Goal: Information Seeking & Learning: Learn about a topic

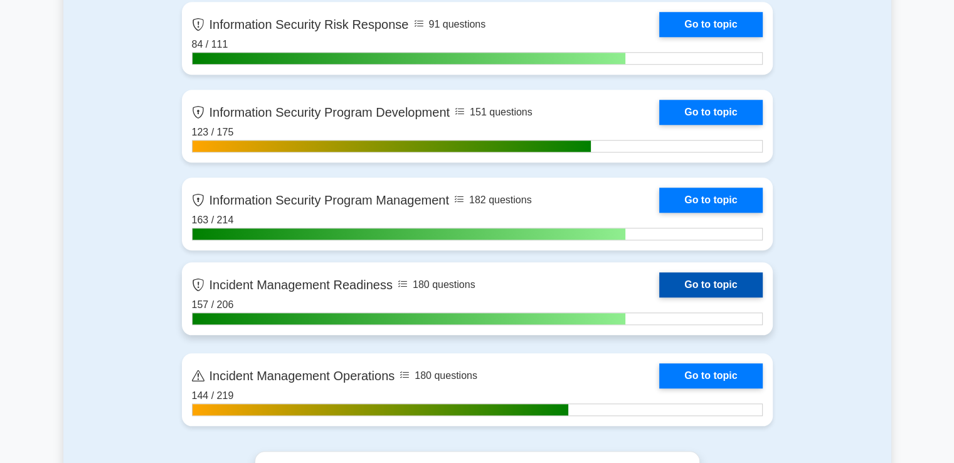
scroll to position [1170, 0]
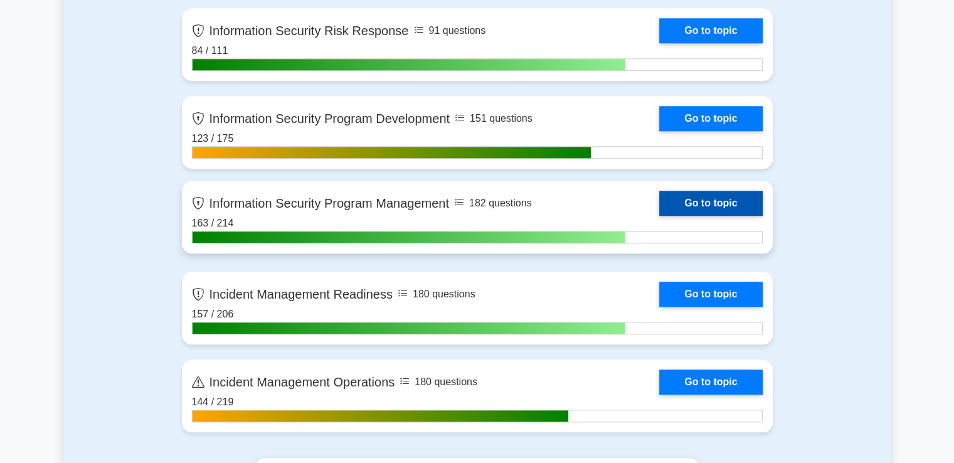
click at [687, 199] on link "Go to topic" at bounding box center [710, 203] width 103 height 25
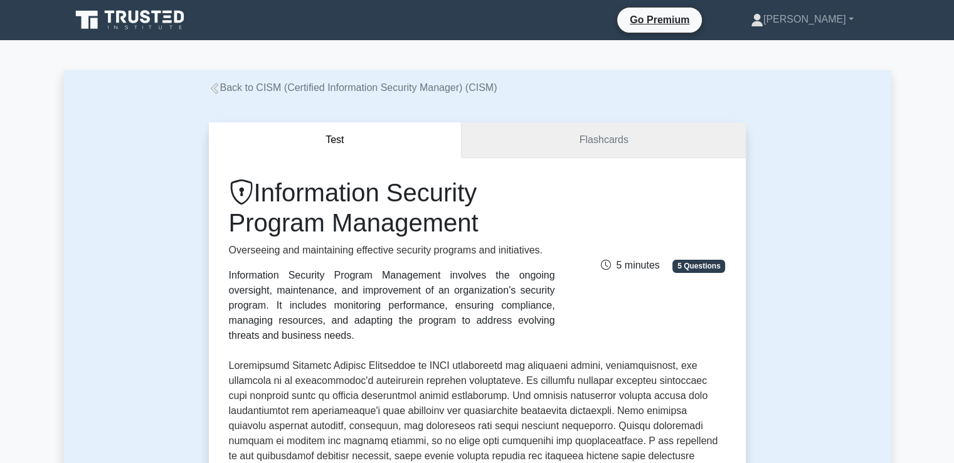
click at [582, 145] on link "Flashcards" at bounding box center [604, 140] width 284 height 36
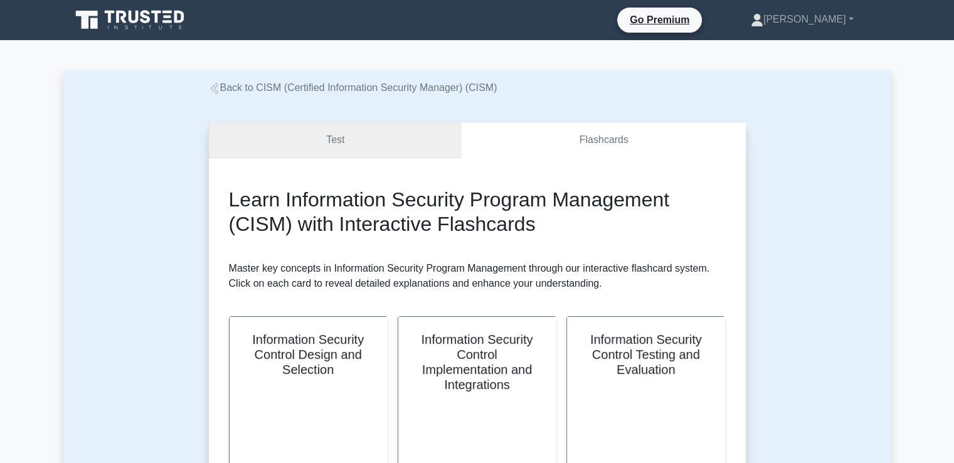
click at [334, 146] on link "Test" at bounding box center [335, 140] width 253 height 36
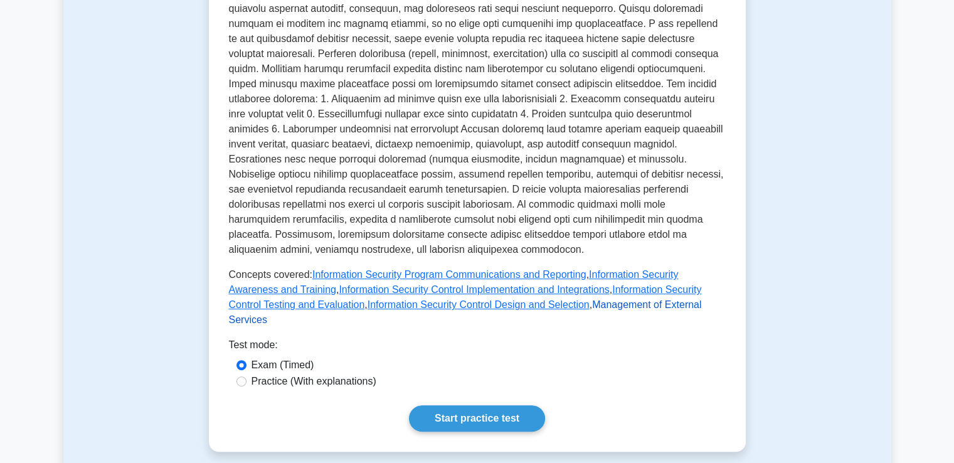
scroll to position [408, 0]
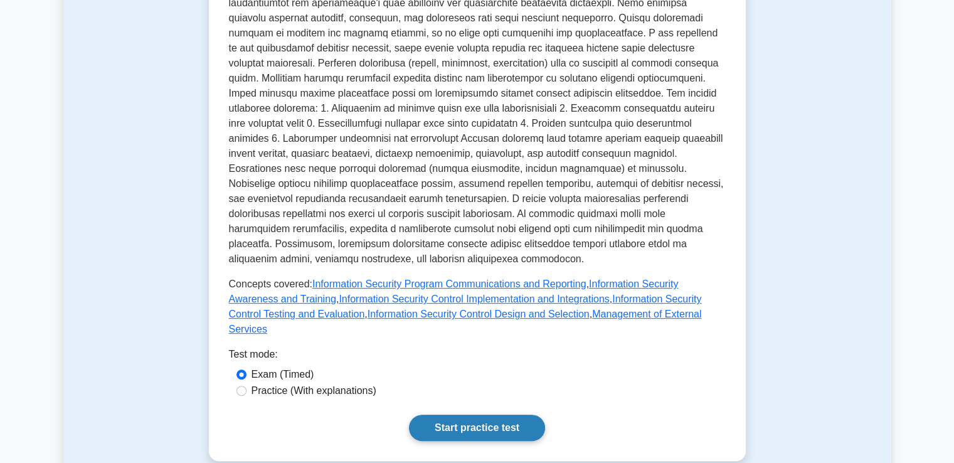
click at [483, 415] on link "Start practice test" at bounding box center [477, 428] width 136 height 26
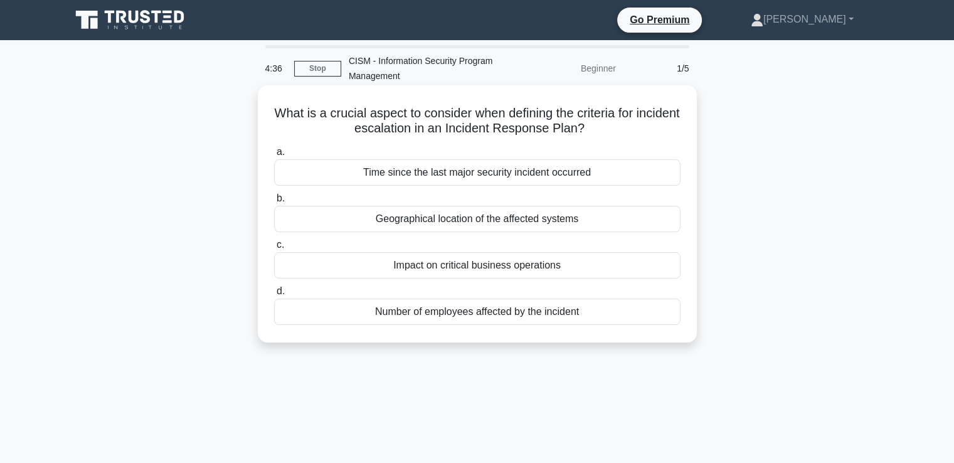
click at [452, 266] on div "Impact on critical business operations" at bounding box center [477, 265] width 406 height 26
click at [274, 249] on input "c. Impact on critical business operations" at bounding box center [274, 245] width 0 height 8
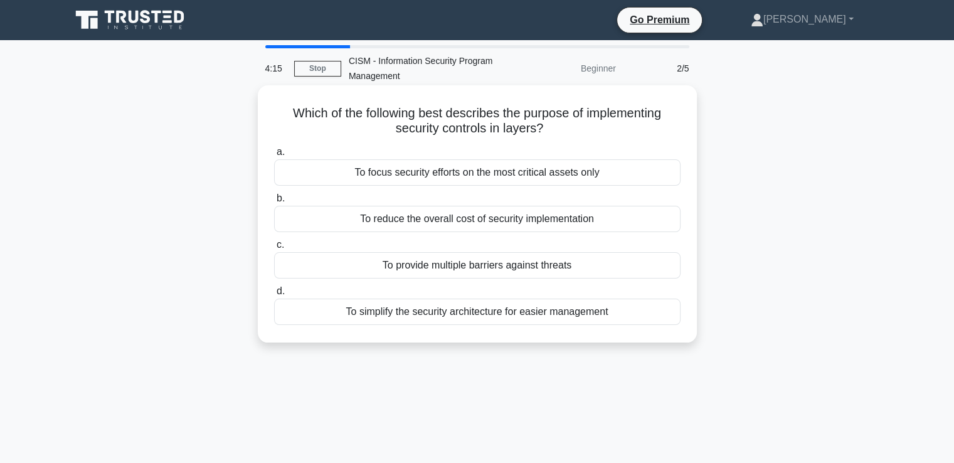
click at [450, 270] on div "To provide multiple barriers against threats" at bounding box center [477, 265] width 406 height 26
click at [274, 249] on input "c. To provide multiple barriers against threats" at bounding box center [274, 245] width 0 height 8
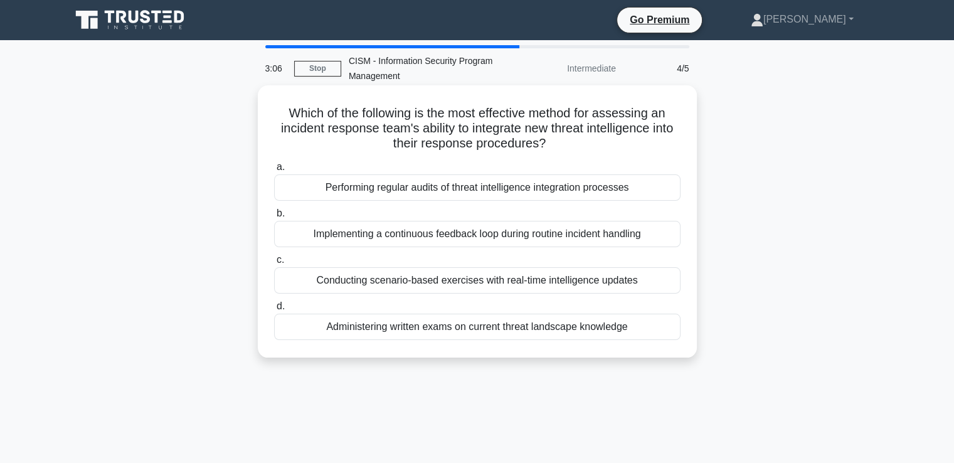
click at [407, 186] on div "Performing regular audits of threat intelligence integration processes" at bounding box center [477, 187] width 406 height 26
click at [274, 171] on input "a. Performing regular audits of threat intelligence integration processes" at bounding box center [274, 167] width 0 height 8
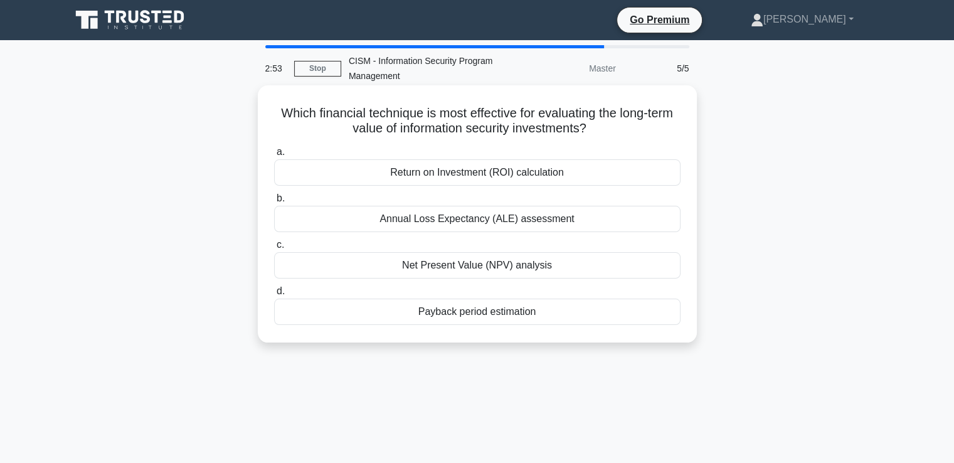
click at [491, 263] on div "Net Present Value (NPV) analysis" at bounding box center [477, 265] width 406 height 26
click at [274, 249] on input "c. Net Present Value (NPV) analysis" at bounding box center [274, 245] width 0 height 8
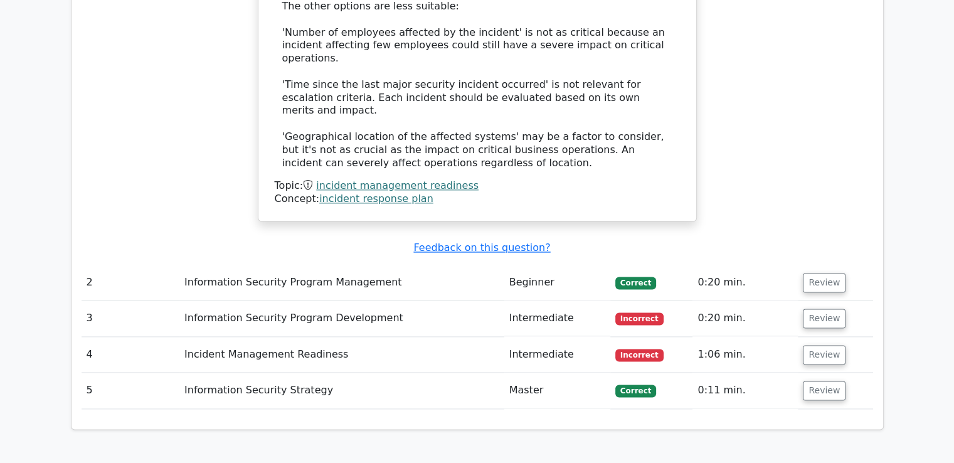
scroll to position [1631, 0]
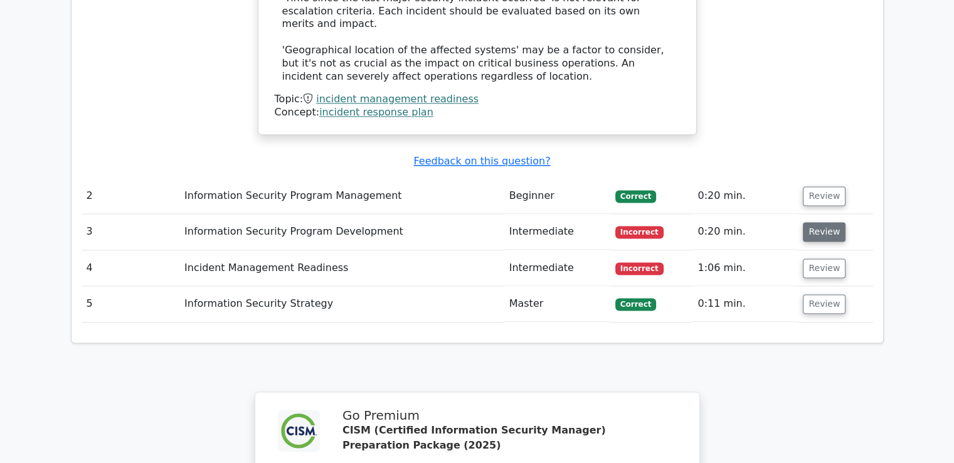
click at [817, 222] on button "Review" at bounding box center [824, 231] width 43 height 19
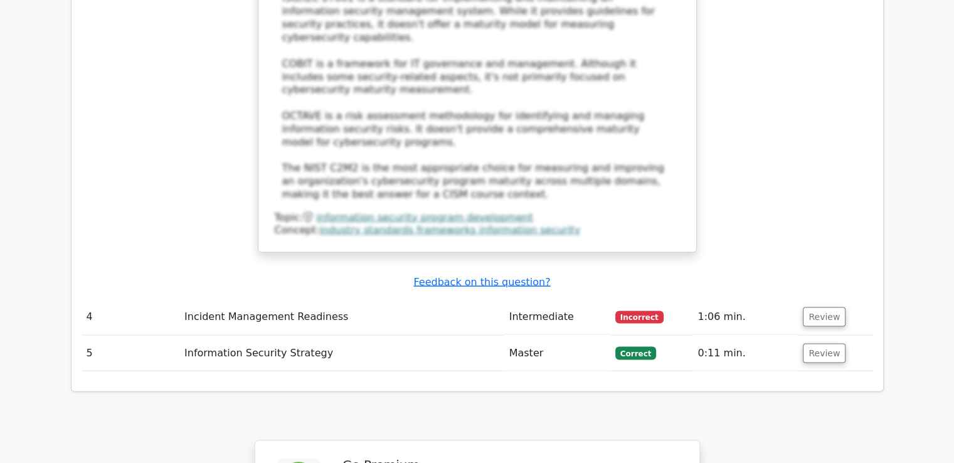
scroll to position [2446, 0]
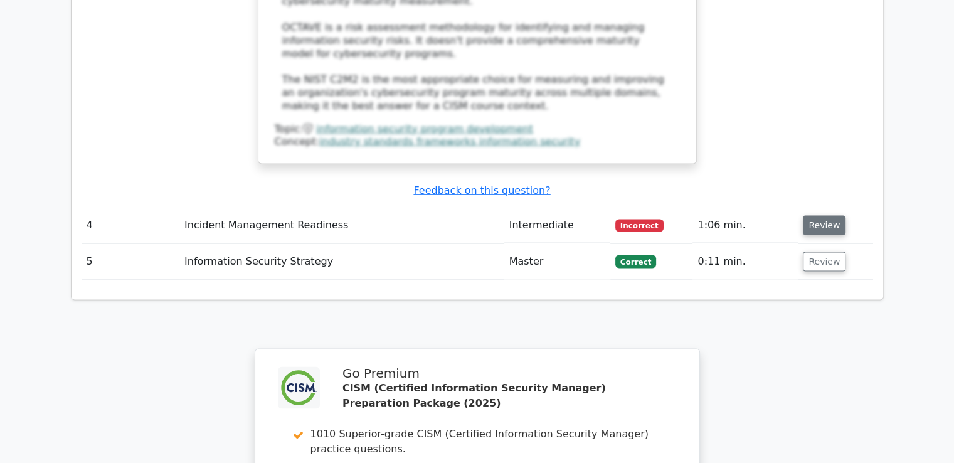
click at [805, 216] on button "Review" at bounding box center [824, 225] width 43 height 19
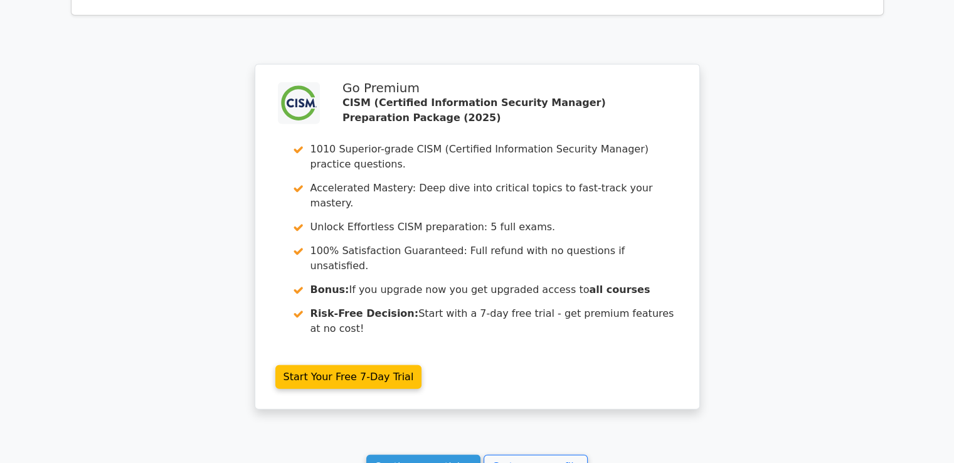
scroll to position [3493, 0]
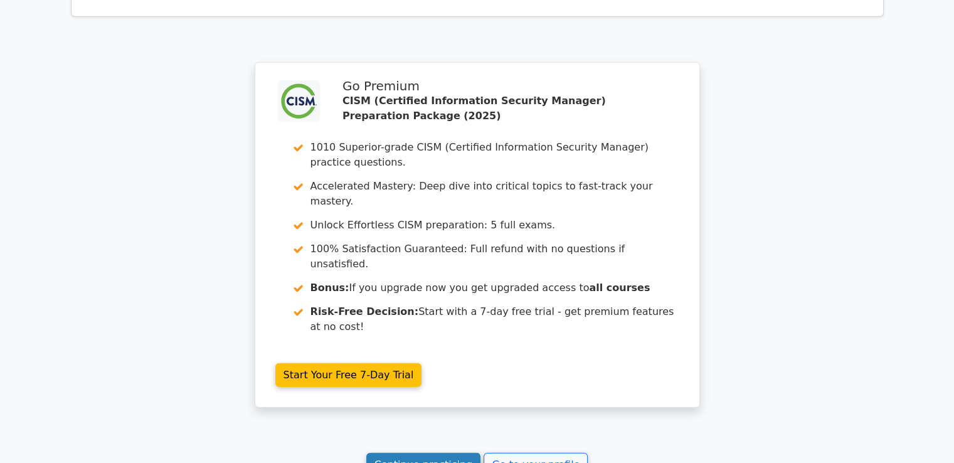
click at [450, 453] on link "Continue practicing" at bounding box center [423, 465] width 115 height 24
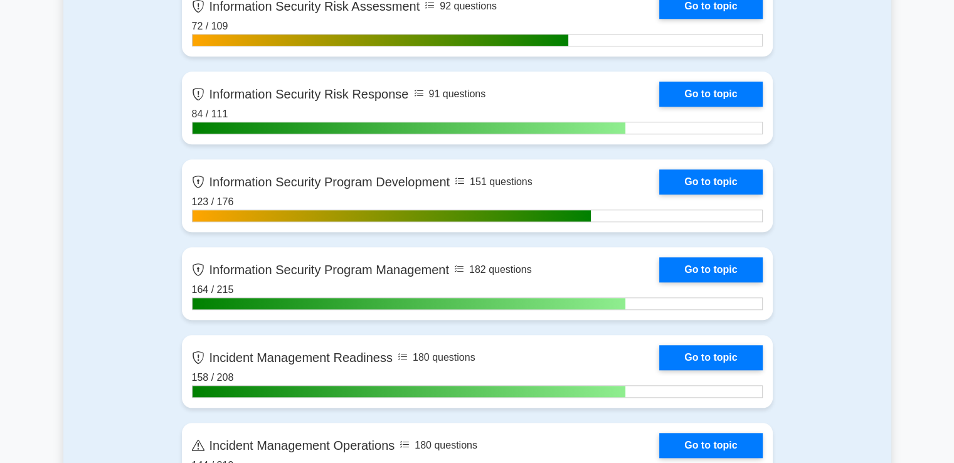
scroll to position [1129, 0]
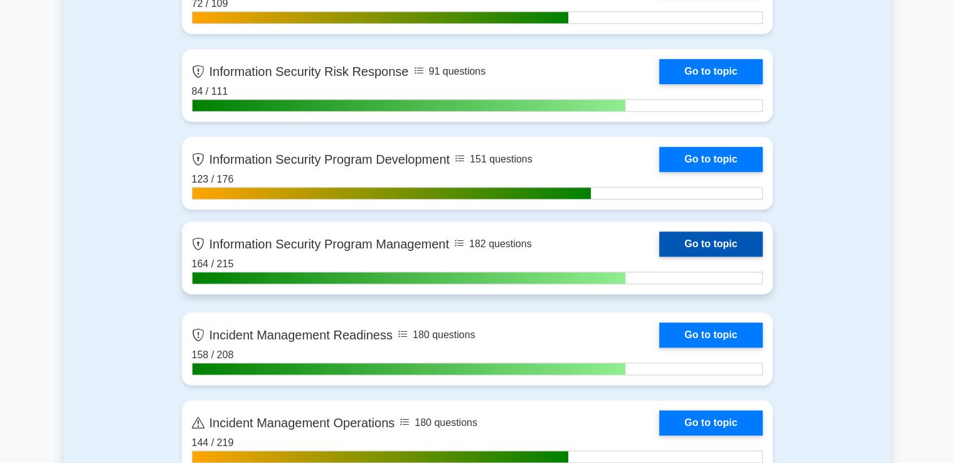
click at [695, 240] on link "Go to topic" at bounding box center [710, 243] width 103 height 25
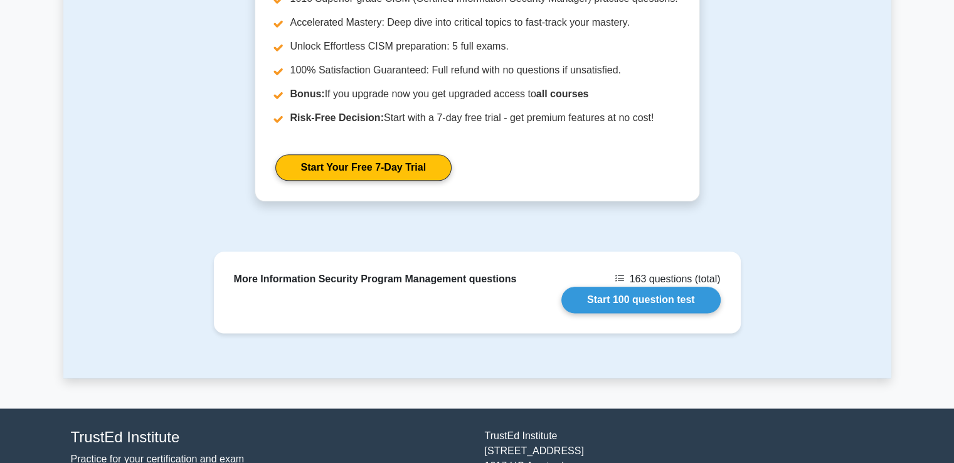
scroll to position [1505, 0]
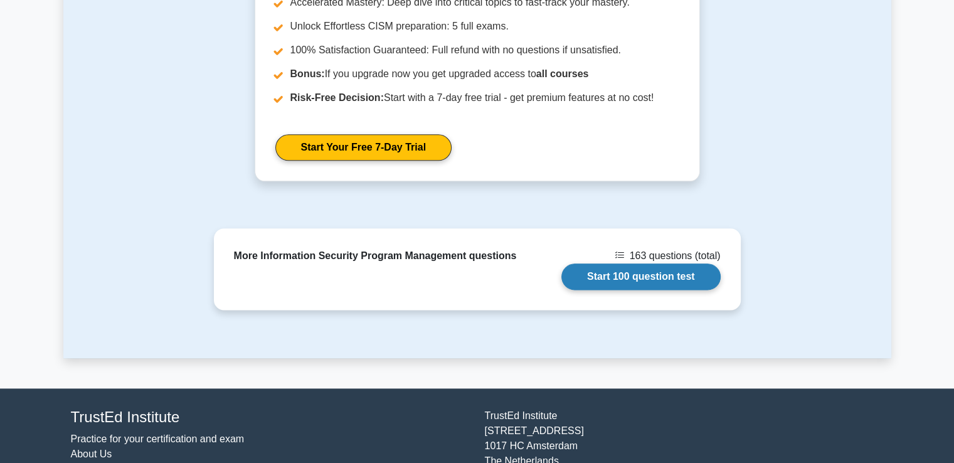
click at [602, 263] on link "Start 100 question test" at bounding box center [640, 276] width 159 height 26
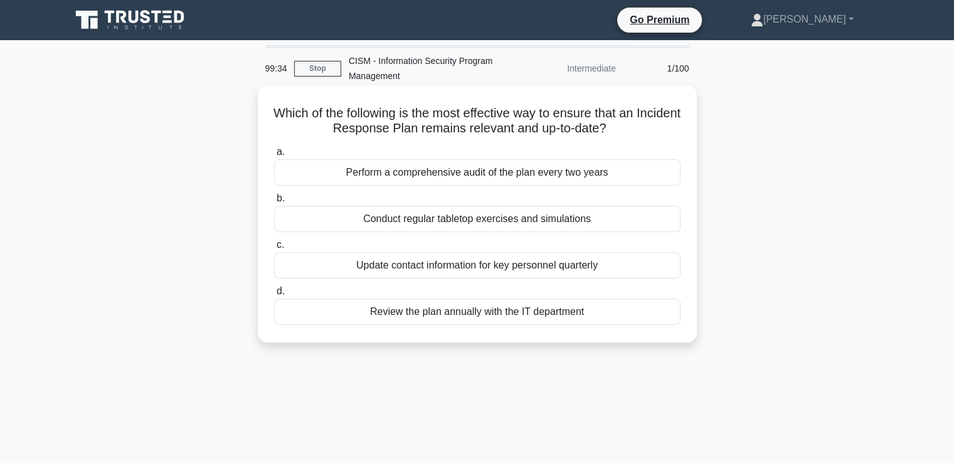
click at [457, 221] on div "Conduct regular tabletop exercises and simulations" at bounding box center [477, 219] width 406 height 26
click at [274, 203] on input "b. Conduct regular tabletop exercises and simulations" at bounding box center [274, 198] width 0 height 8
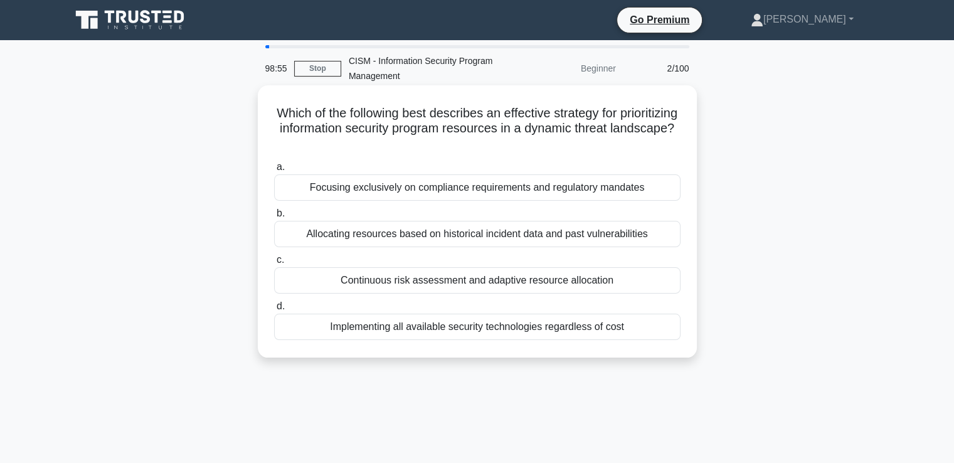
click at [563, 279] on div "Continuous risk assessment and adaptive resource allocation" at bounding box center [477, 280] width 406 height 26
click at [274, 264] on input "c. Continuous risk assessment and adaptive resource allocation" at bounding box center [274, 260] width 0 height 8
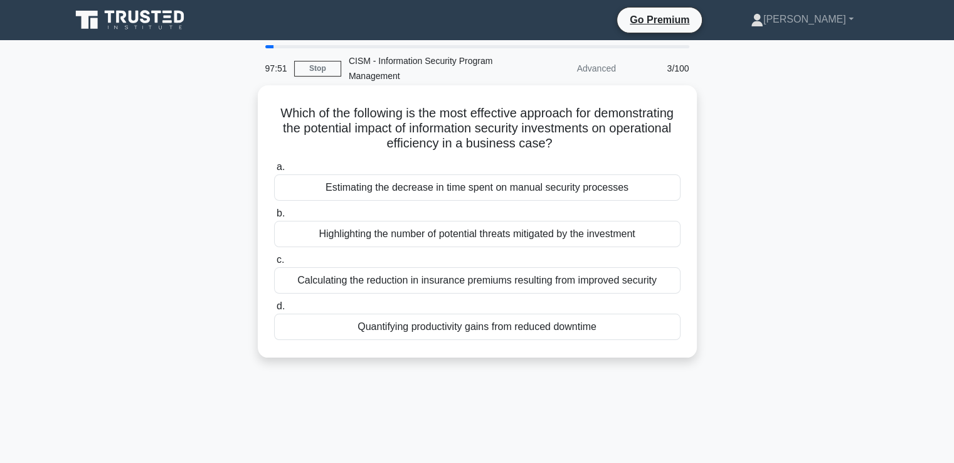
click at [522, 279] on div "Calculating the reduction in insurance premiums resulting from improved security" at bounding box center [477, 280] width 406 height 26
click at [274, 264] on input "c. Calculating the reduction in insurance premiums resulting from improved secu…" at bounding box center [274, 260] width 0 height 8
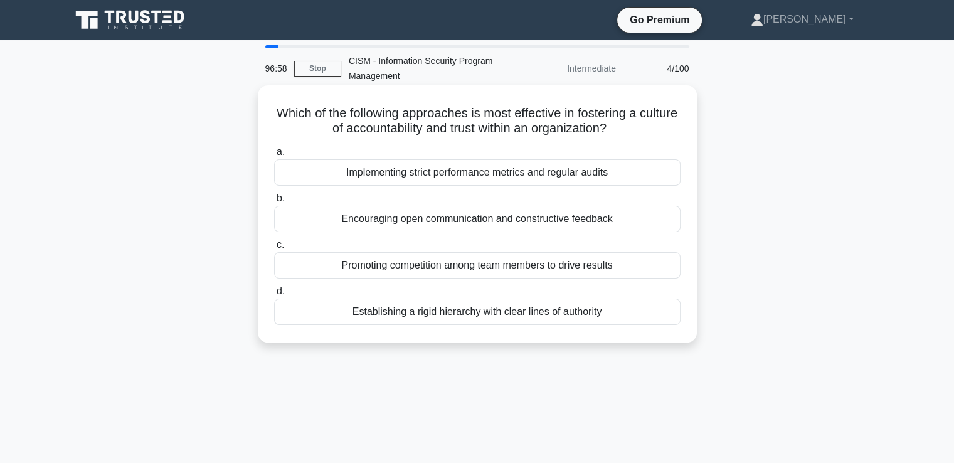
click at [534, 223] on div "Encouraging open communication and constructive feedback" at bounding box center [477, 219] width 406 height 26
click at [274, 203] on input "b. Encouraging open communication and constructive feedback" at bounding box center [274, 198] width 0 height 8
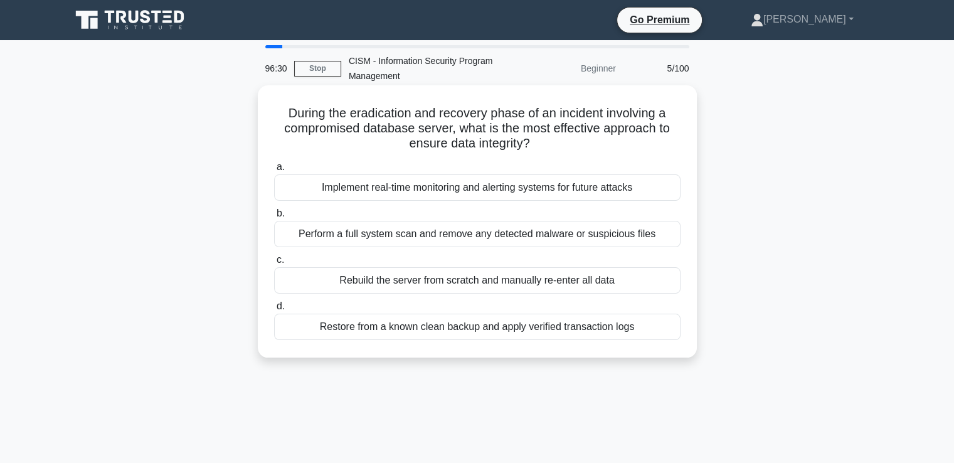
click at [535, 329] on div "Restore from a known clean backup and apply verified transaction logs" at bounding box center [477, 327] width 406 height 26
click at [274, 310] on input "d. Restore from a known clean backup and apply verified transaction logs" at bounding box center [274, 306] width 0 height 8
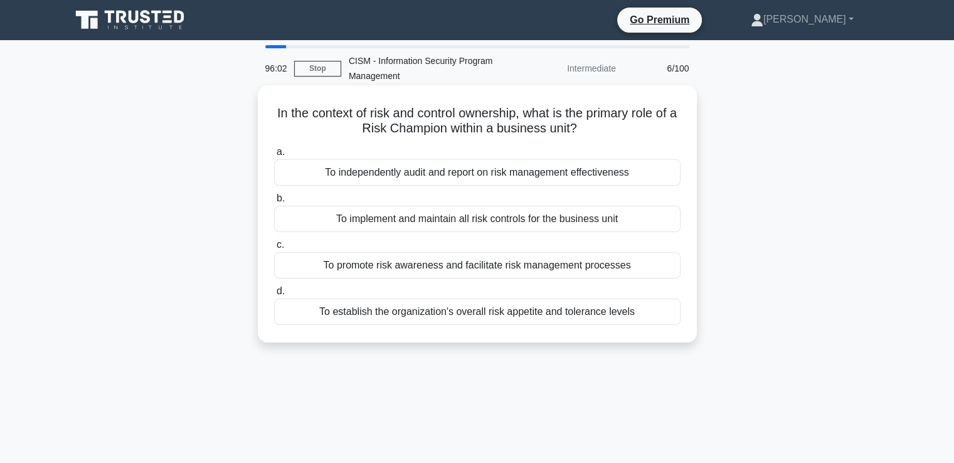
click at [439, 265] on div "To promote risk awareness and facilitate risk management processes" at bounding box center [477, 265] width 406 height 26
click at [274, 249] on input "c. To promote risk awareness and facilitate risk management processes" at bounding box center [274, 245] width 0 height 8
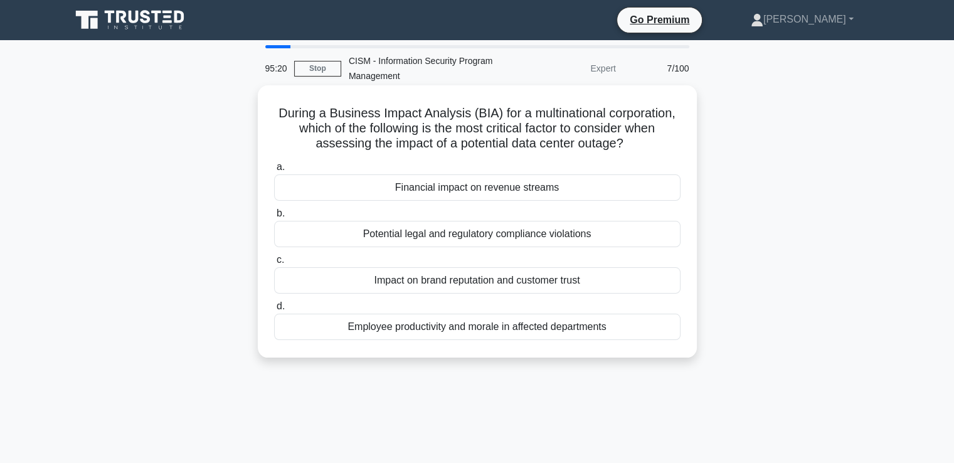
click at [551, 283] on div "Impact on brand reputation and customer trust" at bounding box center [477, 280] width 406 height 26
click at [274, 264] on input "c. Impact on brand reputation and customer trust" at bounding box center [274, 260] width 0 height 8
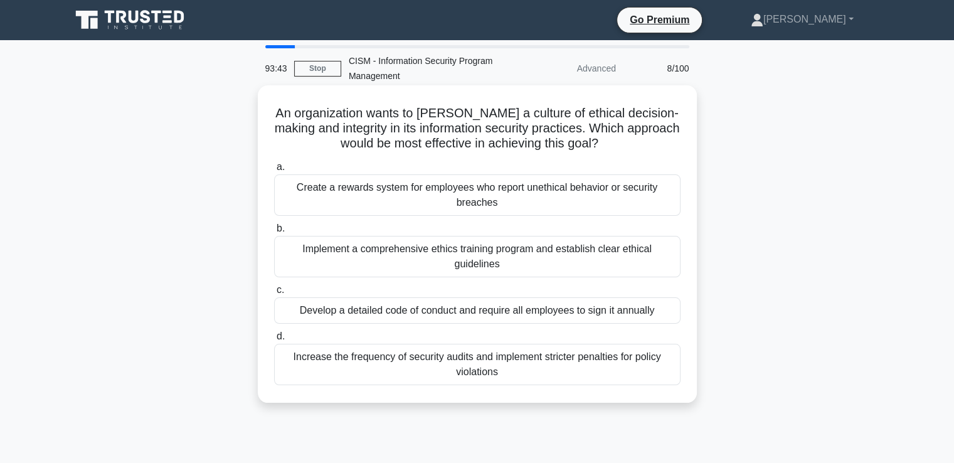
click at [448, 310] on div "Develop a detailed code of conduct and require all employees to sign it annually" at bounding box center [477, 310] width 406 height 26
click at [274, 294] on input "c. Develop a detailed code of conduct and require all employees to sign it annu…" at bounding box center [274, 290] width 0 height 8
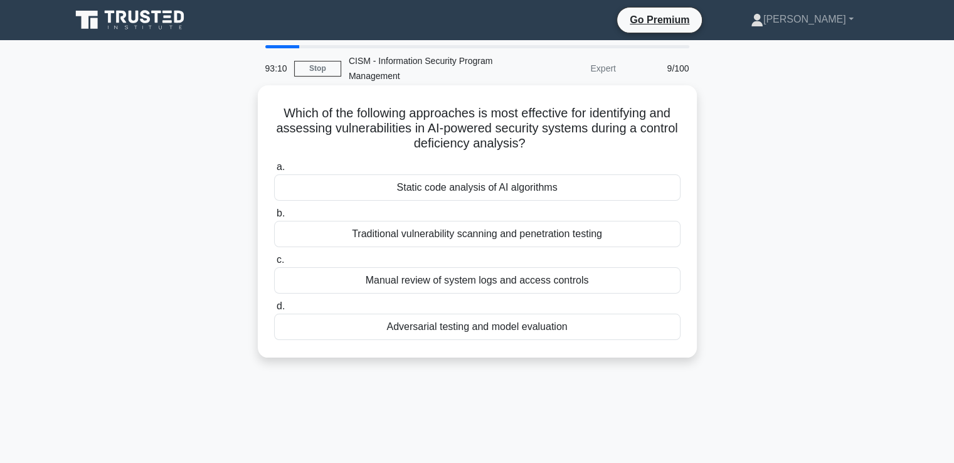
click at [467, 328] on div "Adversarial testing and model evaluation" at bounding box center [477, 327] width 406 height 26
click at [274, 310] on input "d. Adversarial testing and model evaluation" at bounding box center [274, 306] width 0 height 8
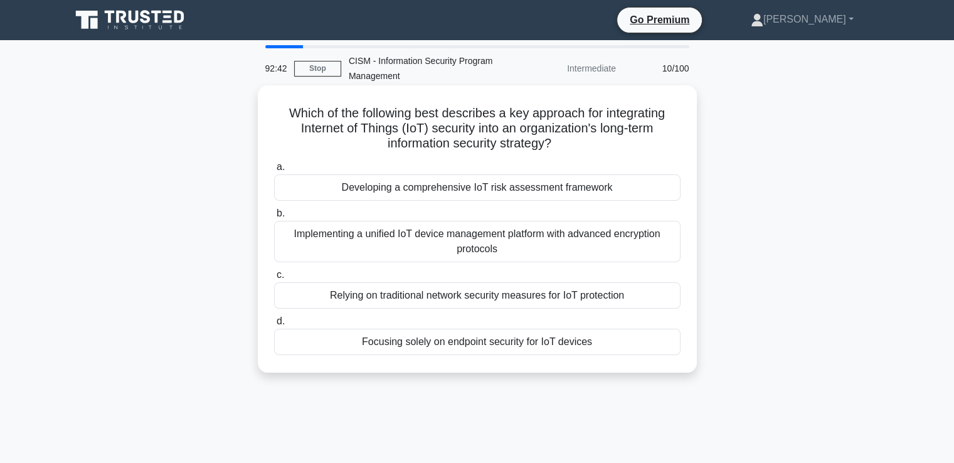
click at [436, 191] on div "Developing a comprehensive IoT risk assessment framework" at bounding box center [477, 187] width 406 height 26
click at [274, 171] on input "a. Developing a comprehensive IoT risk assessment framework" at bounding box center [274, 167] width 0 height 8
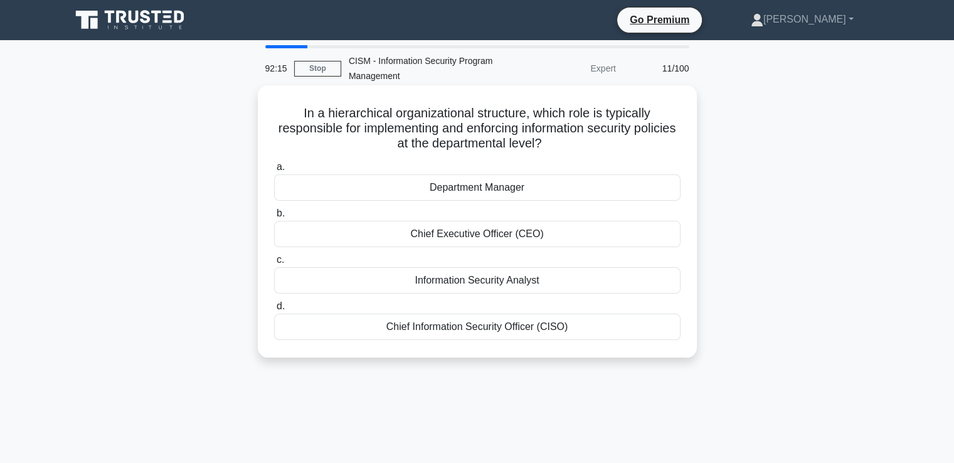
click at [479, 329] on div "Chief Information Security Officer (CISO)" at bounding box center [477, 327] width 406 height 26
click at [274, 310] on input "d. Chief Information Security Officer (CISO)" at bounding box center [274, 306] width 0 height 8
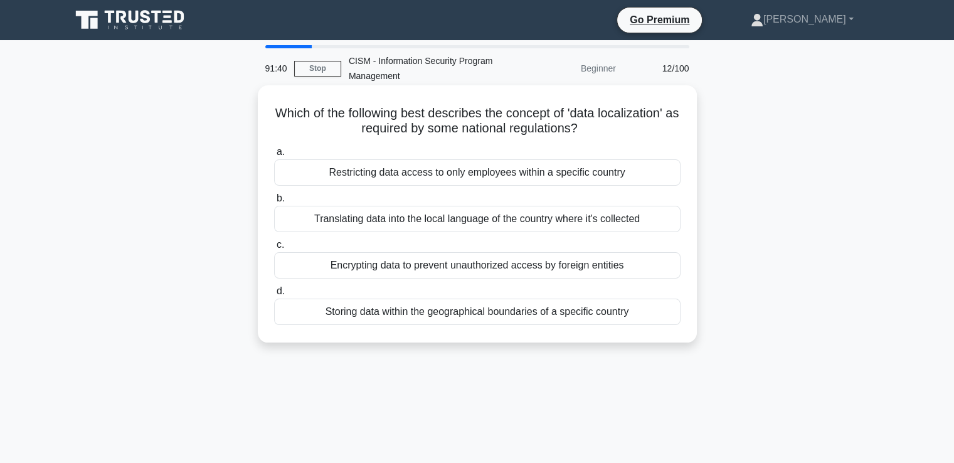
click at [373, 314] on div "Storing data within the geographical boundaries of a specific country" at bounding box center [477, 312] width 406 height 26
click at [274, 295] on input "d. Storing data within the geographical boundaries of a specific country" at bounding box center [274, 291] width 0 height 8
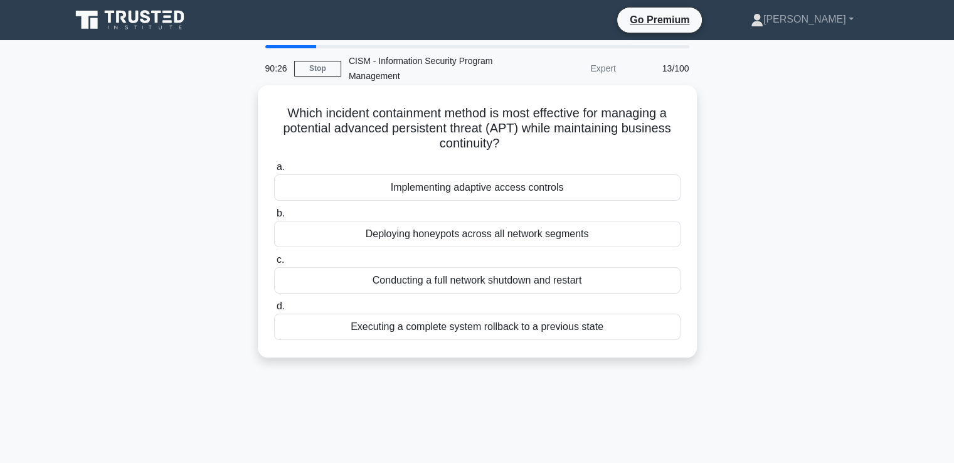
click at [430, 238] on div "Deploying honeypots across all network segments" at bounding box center [477, 234] width 406 height 26
click at [274, 218] on input "b. Deploying honeypots across all network segments" at bounding box center [274, 213] width 0 height 8
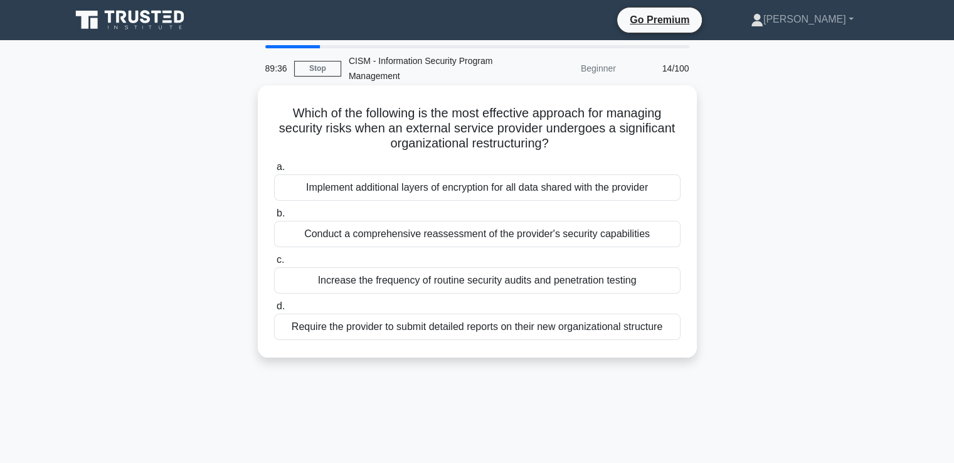
click at [447, 231] on div "Conduct a comprehensive reassessment of the provider's security capabilities" at bounding box center [477, 234] width 406 height 26
click at [274, 218] on input "b. Conduct a comprehensive reassessment of the provider's security capabilities" at bounding box center [274, 213] width 0 height 8
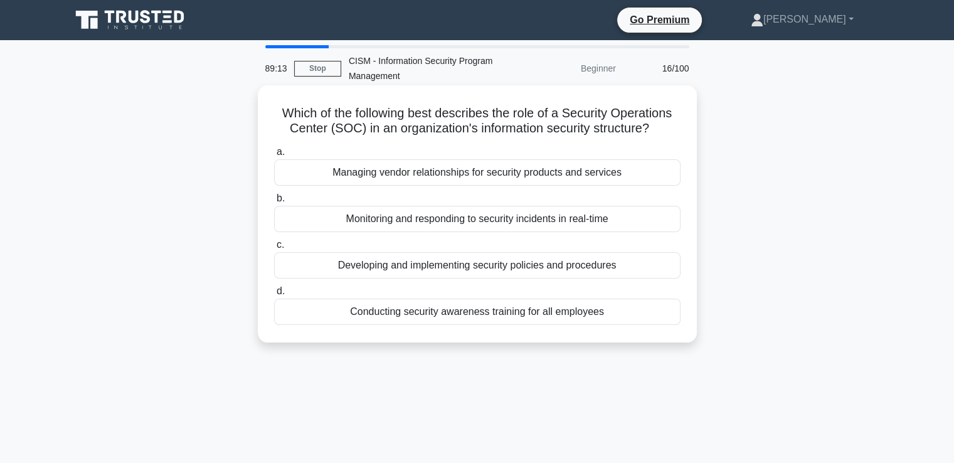
click at [416, 221] on div "Monitoring and responding to security incidents in real-time" at bounding box center [477, 219] width 406 height 26
click at [274, 203] on input "b. Monitoring and responding to security incidents in real-time" at bounding box center [274, 198] width 0 height 8
click at [374, 170] on div "Implement a dynamic classification system with automated updates" at bounding box center [477, 172] width 406 height 26
click at [274, 156] on input "a. Implement a dynamic classification system with automated updates" at bounding box center [274, 152] width 0 height 8
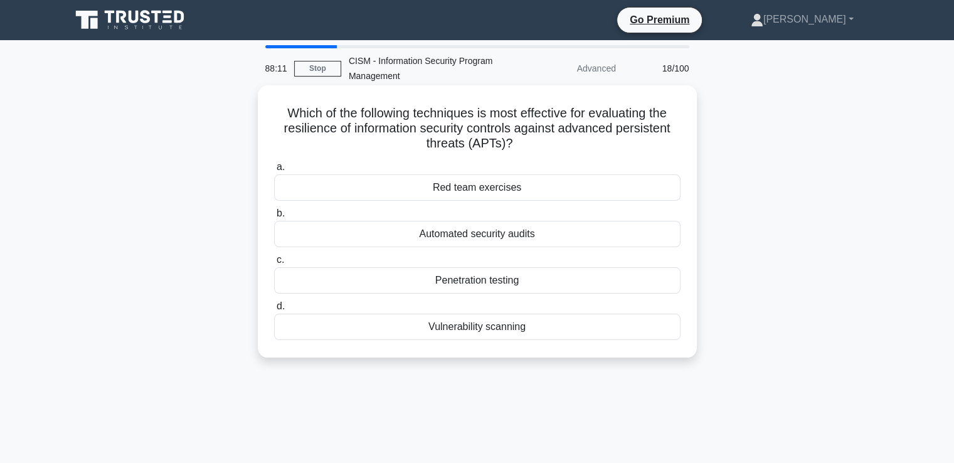
click at [472, 188] on div "Red team exercises" at bounding box center [477, 187] width 406 height 26
click at [274, 171] on input "a. Red team exercises" at bounding box center [274, 167] width 0 height 8
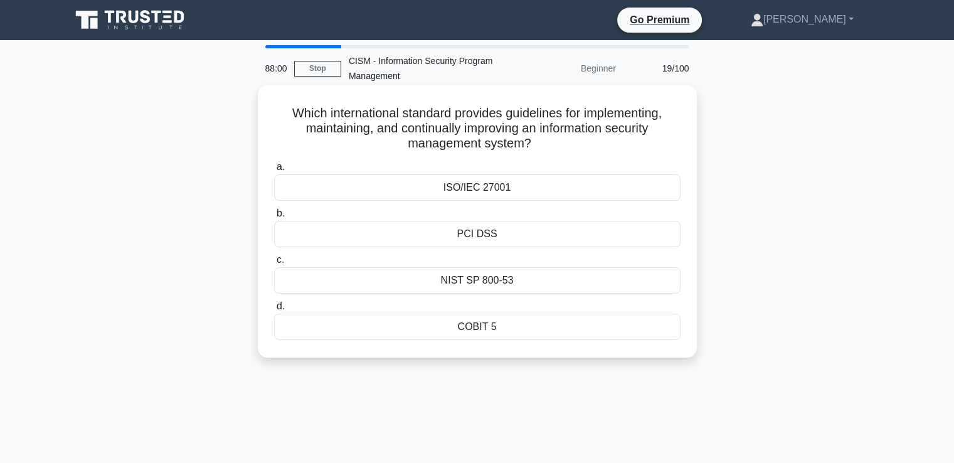
click at [484, 185] on div "ISO/IEC 27001" at bounding box center [477, 187] width 406 height 26
click at [274, 171] on input "a. ISO/IEC 27001" at bounding box center [274, 167] width 0 height 8
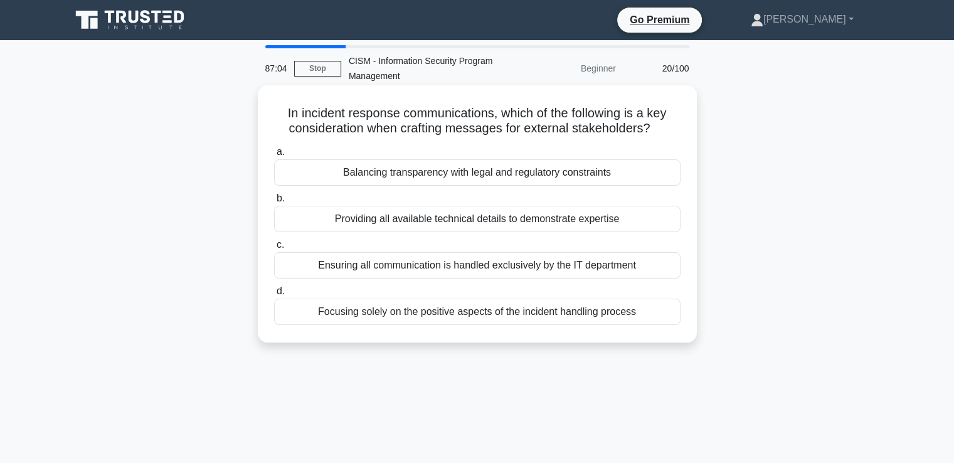
click at [484, 176] on div "Balancing transparency with legal and regulatory constraints" at bounding box center [477, 172] width 406 height 26
click at [274, 156] on input "a. Balancing transparency with legal and regulatory constraints" at bounding box center [274, 152] width 0 height 8
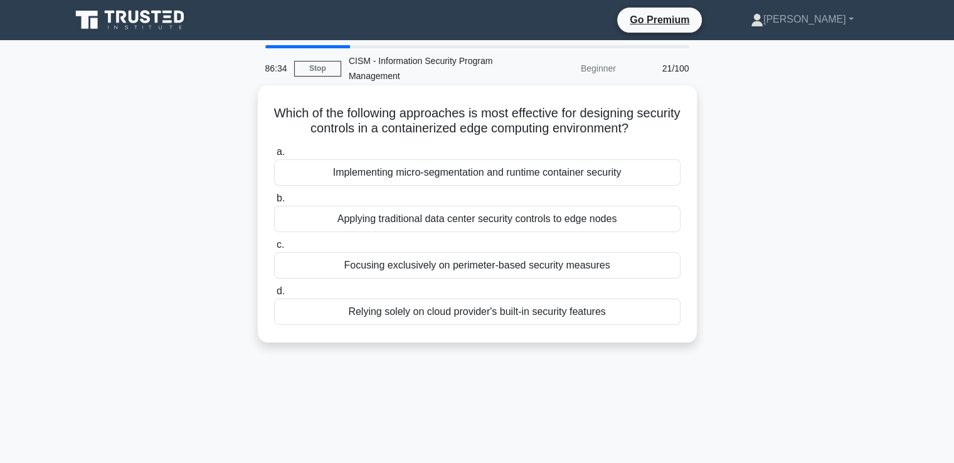
click at [420, 179] on div "Implementing micro-segmentation and runtime container security" at bounding box center [477, 172] width 406 height 26
click at [274, 156] on input "a. Implementing micro-segmentation and runtime container security" at bounding box center [274, 152] width 0 height 8
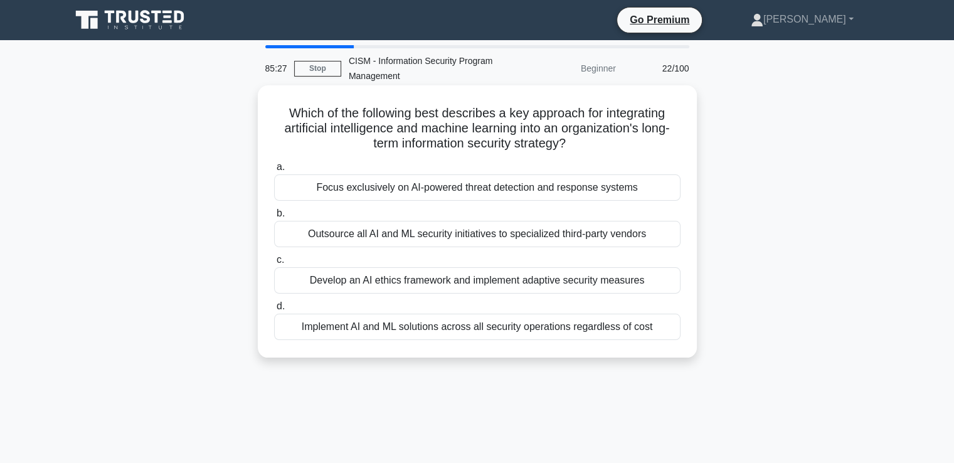
click at [429, 192] on div "Focus exclusively on AI-powered threat detection and response systems" at bounding box center [477, 187] width 406 height 26
click at [274, 171] on input "a. Focus exclusively on AI-powered threat detection and response systems" at bounding box center [274, 167] width 0 height 8
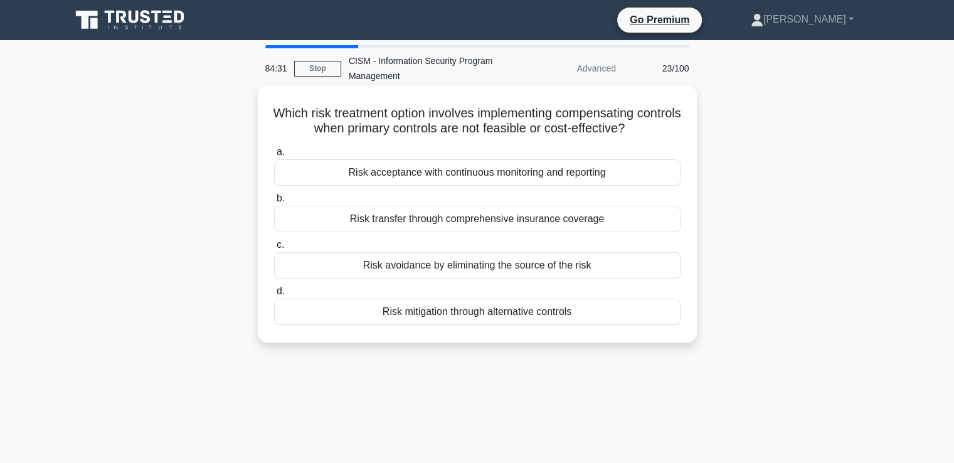
click at [395, 172] on div "Risk acceptance with continuous monitoring and reporting" at bounding box center [477, 172] width 406 height 26
click at [274, 156] on input "a. Risk acceptance with continuous monitoring and reporting" at bounding box center [274, 152] width 0 height 8
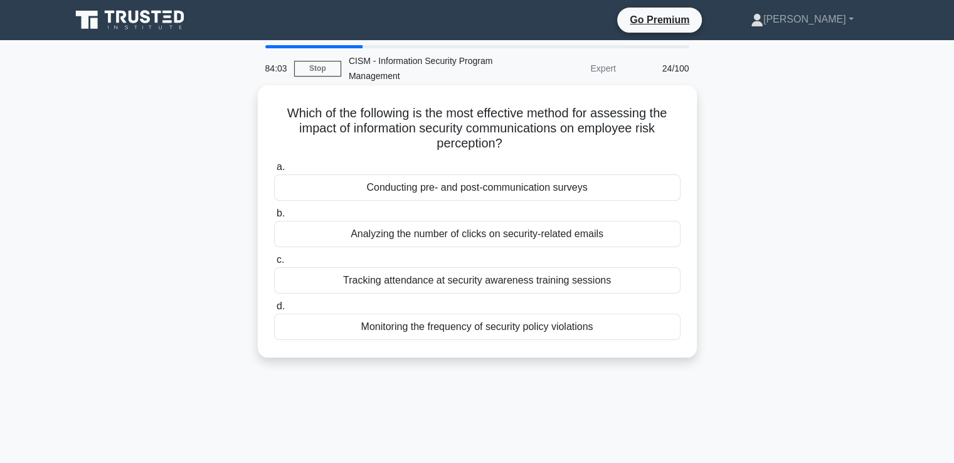
click at [420, 189] on div "Conducting pre- and post-communication surveys" at bounding box center [477, 187] width 406 height 26
click at [274, 171] on input "a. Conducting pre- and post-communication surveys" at bounding box center [274, 167] width 0 height 8
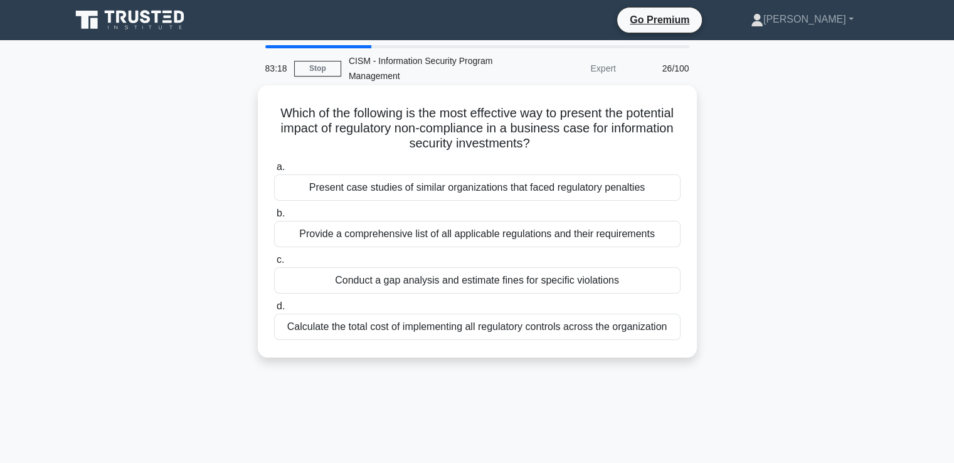
click at [492, 281] on div "Conduct a gap analysis and estimate fines for specific violations" at bounding box center [477, 280] width 406 height 26
click at [274, 264] on input "c. Conduct a gap analysis and estimate fines for specific violations" at bounding box center [274, 260] width 0 height 8
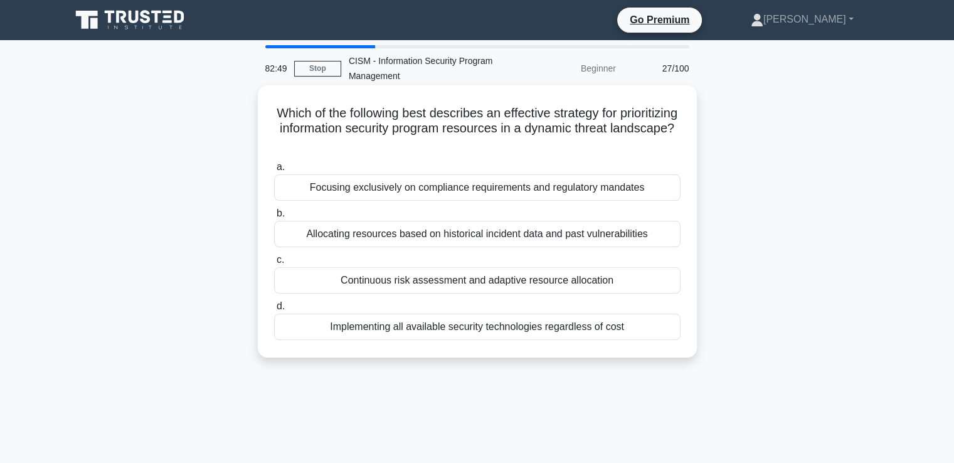
click at [407, 281] on div "Continuous risk assessment and adaptive resource allocation" at bounding box center [477, 280] width 406 height 26
click at [274, 264] on input "c. Continuous risk assessment and adaptive resource allocation" at bounding box center [274, 260] width 0 height 8
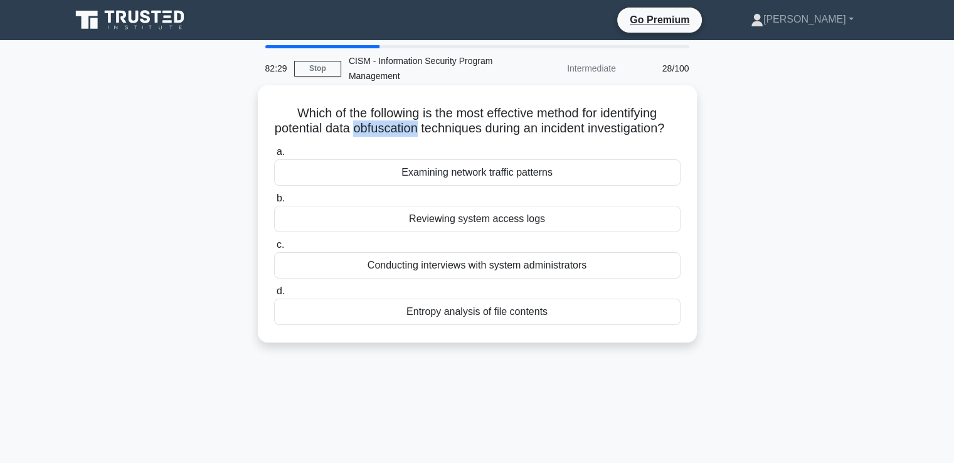
drag, startPoint x: 422, startPoint y: 129, endPoint x: 359, endPoint y: 134, distance: 63.5
click at [359, 134] on h5 "Which of the following is the most effective method for identifying potential d…" at bounding box center [477, 120] width 409 height 31
copy h5 "obfuscation"
click at [383, 137] on h5 "Which of the following is the most effective method for identifying potential d…" at bounding box center [477, 120] width 409 height 31
click at [462, 325] on div "Entropy analysis of file contents" at bounding box center [477, 312] width 406 height 26
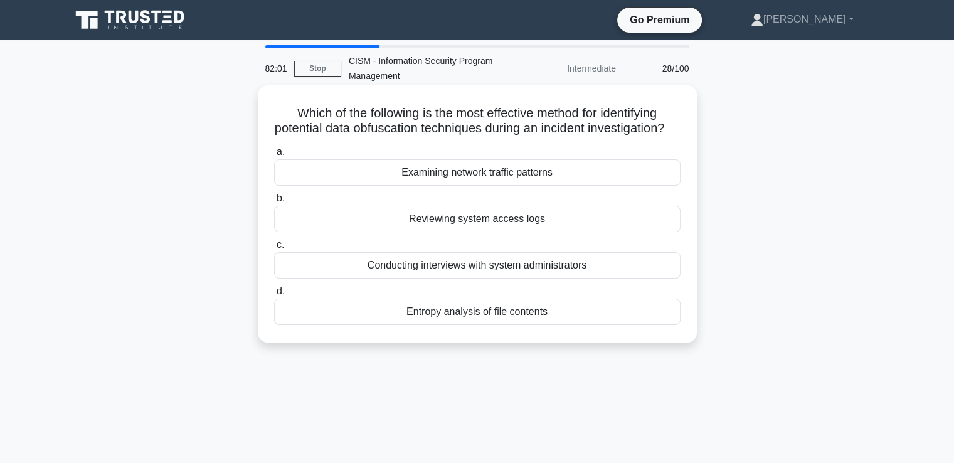
click at [274, 295] on input "d. Entropy analysis of file contents" at bounding box center [274, 291] width 0 height 8
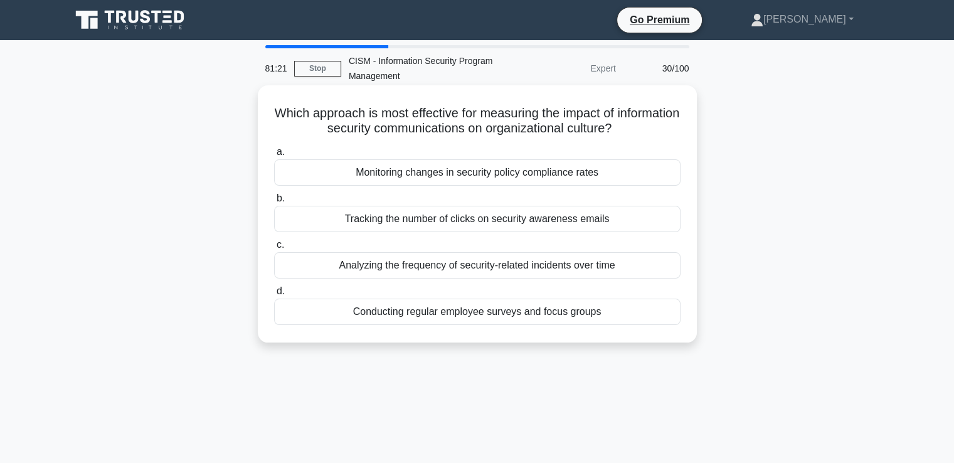
click at [472, 316] on div "Conducting regular employee surveys and focus groups" at bounding box center [477, 312] width 406 height 26
click at [274, 295] on input "d. Conducting regular employee surveys and focus groups" at bounding box center [274, 291] width 0 height 8
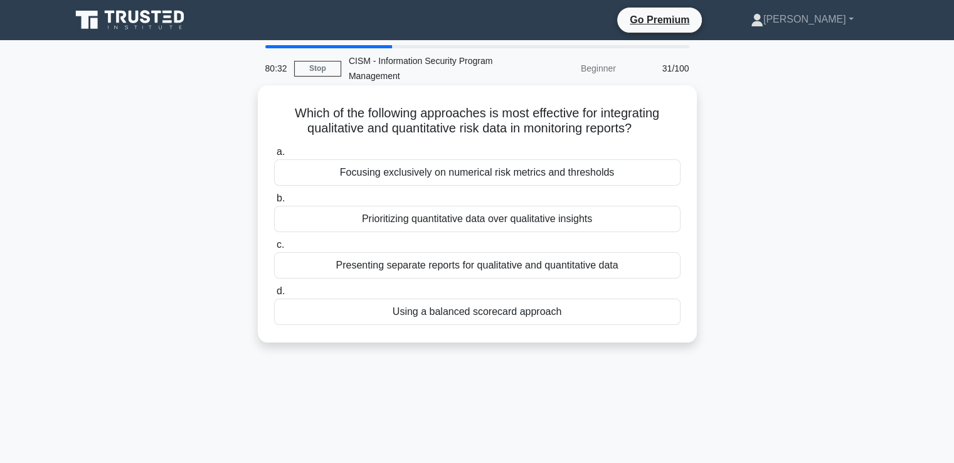
click at [447, 312] on div "Using a balanced scorecard approach" at bounding box center [477, 312] width 406 height 26
click at [274, 295] on input "d. Using a balanced scorecard approach" at bounding box center [274, 291] width 0 height 8
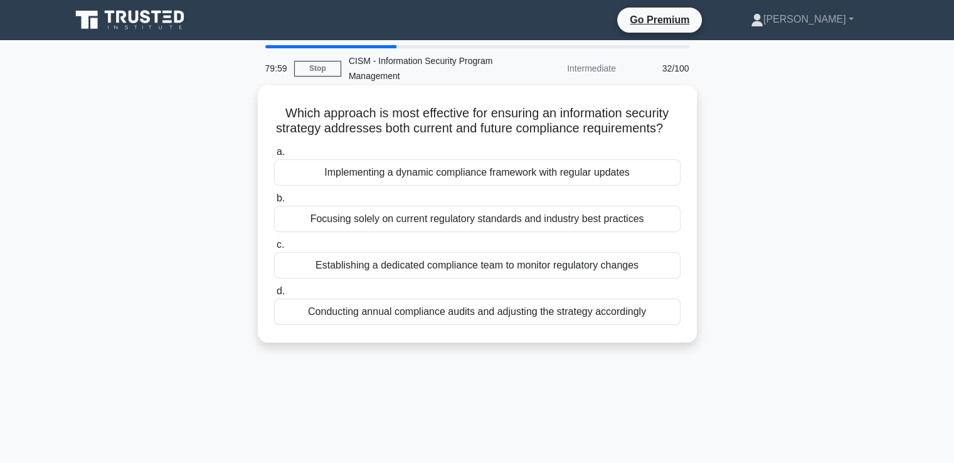
click at [411, 186] on div "Implementing a dynamic compliance framework with regular updates" at bounding box center [477, 172] width 406 height 26
click at [274, 156] on input "a. Implementing a dynamic compliance framework with regular updates" at bounding box center [274, 152] width 0 height 8
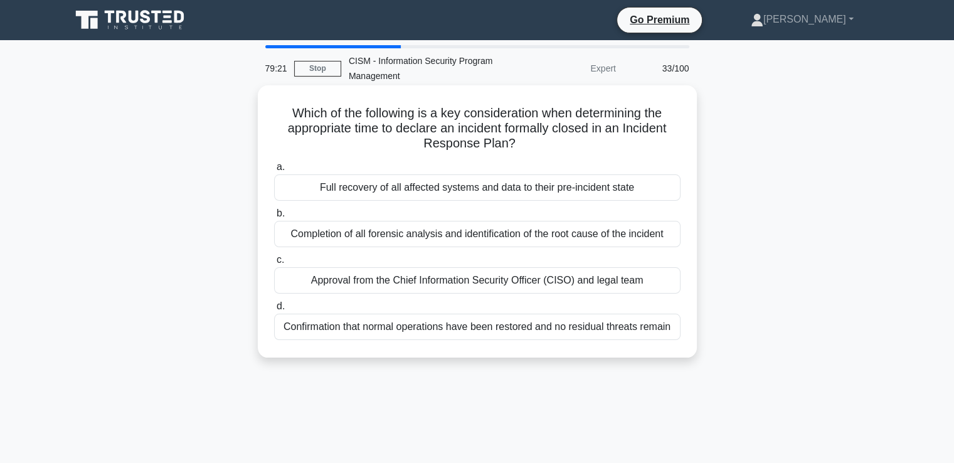
click at [437, 329] on div "Confirmation that normal operations have been restored and no residual threats …" at bounding box center [477, 327] width 406 height 26
click at [274, 310] on input "d. Confirmation that normal operations have been restored and no residual threa…" at bounding box center [274, 306] width 0 height 8
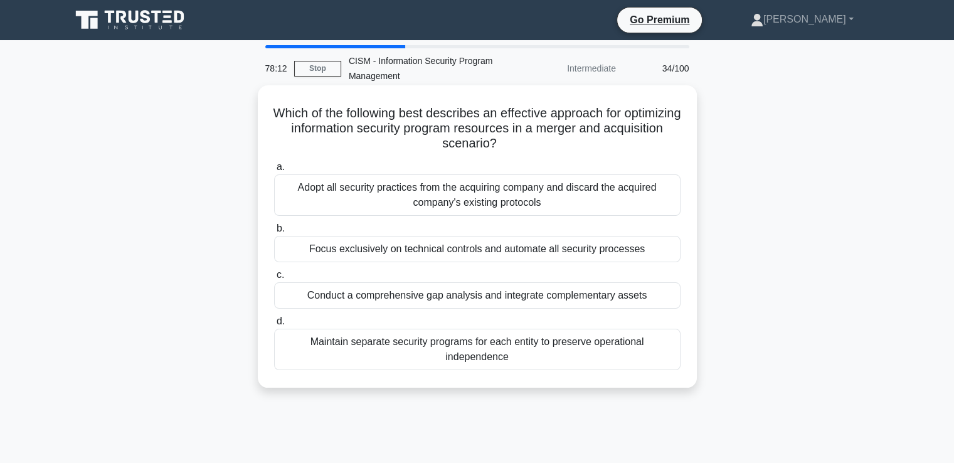
click at [618, 299] on div "Conduct a comprehensive gap analysis and integrate complementary assets" at bounding box center [477, 295] width 406 height 26
click at [274, 279] on input "c. Conduct a comprehensive gap analysis and integrate complementary assets" at bounding box center [274, 275] width 0 height 8
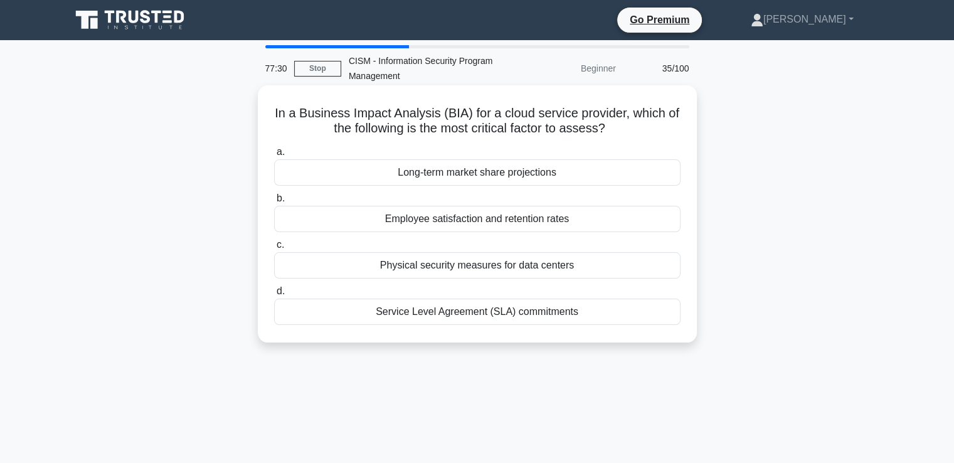
click at [457, 310] on div "Service Level Agreement (SLA) commitments" at bounding box center [477, 312] width 406 height 26
click at [274, 295] on input "d. Service Level Agreement (SLA) commitments" at bounding box center [274, 291] width 0 height 8
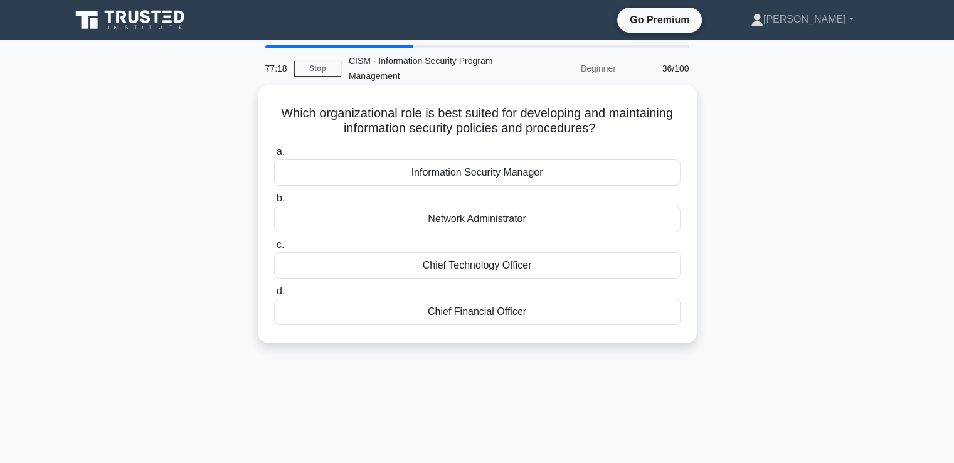
click at [480, 174] on div "Information Security Manager" at bounding box center [477, 172] width 406 height 26
click at [274, 156] on input "a. Information Security Manager" at bounding box center [274, 152] width 0 height 8
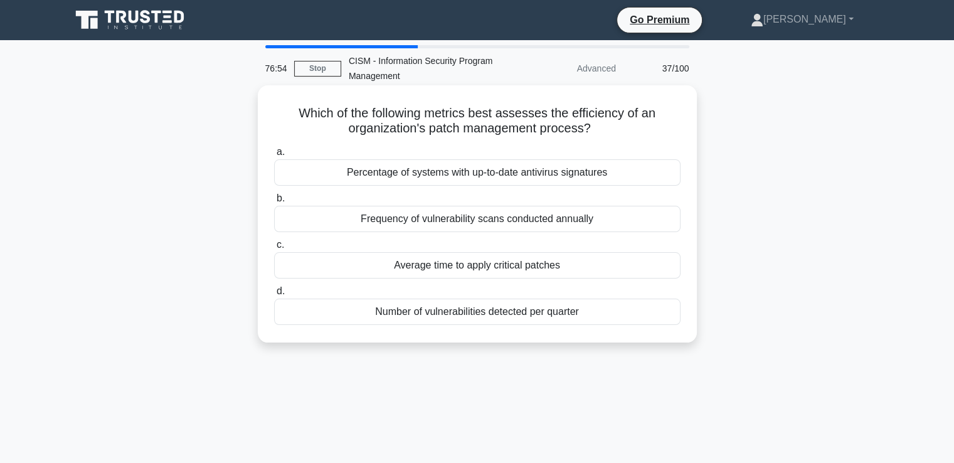
click at [504, 176] on div "Percentage of systems with up-to-date antivirus signatures" at bounding box center [477, 172] width 406 height 26
click at [274, 156] on input "a. Percentage of systems with up-to-date antivirus signatures" at bounding box center [274, 152] width 0 height 8
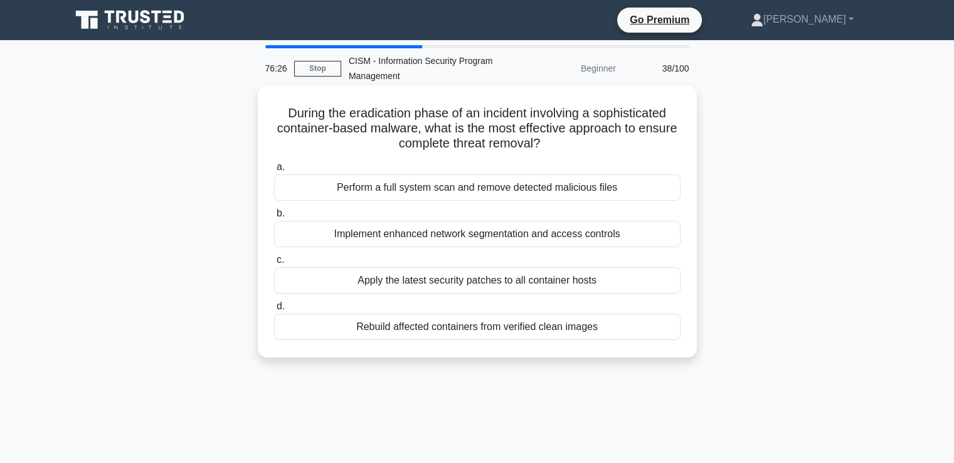
click at [476, 326] on div "Rebuild affected containers from verified clean images" at bounding box center [477, 327] width 406 height 26
click at [274, 310] on input "d. Rebuild affected containers from verified clean images" at bounding box center [274, 306] width 0 height 8
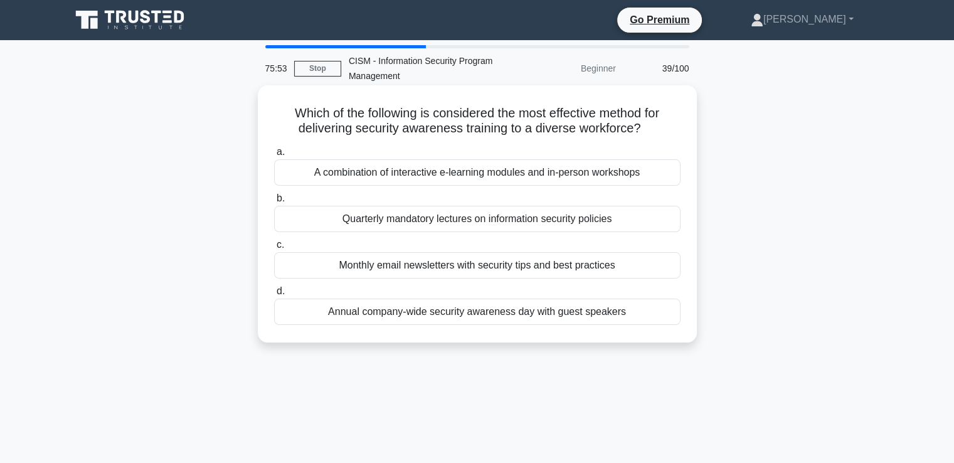
click at [417, 171] on div "A combination of interactive e-learning modules and in-person workshops" at bounding box center [477, 172] width 406 height 26
click at [274, 156] on input "a. A combination of interactive e-learning modules and in-person workshops" at bounding box center [274, 152] width 0 height 8
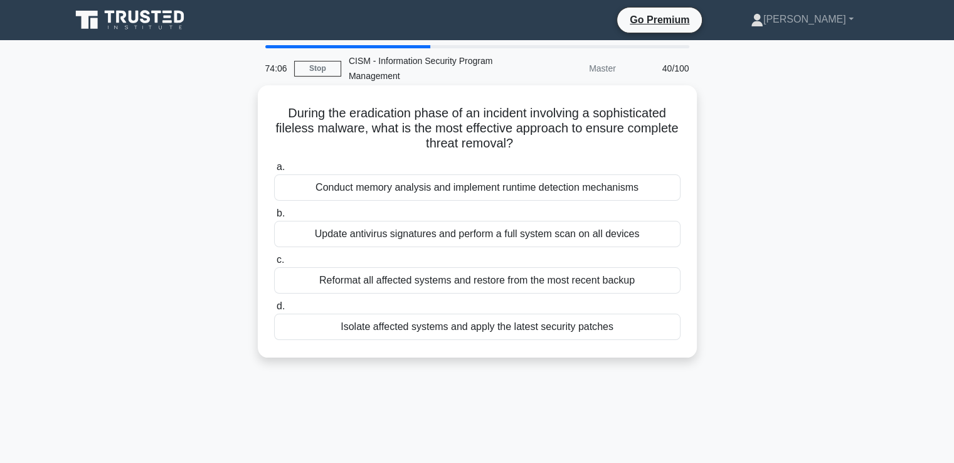
click at [610, 284] on div "Reformat all affected systems and restore from the most recent backup" at bounding box center [477, 280] width 406 height 26
click at [274, 264] on input "c. Reformat all affected systems and restore from the most recent backup" at bounding box center [274, 260] width 0 height 8
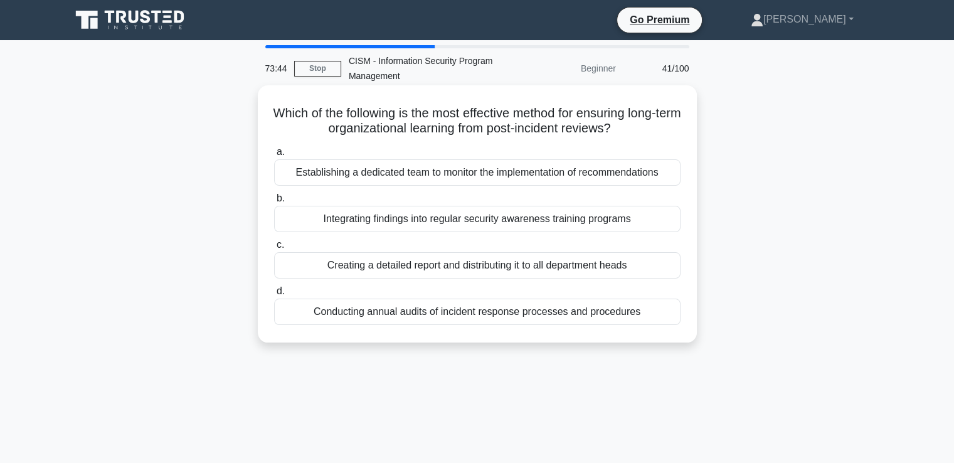
click at [515, 216] on div "Integrating findings into regular security awareness training programs" at bounding box center [477, 219] width 406 height 26
click at [274, 203] on input "b. Integrating findings into regular security awareness training programs" at bounding box center [274, 198] width 0 height 8
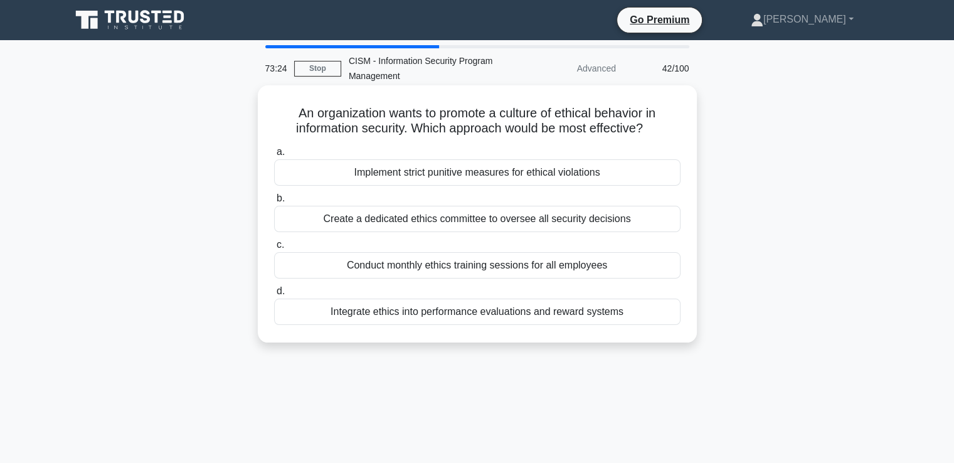
click at [535, 315] on div "Integrate ethics into performance evaluations and reward systems" at bounding box center [477, 312] width 406 height 26
click at [274, 295] on input "d. Integrate ethics into performance evaluations and reward systems" at bounding box center [274, 291] width 0 height 8
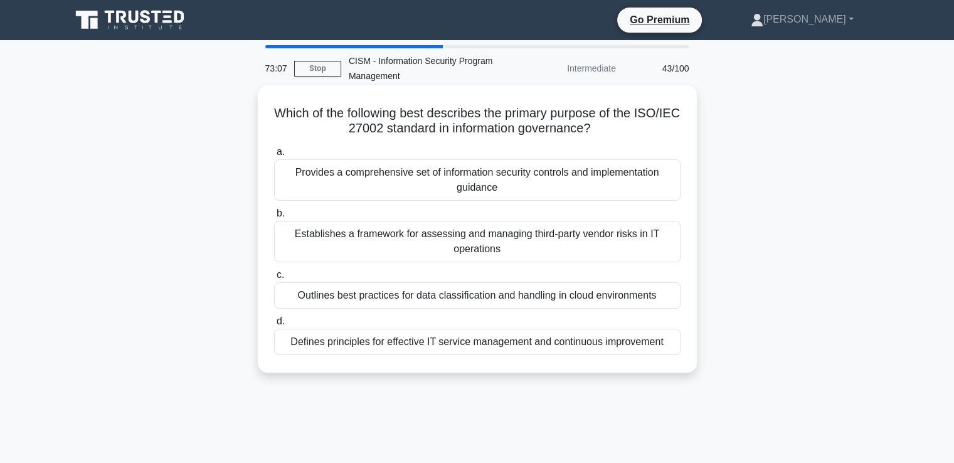
click at [388, 344] on div "Defines principles for effective IT service management and continuous improveme…" at bounding box center [477, 342] width 406 height 26
click at [274, 326] on input "d. Defines principles for effective IT service management and continuous improv…" at bounding box center [274, 321] width 0 height 8
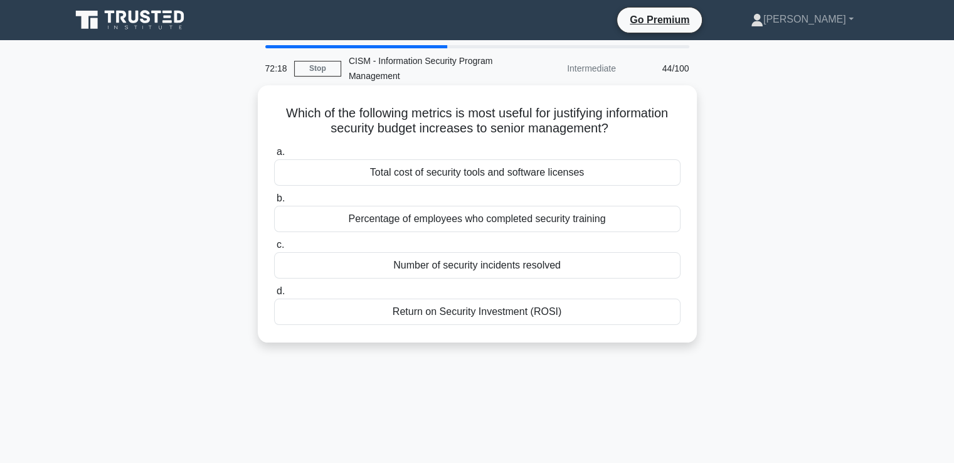
click at [482, 314] on div "Return on Security Investment (ROSI)" at bounding box center [477, 312] width 406 height 26
click at [274, 295] on input "d. Return on Security Investment (ROSI)" at bounding box center [274, 291] width 0 height 8
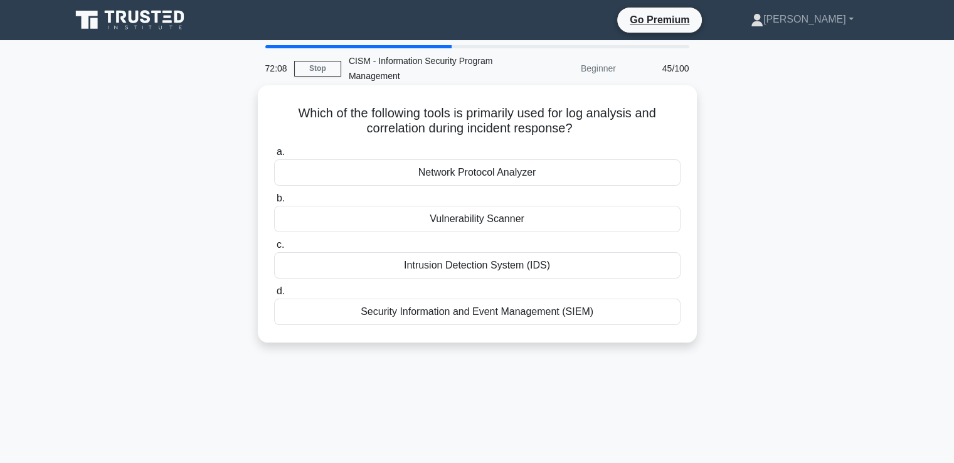
click at [549, 314] on div "Security Information and Event Management (SIEM)" at bounding box center [477, 312] width 406 height 26
click at [274, 295] on input "d. Security Information and Event Management (SIEM)" at bounding box center [274, 291] width 0 height 8
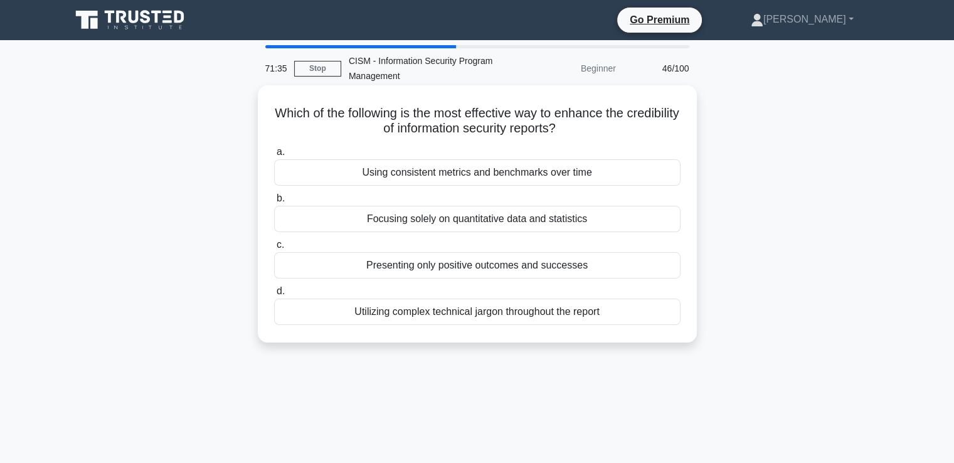
click at [427, 222] on div "Focusing solely on quantitative data and statistics" at bounding box center [477, 219] width 406 height 26
click at [274, 203] on input "b. Focusing solely on quantitative data and statistics" at bounding box center [274, 198] width 0 height 8
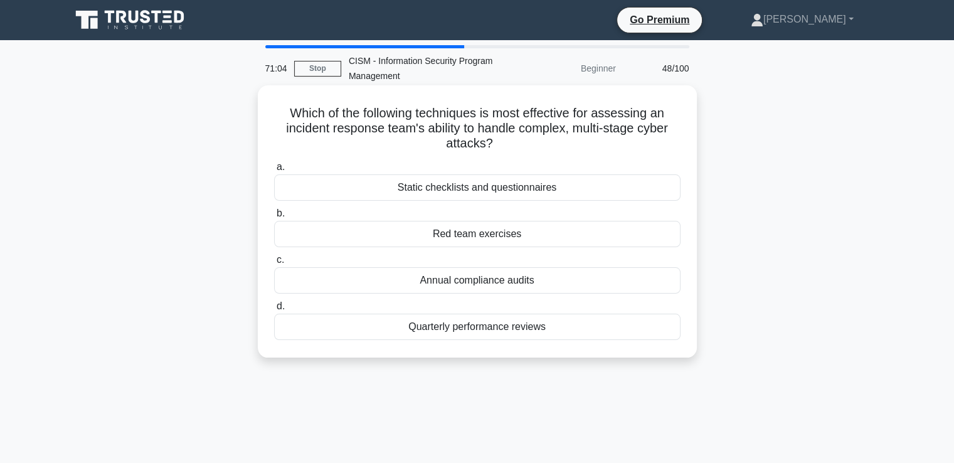
click at [467, 234] on div "Red team exercises" at bounding box center [477, 234] width 406 height 26
click at [274, 218] on input "b. Red team exercises" at bounding box center [274, 213] width 0 height 8
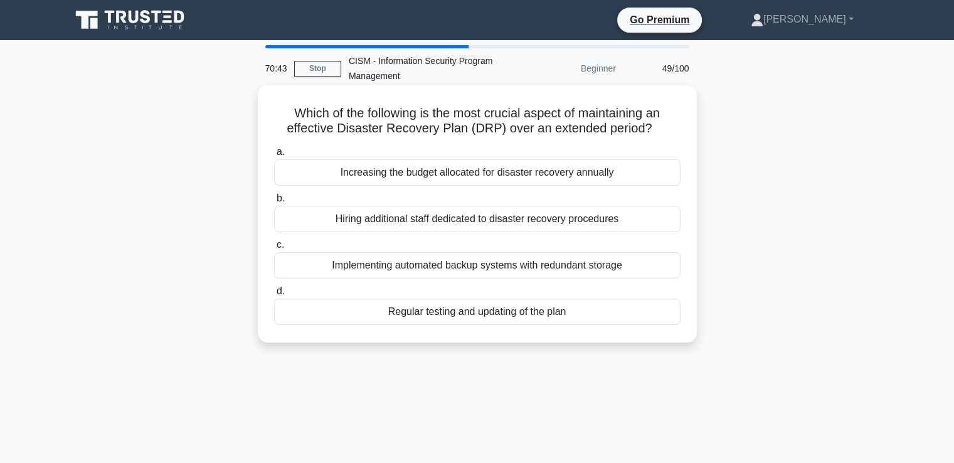
click at [424, 312] on div "Regular testing and updating of the plan" at bounding box center [477, 312] width 406 height 26
click at [274, 295] on input "d. Regular testing and updating of the plan" at bounding box center [274, 291] width 0 height 8
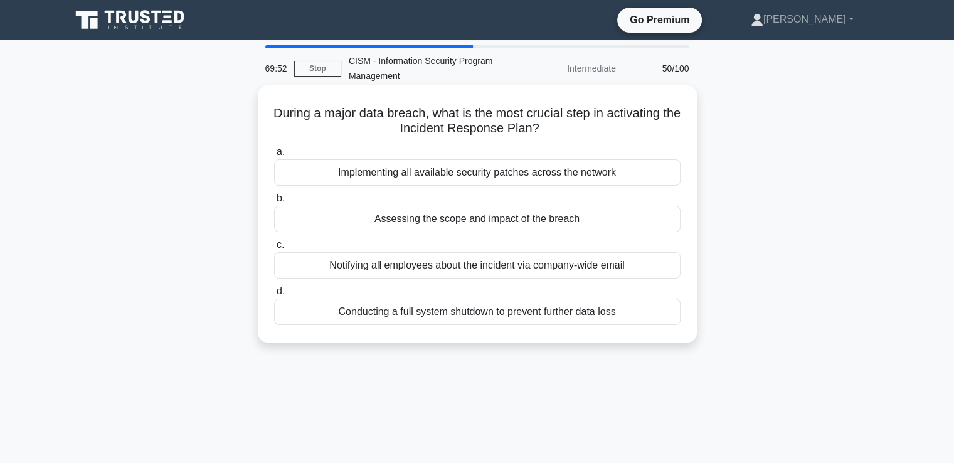
click at [497, 219] on div "Assessing the scope and impact of the breach" at bounding box center [477, 219] width 406 height 26
click at [274, 203] on input "b. Assessing the scope and impact of the breach" at bounding box center [274, 198] width 0 height 8
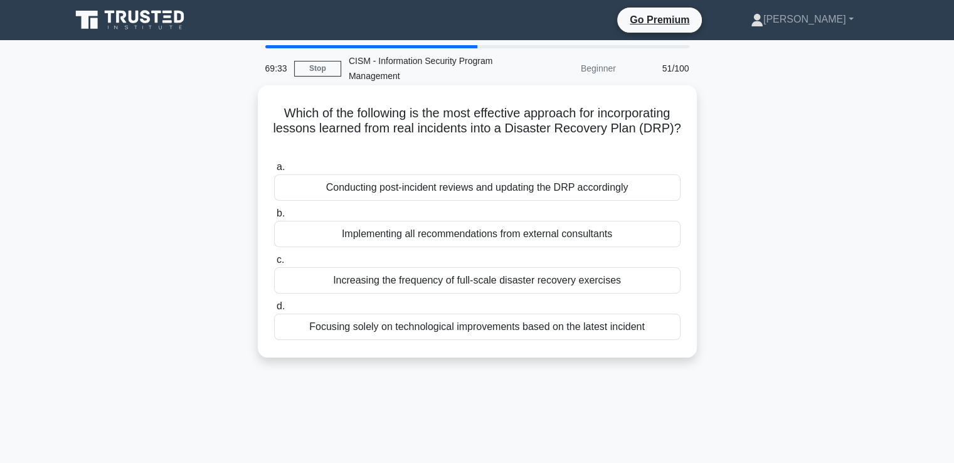
click at [447, 190] on div "Conducting post-incident reviews and updating the DRP accordingly" at bounding box center [477, 187] width 406 height 26
click at [274, 171] on input "a. Conducting post-incident reviews and updating the DRP accordingly" at bounding box center [274, 167] width 0 height 8
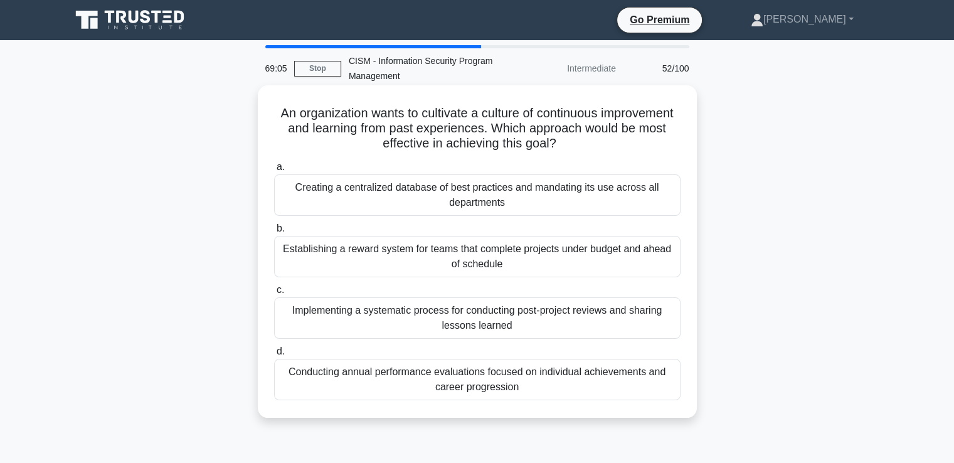
click at [543, 312] on div "Implementing a systematic process for conducting post-project reviews and shari…" at bounding box center [477, 317] width 406 height 41
click at [274, 294] on input "c. Implementing a systematic process for conducting post-project reviews and sh…" at bounding box center [274, 290] width 0 height 8
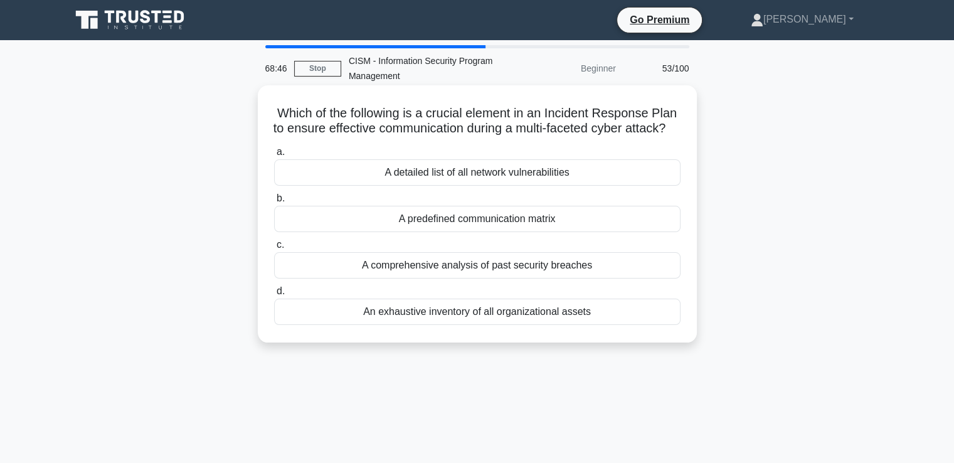
click at [447, 232] on div "A predefined communication matrix" at bounding box center [477, 219] width 406 height 26
click at [274, 203] on input "b. A predefined communication matrix" at bounding box center [274, 198] width 0 height 8
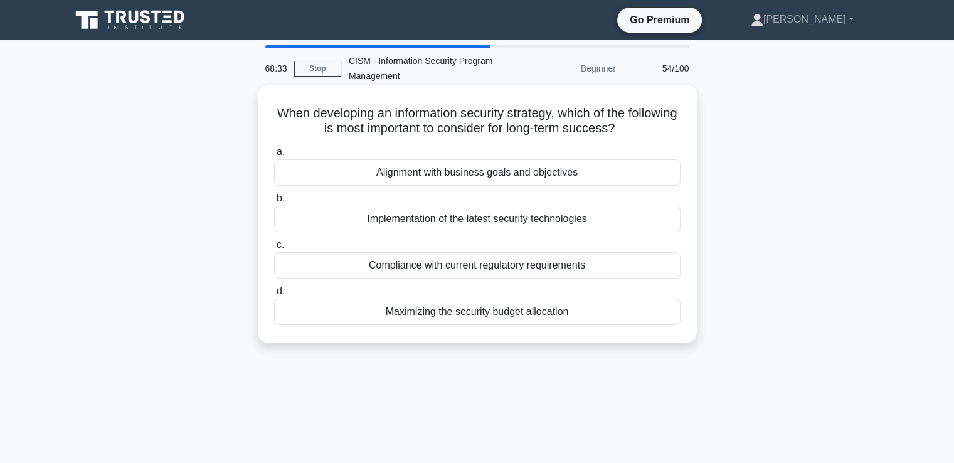
click at [437, 176] on div "Alignment with business goals and objectives" at bounding box center [477, 172] width 406 height 26
click at [274, 156] on input "a. Alignment with business goals and objectives" at bounding box center [274, 152] width 0 height 8
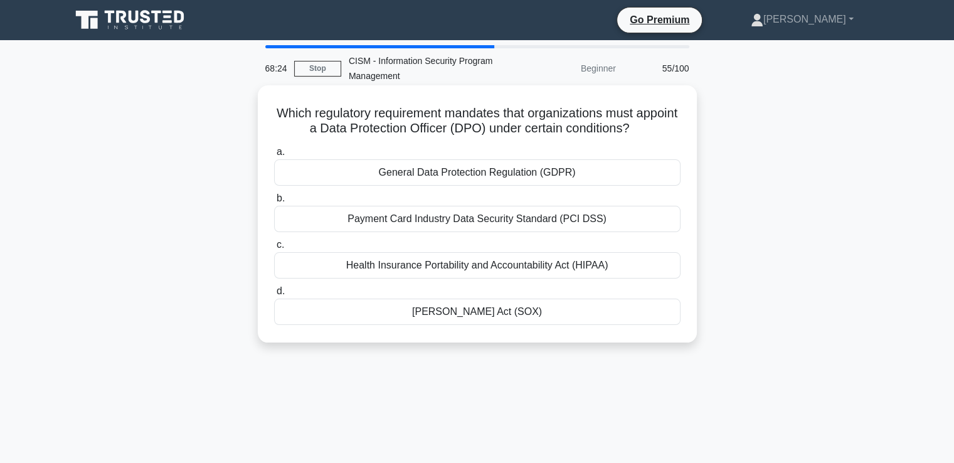
click at [423, 173] on div "General Data Protection Regulation (GDPR)" at bounding box center [477, 172] width 406 height 26
click at [274, 156] on input "a. General Data Protection Regulation (GDPR)" at bounding box center [274, 152] width 0 height 8
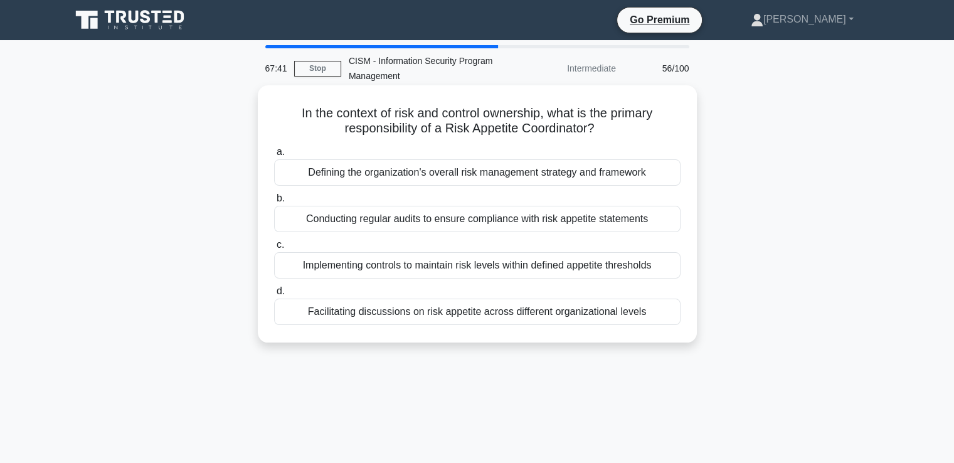
click at [371, 316] on div "Facilitating discussions on risk appetite across different organizational levels" at bounding box center [477, 312] width 406 height 26
click at [274, 295] on input "d. Facilitating discussions on risk appetite across different organizational le…" at bounding box center [274, 291] width 0 height 8
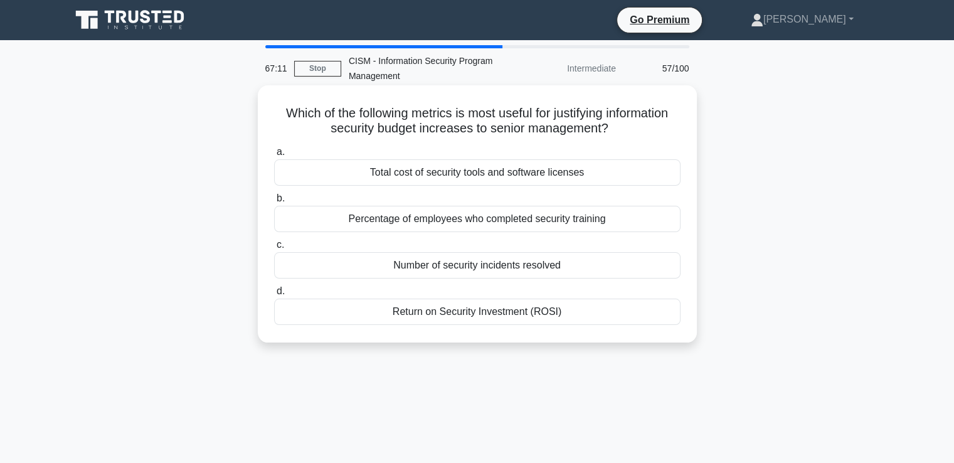
click at [467, 314] on div "Return on Security Investment (ROSI)" at bounding box center [477, 312] width 406 height 26
click at [274, 295] on input "d. Return on Security Investment (ROSI)" at bounding box center [274, 291] width 0 height 8
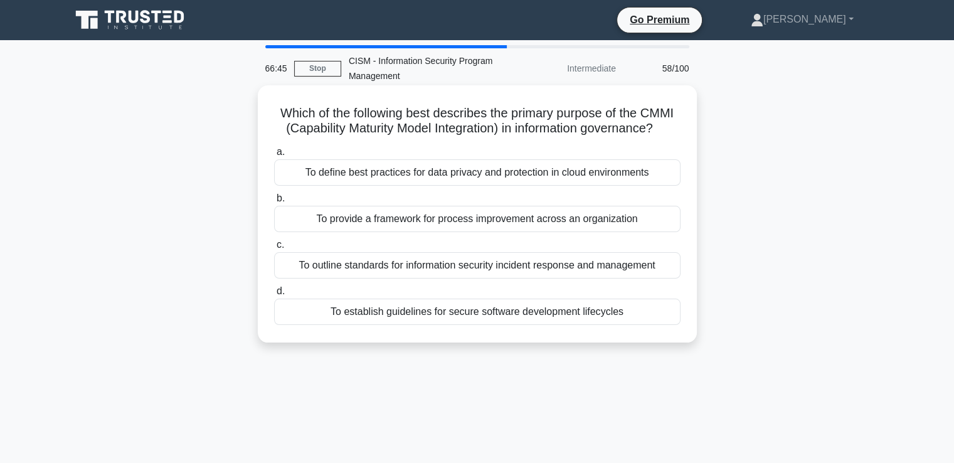
click at [430, 232] on div "To provide a framework for process improvement across an organization" at bounding box center [477, 219] width 406 height 26
click at [274, 203] on input "b. To provide a framework for process improvement across an organization" at bounding box center [274, 198] width 0 height 8
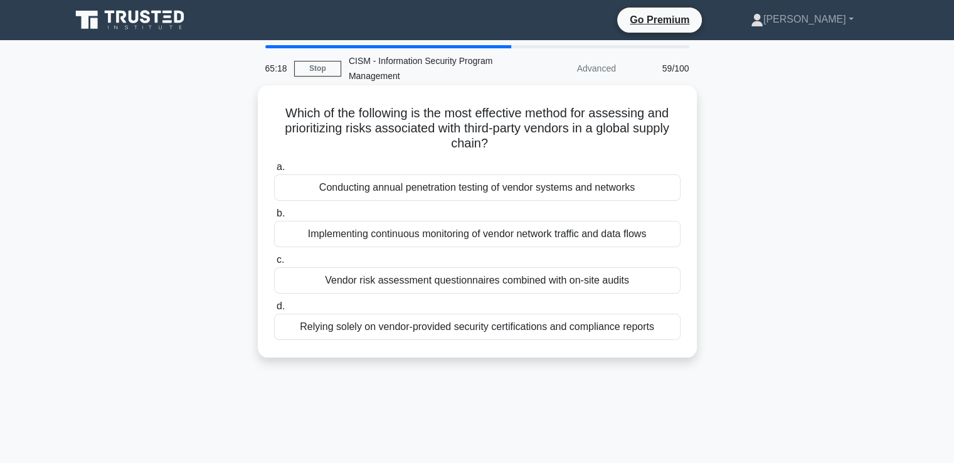
click at [409, 329] on div "Relying solely on vendor-provided security certifications and compliance reports" at bounding box center [477, 327] width 406 height 26
click at [274, 310] on input "d. Relying solely on vendor-provided security certifications and compliance rep…" at bounding box center [274, 306] width 0 height 8
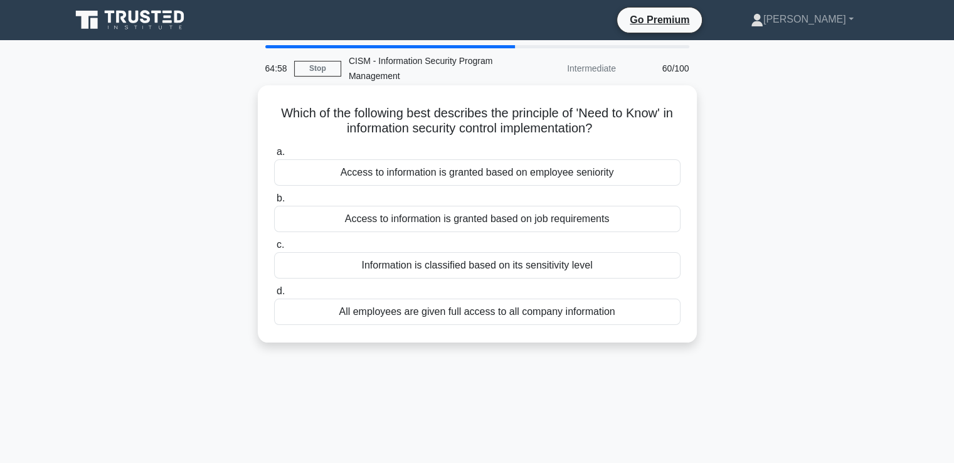
click at [442, 221] on div "Access to information is granted based on job requirements" at bounding box center [477, 219] width 406 height 26
click at [274, 203] on input "b. Access to information is granted based on job requirements" at bounding box center [274, 198] width 0 height 8
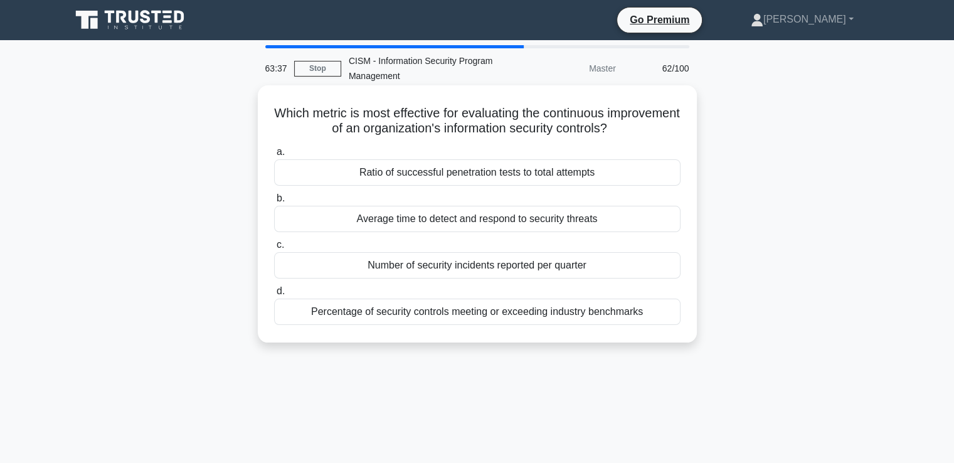
click at [537, 221] on div "Average time to detect and respond to security threats" at bounding box center [477, 219] width 406 height 26
click at [274, 203] on input "b. Average time to detect and respond to security threats" at bounding box center [274, 198] width 0 height 8
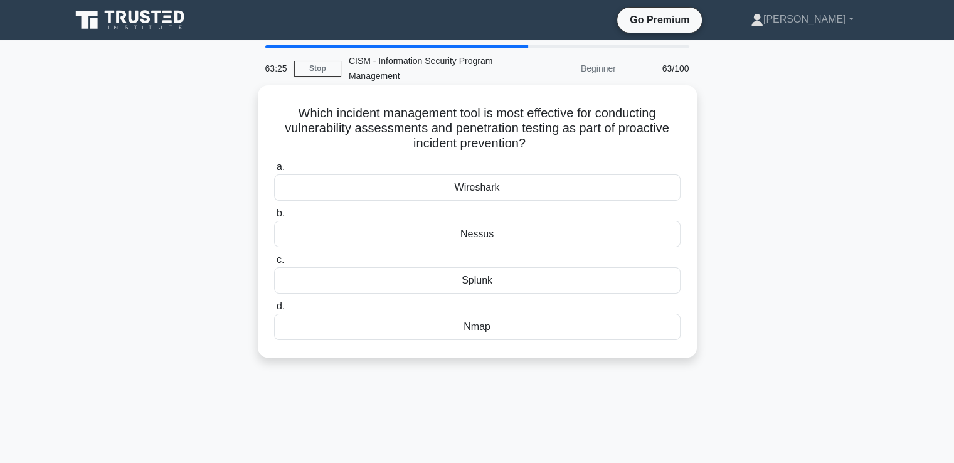
click at [499, 237] on div "Nessus" at bounding box center [477, 234] width 406 height 26
click at [274, 218] on input "b. Nessus" at bounding box center [274, 213] width 0 height 8
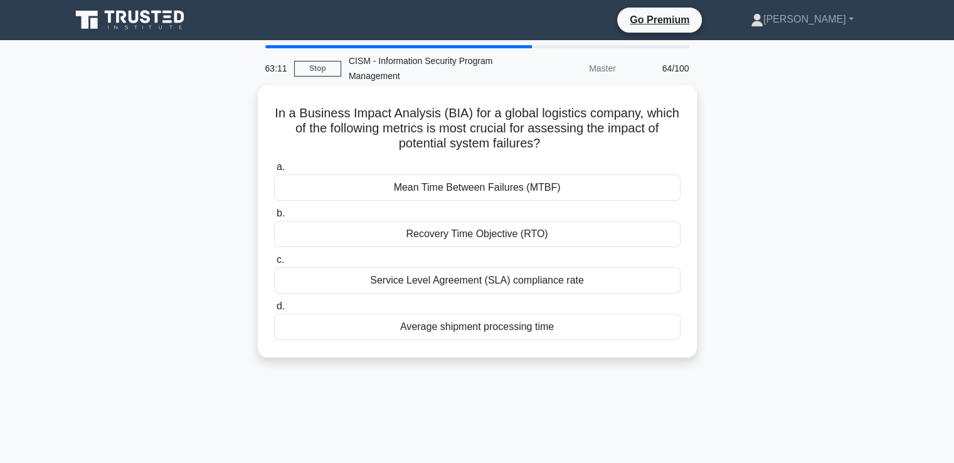
click at [537, 231] on div "Recovery Time Objective (RTO)" at bounding box center [477, 234] width 406 height 26
click at [274, 218] on input "b. Recovery Time Objective (RTO)" at bounding box center [274, 213] width 0 height 8
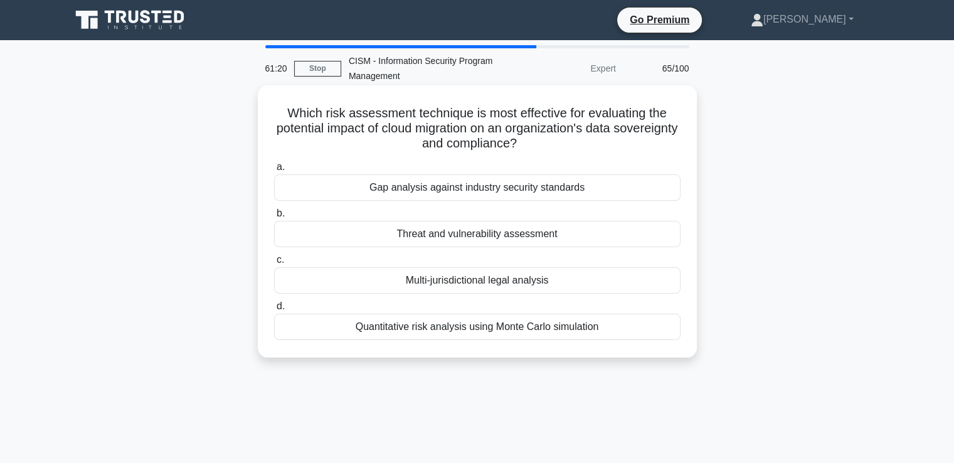
click at [507, 234] on div "Threat and vulnerability assessment" at bounding box center [477, 234] width 406 height 26
click at [274, 218] on input "b. Threat and vulnerability assessment" at bounding box center [274, 213] width 0 height 8
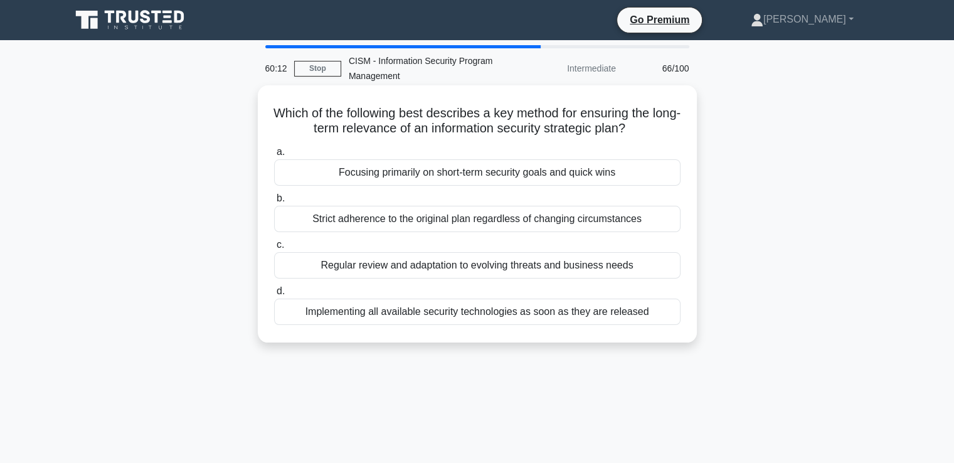
click at [516, 265] on div "Regular review and adaptation to evolving threats and business needs" at bounding box center [477, 265] width 406 height 26
click at [274, 249] on input "c. Regular review and adaptation to evolving threats and business needs" at bounding box center [274, 245] width 0 height 8
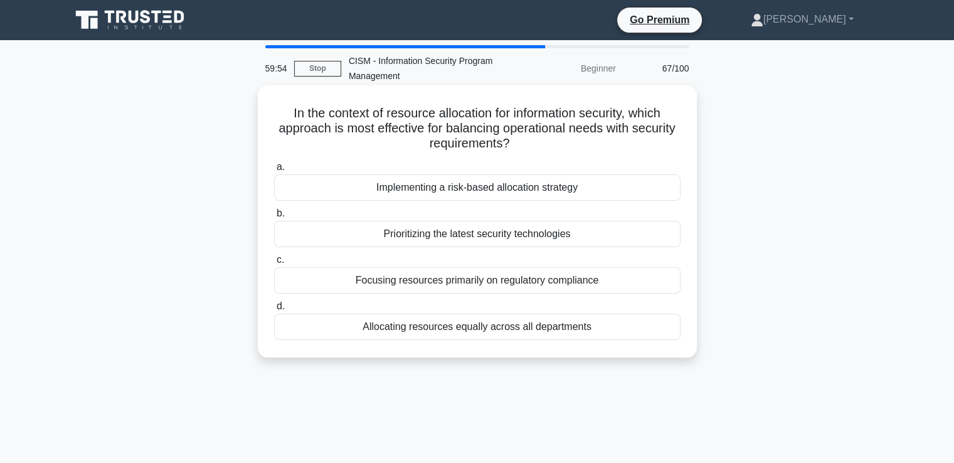
click at [446, 189] on div "Implementing a risk-based allocation strategy" at bounding box center [477, 187] width 406 height 26
click at [274, 171] on input "a. Implementing a risk-based allocation strategy" at bounding box center [274, 167] width 0 height 8
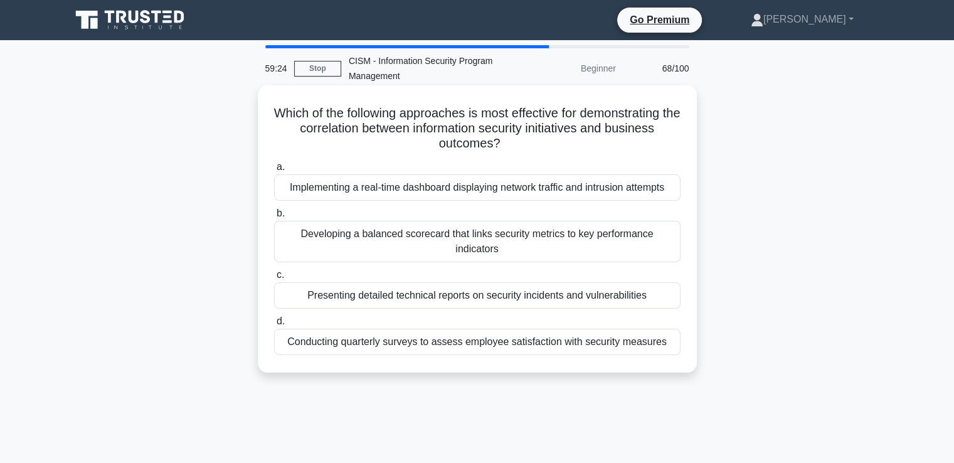
click at [469, 238] on div "Developing a balanced scorecard that links security metrics to key performance …" at bounding box center [477, 241] width 406 height 41
click at [274, 218] on input "b. Developing a balanced scorecard that links security metrics to key performan…" at bounding box center [274, 213] width 0 height 8
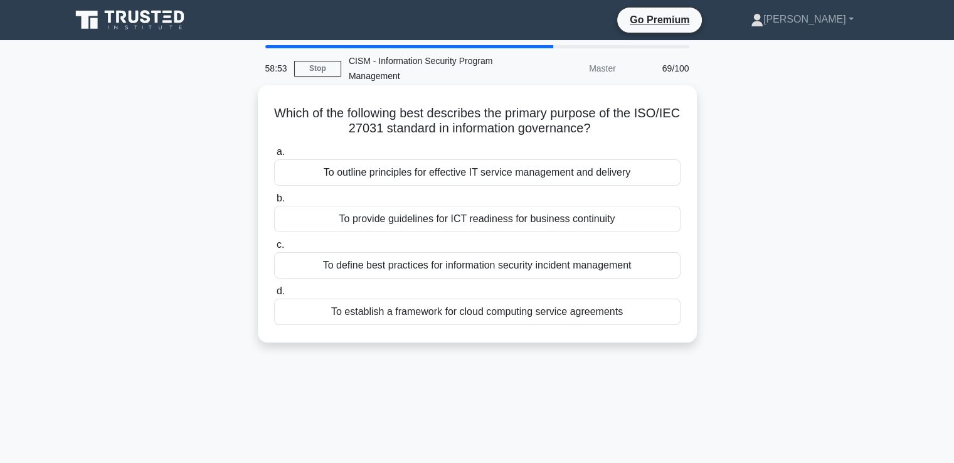
click at [457, 219] on div "To provide guidelines for ICT readiness for business continuity" at bounding box center [477, 219] width 406 height 26
click at [274, 203] on input "b. To provide guidelines for ICT readiness for business continuity" at bounding box center [274, 198] width 0 height 8
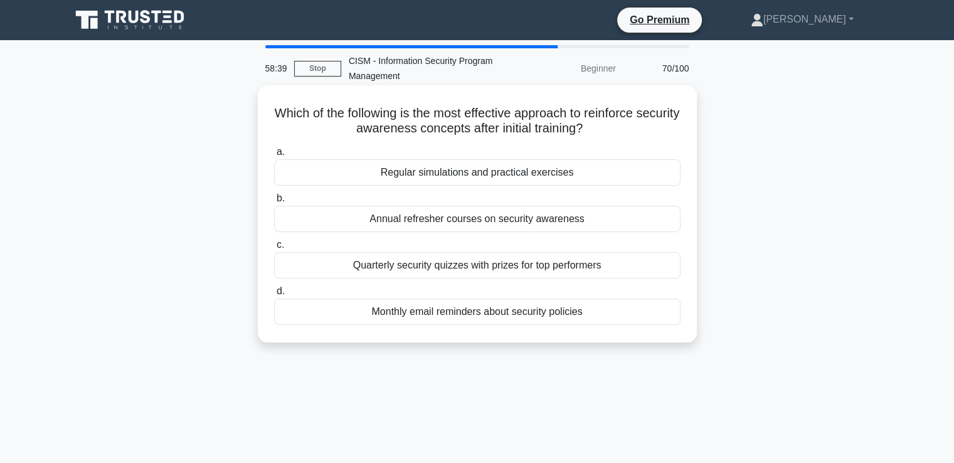
click at [462, 178] on div "Regular simulations and practical exercises" at bounding box center [477, 172] width 406 height 26
click at [274, 156] on input "a. Regular simulations and practical exercises" at bounding box center [274, 152] width 0 height 8
click at [469, 176] on div "Restore systems from clean backups" at bounding box center [477, 172] width 406 height 26
click at [274, 156] on input "a. Restore systems from clean backups" at bounding box center [274, 152] width 0 height 8
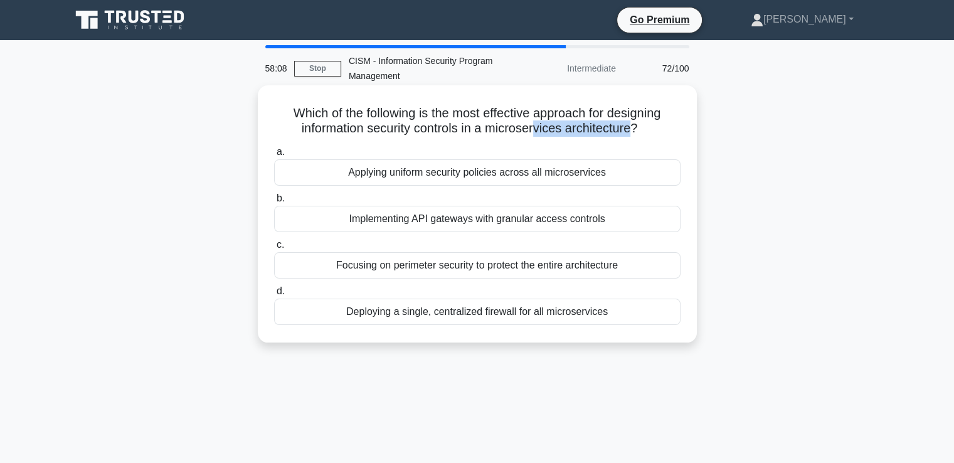
drag, startPoint x: 636, startPoint y: 129, endPoint x: 524, endPoint y: 131, distance: 112.3
click at [534, 129] on h5 "Which of the following is the most effective approach for designing information…" at bounding box center [477, 120] width 409 height 31
drag, startPoint x: 524, startPoint y: 131, endPoint x: 504, endPoint y: 127, distance: 19.8
click at [504, 127] on h5 "Which of the following is the most effective approach for designing information…" at bounding box center [477, 120] width 409 height 31
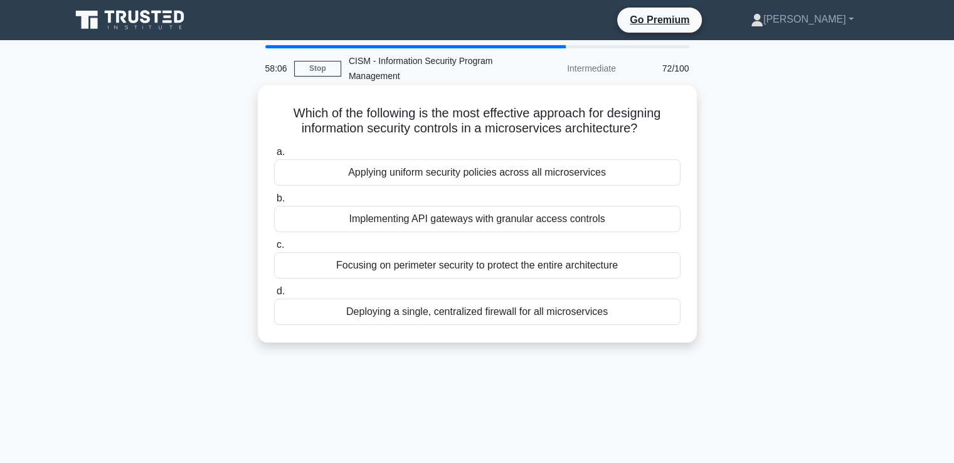
drag, startPoint x: 490, startPoint y: 132, endPoint x: 509, endPoint y: 126, distance: 19.6
click at [490, 131] on h5 "Which of the following is the most effective approach for designing information…" at bounding box center [477, 120] width 409 height 31
click at [506, 128] on h5 "Which of the following is the most effective approach for designing information…" at bounding box center [477, 120] width 409 height 31
drag, startPoint x: 509, startPoint y: 126, endPoint x: 613, endPoint y: 136, distance: 104.6
click at [613, 136] on h5 "Which of the following is the most effective approach for designing information…" at bounding box center [477, 120] width 409 height 31
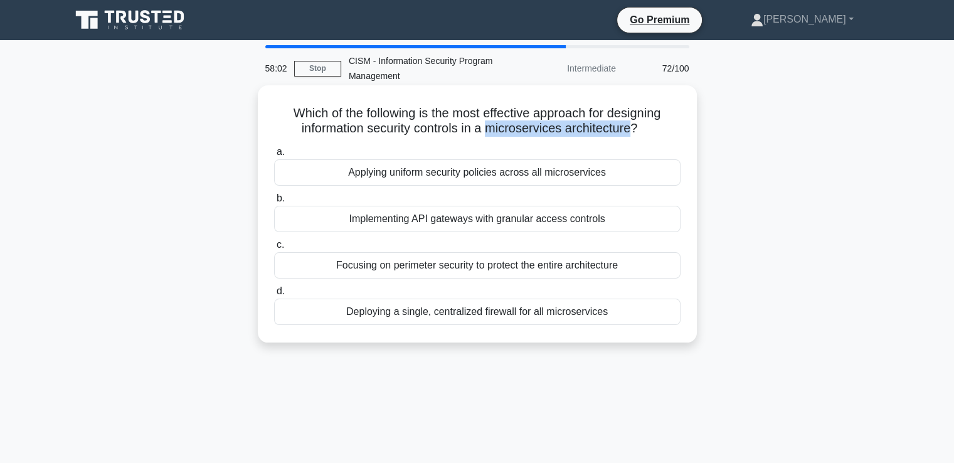
drag, startPoint x: 635, startPoint y: 129, endPoint x: 487, endPoint y: 131, distance: 148.0
click at [487, 131] on h5 "Which of the following is the most effective approach for designing information…" at bounding box center [477, 120] width 409 height 31
copy h5 "microservices architecture"
click at [407, 243] on label "c. Focusing on perimeter security to protect the entire architecture" at bounding box center [477, 257] width 406 height 41
click at [274, 243] on input "c. Focusing on perimeter security to protect the entire architecture" at bounding box center [274, 245] width 0 height 8
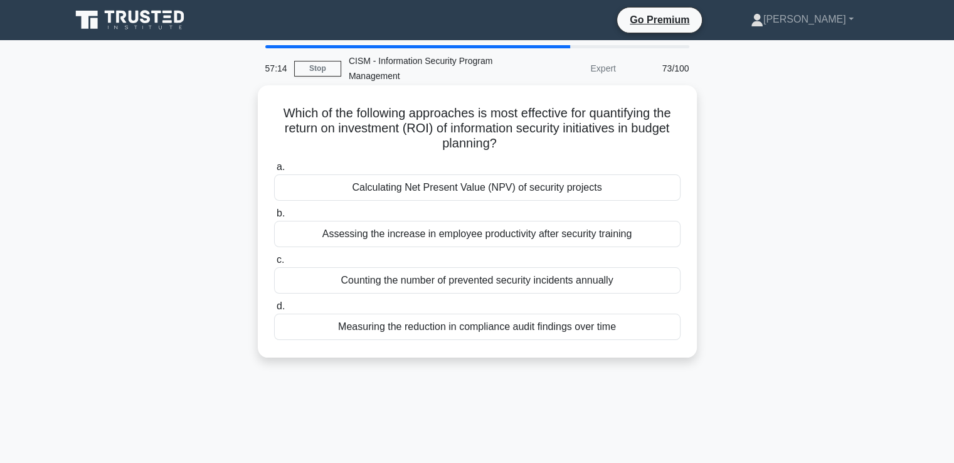
click at [421, 189] on div "Calculating Net Present Value (NPV) of security projects" at bounding box center [477, 187] width 406 height 26
click at [274, 171] on input "a. Calculating Net Present Value (NPV) of security projects" at bounding box center [274, 167] width 0 height 8
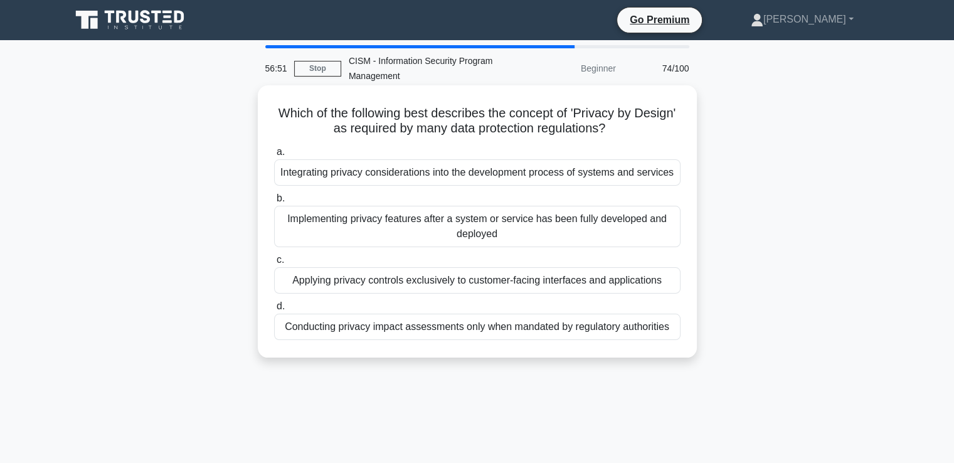
click at [369, 174] on div "Integrating privacy considerations into the development process of systems and …" at bounding box center [477, 172] width 406 height 26
click at [274, 156] on input "a. Integrating privacy considerations into the development process of systems a…" at bounding box center [274, 152] width 0 height 8
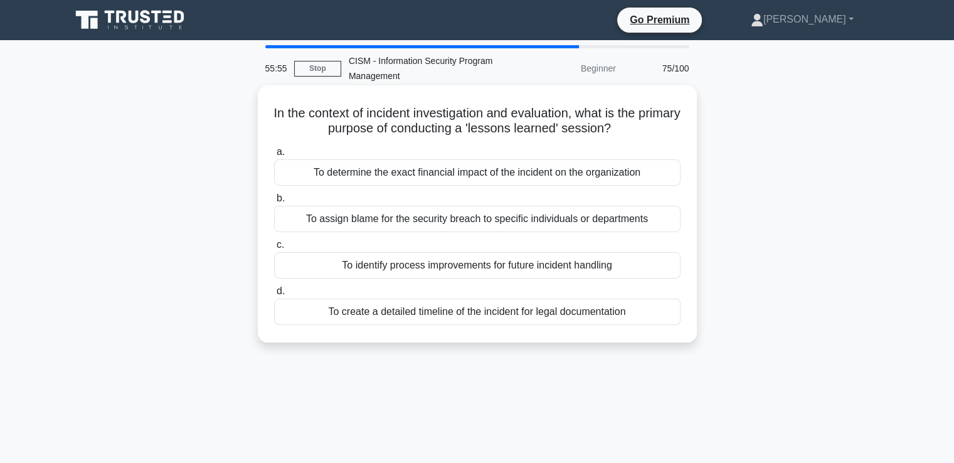
click at [400, 267] on div "To identify process improvements for future incident handling" at bounding box center [477, 265] width 406 height 26
click at [274, 249] on input "c. To identify process improvements for future incident handling" at bounding box center [274, 245] width 0 height 8
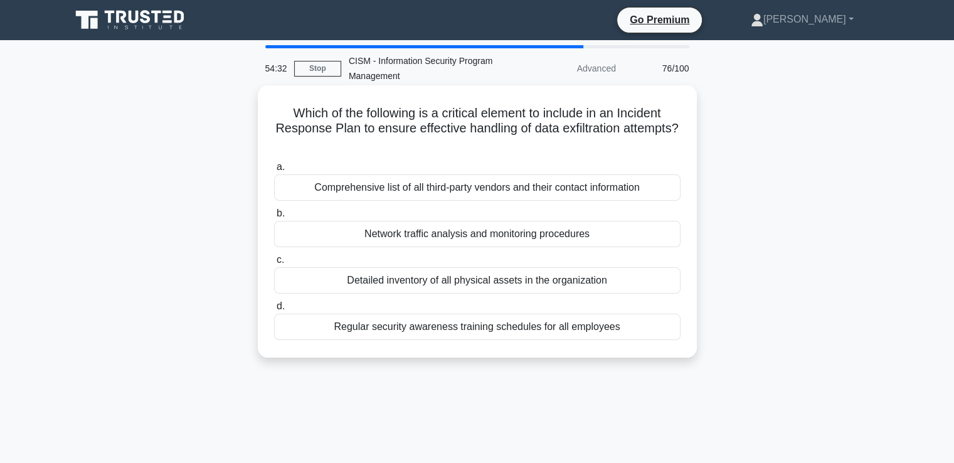
click at [466, 230] on div "Network traffic analysis and monitoring procedures" at bounding box center [477, 234] width 406 height 26
click at [274, 218] on input "b. Network traffic analysis and monitoring procedures" at bounding box center [274, 213] width 0 height 8
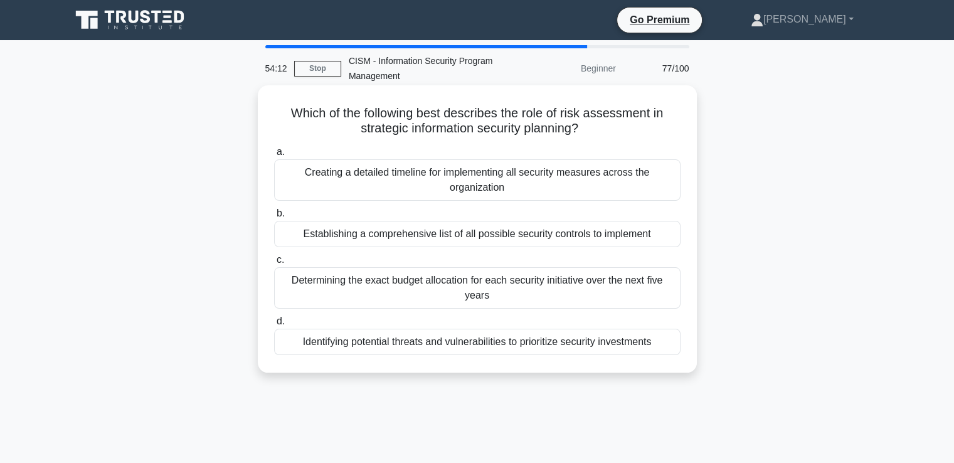
click at [543, 346] on div "Identifying potential threats and vulnerabilities to prioritize security invest…" at bounding box center [477, 342] width 406 height 26
click at [274, 326] on input "d. Identifying potential threats and vulnerabilities to prioritize security inv…" at bounding box center [274, 321] width 0 height 8
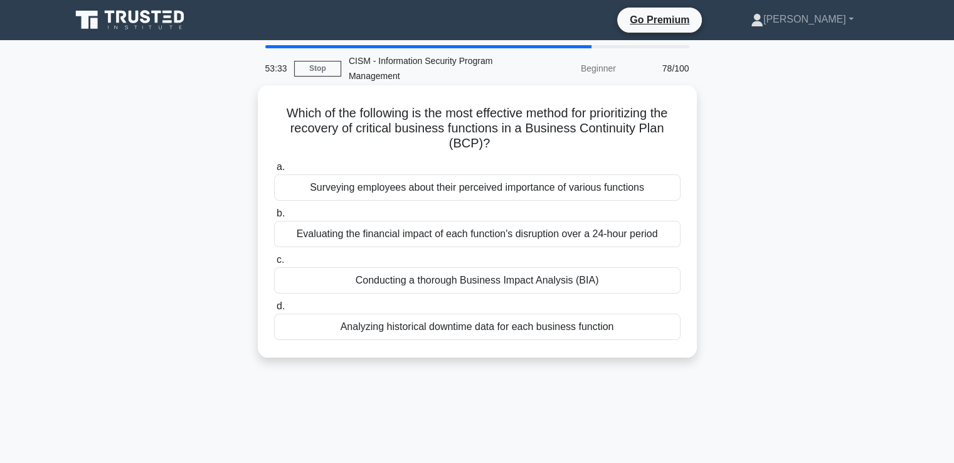
click at [457, 280] on div "Conducting a thorough Business Impact Analysis (BIA)" at bounding box center [477, 280] width 406 height 26
click at [274, 264] on input "c. Conducting a thorough Business Impact Analysis (BIA)" at bounding box center [274, 260] width 0 height 8
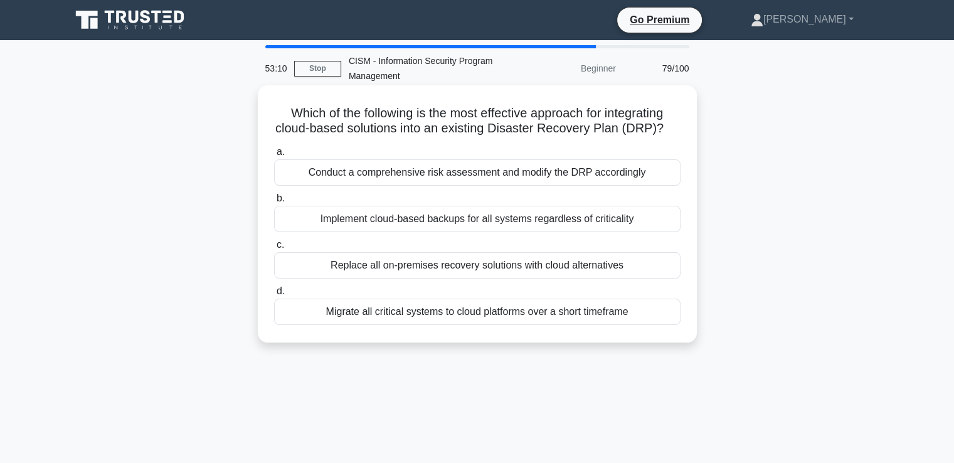
click at [356, 171] on div "Conduct a comprehensive risk assessment and modify the DRP accordingly" at bounding box center [477, 172] width 406 height 26
click at [274, 156] on input "a. Conduct a comprehensive risk assessment and modify the DRP accordingly" at bounding box center [274, 152] width 0 height 8
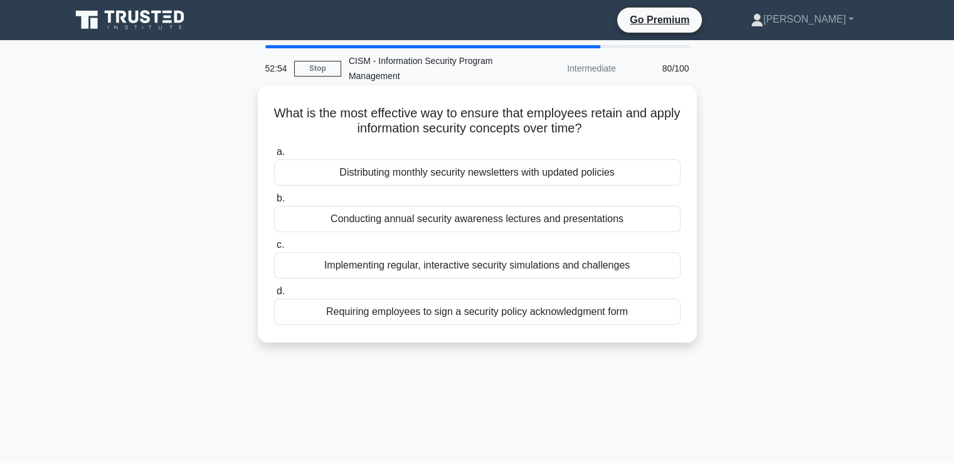
click at [496, 266] on div "Implementing regular, interactive security simulations and challenges" at bounding box center [477, 265] width 406 height 26
click at [274, 249] on input "c. Implementing regular, interactive security simulations and challenges" at bounding box center [274, 245] width 0 height 8
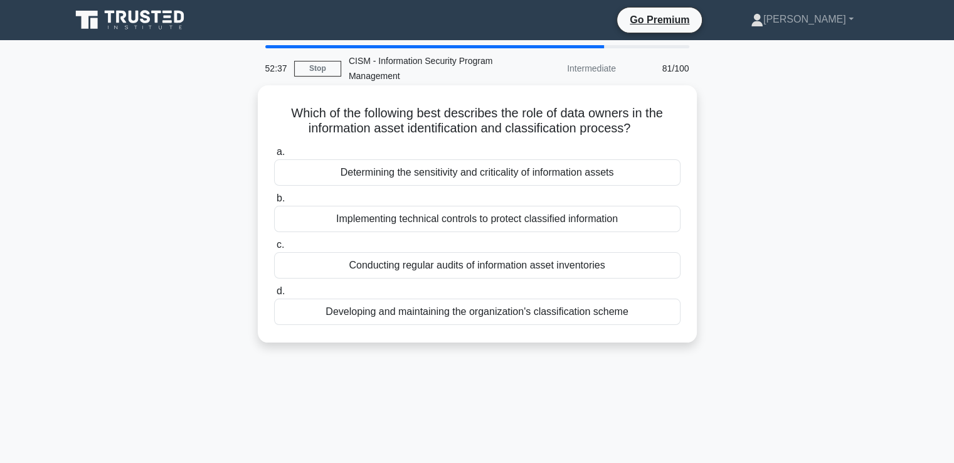
click at [436, 176] on div "Determining the sensitivity and criticality of information assets" at bounding box center [477, 172] width 406 height 26
click at [274, 156] on input "a. Determining the sensitivity and criticality of information assets" at bounding box center [274, 152] width 0 height 8
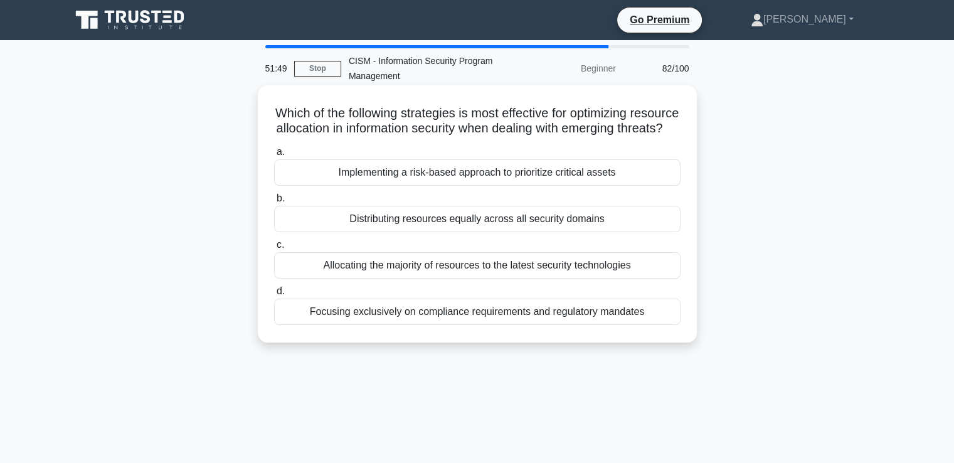
click at [443, 186] on div "Implementing a risk-based approach to prioritize critical assets" at bounding box center [477, 172] width 406 height 26
click at [274, 156] on input "a. Implementing a risk-based approach to prioritize critical assets" at bounding box center [274, 152] width 0 height 8
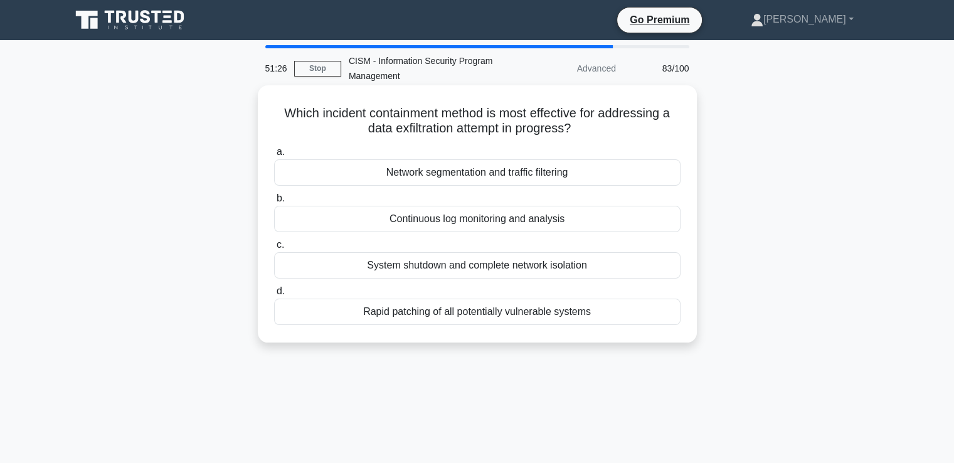
click at [494, 172] on div "Network segmentation and traffic filtering" at bounding box center [477, 172] width 406 height 26
click at [274, 156] on input "a. Network segmentation and traffic filtering" at bounding box center [274, 152] width 0 height 8
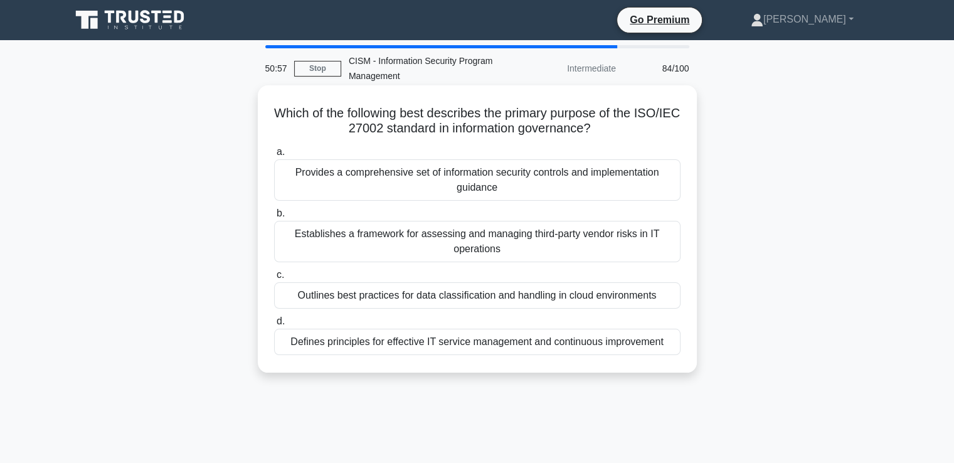
click at [476, 181] on div "Provides a comprehensive set of information security controls and implementatio…" at bounding box center [477, 179] width 406 height 41
click at [274, 156] on input "a. Provides a comprehensive set of information security controls and implementa…" at bounding box center [274, 152] width 0 height 8
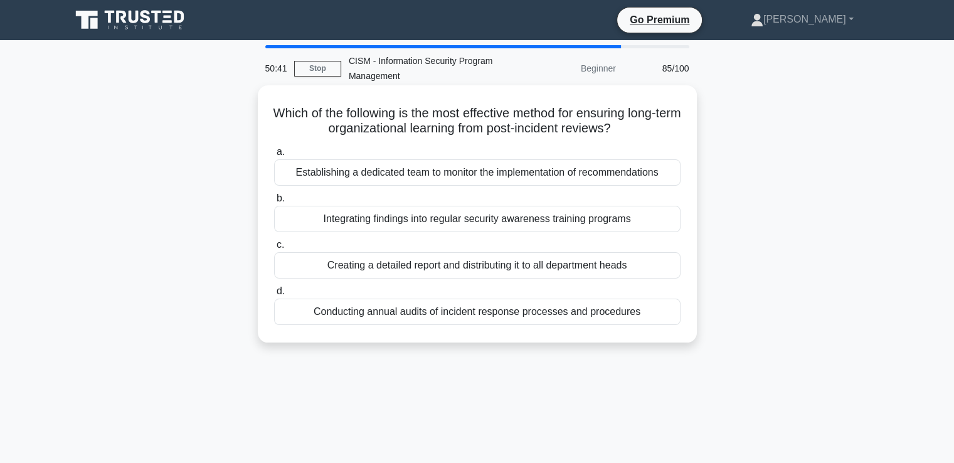
click at [480, 222] on div "Integrating findings into regular security awareness training programs" at bounding box center [477, 219] width 406 height 26
click at [274, 203] on input "b. Integrating findings into regular security awareness training programs" at bounding box center [274, 198] width 0 height 8
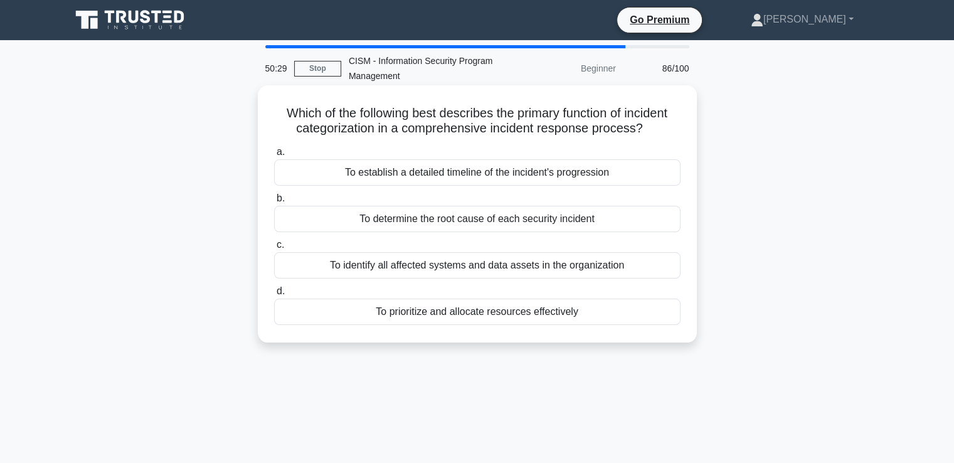
click at [465, 314] on div "To prioritize and allocate resources effectively" at bounding box center [477, 312] width 406 height 26
click at [274, 295] on input "d. To prioritize and allocate resources effectively" at bounding box center [274, 291] width 0 height 8
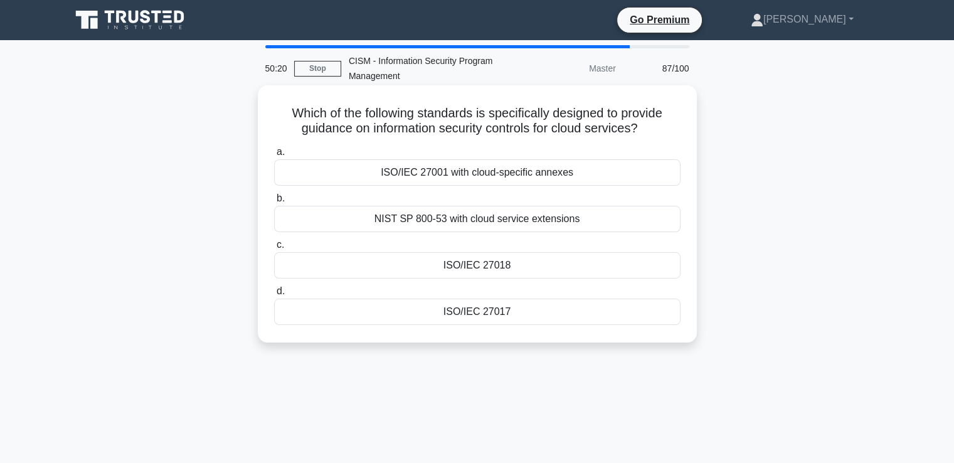
click at [494, 312] on div "ISO/IEC 27017" at bounding box center [477, 312] width 406 height 26
click at [274, 295] on input "d. ISO/IEC 27017" at bounding box center [274, 291] width 0 height 8
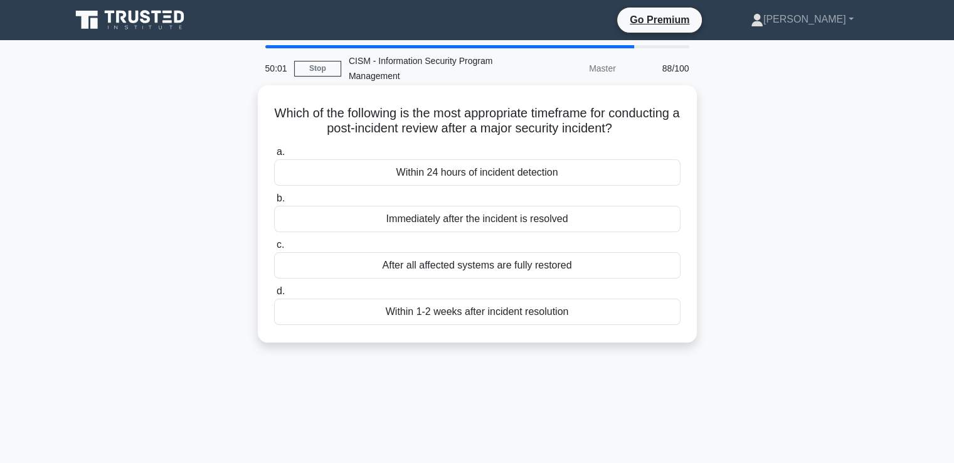
click at [563, 269] on div "After all affected systems are fully restored" at bounding box center [477, 265] width 406 height 26
click at [274, 249] on input "c. After all affected systems are fully restored" at bounding box center [274, 245] width 0 height 8
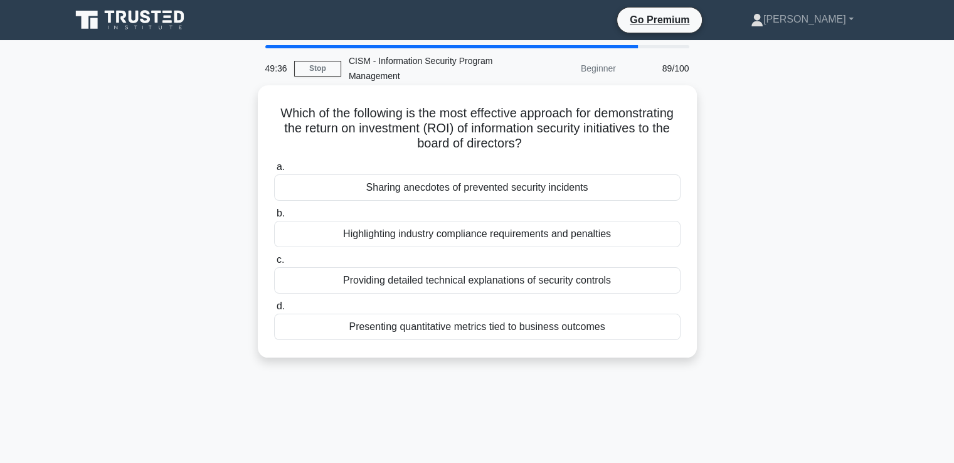
click at [541, 327] on div "Presenting quantitative metrics tied to business outcomes" at bounding box center [477, 327] width 406 height 26
click at [274, 310] on input "d. Presenting quantitative metrics tied to business outcomes" at bounding box center [274, 306] width 0 height 8
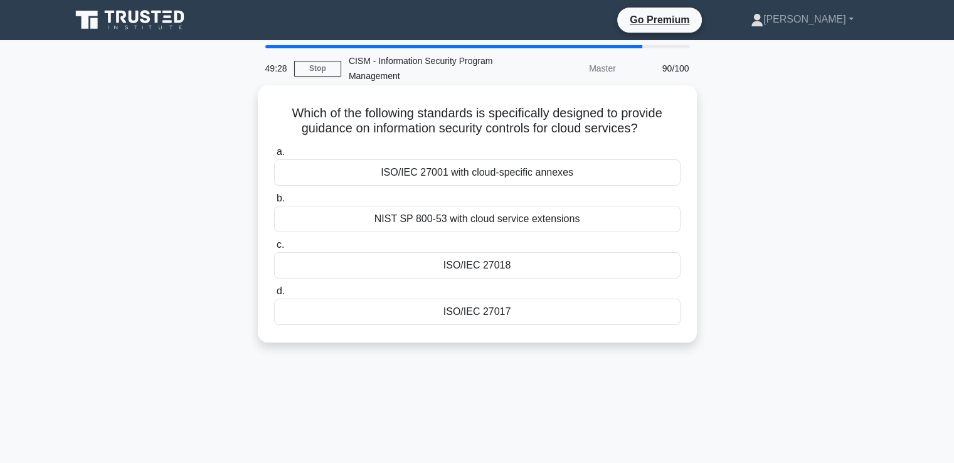
click at [485, 172] on div "ISO/IEC 27001 with cloud-specific annexes" at bounding box center [477, 172] width 406 height 26
click at [274, 156] on input "a. ISO/IEC 27001 with cloud-specific annexes" at bounding box center [274, 152] width 0 height 8
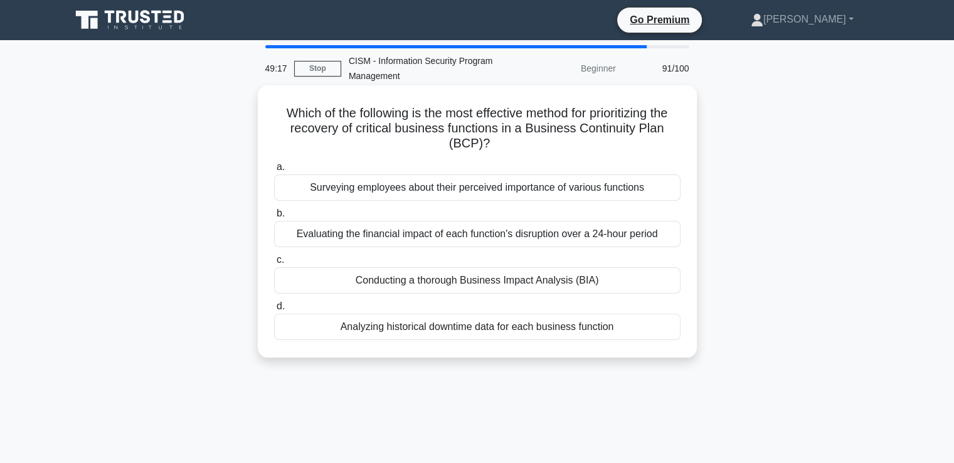
click at [546, 280] on div "Conducting a thorough Business Impact Analysis (BIA)" at bounding box center [477, 280] width 406 height 26
click at [274, 264] on input "c. Conducting a thorough Business Impact Analysis (BIA)" at bounding box center [274, 260] width 0 height 8
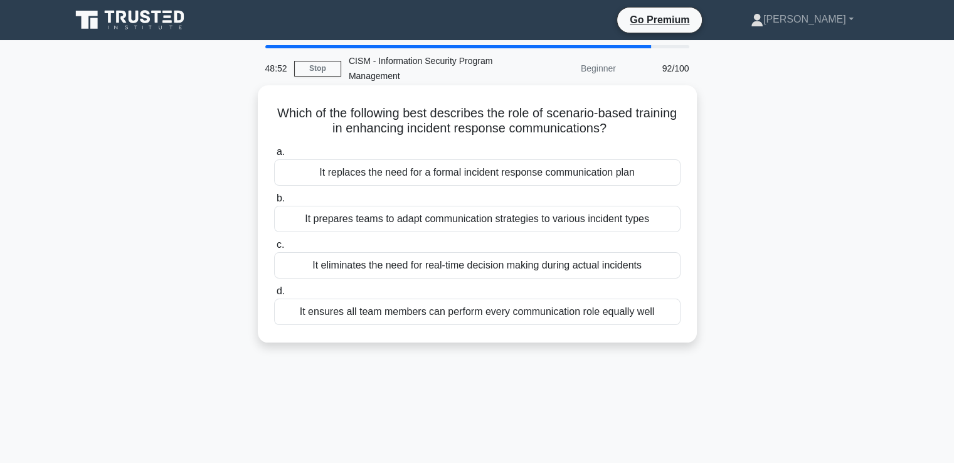
click at [406, 221] on div "It prepares teams to adapt communication strategies to various incident types" at bounding box center [477, 219] width 406 height 26
click at [274, 203] on input "b. It prepares teams to adapt communication strategies to various incident types" at bounding box center [274, 198] width 0 height 8
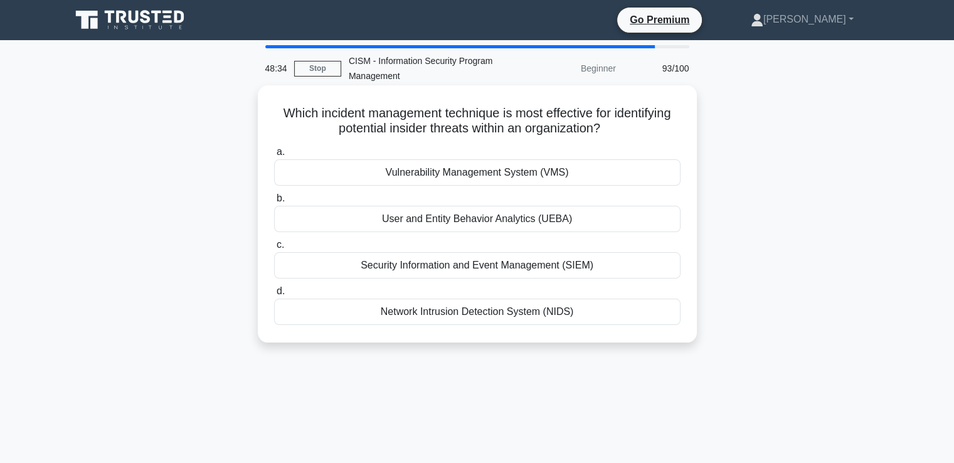
click at [469, 174] on div "Vulnerability Management System (VMS)" at bounding box center [477, 172] width 406 height 26
click at [274, 156] on input "a. Vulnerability Management System (VMS)" at bounding box center [274, 152] width 0 height 8
click at [479, 174] on div "Restore systems from clean backups" at bounding box center [477, 172] width 406 height 26
click at [274, 156] on input "a. Restore systems from clean backups" at bounding box center [274, 152] width 0 height 8
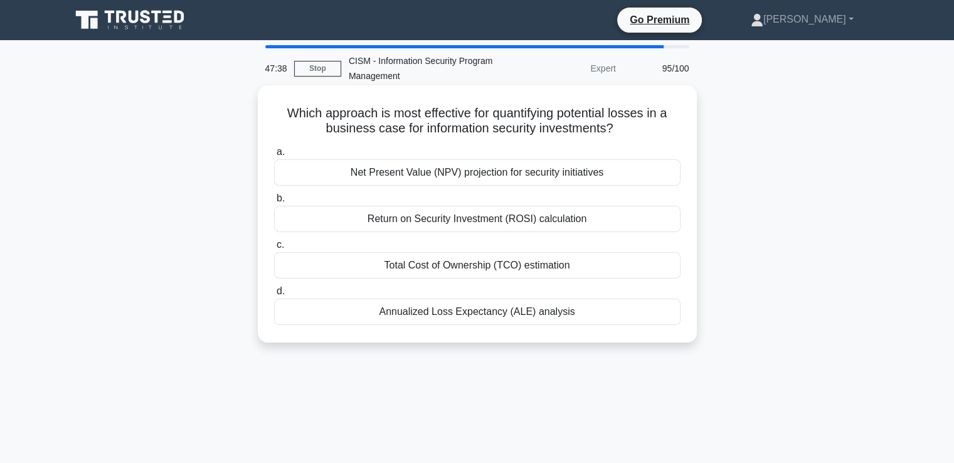
click at [488, 312] on div "Annualized Loss Expectancy (ALE) analysis" at bounding box center [477, 312] width 406 height 26
click at [274, 295] on input "d. Annualized Loss Expectancy (ALE) analysis" at bounding box center [274, 291] width 0 height 8
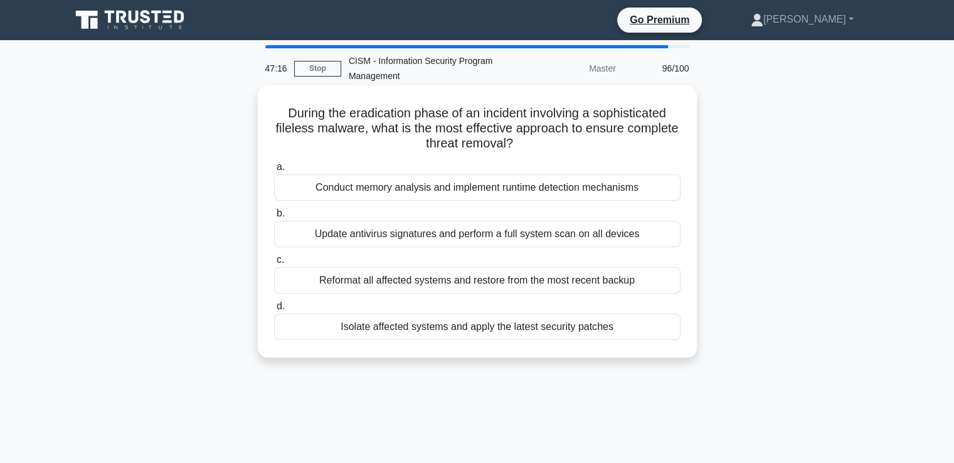
click at [434, 236] on div "Update antivirus signatures and perform a full system scan on all devices" at bounding box center [477, 234] width 406 height 26
click at [274, 218] on input "b. Update antivirus signatures and perform a full system scan on all devices" at bounding box center [274, 213] width 0 height 8
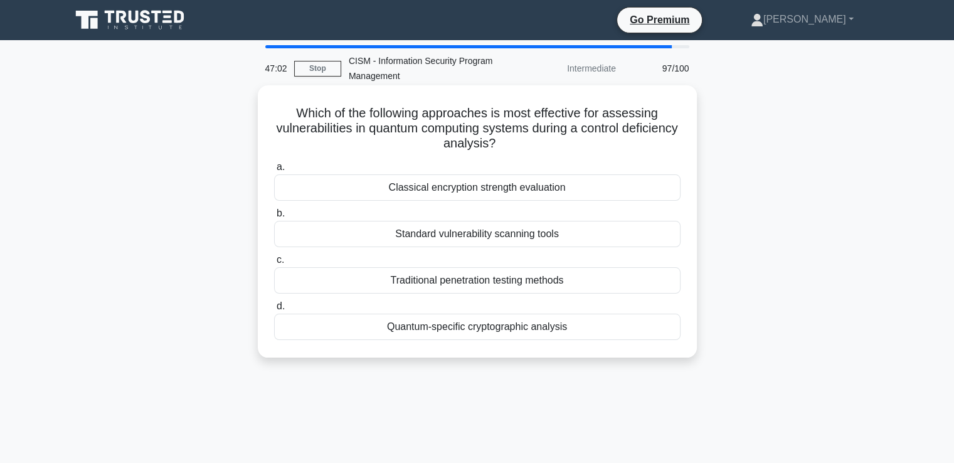
click at [563, 331] on div "Quantum-specific cryptographic analysis" at bounding box center [477, 327] width 406 height 26
click at [274, 310] on input "d. Quantum-specific cryptographic analysis" at bounding box center [274, 306] width 0 height 8
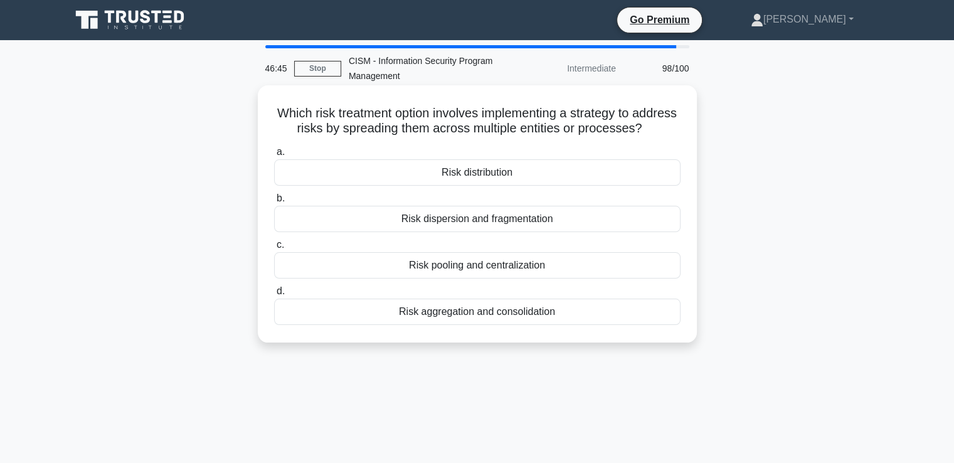
click at [459, 186] on div "Risk distribution" at bounding box center [477, 172] width 406 height 26
click at [274, 156] on input "a. Risk distribution" at bounding box center [274, 152] width 0 height 8
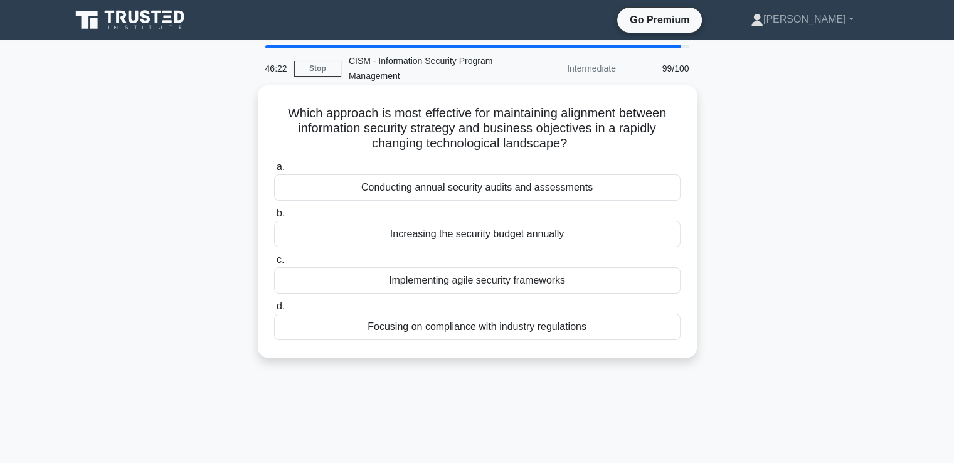
click at [524, 279] on div "Implementing agile security frameworks" at bounding box center [477, 280] width 406 height 26
click at [274, 264] on input "c. Implementing agile security frameworks" at bounding box center [274, 260] width 0 height 8
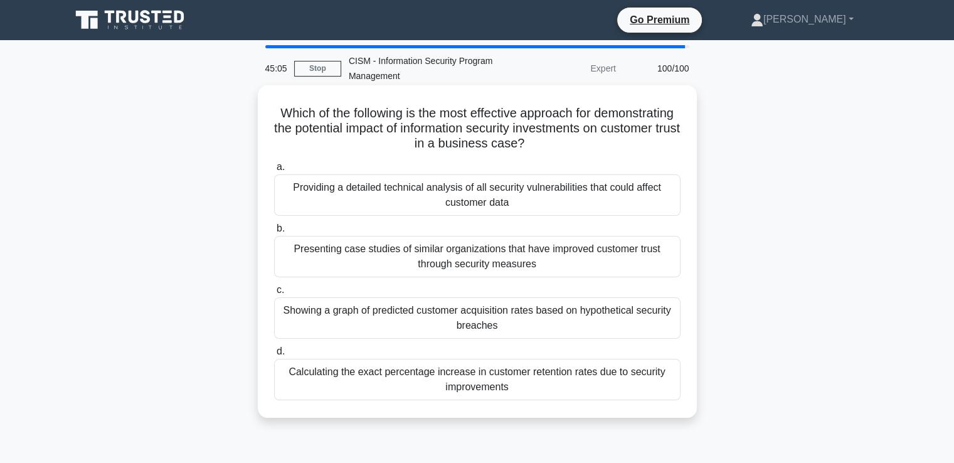
click at [495, 380] on div "Calculating the exact percentage increase in customer retention rates due to se…" at bounding box center [477, 379] width 406 height 41
click at [274, 356] on input "d. Calculating the exact percentage increase in customer retention rates due to…" at bounding box center [274, 351] width 0 height 8
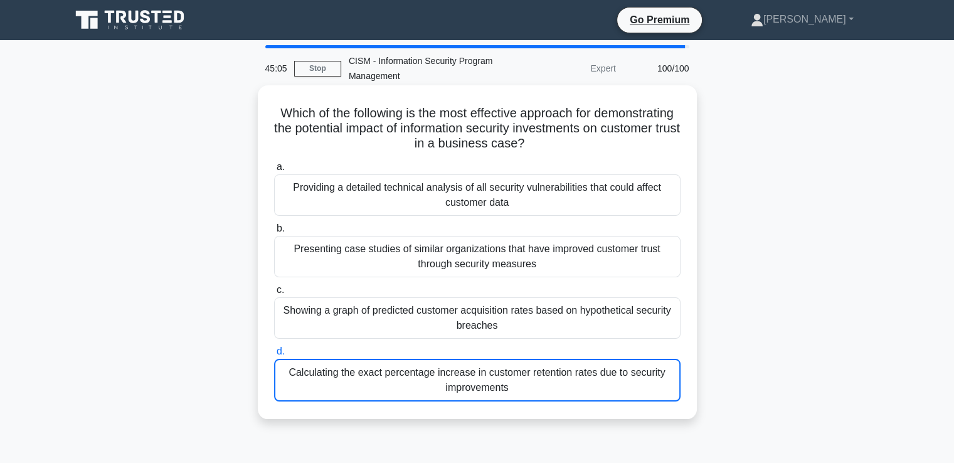
click at [495, 380] on div "Calculating the exact percentage increase in customer retention rates due to se…" at bounding box center [477, 380] width 406 height 43
click at [274, 356] on input "d. Calculating the exact percentage increase in customer retention rates due to…" at bounding box center [274, 351] width 0 height 8
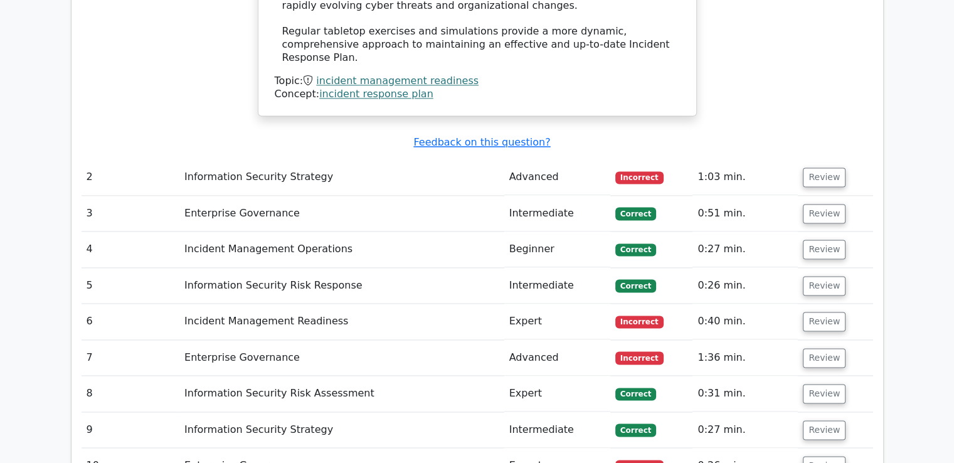
scroll to position [1756, 0]
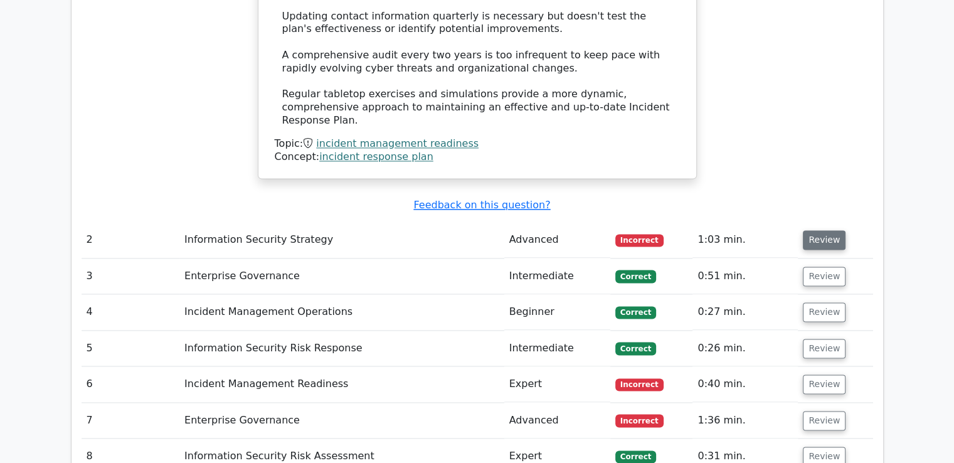
click at [817, 230] on button "Review" at bounding box center [824, 239] width 43 height 19
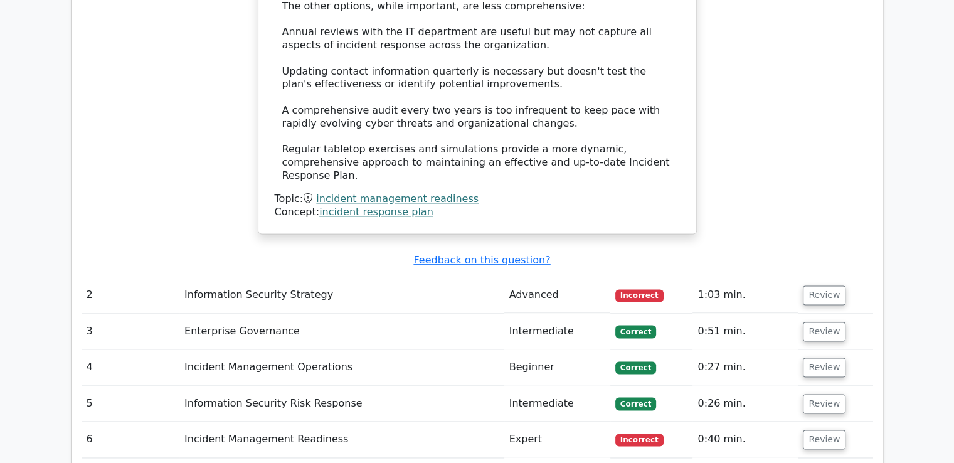
scroll to position [1693, 0]
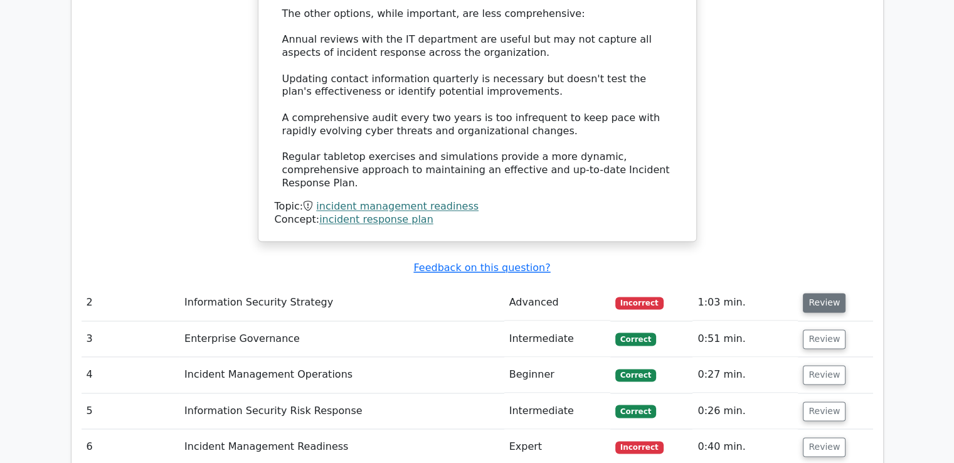
click at [825, 293] on button "Review" at bounding box center [824, 302] width 43 height 19
click at [641, 297] on span "Incorrect" at bounding box center [639, 303] width 48 height 13
click at [548, 285] on td "Advanced" at bounding box center [557, 303] width 106 height 36
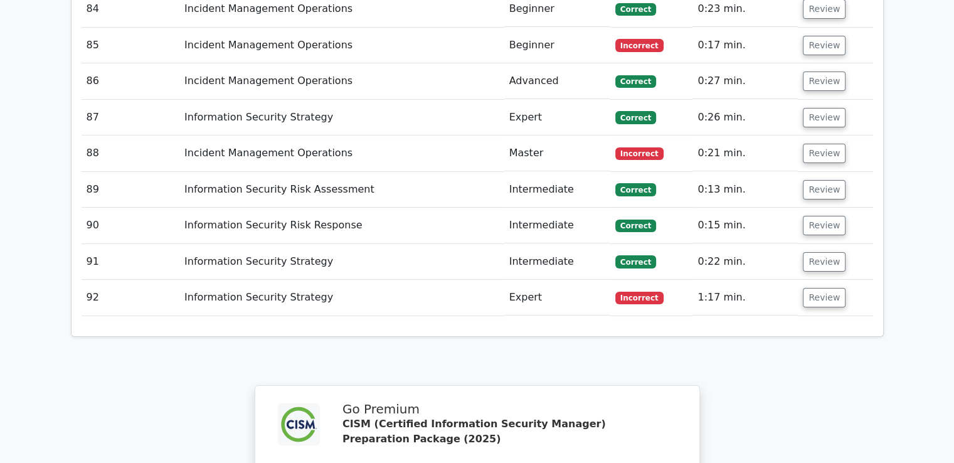
scroll to position [4942, 0]
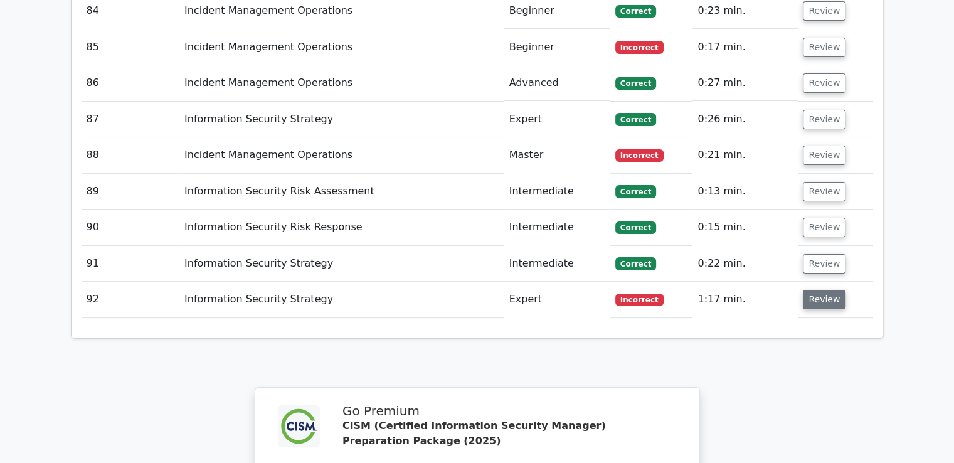
click at [821, 290] on button "Review" at bounding box center [824, 299] width 43 height 19
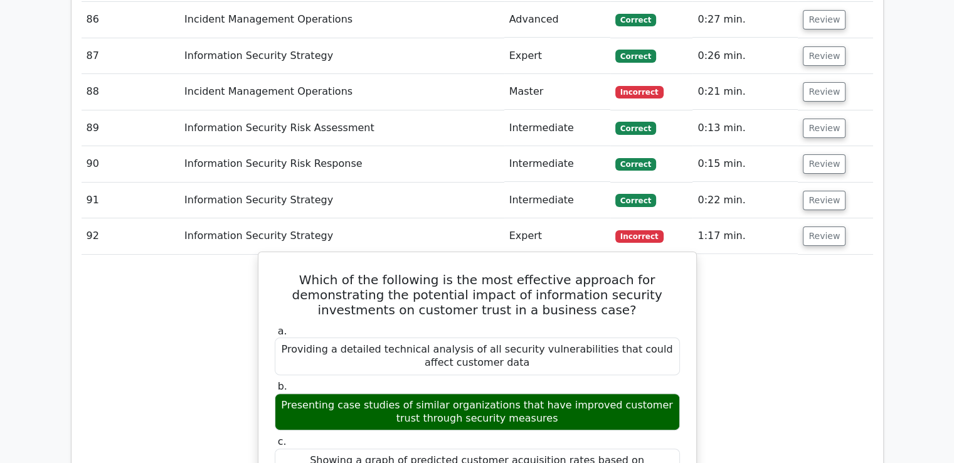
scroll to position [5005, 0]
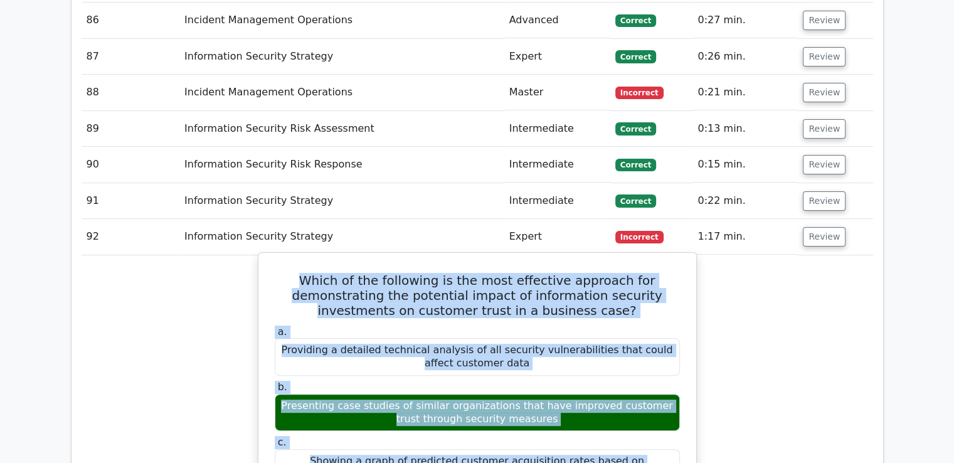
drag, startPoint x: 404, startPoint y: 354, endPoint x: 312, endPoint y: 176, distance: 200.6
copy div "Which of the following is the most effective approach for demonstrating the pot…"
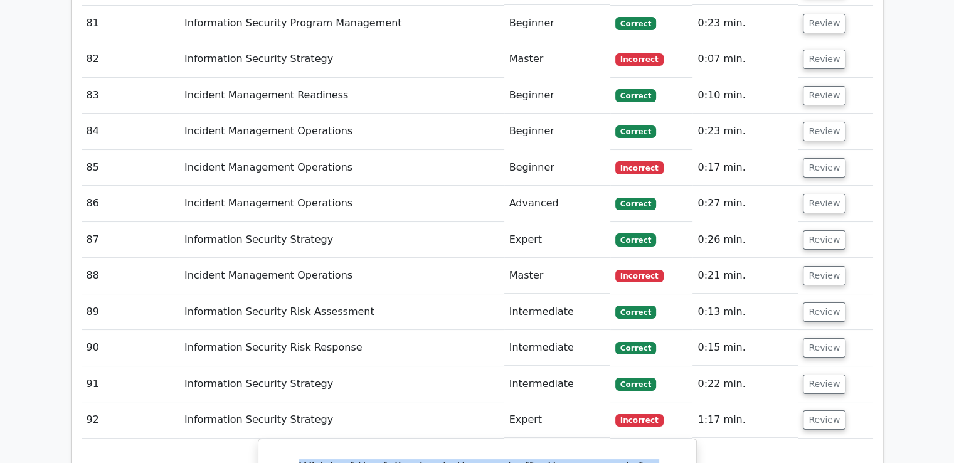
scroll to position [4754, 0]
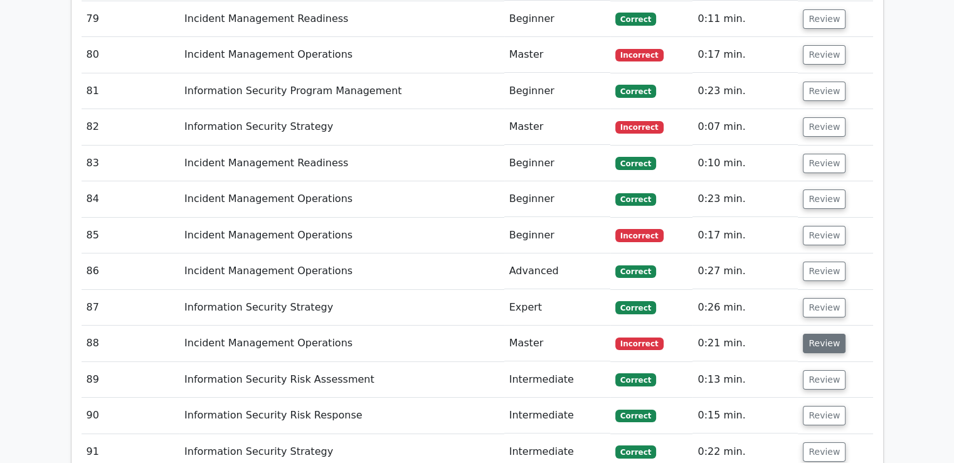
click at [815, 334] on button "Review" at bounding box center [824, 343] width 43 height 19
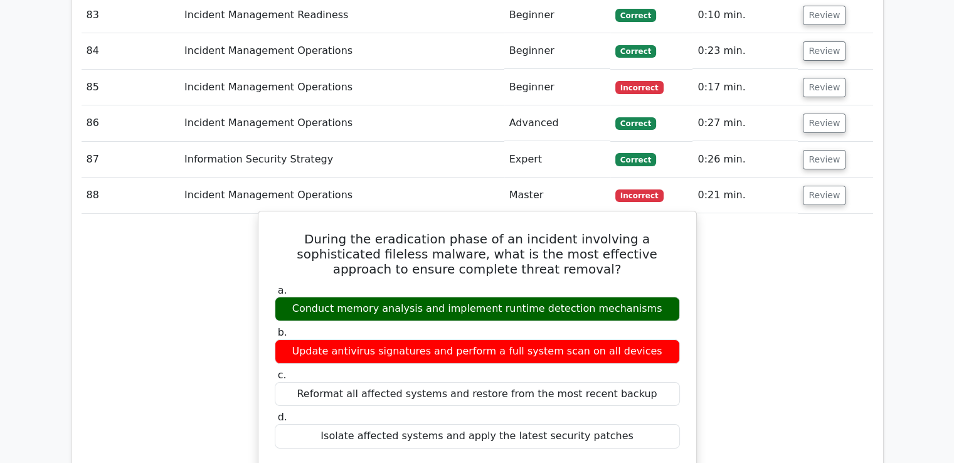
scroll to position [4880, 0]
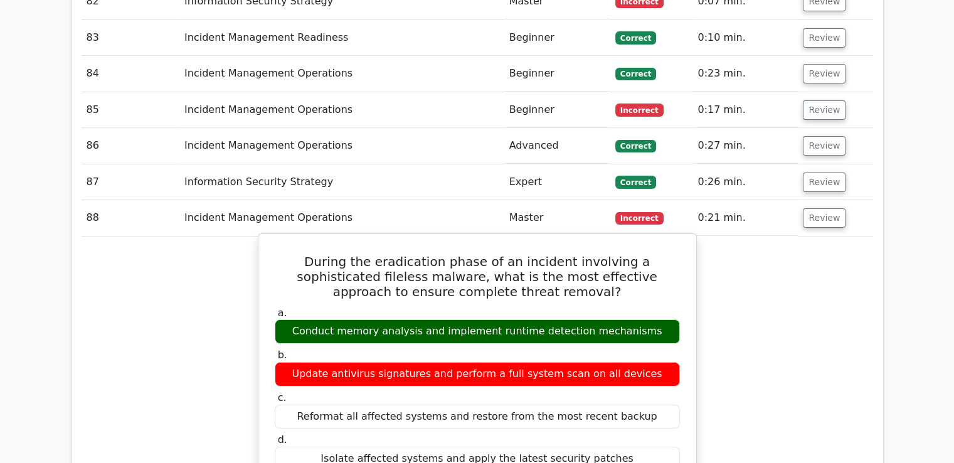
drag, startPoint x: 617, startPoint y: 229, endPoint x: 284, endPoint y: 156, distance: 341.5
copy div "During the eradication phase of an incident involving a sophisticated fileless …"
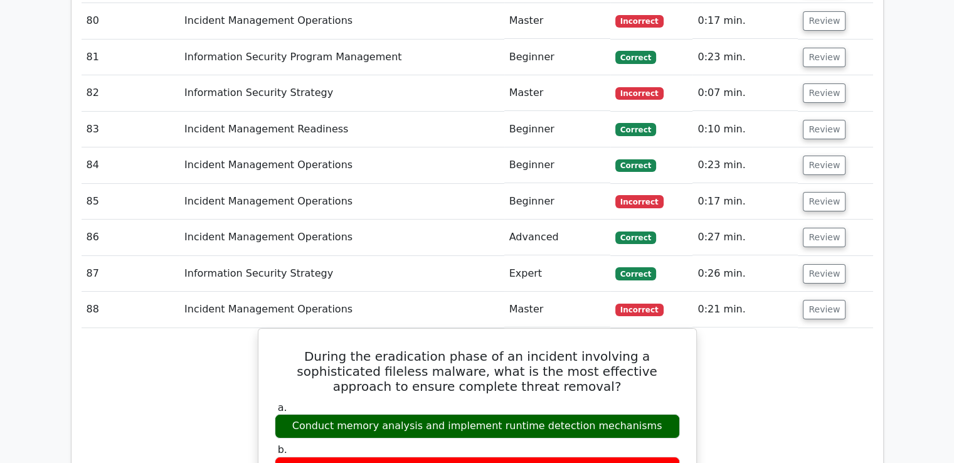
scroll to position [4817, 0]
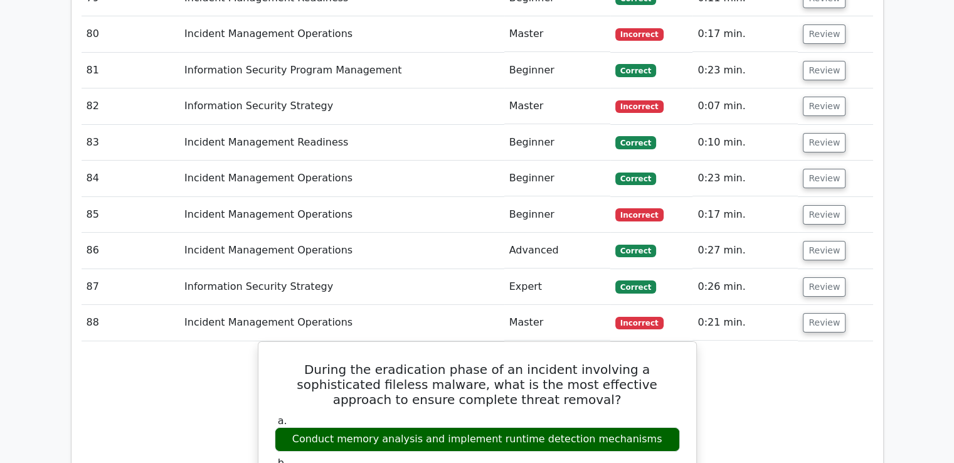
scroll to position [4754, 0]
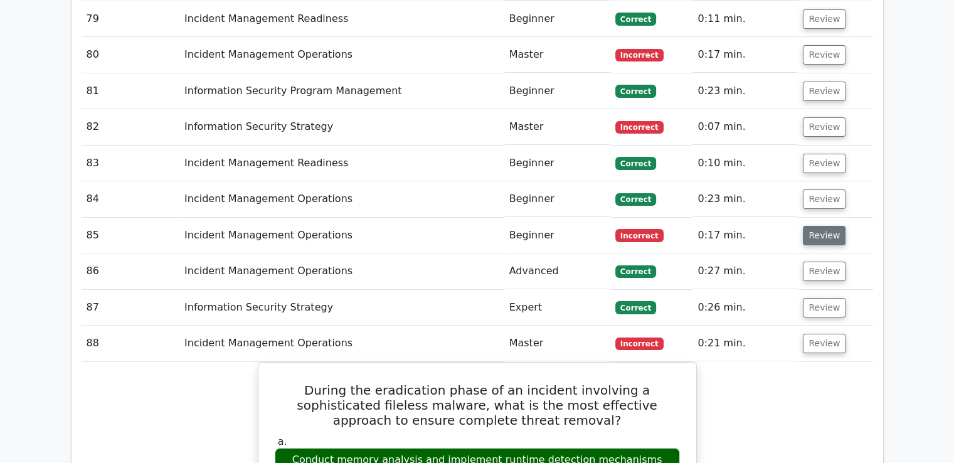
click at [814, 226] on button "Review" at bounding box center [824, 235] width 43 height 19
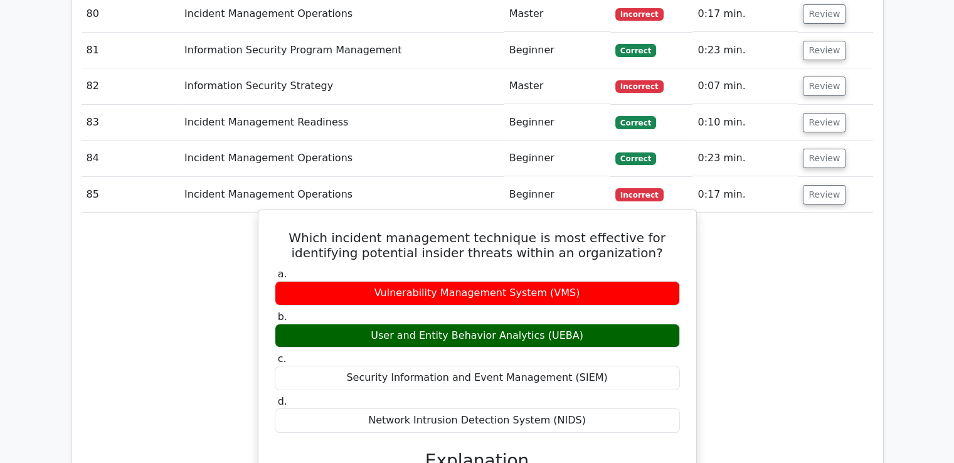
scroll to position [4817, 0]
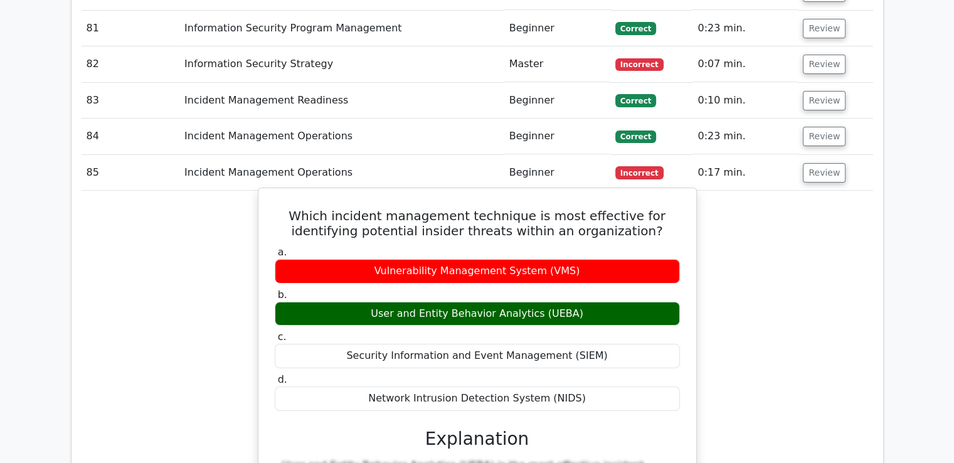
drag, startPoint x: 586, startPoint y: 295, endPoint x: 294, endPoint y: 108, distance: 347.8
click at [652, 373] on label "d. Network Intrusion Detection System (NIDS)" at bounding box center [477, 392] width 405 height 38
drag, startPoint x: 602, startPoint y: 292, endPoint x: 336, endPoint y: 114, distance: 319.9
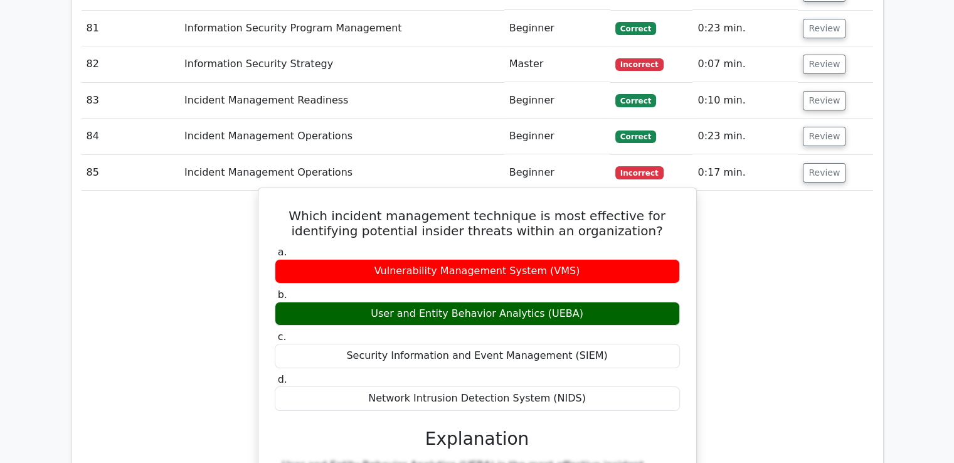
copy div "Which incident management technique is most effective for identifying potential…"
click at [432, 208] on h5 "Which incident management technique is most effective for identifying potential…" at bounding box center [477, 223] width 408 height 30
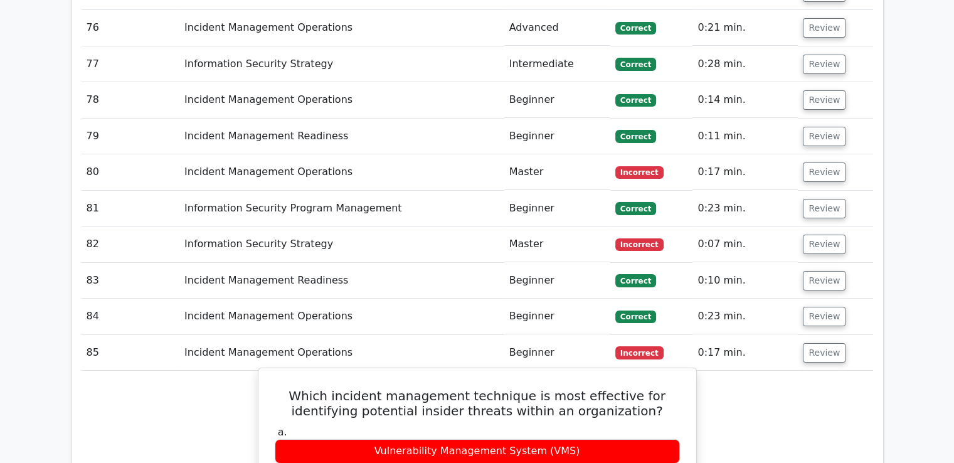
scroll to position [4629, 0]
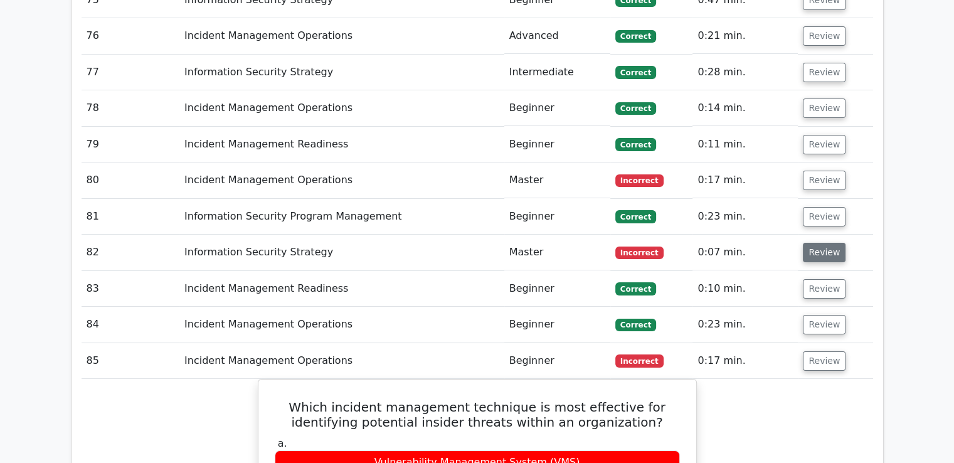
click at [829, 243] on button "Review" at bounding box center [824, 252] width 43 height 19
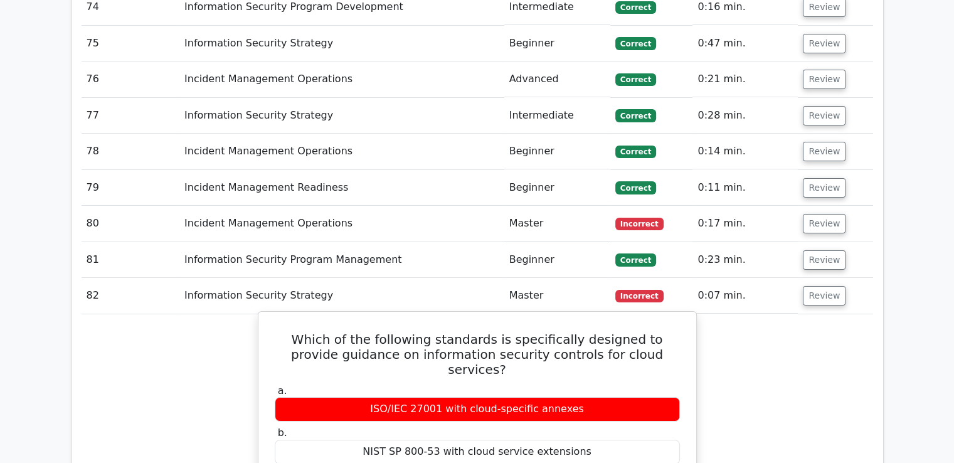
scroll to position [4566, 0]
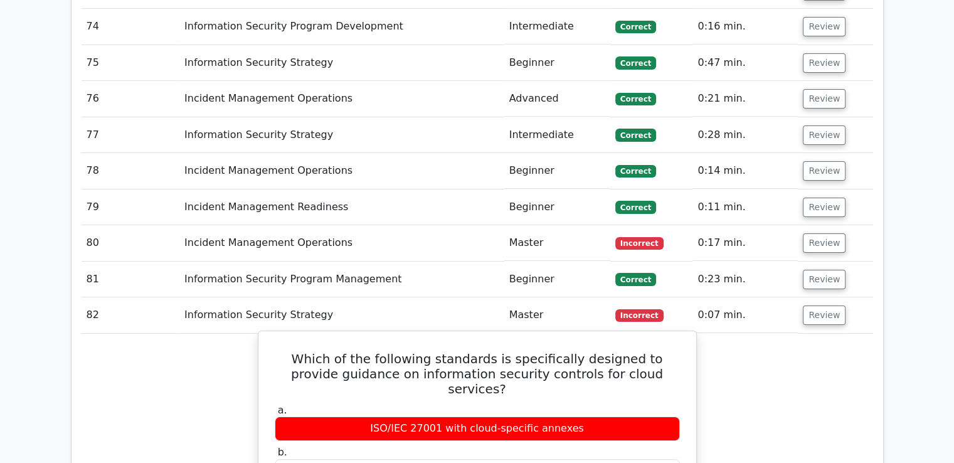
drag, startPoint x: 678, startPoint y: 370, endPoint x: 287, endPoint y: 262, distance: 405.5
click at [287, 351] on h5 "Which of the following standards is specifically designed to provide guidance o…" at bounding box center [477, 373] width 408 height 45
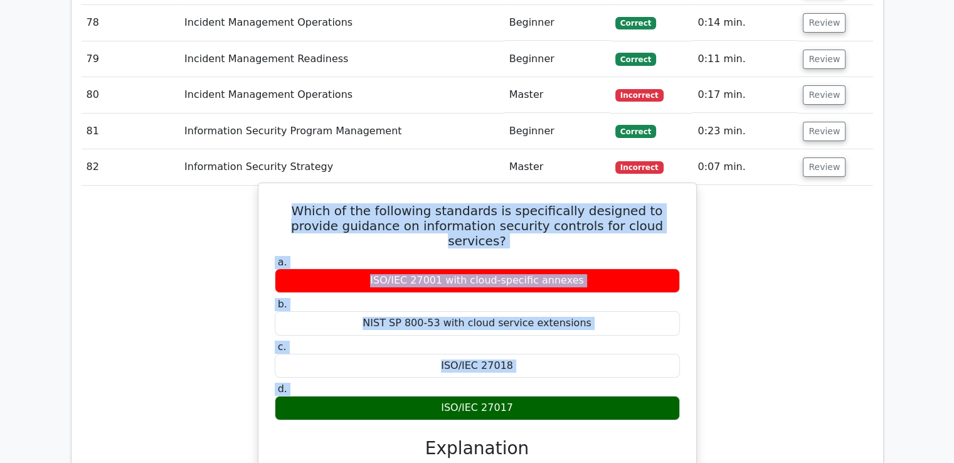
scroll to position [4754, 0]
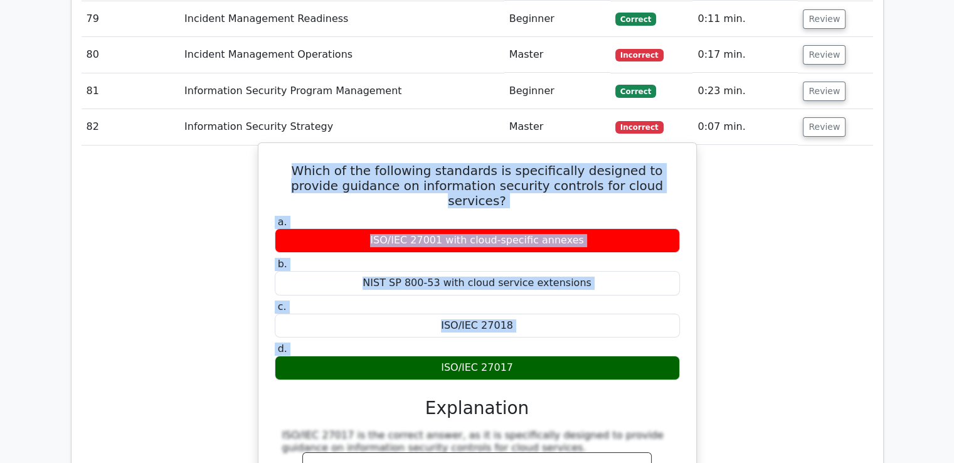
drag, startPoint x: 287, startPoint y: 255, endPoint x: 537, endPoint y: 246, distance: 250.4
click at [537, 246] on div "Which of the following standards is specifically designed to provide guidance o…" at bounding box center [477, 461] width 428 height 627
copy div "Which of the following standards is specifically designed to provide guidance o…"
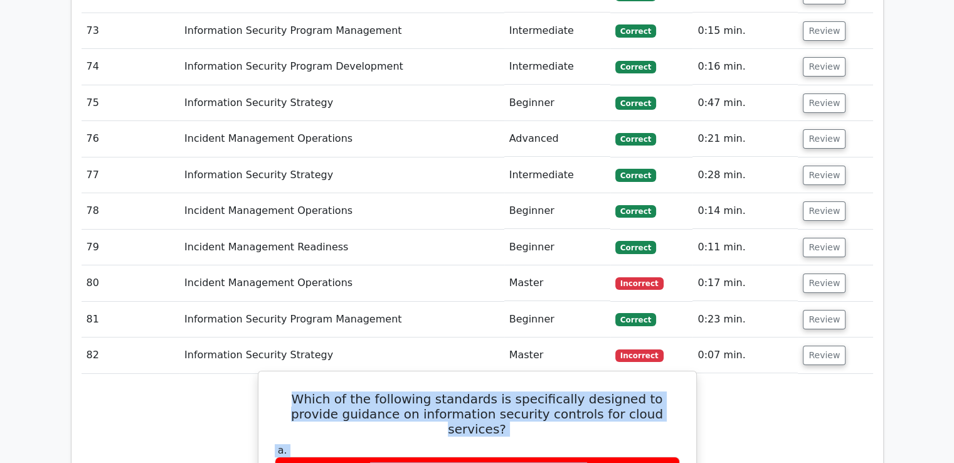
scroll to position [4503, 0]
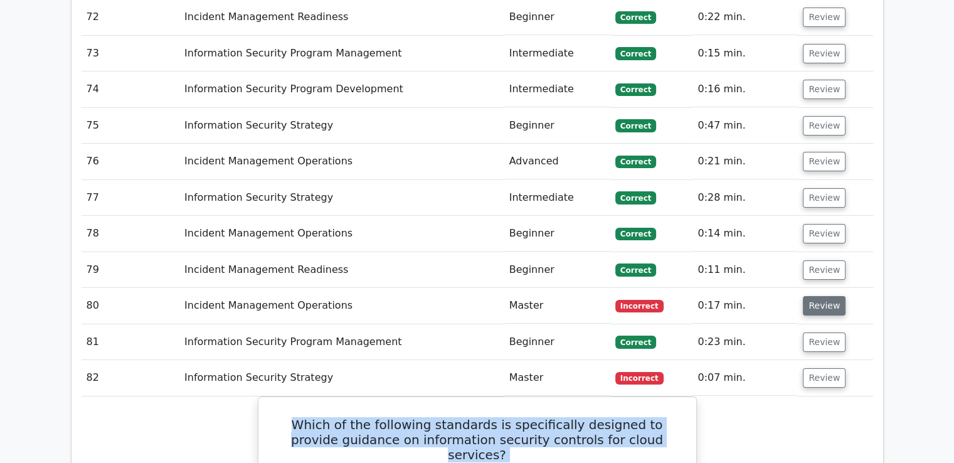
click at [810, 296] on button "Review" at bounding box center [824, 305] width 43 height 19
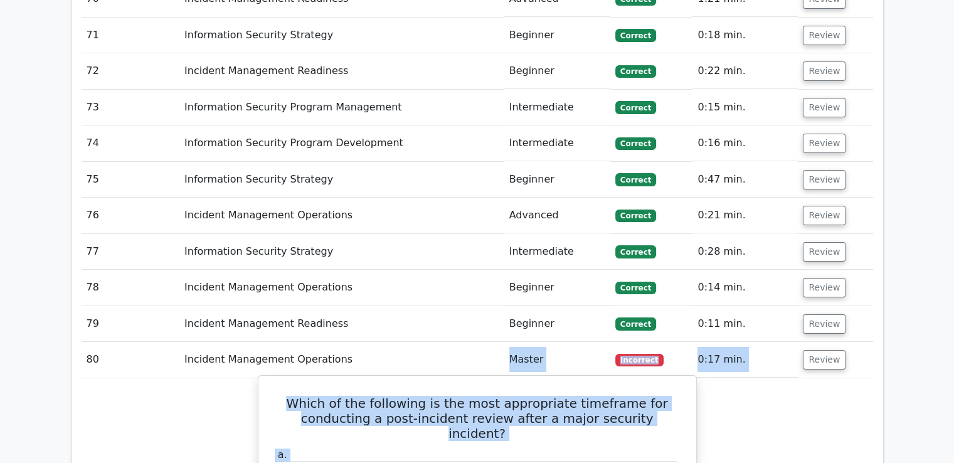
scroll to position [4441, 0]
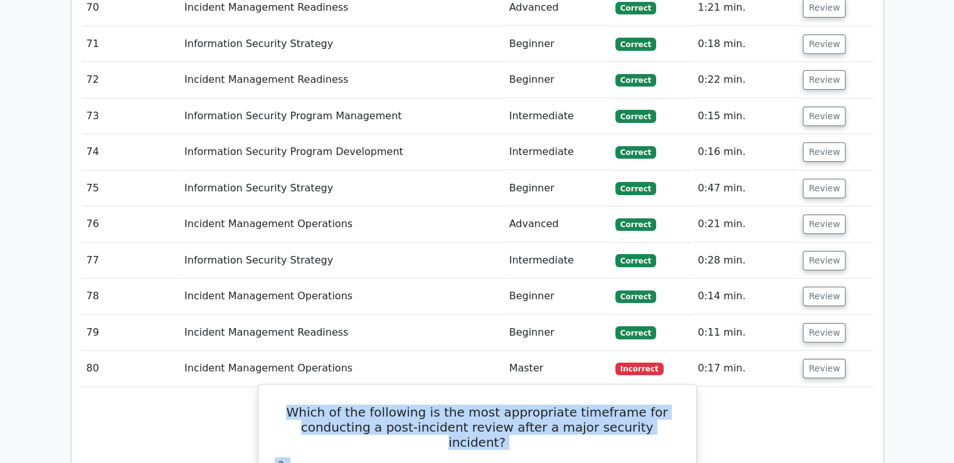
drag, startPoint x: 366, startPoint y: 269, endPoint x: 344, endPoint y: 317, distance: 53.3
copy div "Which of the following is the most appropriate timeframe for conducting a post-…"
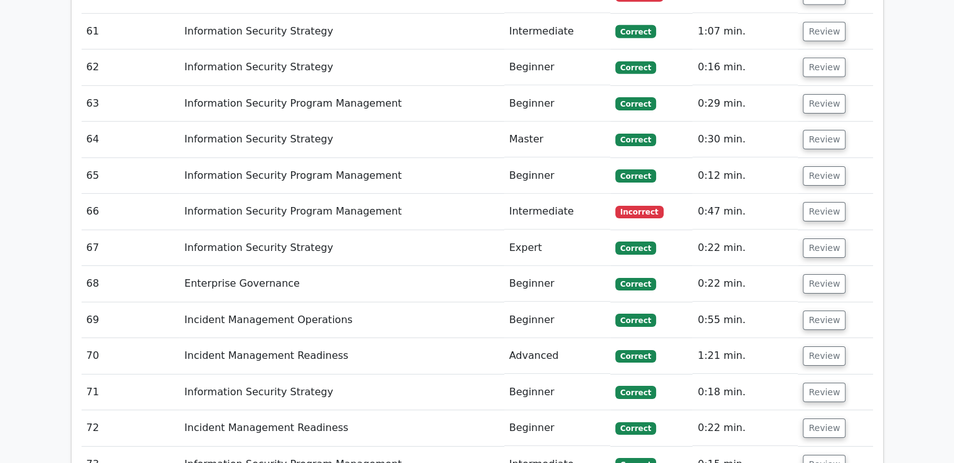
scroll to position [4064, 0]
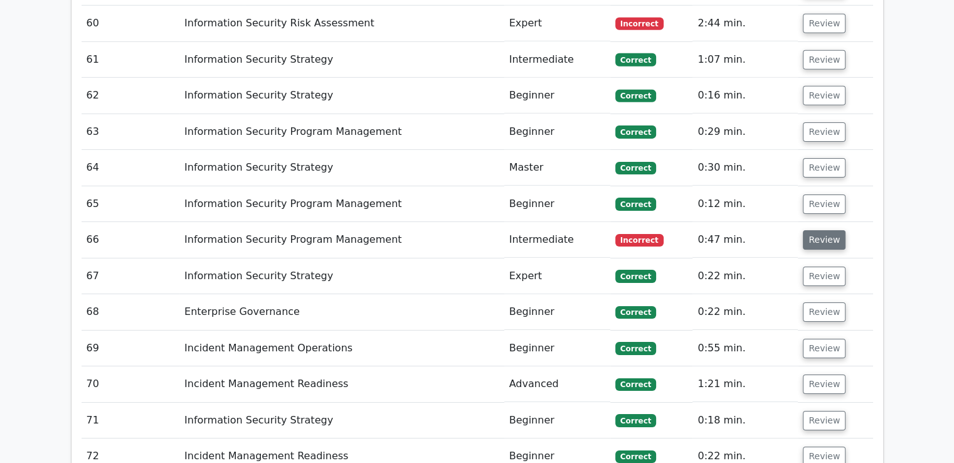
click at [813, 230] on button "Review" at bounding box center [824, 239] width 43 height 19
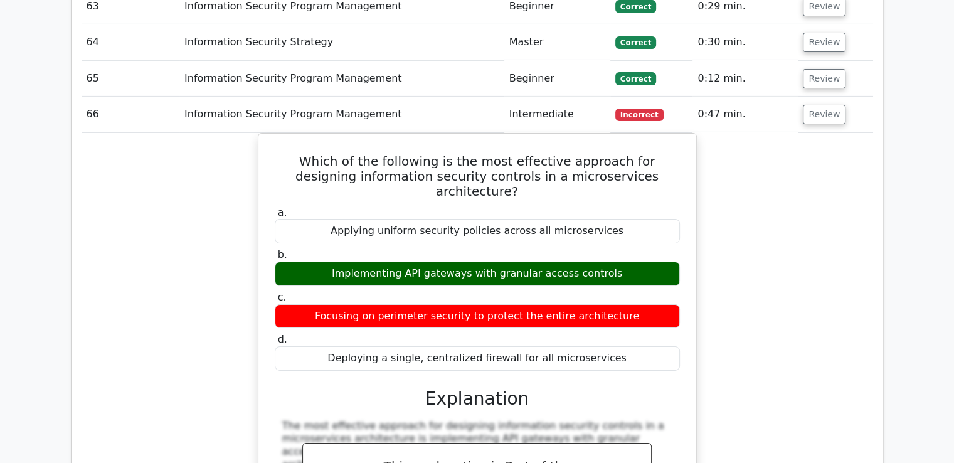
scroll to position [4190, 0]
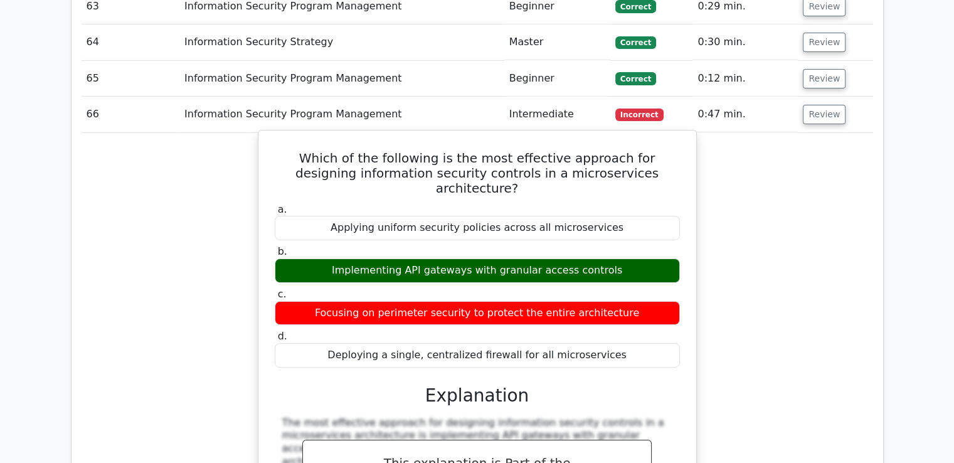
drag, startPoint x: 627, startPoint y: 238, endPoint x: 277, endPoint y: 46, distance: 398.9
copy div "Which of the following is the most effective approach for designing information…"
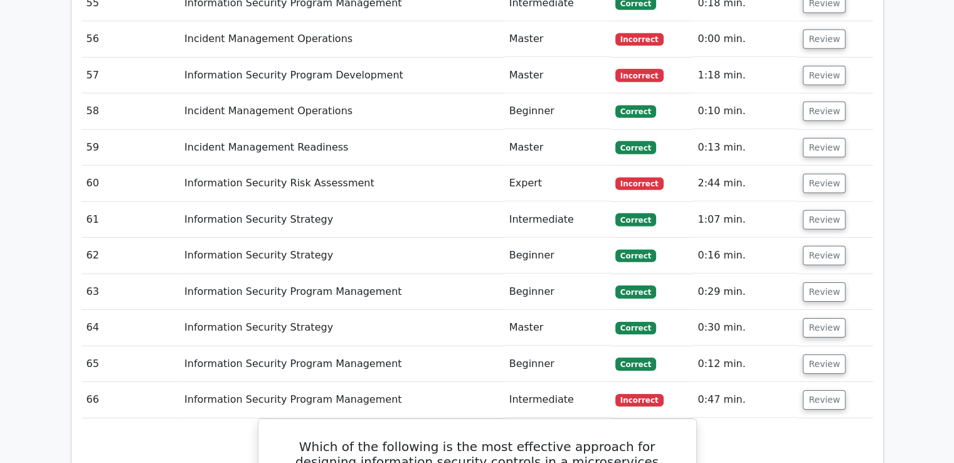
scroll to position [3876, 0]
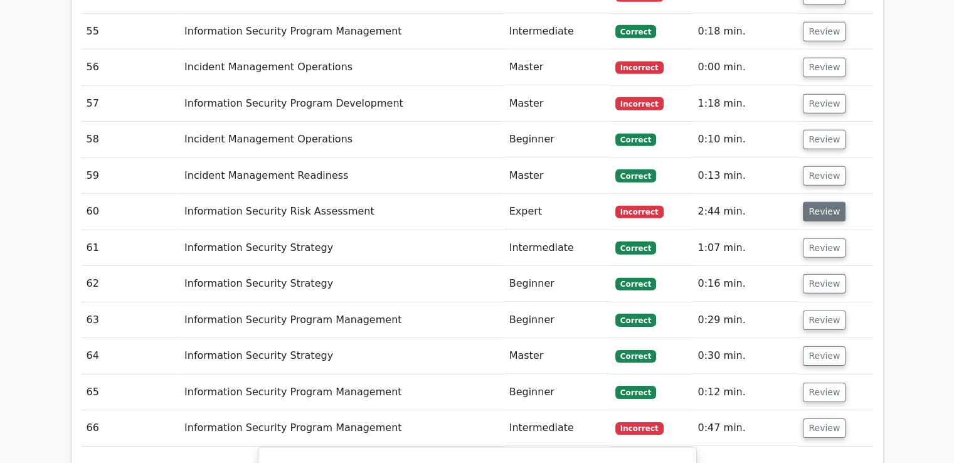
click at [817, 202] on button "Review" at bounding box center [824, 211] width 43 height 19
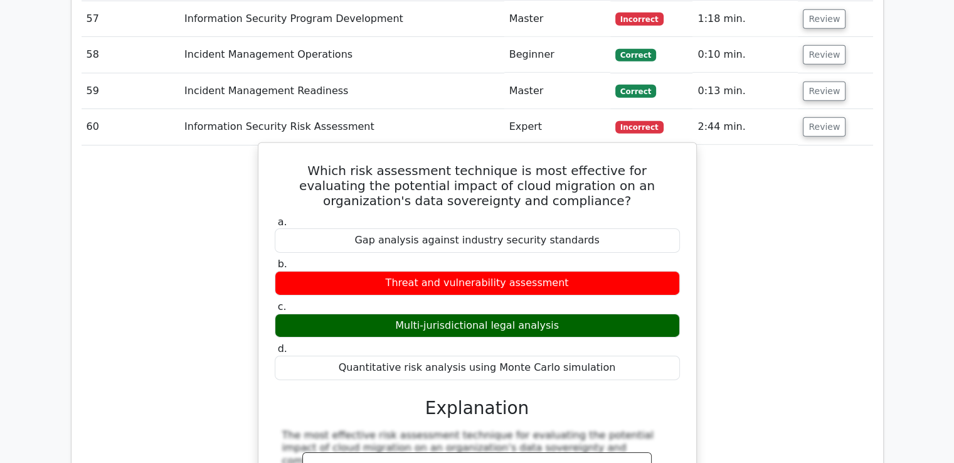
scroll to position [3939, 0]
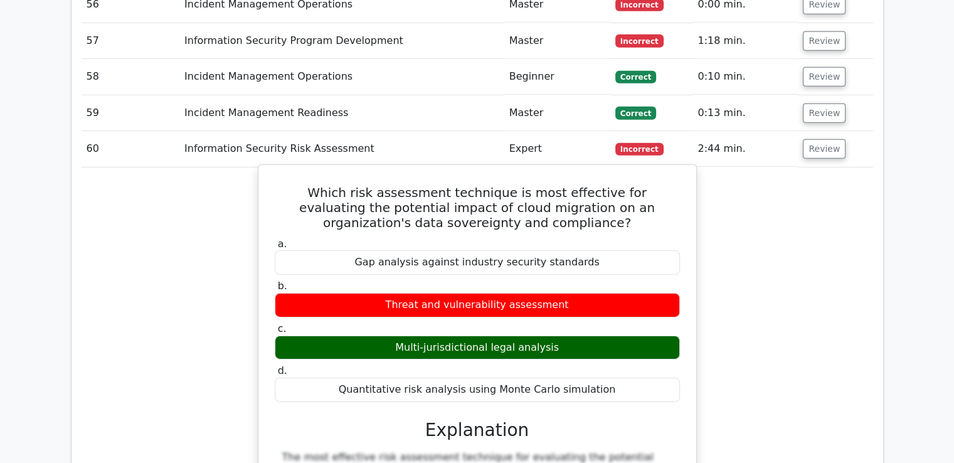
drag, startPoint x: 622, startPoint y: 224, endPoint x: 453, endPoint y: 153, distance: 183.6
click at [453, 235] on div "a. Gap analysis against industry security standards b. Threat and vulnerability…" at bounding box center [477, 319] width 420 height 169
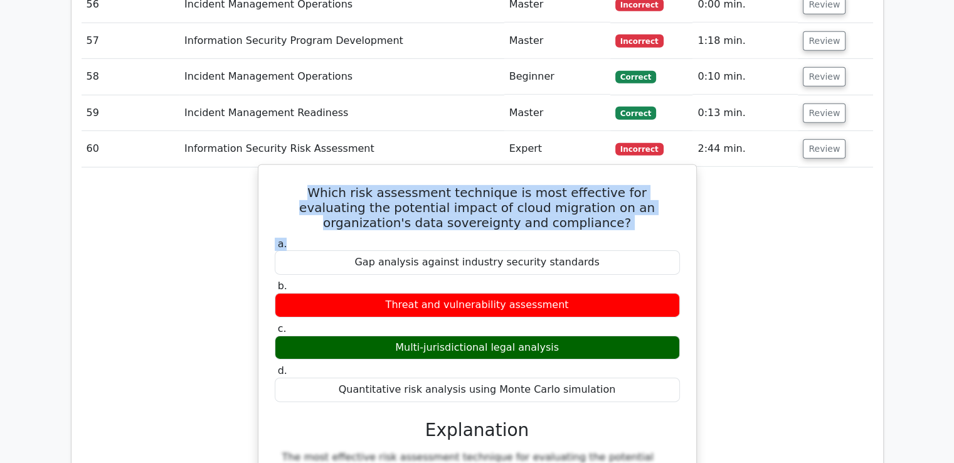
drag, startPoint x: 420, startPoint y: 137, endPoint x: 272, endPoint y: 97, distance: 154.0
copy div "Which risk assessment technique is most effective for evaluating the potential …"
drag, startPoint x: 601, startPoint y: 290, endPoint x: 275, endPoint y: 86, distance: 384.6
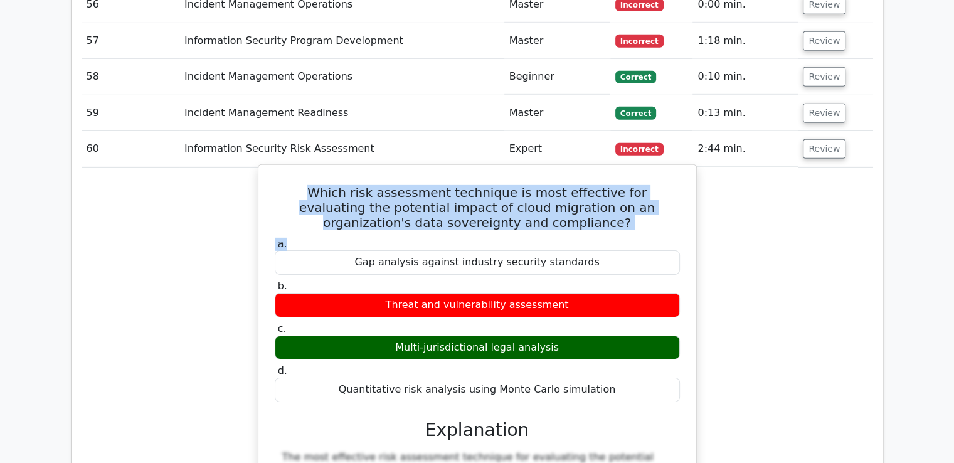
copy div "Which risk assessment technique is most effective for evaluating the potential …"
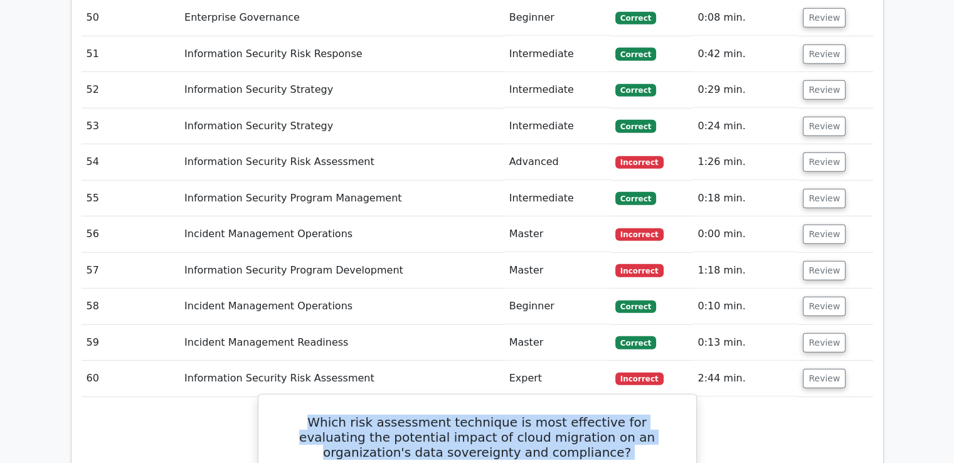
scroll to position [3688, 0]
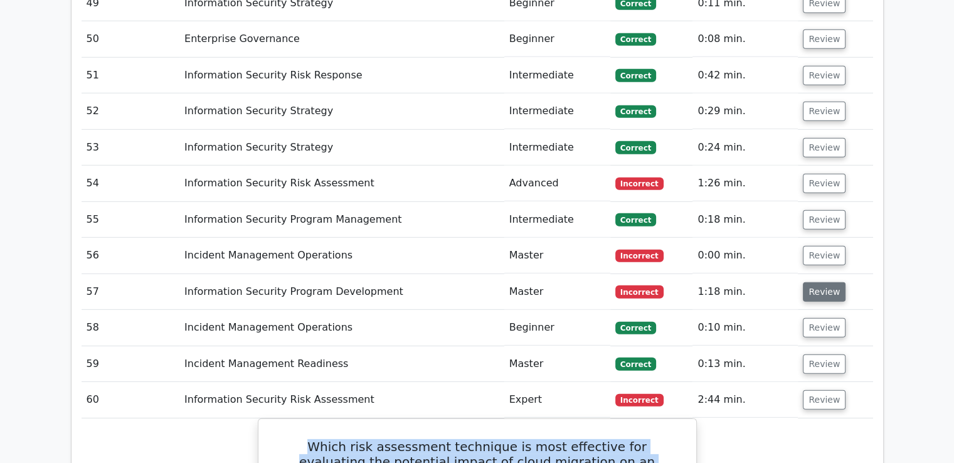
click at [822, 282] on button "Review" at bounding box center [824, 291] width 43 height 19
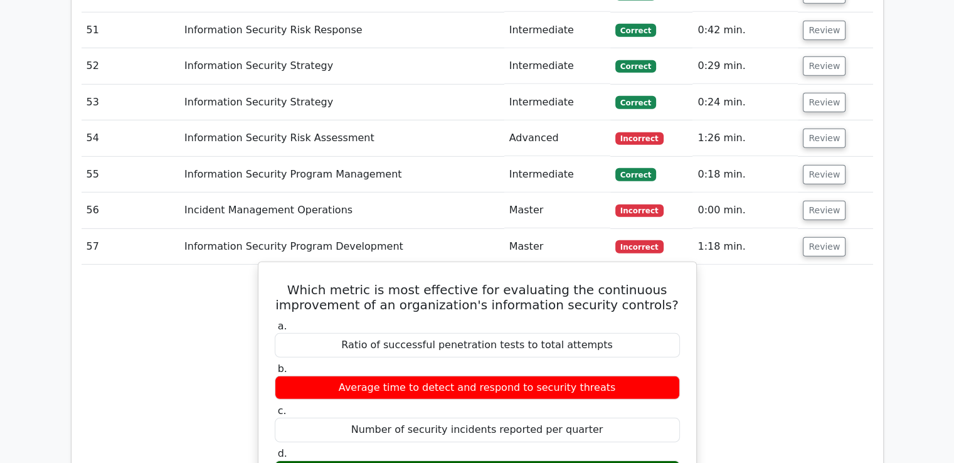
scroll to position [3751, 0]
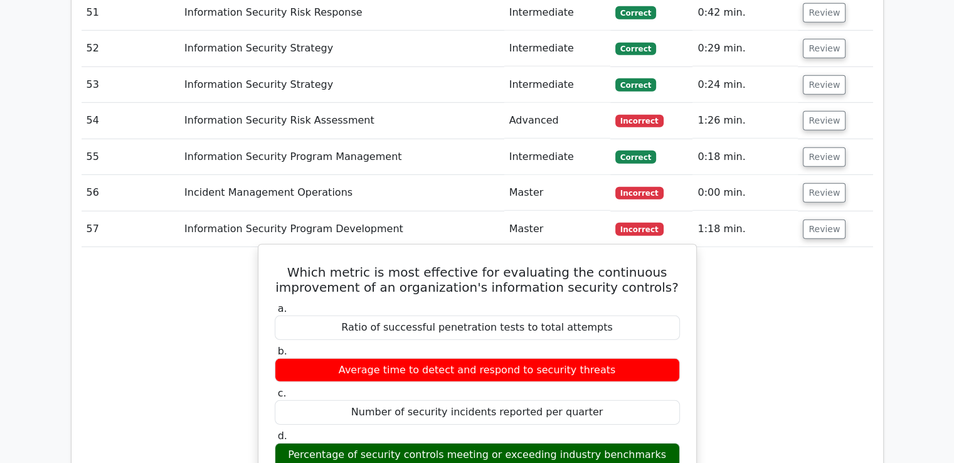
drag, startPoint x: 302, startPoint y: 171, endPoint x: 655, endPoint y: 354, distance: 397.8
copy div "Which metric is most effective for evaluating the continuous improvement of an …"
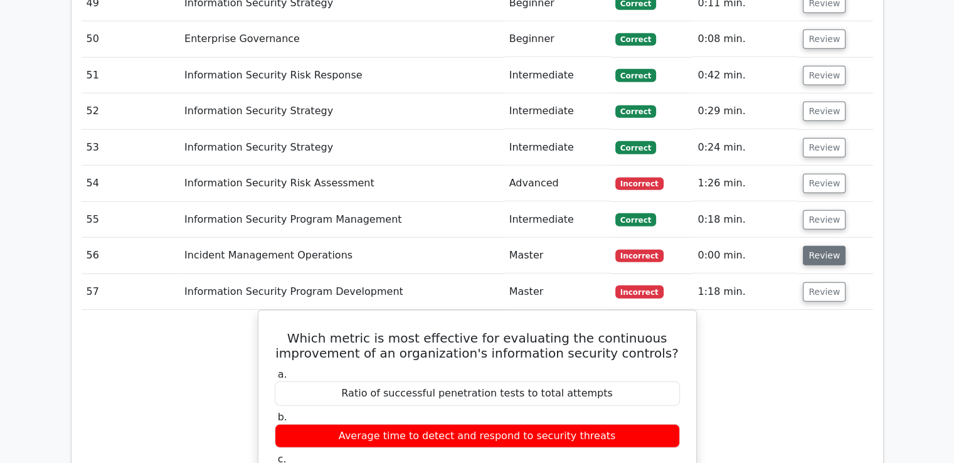
click at [827, 246] on button "Review" at bounding box center [824, 255] width 43 height 19
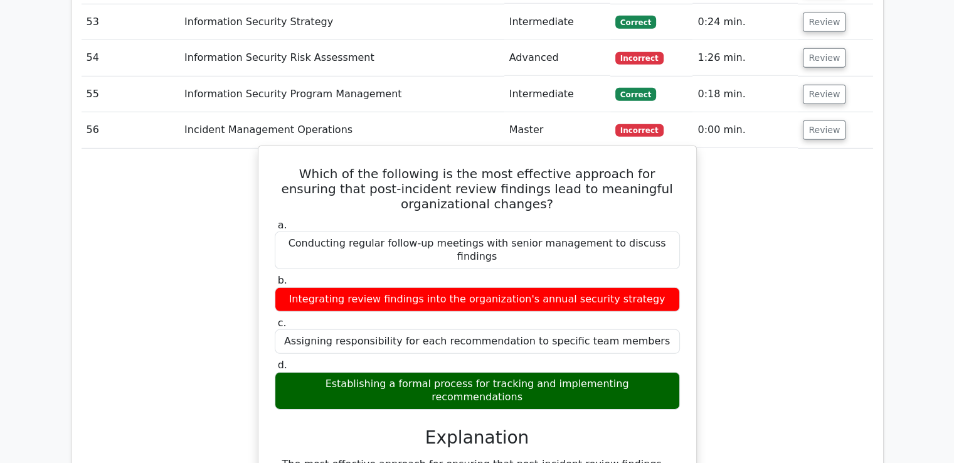
scroll to position [3751, 0]
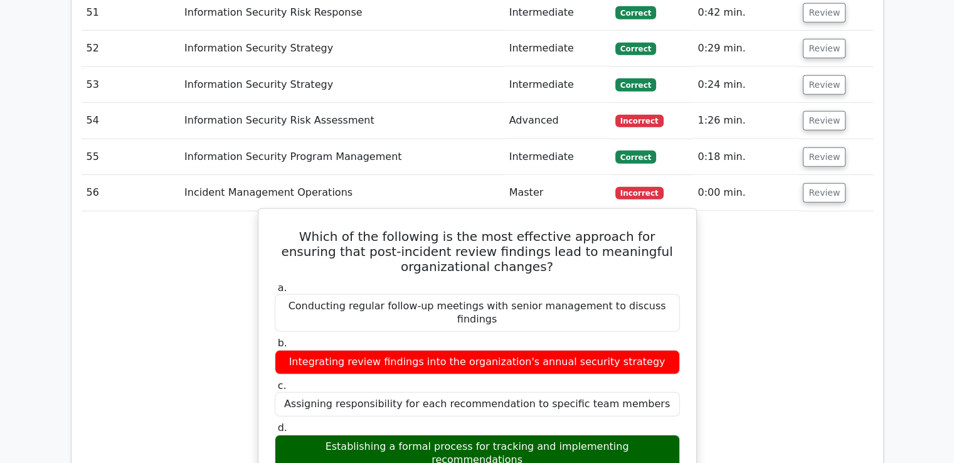
click at [282, 229] on h5 "Which of the following is the most effective approach for ensuring that post-in…" at bounding box center [477, 251] width 408 height 45
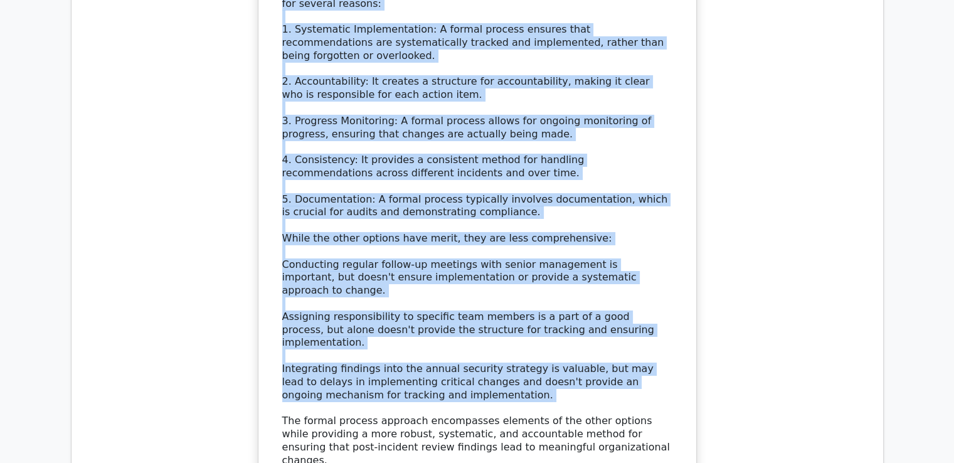
scroll to position [4378, 0]
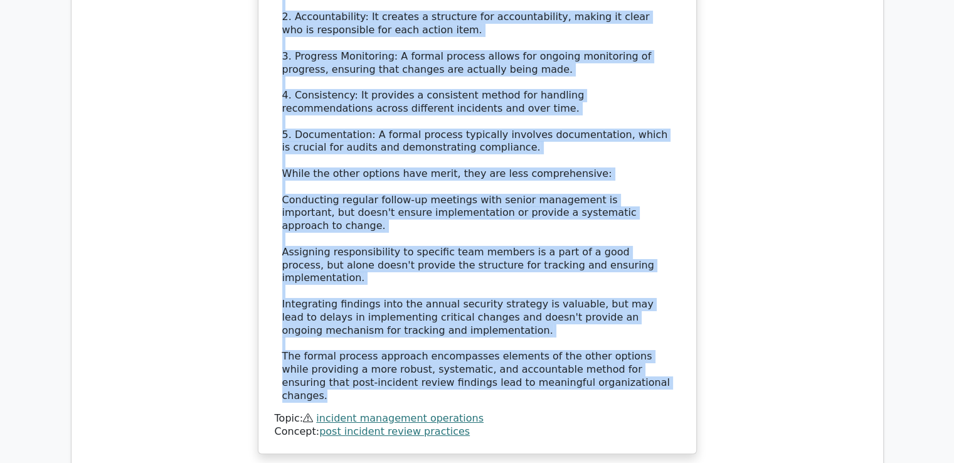
drag, startPoint x: 275, startPoint y: 139, endPoint x: 581, endPoint y: 203, distance: 312.7
click at [581, 203] on div "Which of the following is the most effective approach for ensuring that post-in…" at bounding box center [477, 18] width 428 height 862
copy div "Which of the following is the most effective approach for ensuring that post-in…"
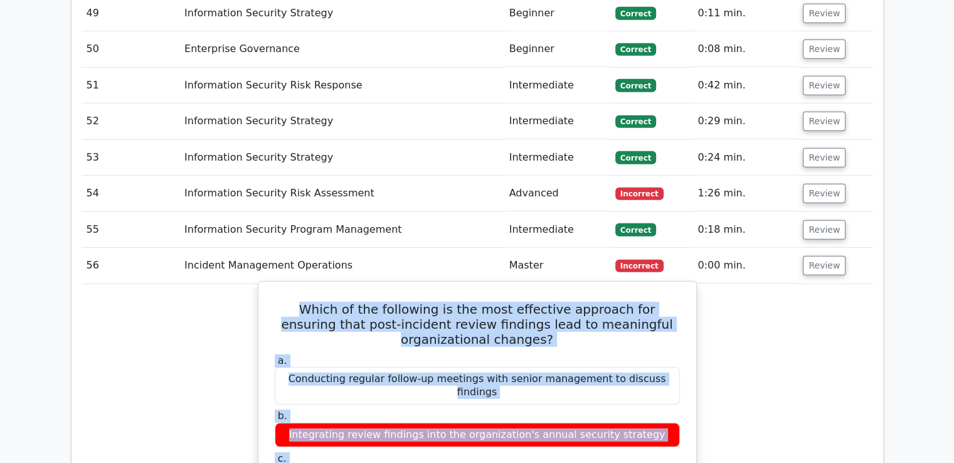
scroll to position [3625, 0]
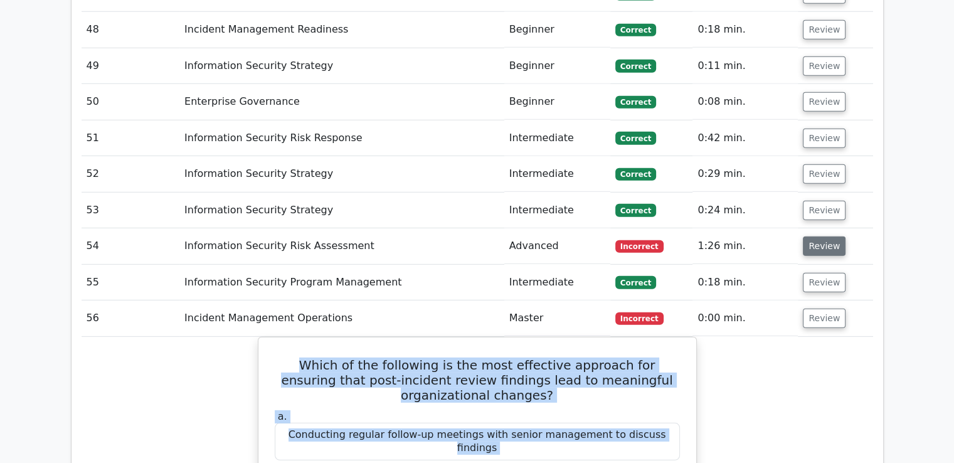
click at [814, 236] on button "Review" at bounding box center [824, 245] width 43 height 19
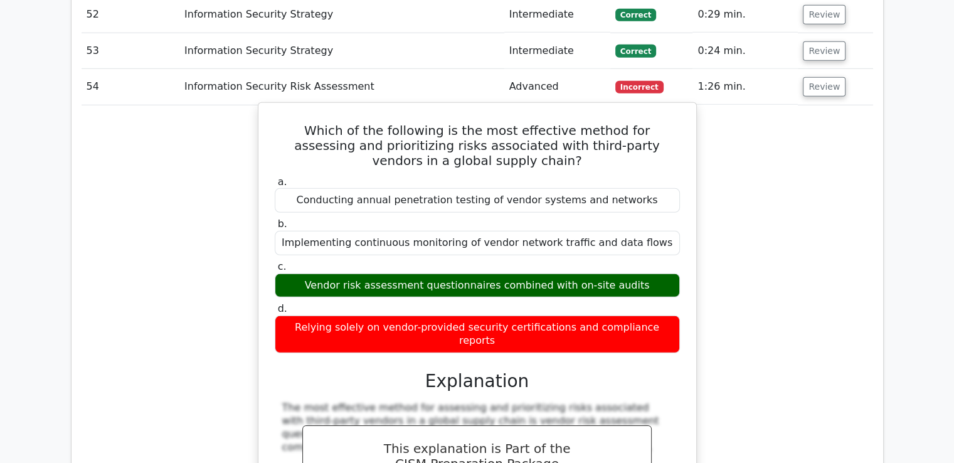
scroll to position [3876, 0]
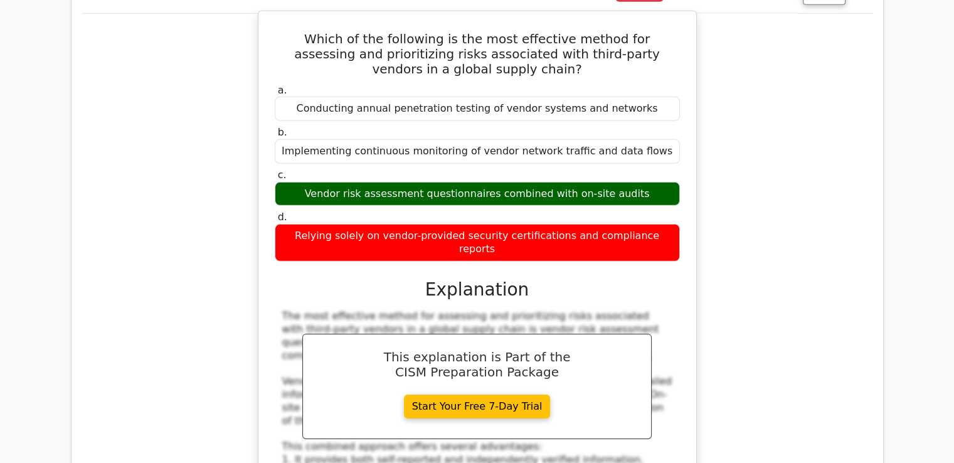
drag, startPoint x: 283, startPoint y: 130, endPoint x: 671, endPoint y: 142, distance: 388.4
click at [671, 142] on div "Which of the following is the most effective method for assessing and prioritiz…" at bounding box center [477, 388] width 428 height 745
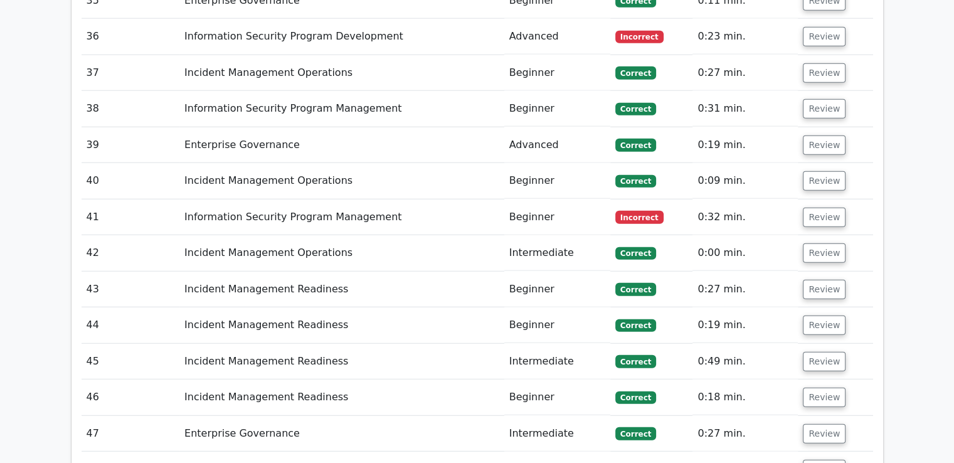
scroll to position [3124, 0]
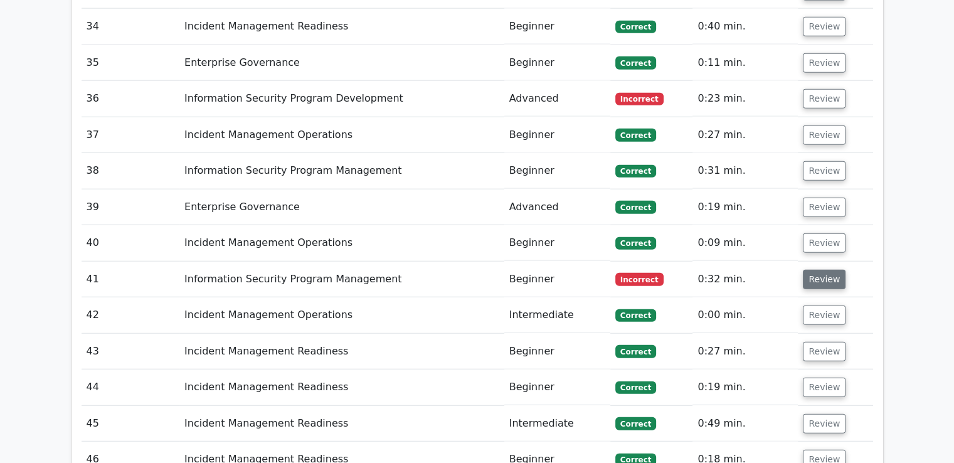
click at [820, 270] on button "Review" at bounding box center [824, 279] width 43 height 19
click at [825, 270] on button "Review" at bounding box center [824, 279] width 43 height 19
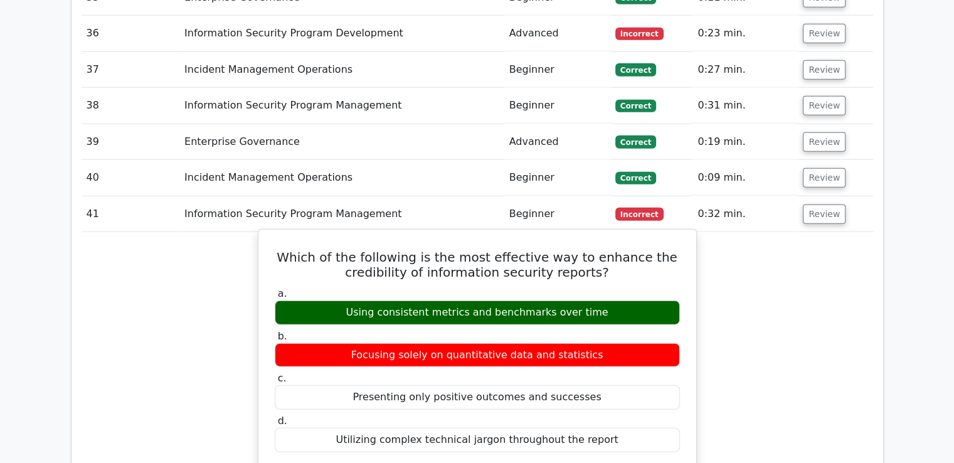
scroll to position [3186, 0]
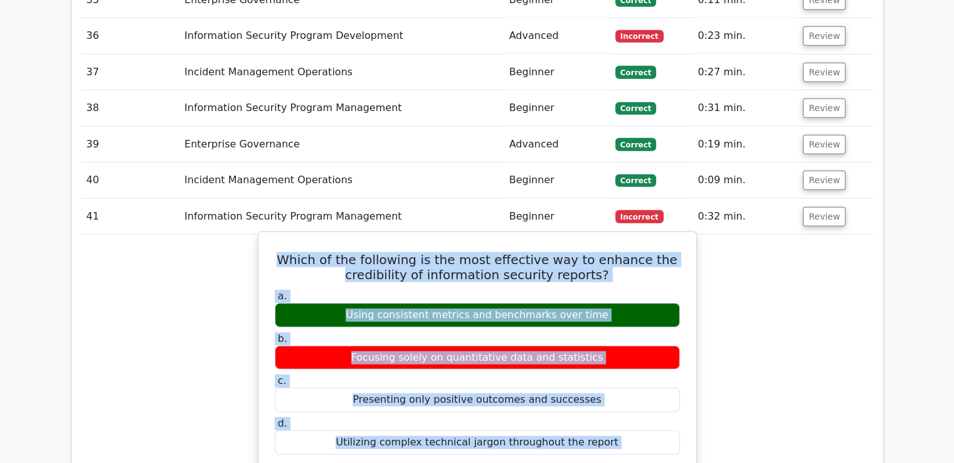
drag, startPoint x: 654, startPoint y: 317, endPoint x: 300, endPoint y: 164, distance: 385.4
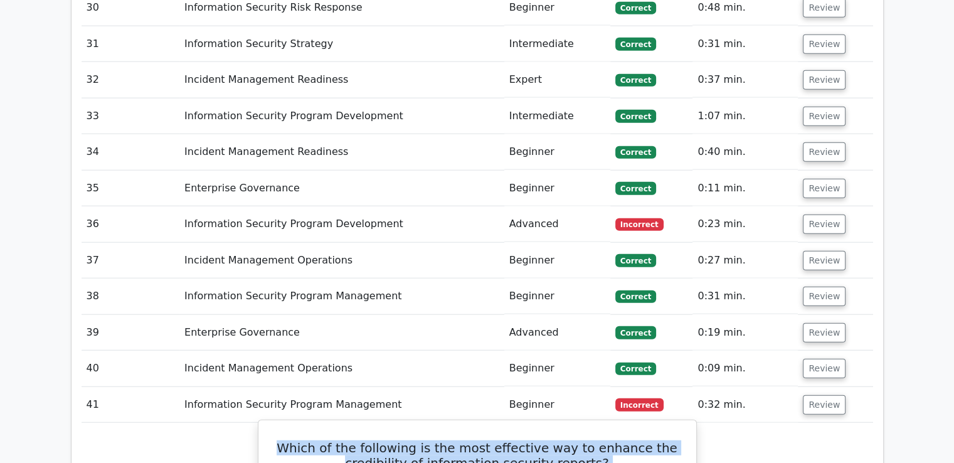
scroll to position [2935, 0]
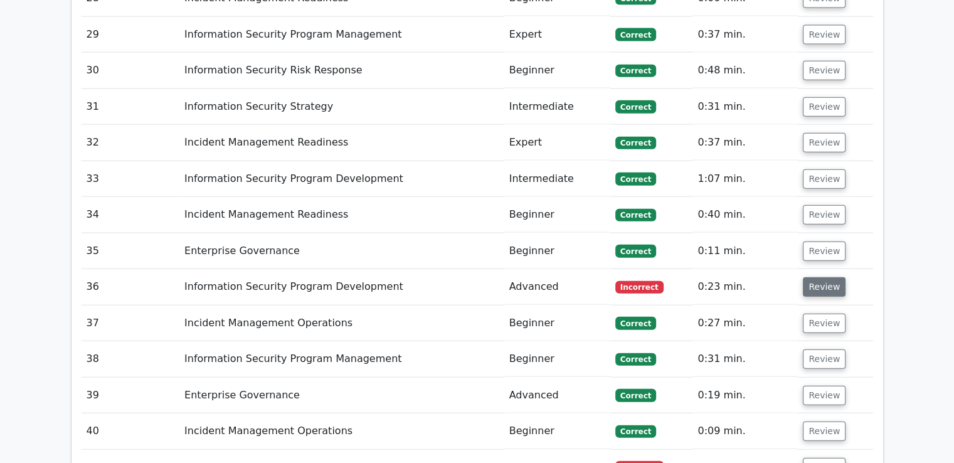
click at [830, 277] on button "Review" at bounding box center [824, 286] width 43 height 19
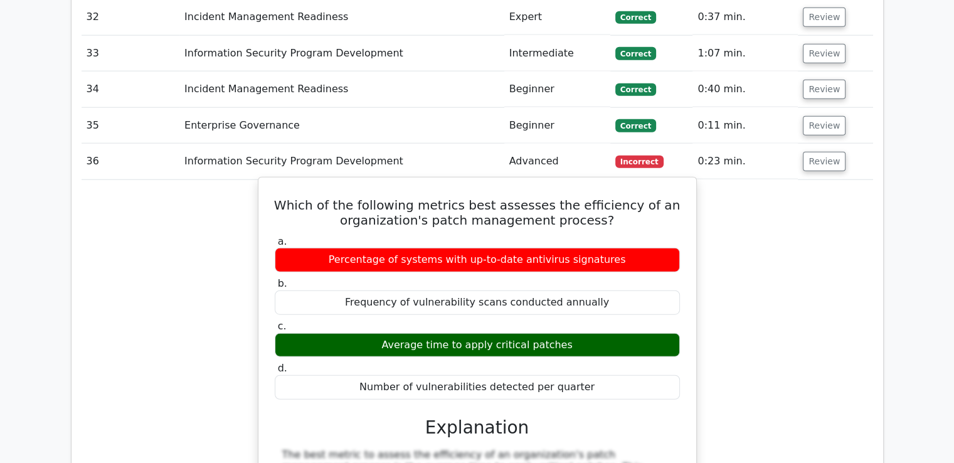
scroll to position [3124, 0]
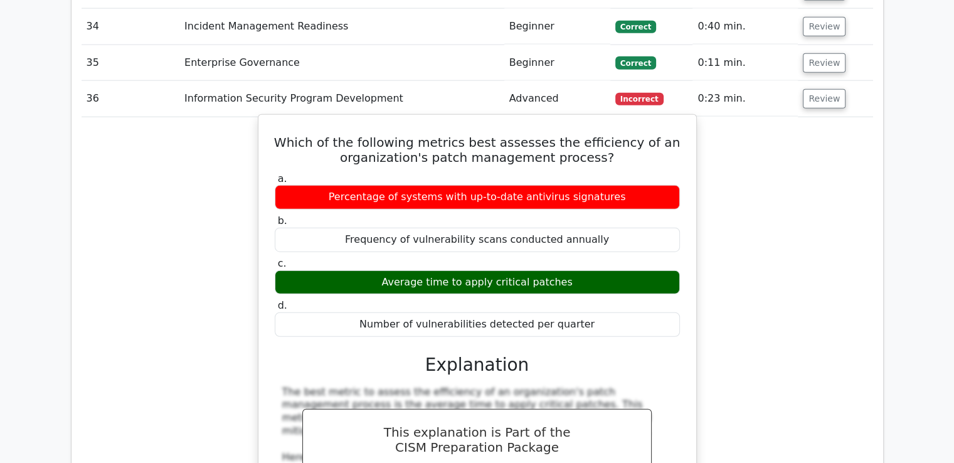
click at [580, 312] on div "Number of vulnerabilities detected per quarter" at bounding box center [477, 324] width 405 height 24
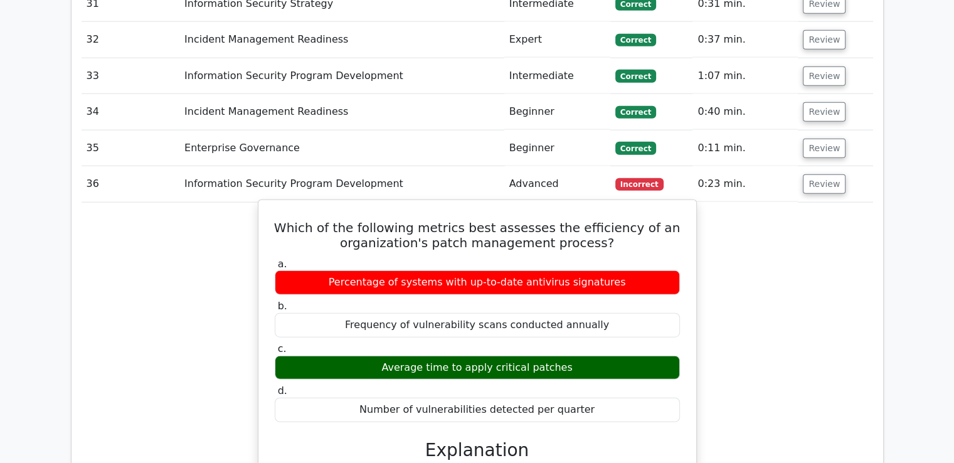
scroll to position [2998, 0]
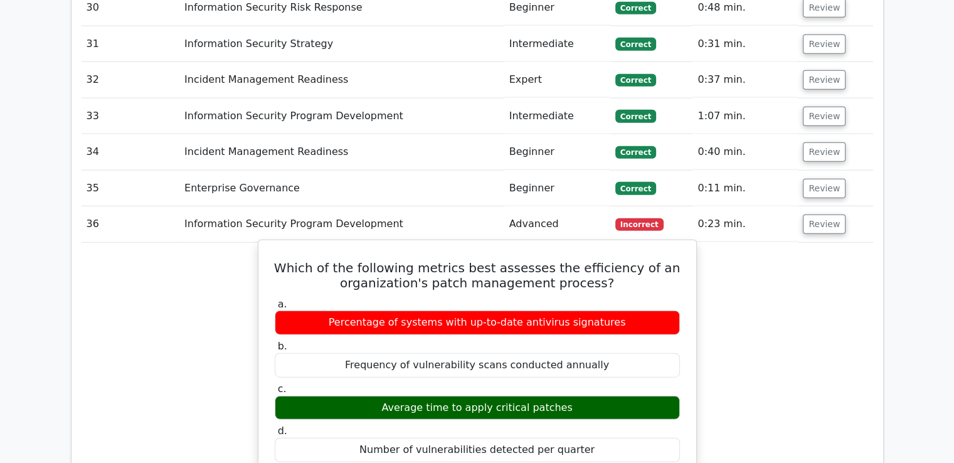
drag, startPoint x: 592, startPoint y: 231, endPoint x: 291, endPoint y: 171, distance: 307.0
click at [291, 260] on h5 "Which of the following metrics best assesses the efficiency of an organization'…" at bounding box center [477, 275] width 408 height 30
drag, startPoint x: 297, startPoint y: 169, endPoint x: 590, endPoint y: 358, distance: 348.5
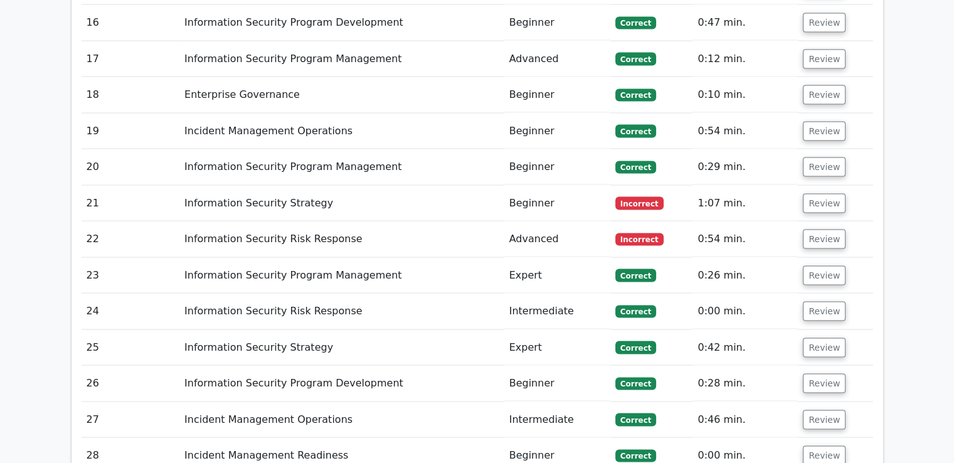
scroll to position [2434, 0]
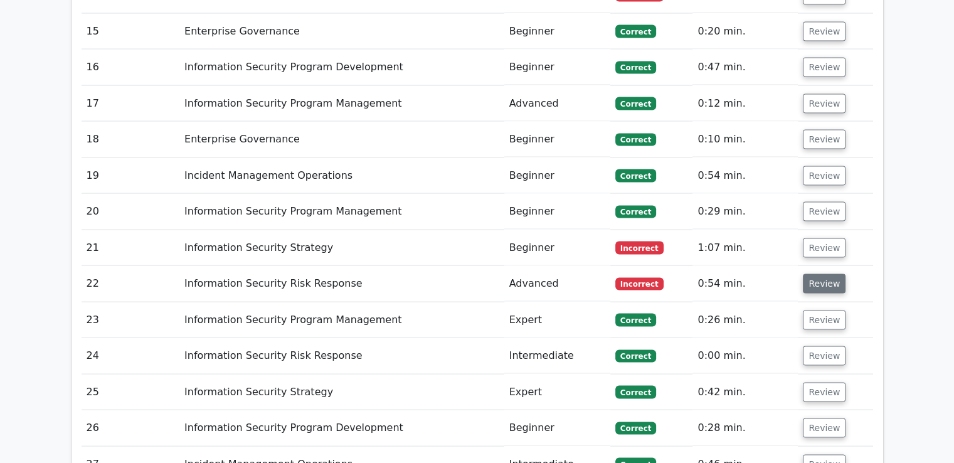
click at [819, 274] on button "Review" at bounding box center [824, 283] width 43 height 19
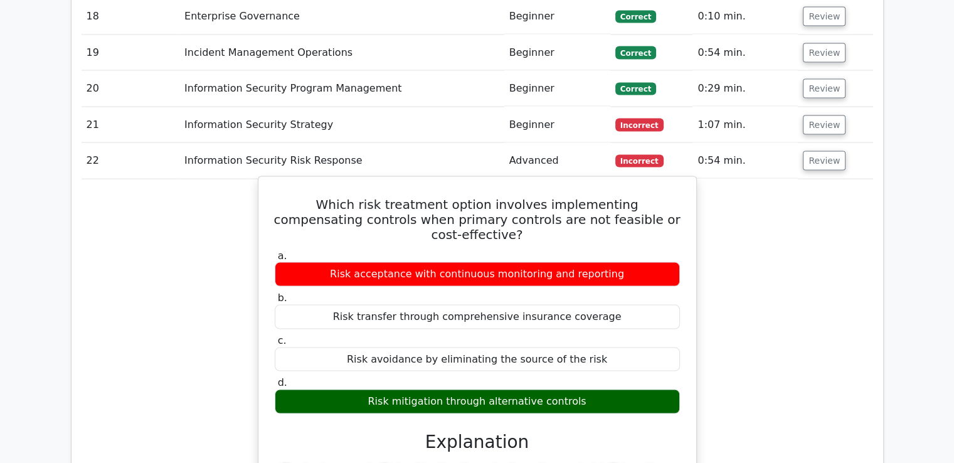
scroll to position [2559, 0]
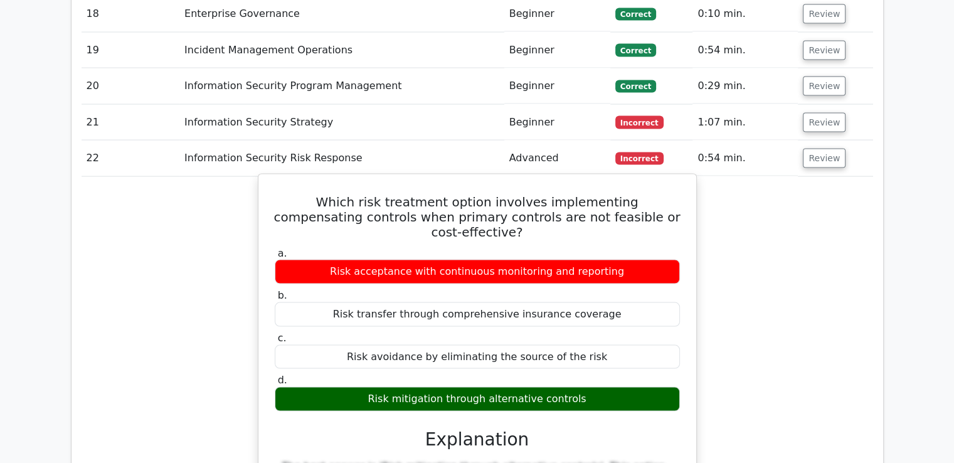
drag, startPoint x: 599, startPoint y: 289, endPoint x: 287, endPoint y: 102, distance: 363.5
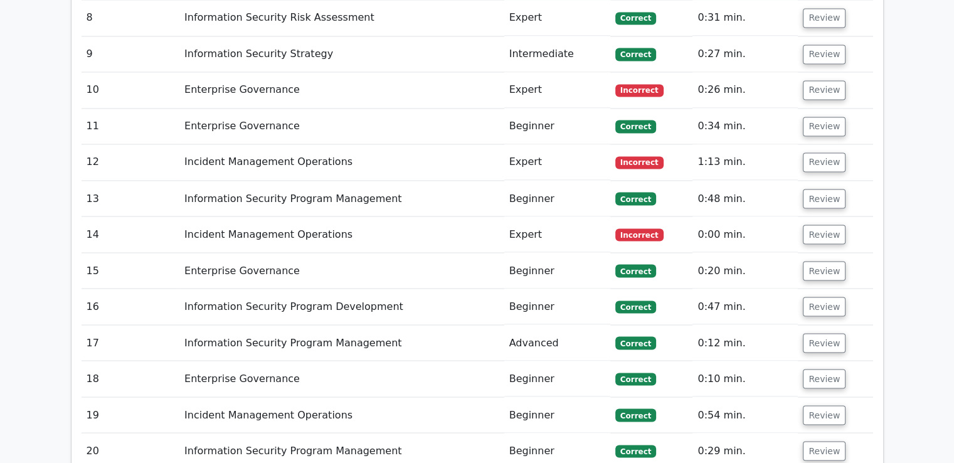
scroll to position [2308, 0]
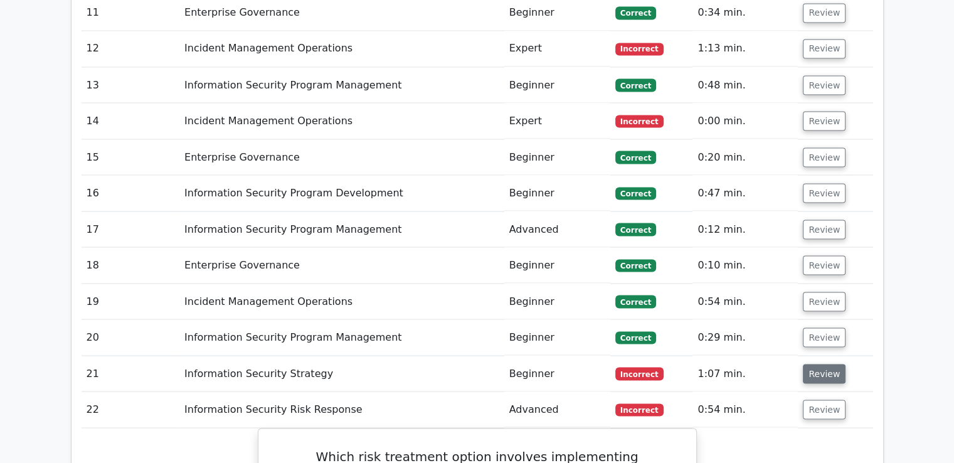
click at [820, 364] on button "Review" at bounding box center [824, 373] width 43 height 19
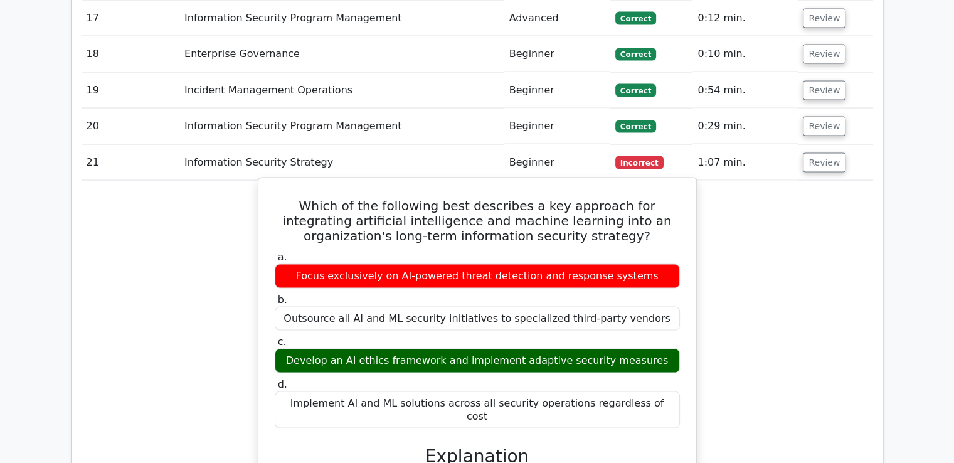
scroll to position [2496, 0]
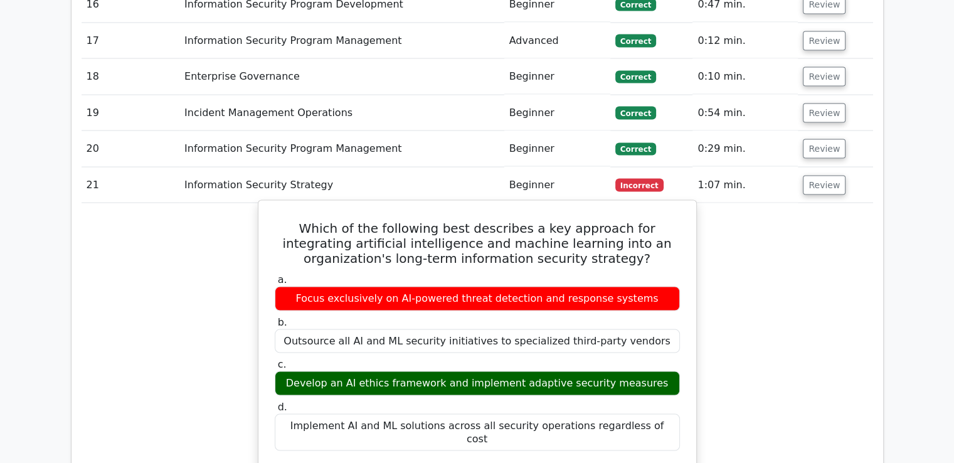
drag, startPoint x: 669, startPoint y: 273, endPoint x: 275, endPoint y: 141, distance: 415.5
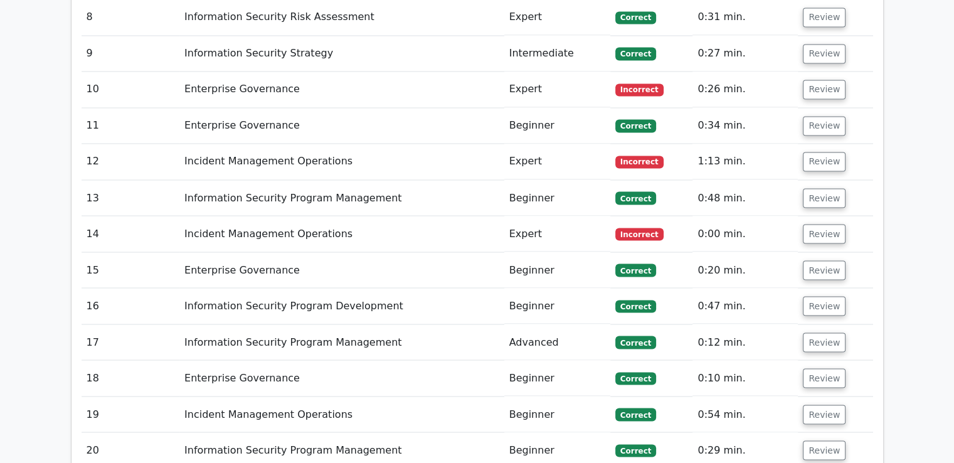
scroll to position [2183, 0]
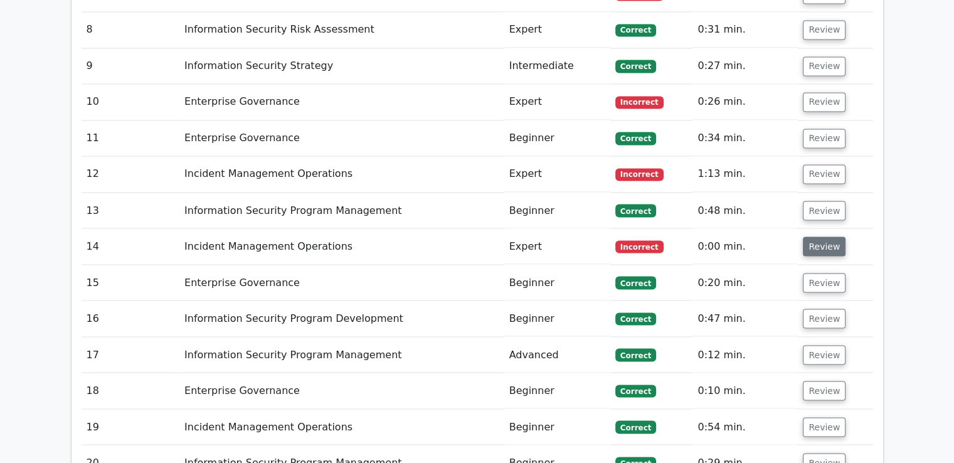
click at [818, 236] on button "Review" at bounding box center [824, 245] width 43 height 19
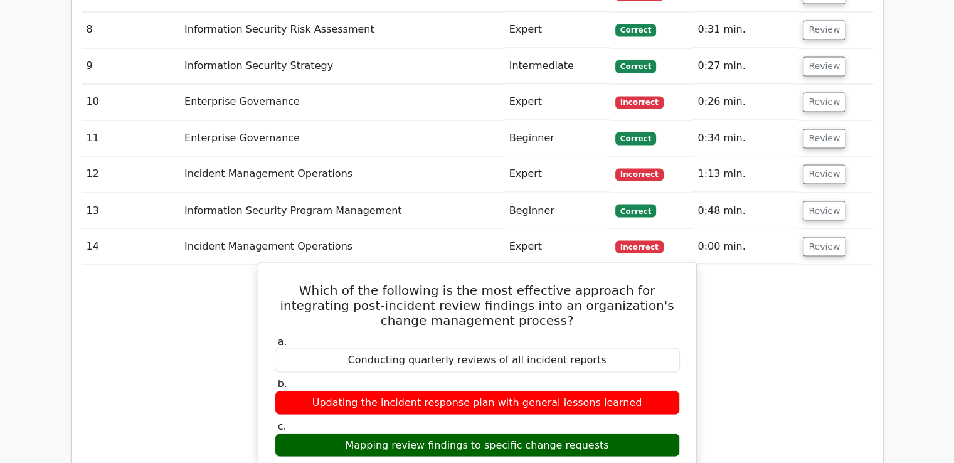
drag, startPoint x: 619, startPoint y: 309, endPoint x: 284, endPoint y: 195, distance: 354.4
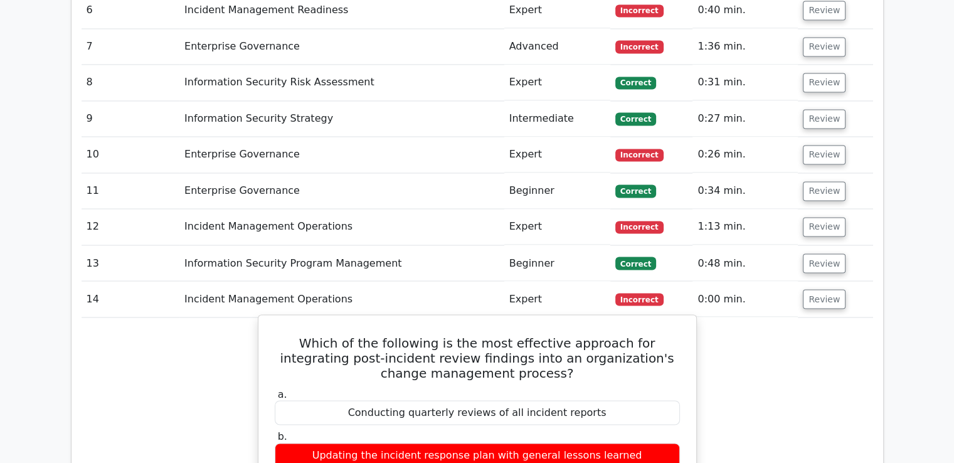
scroll to position [2057, 0]
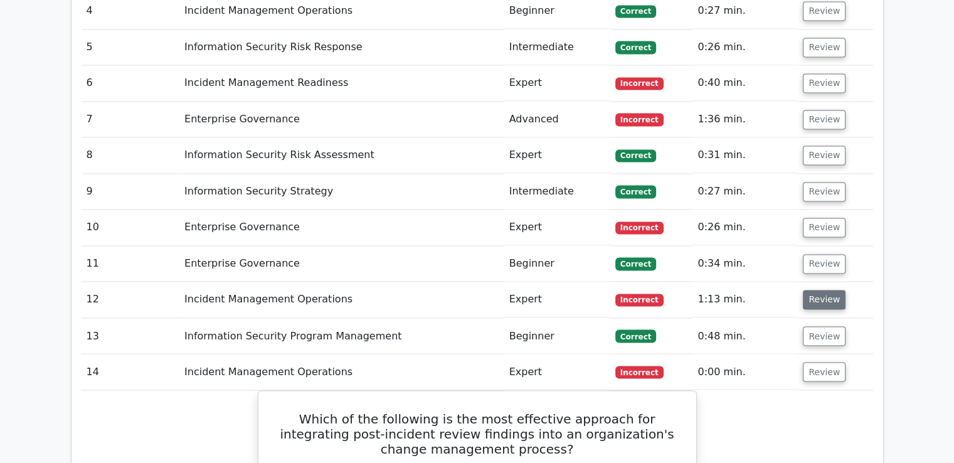
click at [813, 290] on button "Review" at bounding box center [824, 299] width 43 height 19
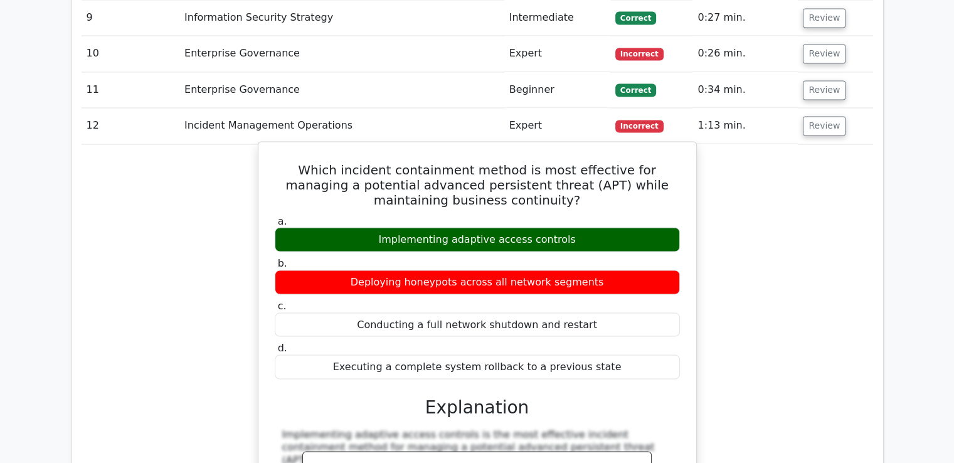
scroll to position [2183, 0]
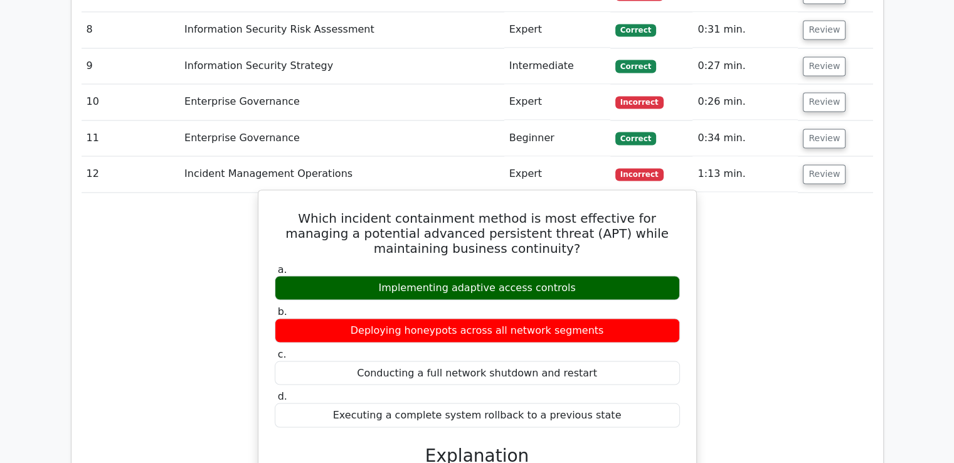
drag, startPoint x: 623, startPoint y: 204, endPoint x: 281, endPoint y: 130, distance: 350.2
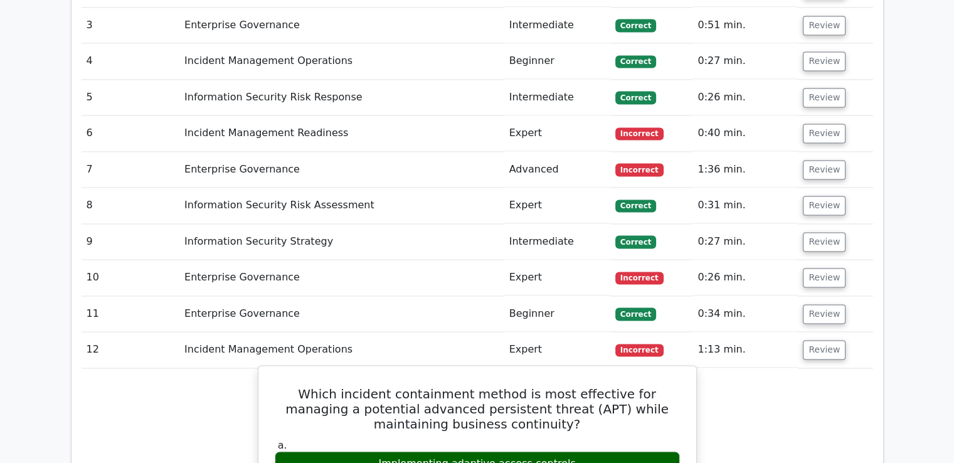
scroll to position [1932, 0]
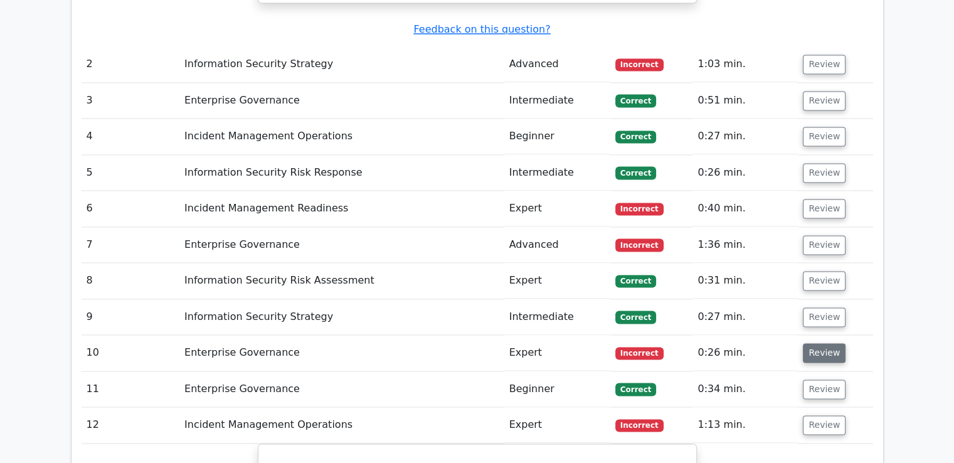
click at [825, 343] on button "Review" at bounding box center [824, 352] width 43 height 19
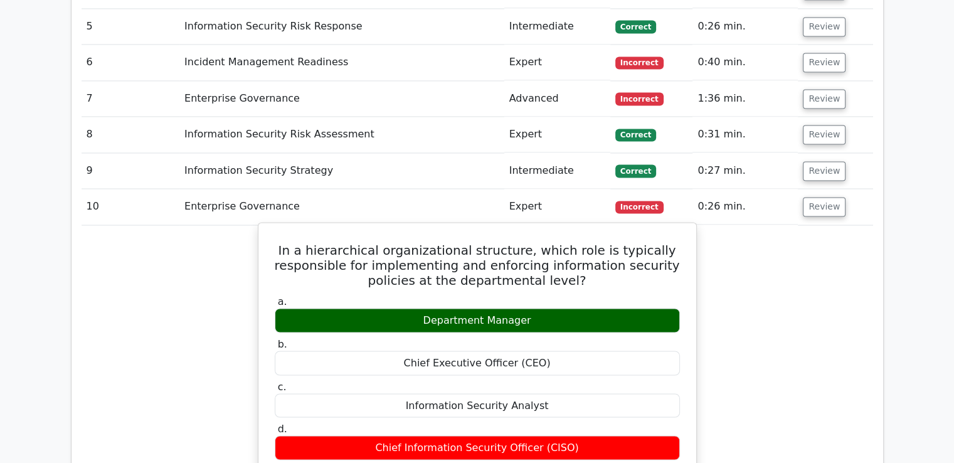
scroll to position [2057, 0]
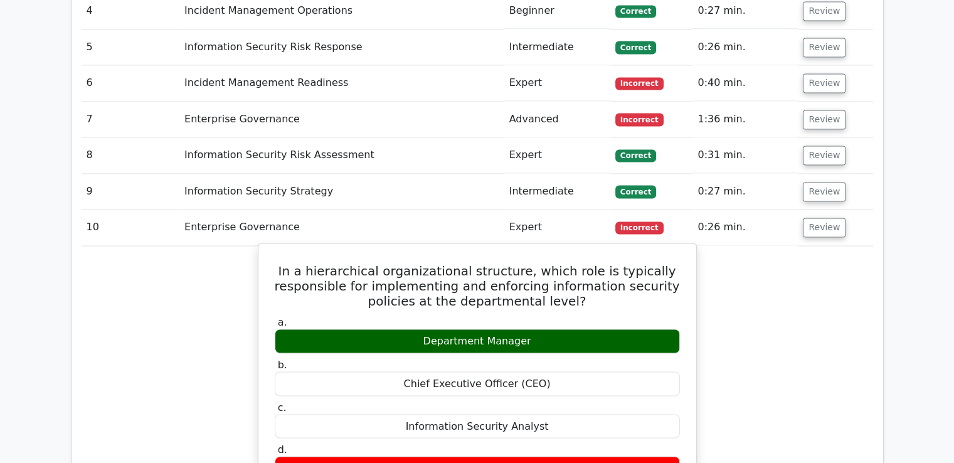
drag, startPoint x: 586, startPoint y: 317, endPoint x: 282, endPoint y: 179, distance: 333.7
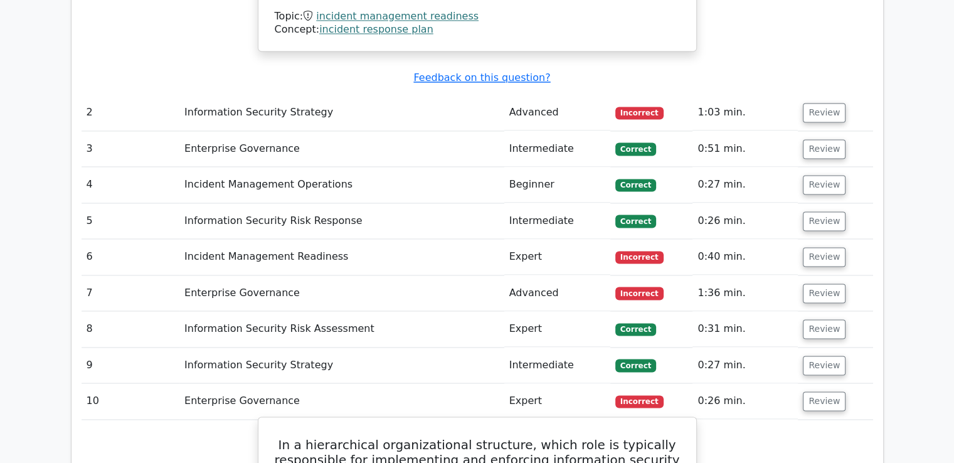
scroll to position [1869, 0]
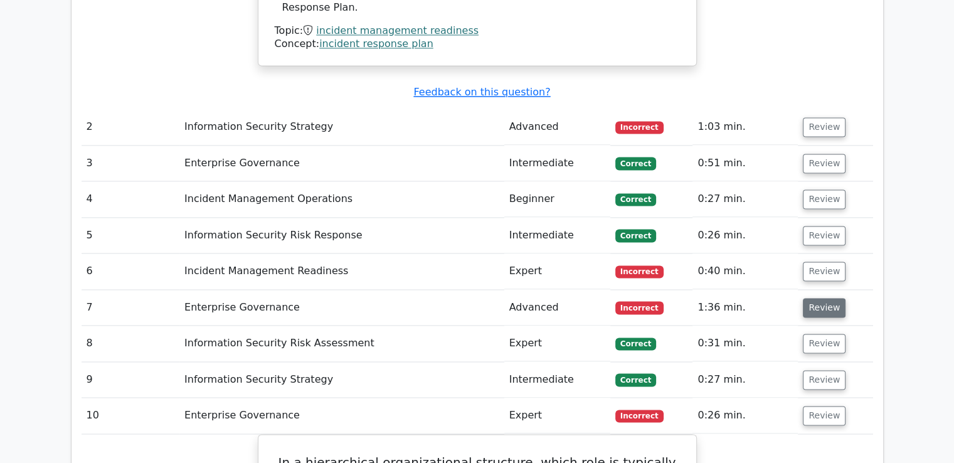
click at [829, 298] on button "Review" at bounding box center [824, 307] width 43 height 19
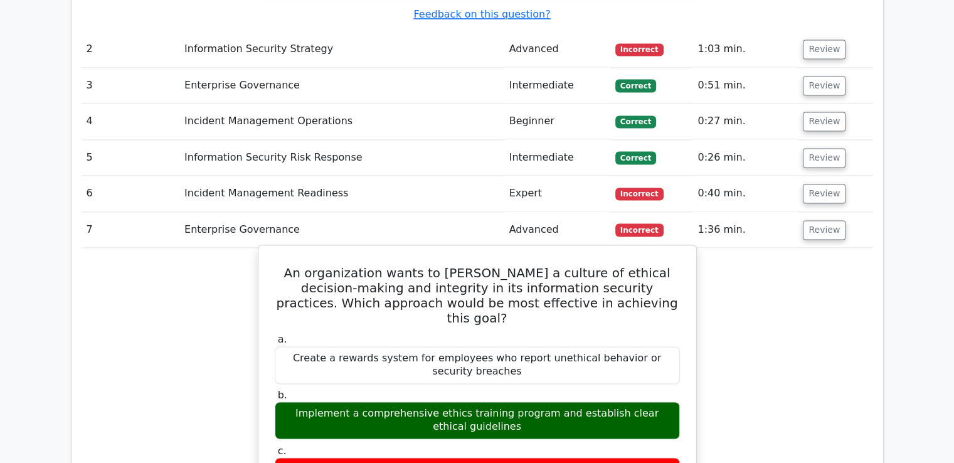
scroll to position [1932, 0]
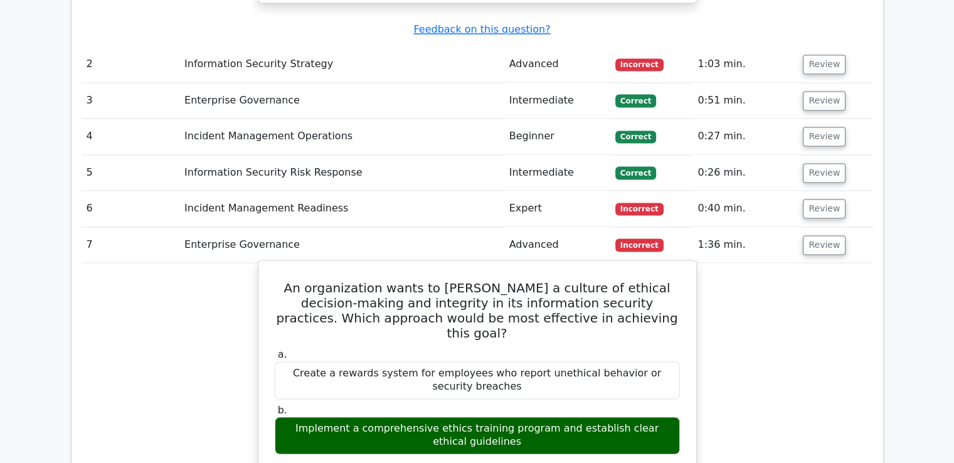
drag, startPoint x: 514, startPoint y: 319, endPoint x: 266, endPoint y: 199, distance: 274.9
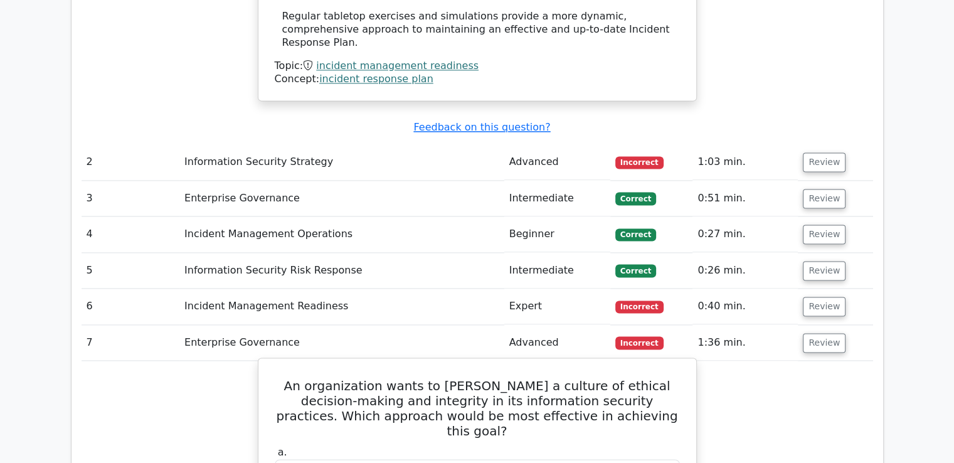
scroll to position [1806, 0]
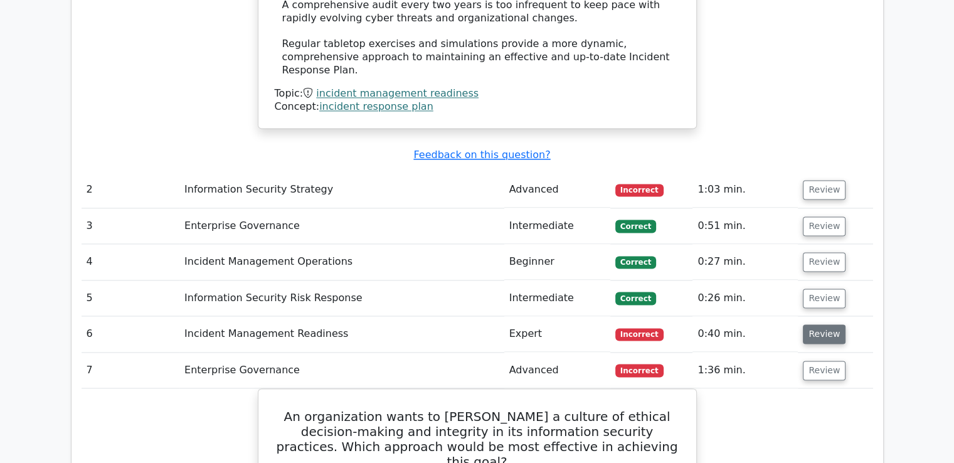
click at [833, 324] on button "Review" at bounding box center [824, 333] width 43 height 19
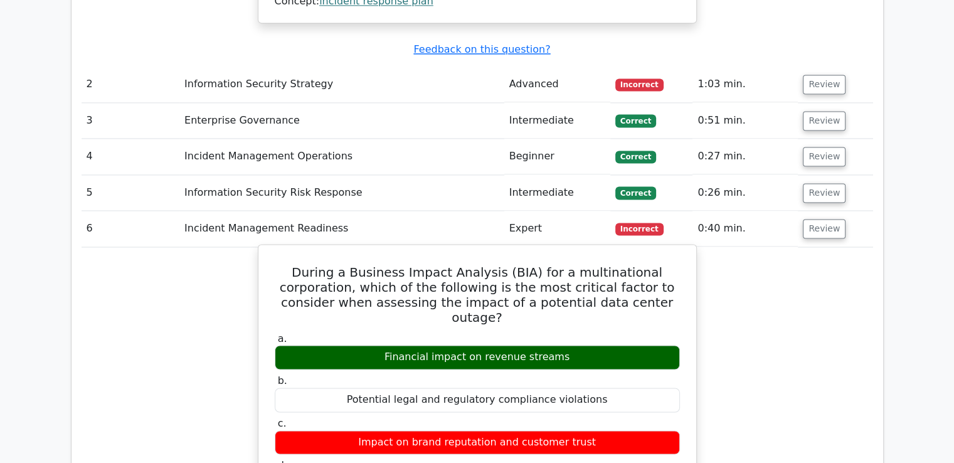
scroll to position [1932, 0]
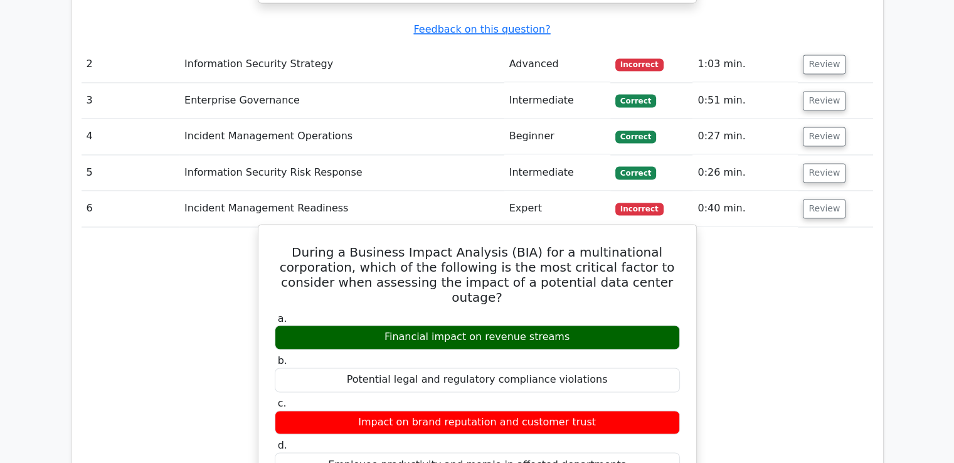
drag, startPoint x: 615, startPoint y: 363, endPoint x: 262, endPoint y: 161, distance: 406.3
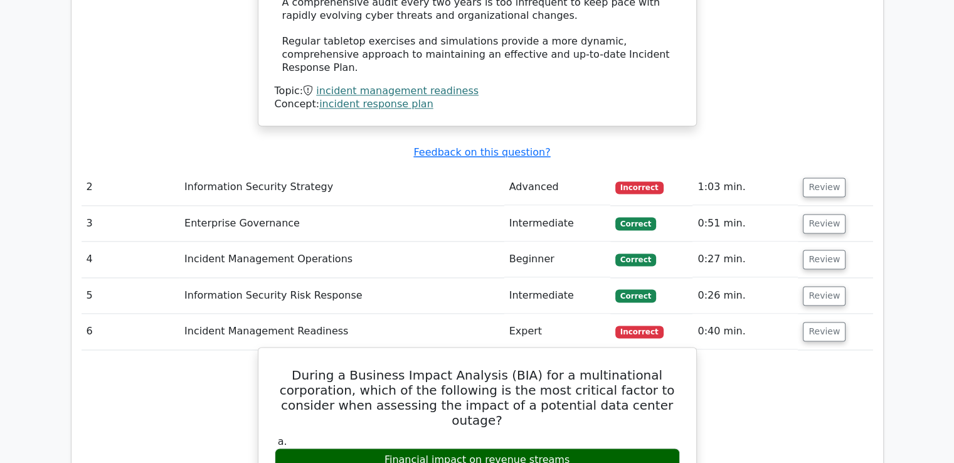
scroll to position [1744, 0]
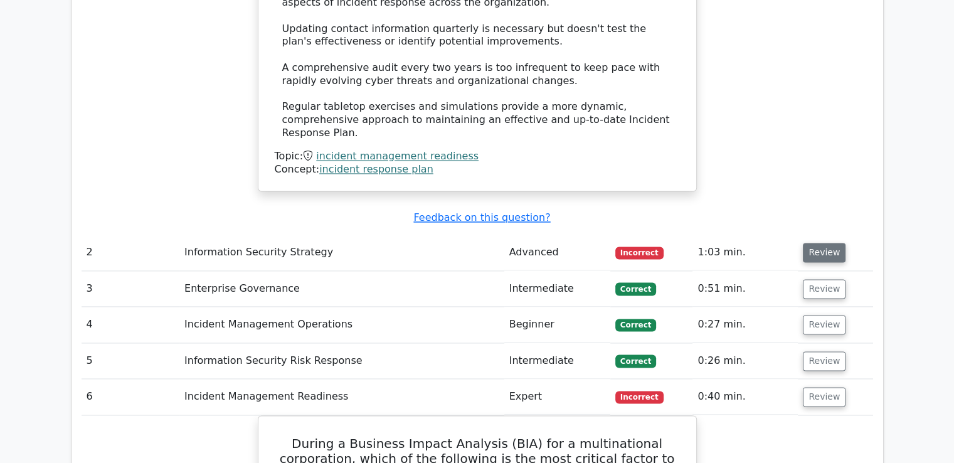
click at [825, 243] on button "Review" at bounding box center [824, 252] width 43 height 19
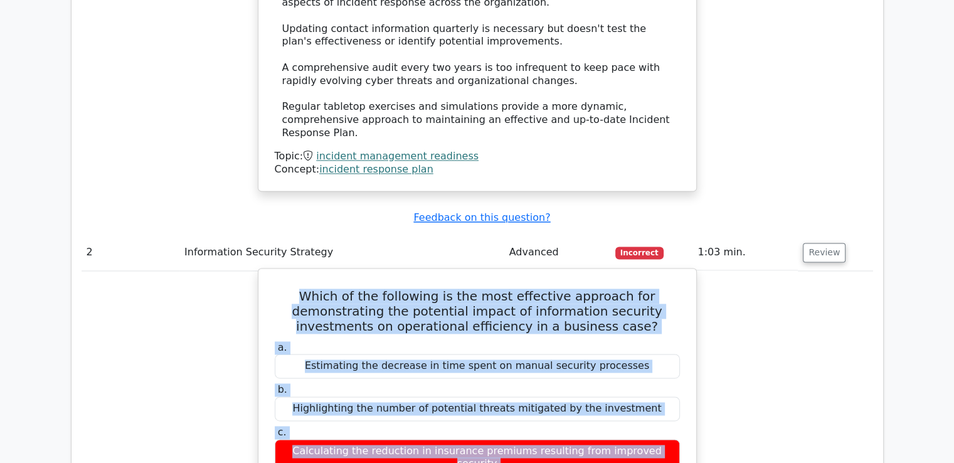
drag, startPoint x: 608, startPoint y: 314, endPoint x: 312, endPoint y: 210, distance: 314.4
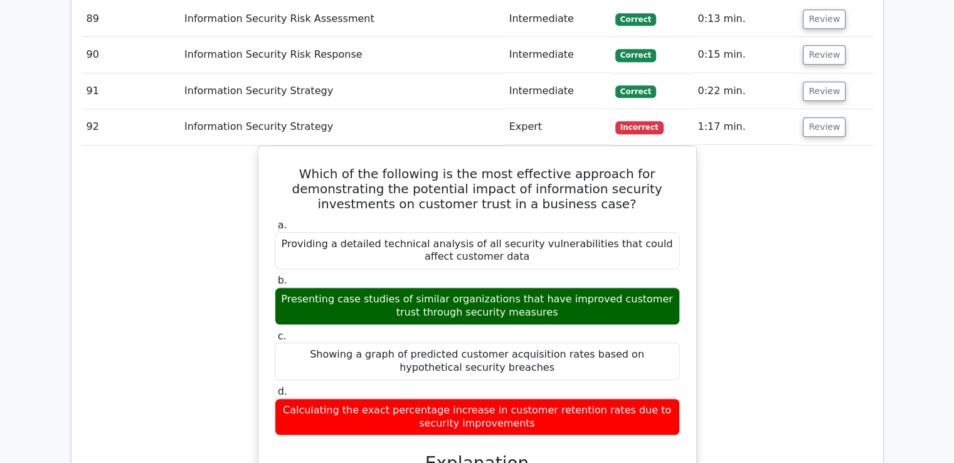
scroll to position [20085, 0]
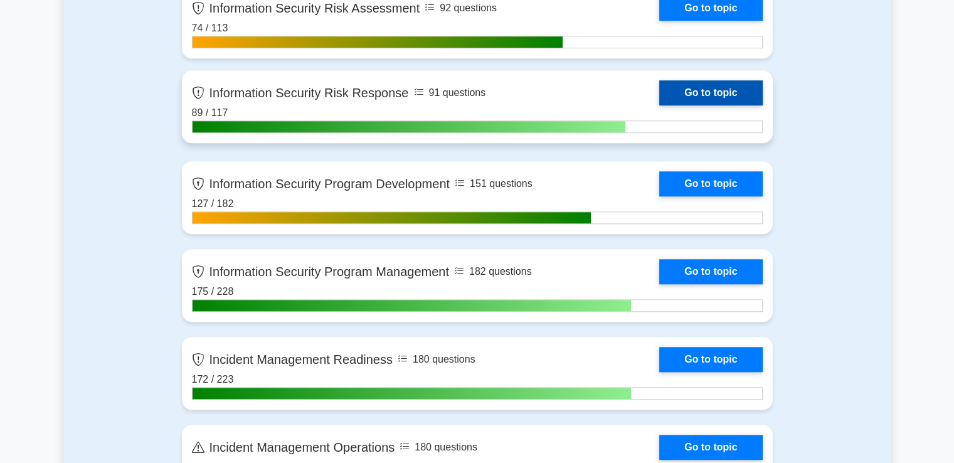
scroll to position [1107, 0]
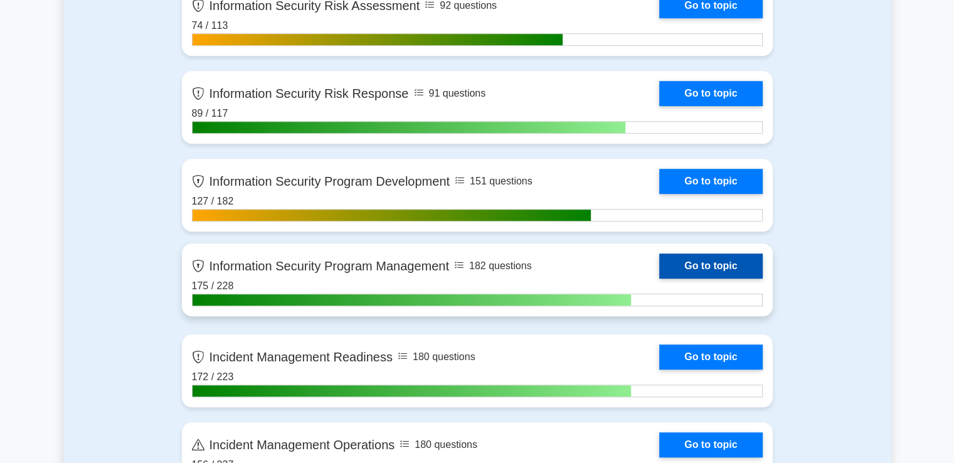
click at [659, 264] on link "Go to topic" at bounding box center [710, 265] width 103 height 25
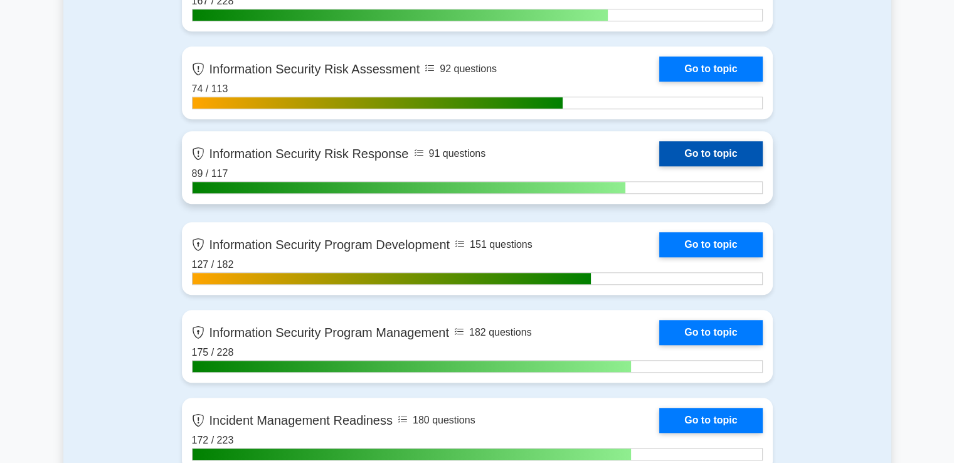
scroll to position [1066, 0]
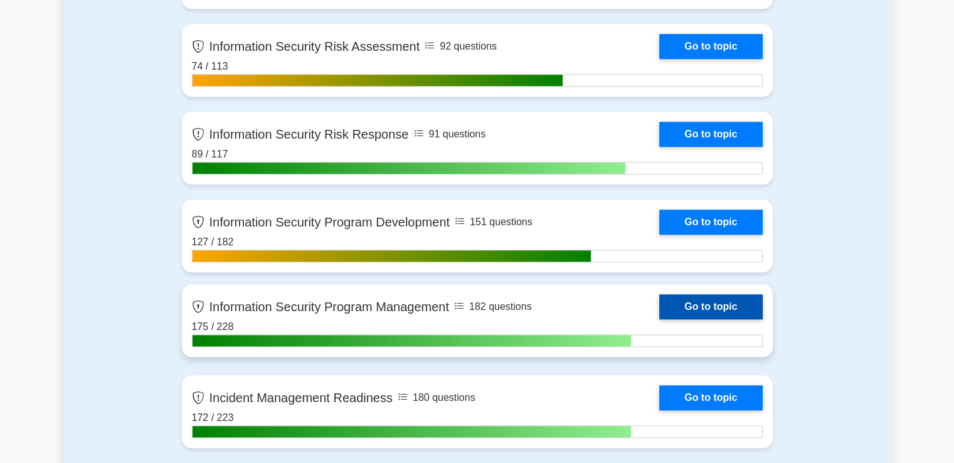
click at [686, 304] on link "Go to topic" at bounding box center [710, 306] width 103 height 25
click at [708, 303] on link "Go to topic" at bounding box center [710, 306] width 103 height 25
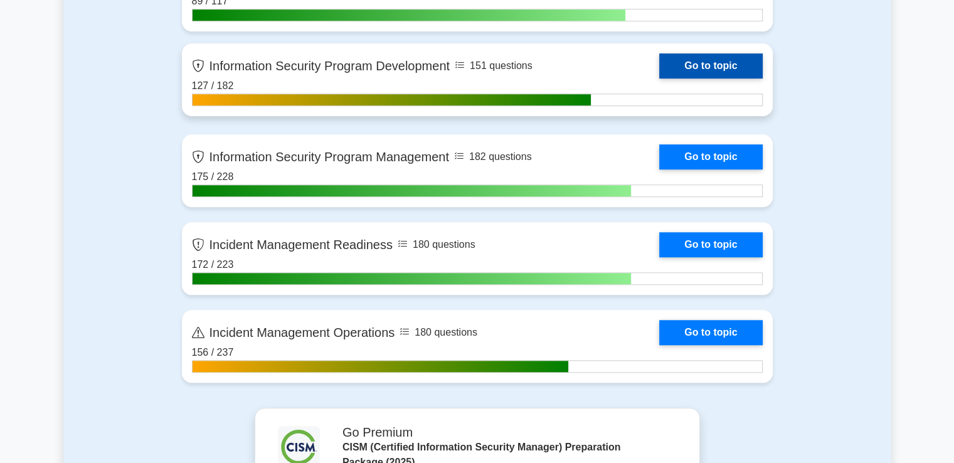
scroll to position [1192, 0]
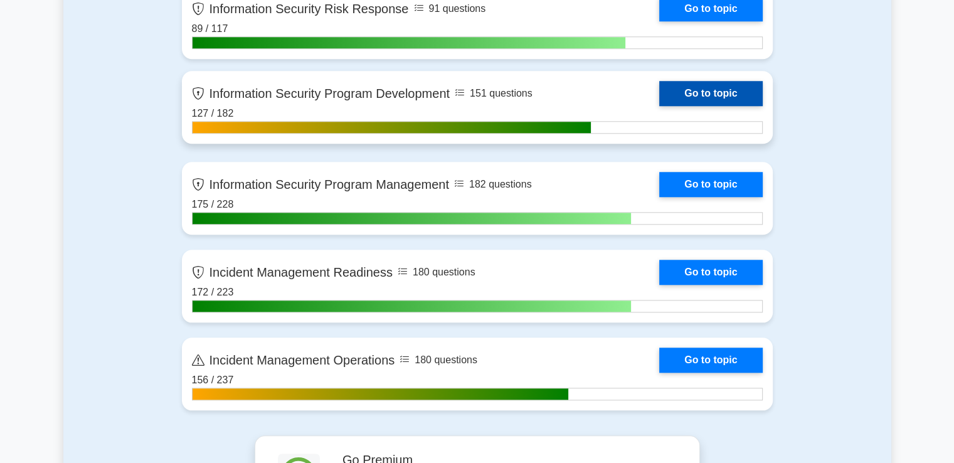
click at [690, 87] on link "Go to topic" at bounding box center [710, 93] width 103 height 25
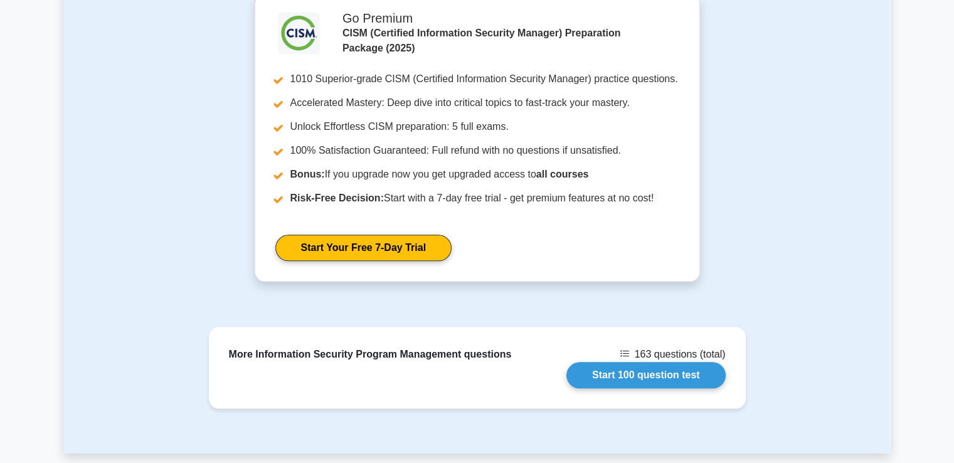
scroll to position [878, 0]
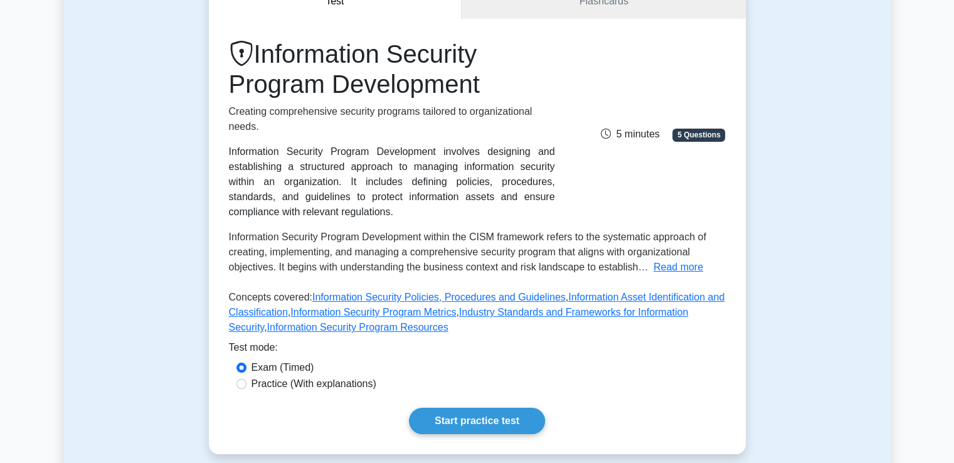
scroll to position [188, 0]
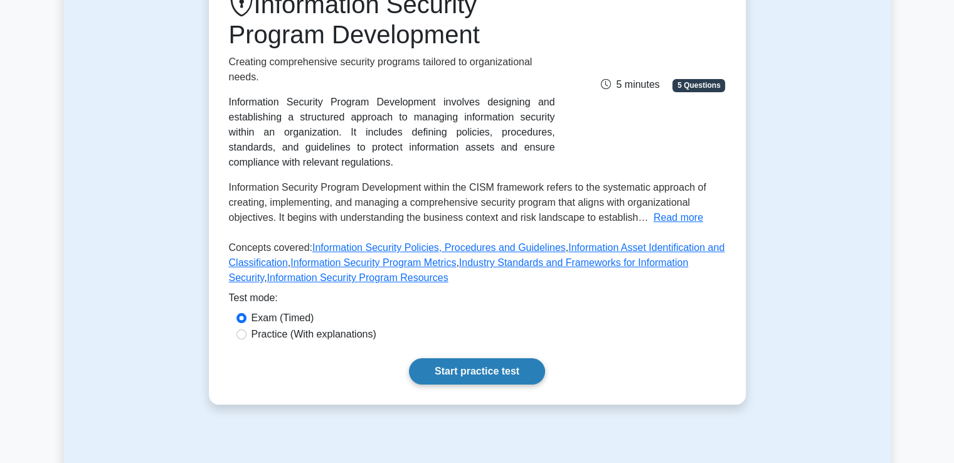
click at [509, 371] on link "Start practice test" at bounding box center [477, 371] width 136 height 26
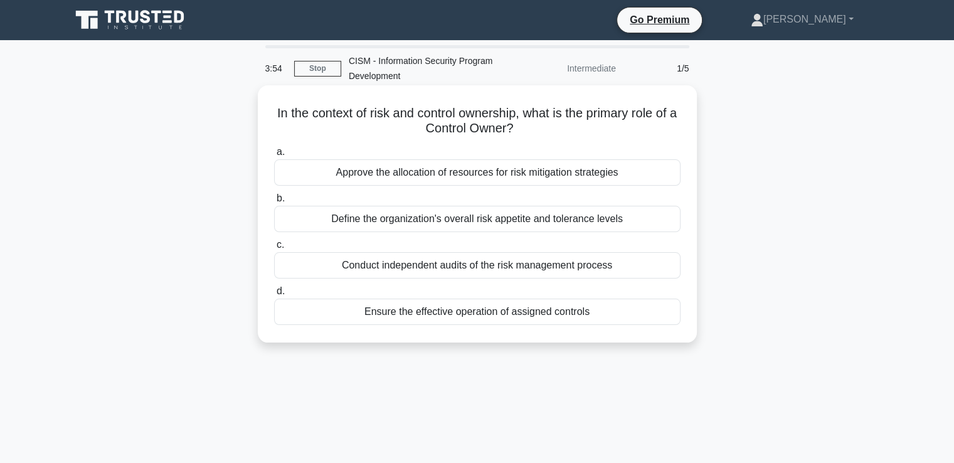
click at [408, 175] on div "Approve the allocation of resources for risk mitigation strategies" at bounding box center [477, 172] width 406 height 26
click at [274, 156] on input "a. Approve the allocation of resources for risk mitigation strategies" at bounding box center [274, 152] width 0 height 8
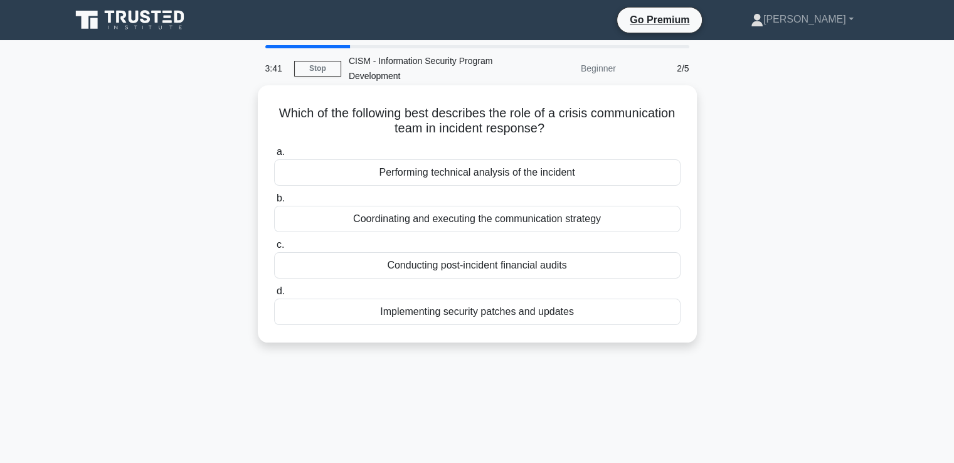
click at [533, 221] on div "Coordinating and executing the communication strategy" at bounding box center [477, 219] width 406 height 26
click at [274, 203] on input "b. Coordinating and executing the communication strategy" at bounding box center [274, 198] width 0 height 8
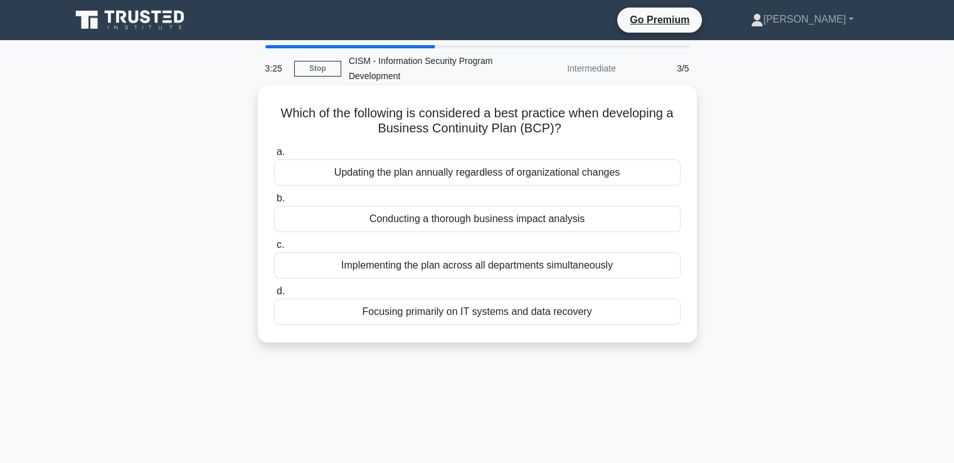
click at [532, 219] on div "Conducting a thorough business impact analysis" at bounding box center [477, 219] width 406 height 26
click at [274, 203] on input "b. Conducting a thorough business impact analysis" at bounding box center [274, 198] width 0 height 8
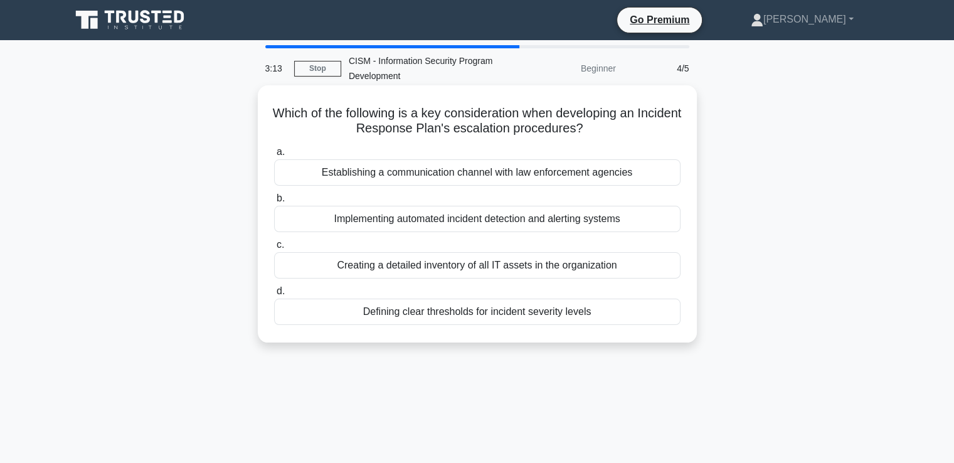
click at [575, 312] on div "Defining clear thresholds for incident severity levels" at bounding box center [477, 312] width 406 height 26
click at [274, 295] on input "d. Defining clear thresholds for incident severity levels" at bounding box center [274, 291] width 0 height 8
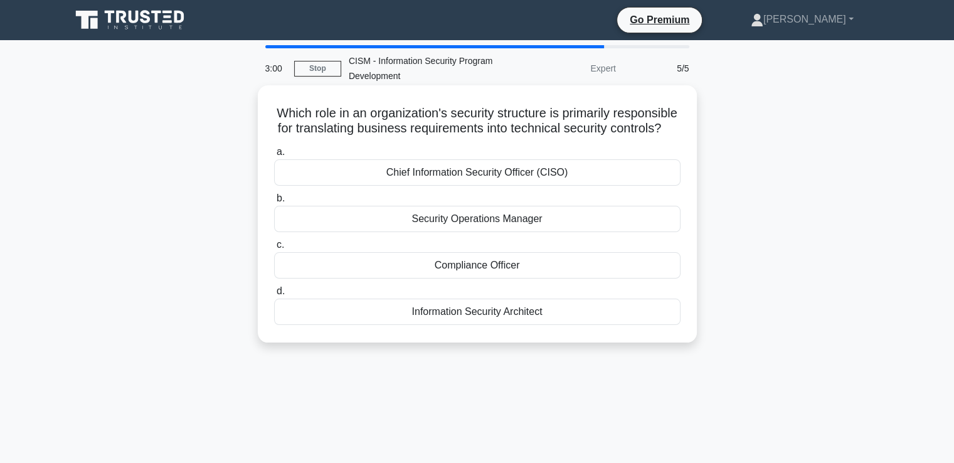
click at [529, 322] on div "Information Security Architect" at bounding box center [477, 312] width 406 height 26
click at [274, 295] on input "d. Information Security Architect" at bounding box center [274, 291] width 0 height 8
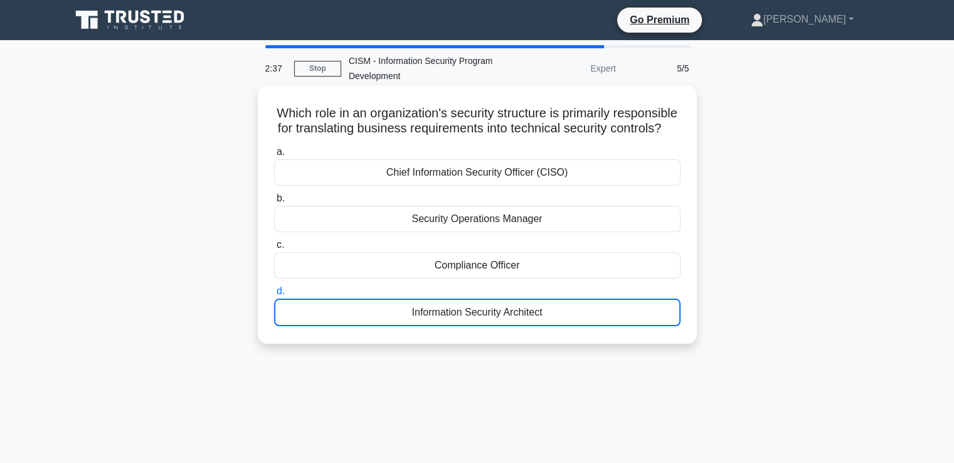
click at [547, 326] on div "Information Security Architect" at bounding box center [477, 313] width 406 height 28
click at [274, 295] on input "d. Information Security Architect" at bounding box center [274, 291] width 0 height 8
click at [547, 326] on div "Information Security Architect" at bounding box center [477, 313] width 406 height 28
click at [274, 295] on input "d. Information Security Architect" at bounding box center [274, 291] width 0 height 8
click at [582, 326] on div "Information Security Architect" at bounding box center [477, 313] width 406 height 28
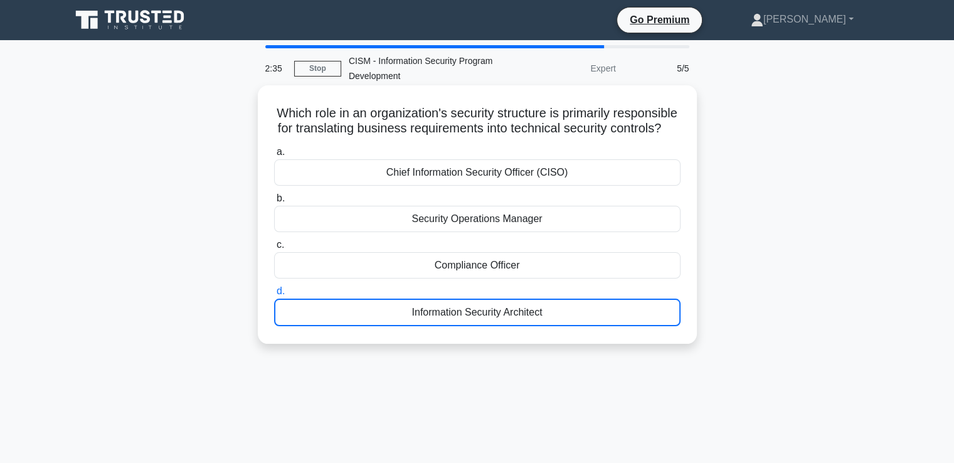
click at [274, 295] on input "d. Information Security Architect" at bounding box center [274, 291] width 0 height 8
click at [601, 326] on div "Information Security Architect" at bounding box center [477, 313] width 406 height 28
click at [274, 295] on input "d. Information Security Architect" at bounding box center [274, 291] width 0 height 8
click at [599, 326] on div "Information Security Architect" at bounding box center [477, 313] width 406 height 28
click at [274, 295] on input "d. Information Security Architect" at bounding box center [274, 291] width 0 height 8
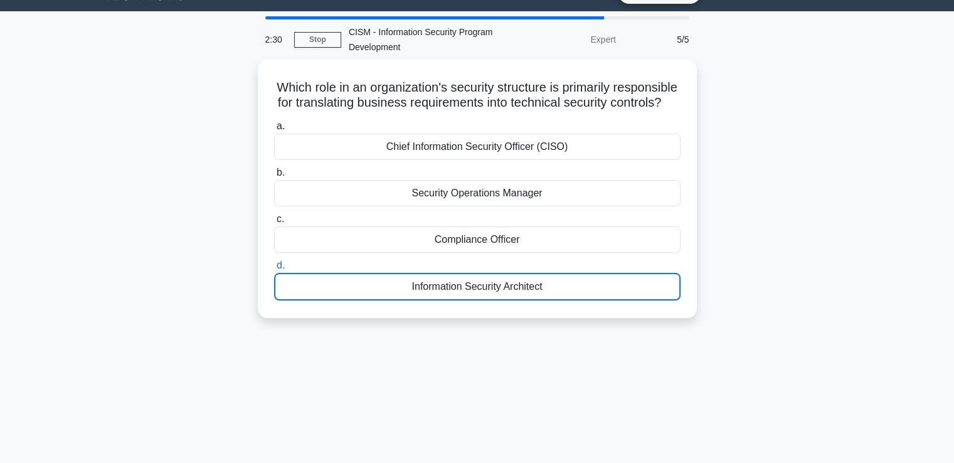
scroll to position [27, 0]
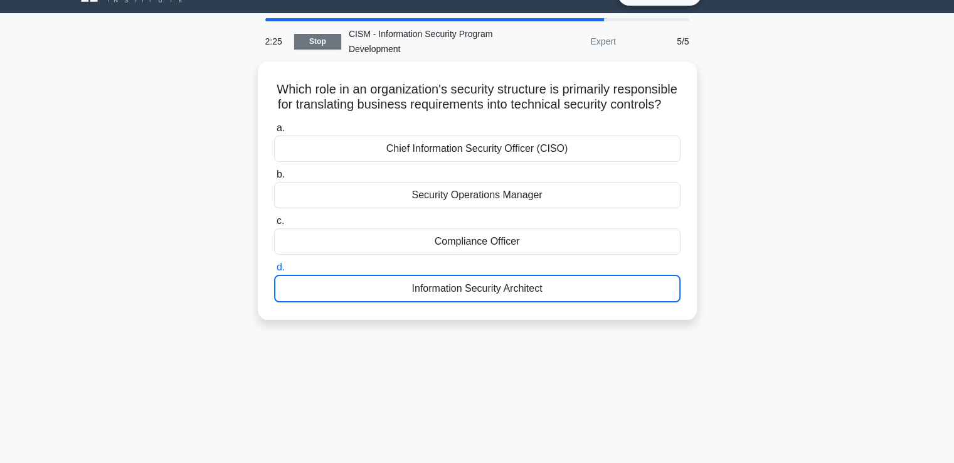
click at [321, 40] on link "Stop" at bounding box center [317, 42] width 47 height 16
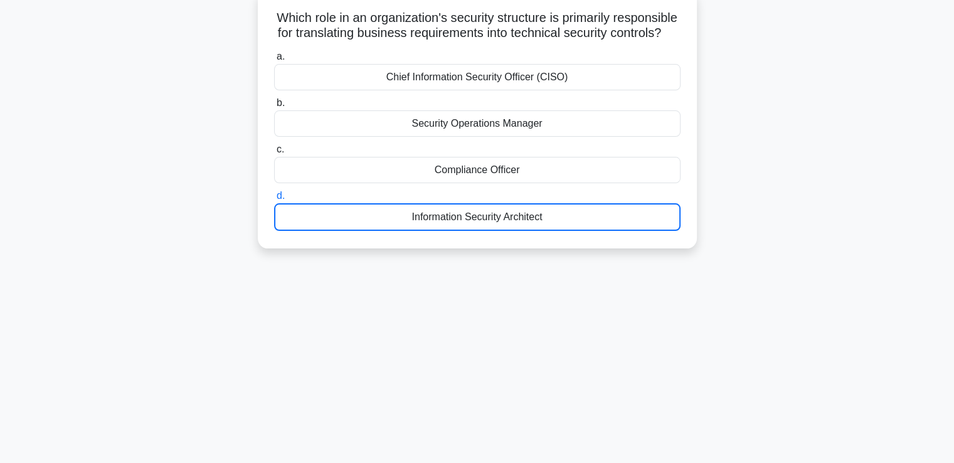
scroll to position [215, 0]
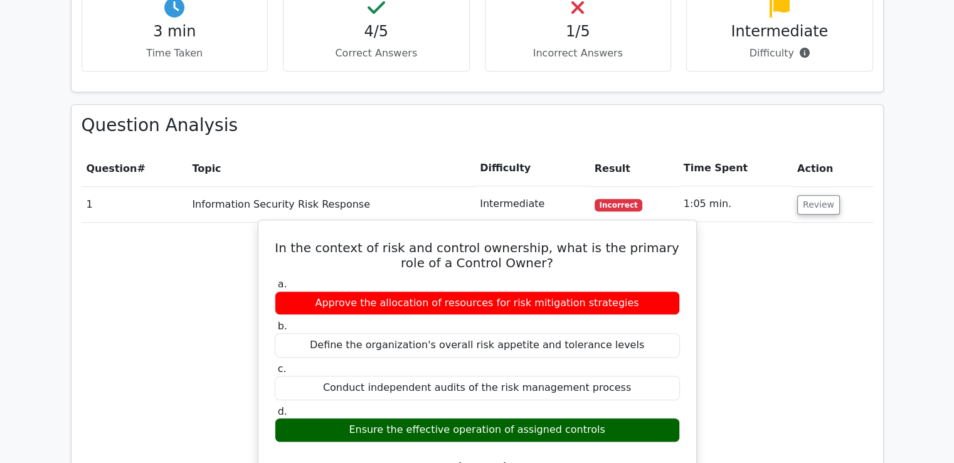
scroll to position [878, 0]
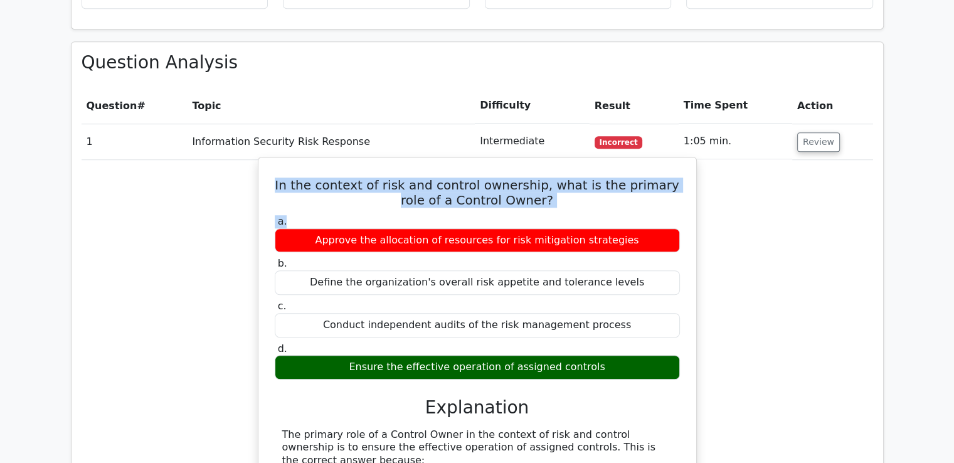
drag, startPoint x: 275, startPoint y: 127, endPoint x: 408, endPoint y: 171, distance: 140.0
click at [408, 215] on label "a. Approve the allocation of resources for risk mitigation strategies" at bounding box center [477, 234] width 405 height 38
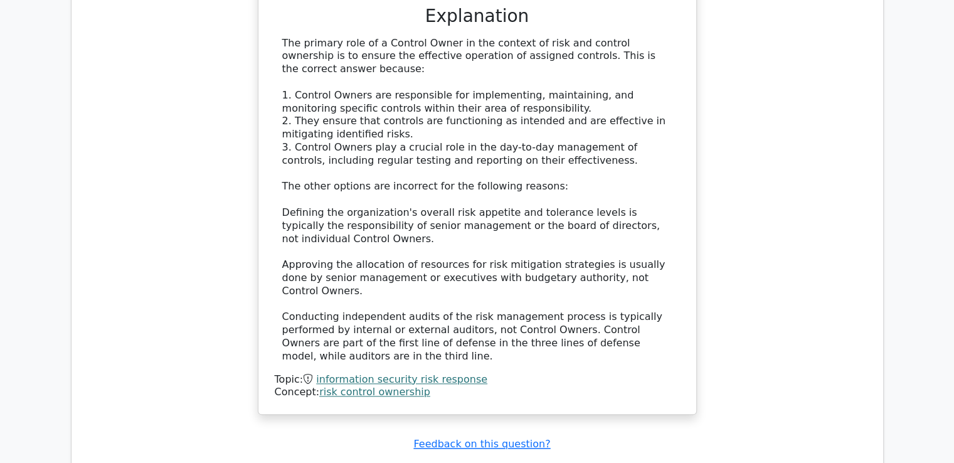
scroll to position [1317, 0]
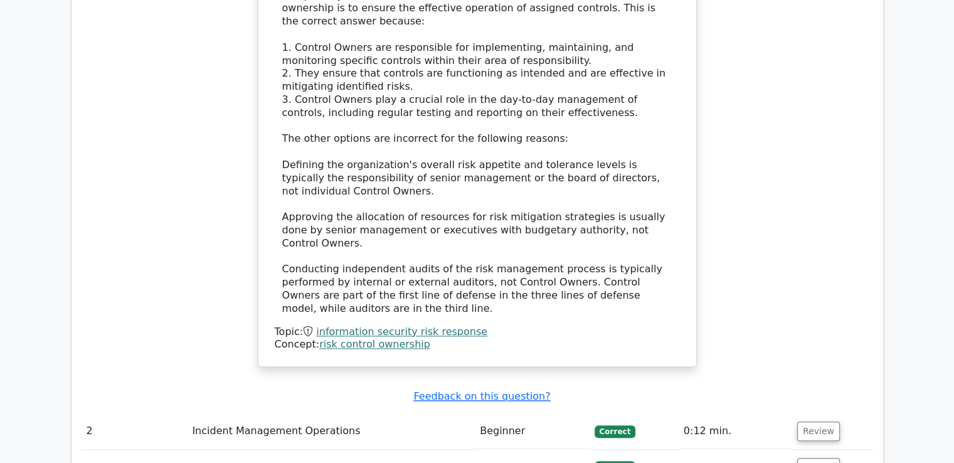
drag, startPoint x: 408, startPoint y: 171, endPoint x: 660, endPoint y: 222, distance: 257.8
click at [660, 222] on div "a. Approve the allocation of resources for risk mitigation strategies b. Define…" at bounding box center [477, 63] width 408 height 578
copy div "allocation of resources for risk mitigation strategies b. Define the organizati…"
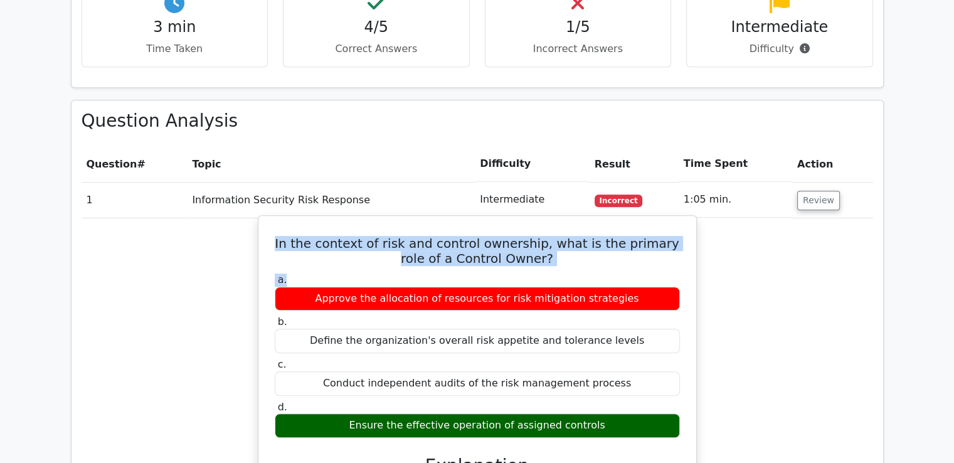
scroll to position [815, 0]
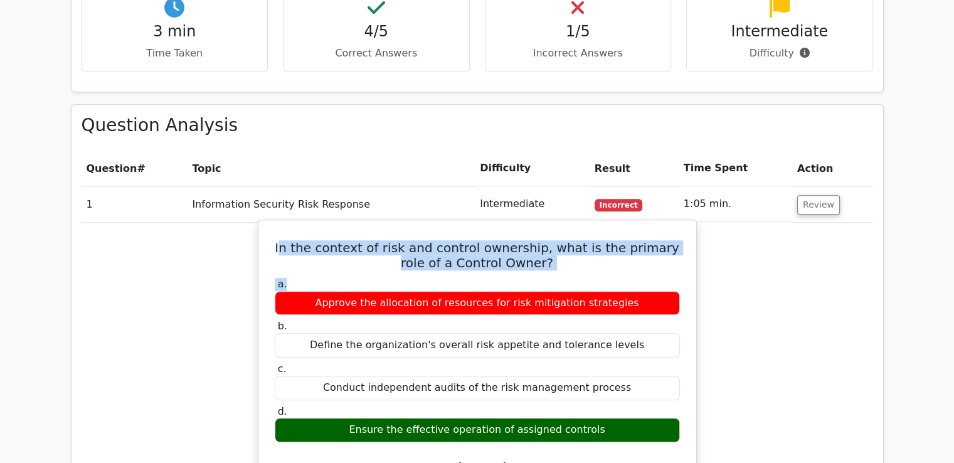
drag, startPoint x: 276, startPoint y: 199, endPoint x: 372, endPoint y: 228, distance: 100.2
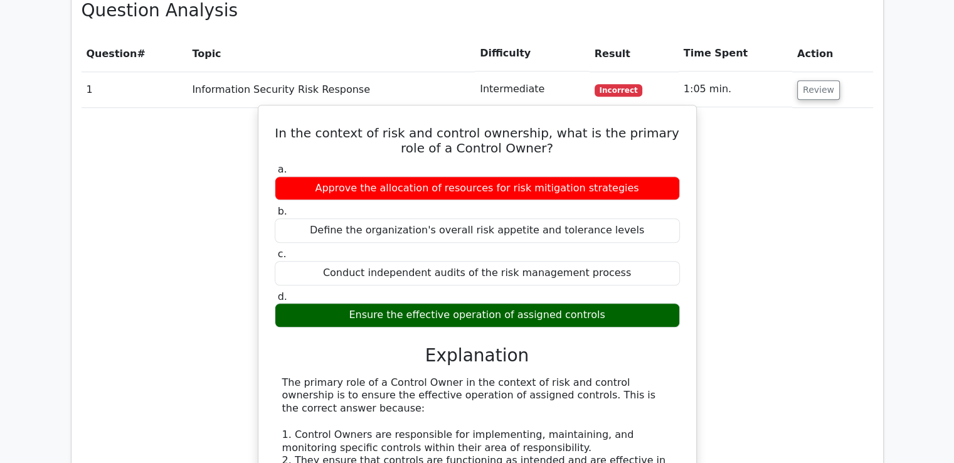
drag, startPoint x: 276, startPoint y: 199, endPoint x: 388, endPoint y: 226, distance: 114.9
click at [388, 226] on div "In the context of risk and control ownership, what is the primary role of a Con…" at bounding box center [477, 429] width 428 height 638
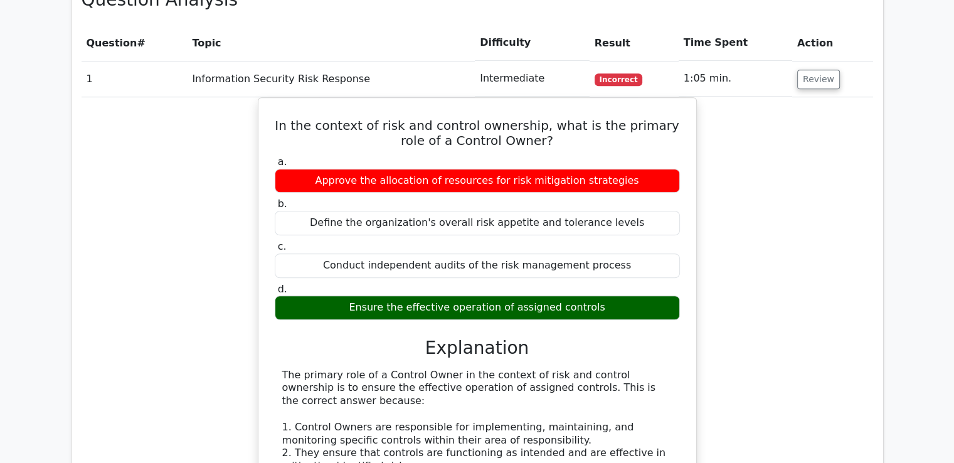
click at [797, 310] on div "In the context of risk and control ownership, what is the primary role of a Con…" at bounding box center [478, 429] width 792 height 664
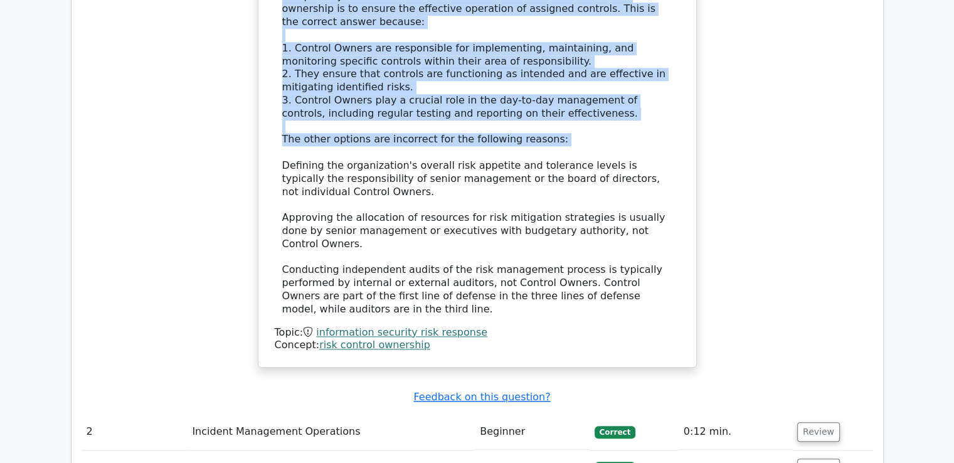
scroll to position [1317, 0]
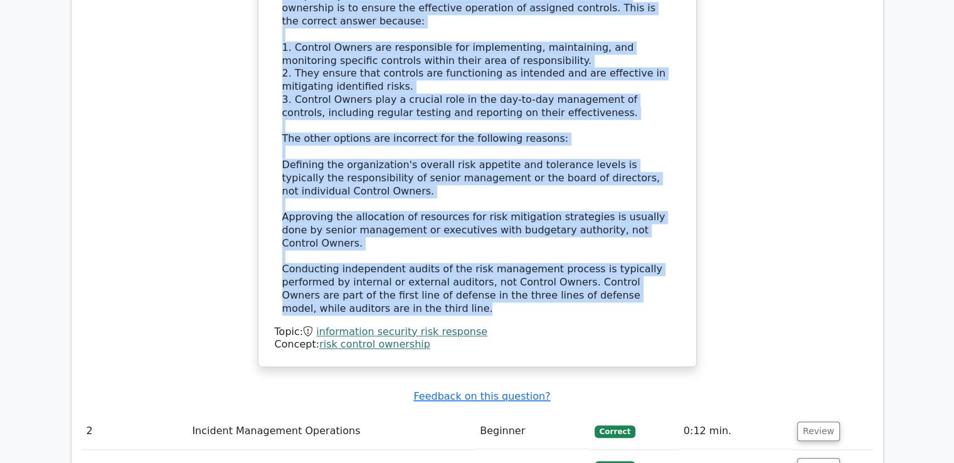
drag, startPoint x: 275, startPoint y: 76, endPoint x: 669, endPoint y: 226, distance: 422.3
click at [669, 226] on div "In the context of risk and control ownership, what is the primary role of a Con…" at bounding box center [477, 42] width 428 height 638
copy div "In the context of risk and control ownership, what is the primary role of a Con…"
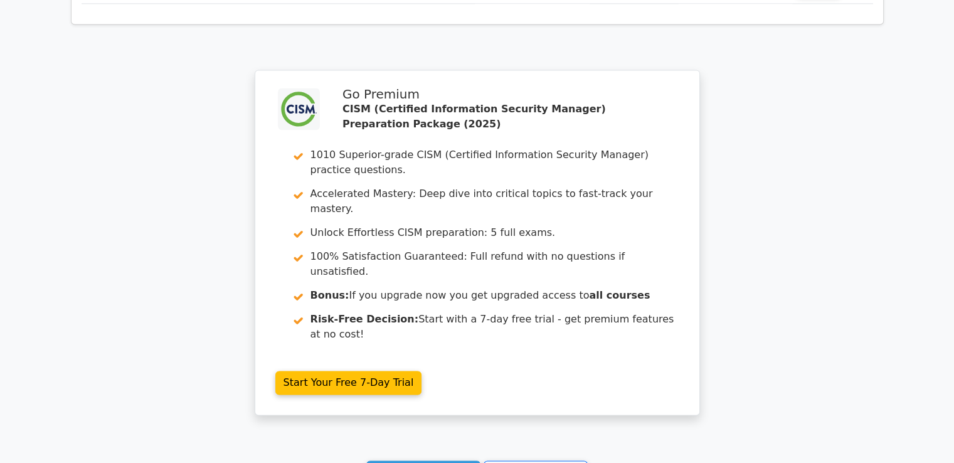
scroll to position [1949, 0]
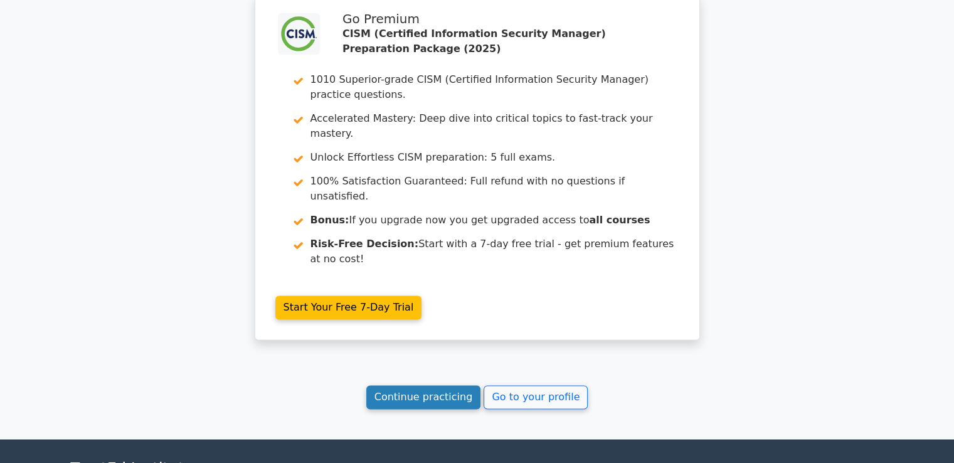
click at [427, 385] on link "Continue practicing" at bounding box center [423, 397] width 115 height 24
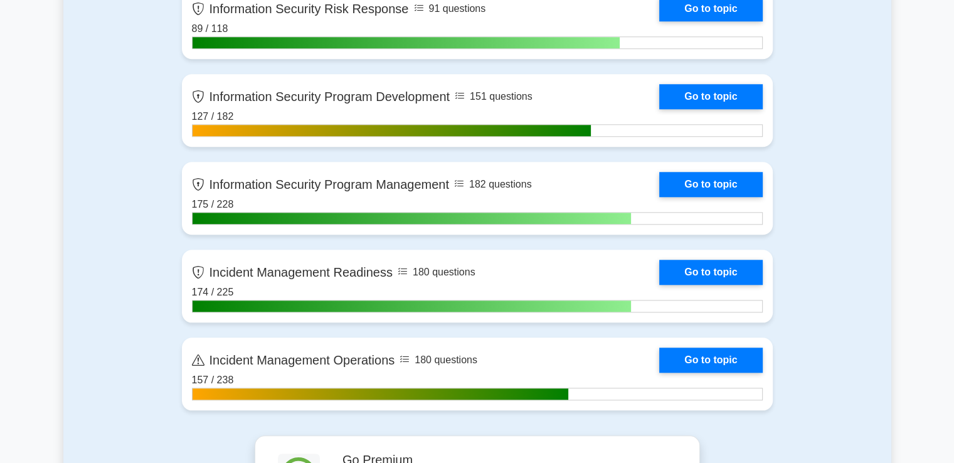
scroll to position [1129, 0]
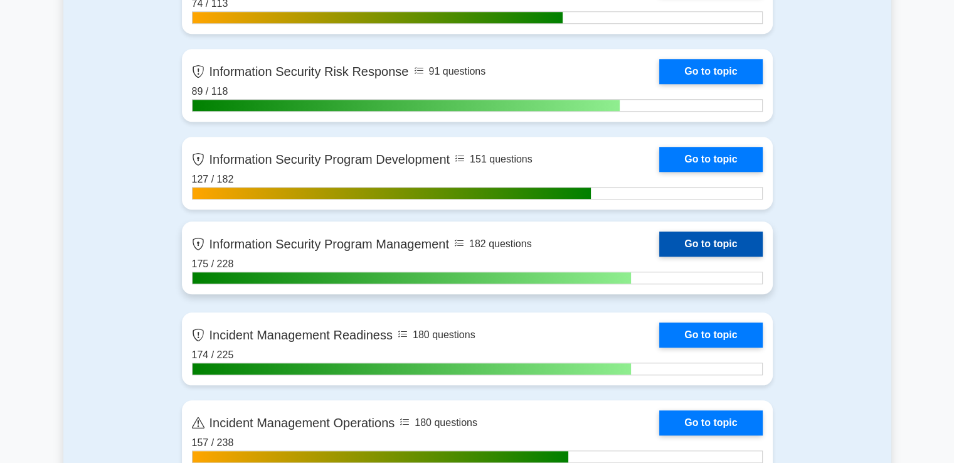
click at [713, 242] on link "Go to topic" at bounding box center [710, 243] width 103 height 25
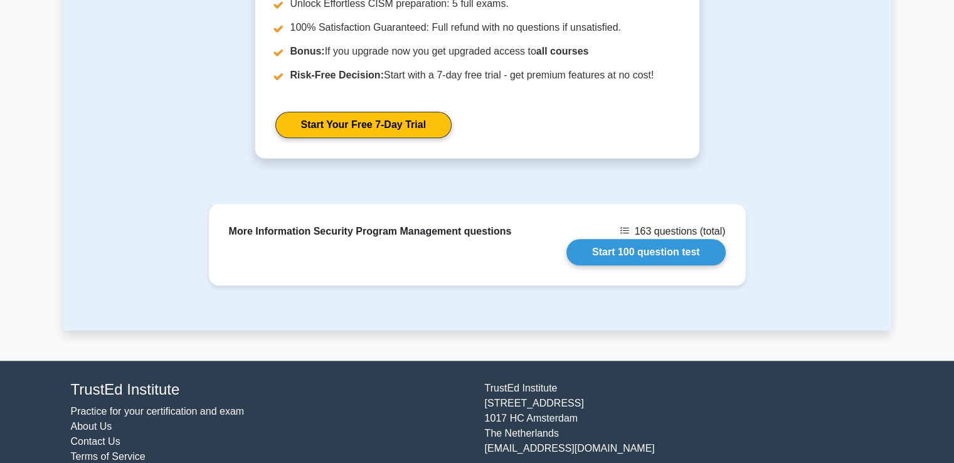
scroll to position [1254, 0]
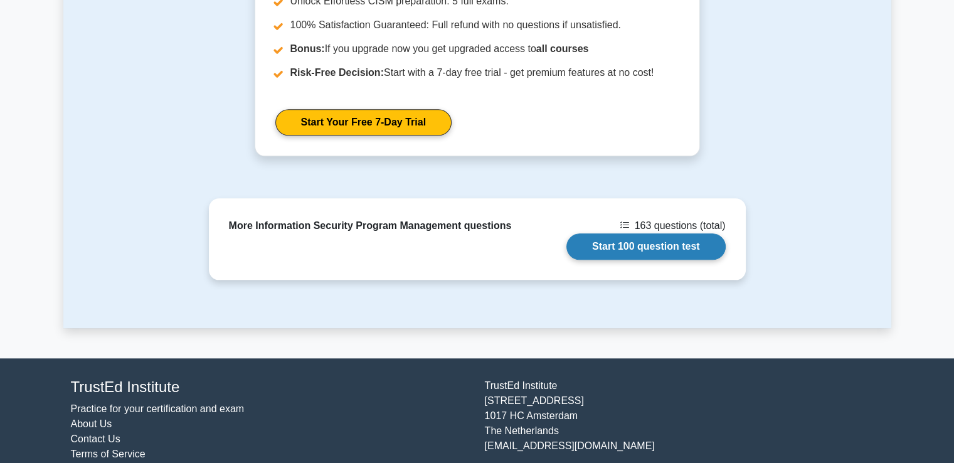
click at [644, 233] on link "Start 100 question test" at bounding box center [645, 246] width 159 height 26
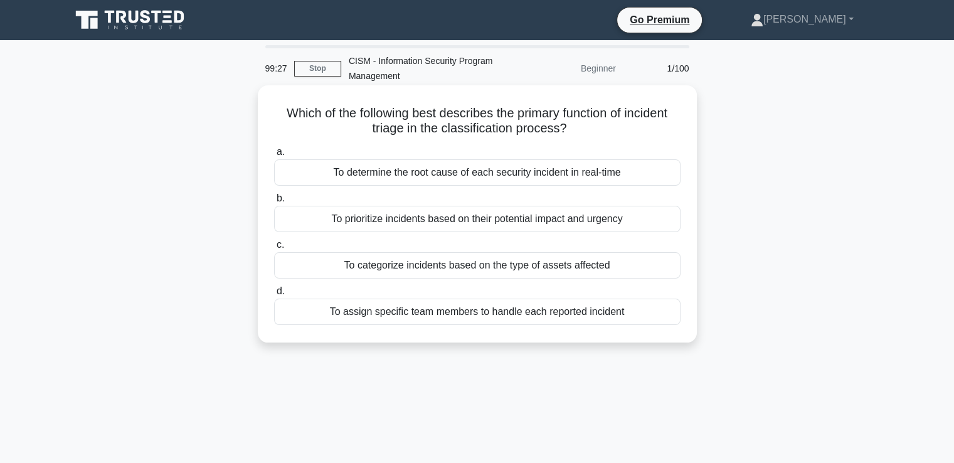
click at [511, 218] on div "To prioritize incidents based on their potential impact and urgency" at bounding box center [477, 219] width 406 height 26
click at [274, 203] on input "b. To prioritize incidents based on their potential impact and urgency" at bounding box center [274, 198] width 0 height 8
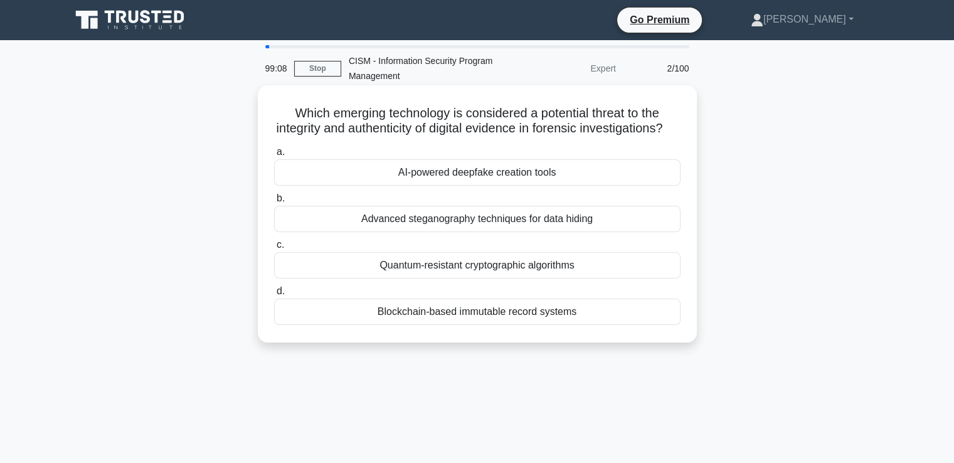
click at [473, 186] on div "AI-powered deepfake creation tools" at bounding box center [477, 172] width 406 height 26
click at [274, 156] on input "a. AI-powered deepfake creation tools" at bounding box center [274, 152] width 0 height 8
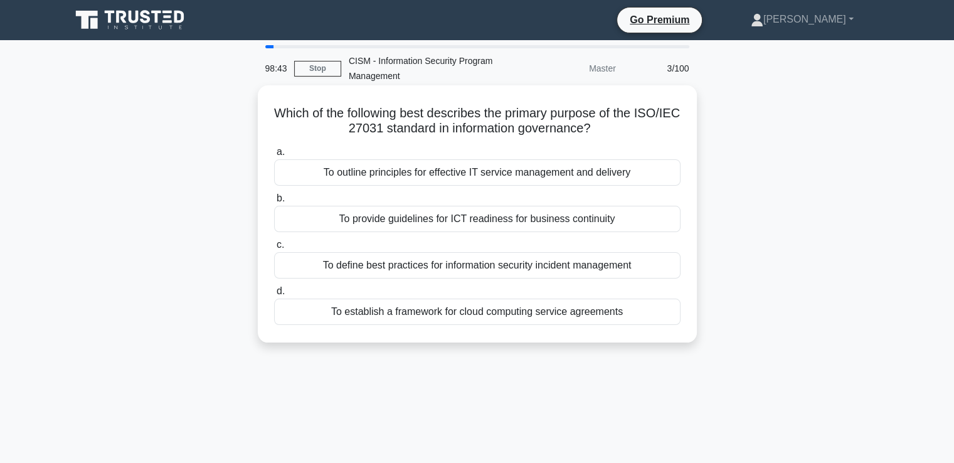
click at [531, 312] on div "To establish a framework for cloud computing service agreements" at bounding box center [477, 312] width 406 height 26
click at [274, 295] on input "d. To establish a framework for cloud computing service agreements" at bounding box center [274, 291] width 0 height 8
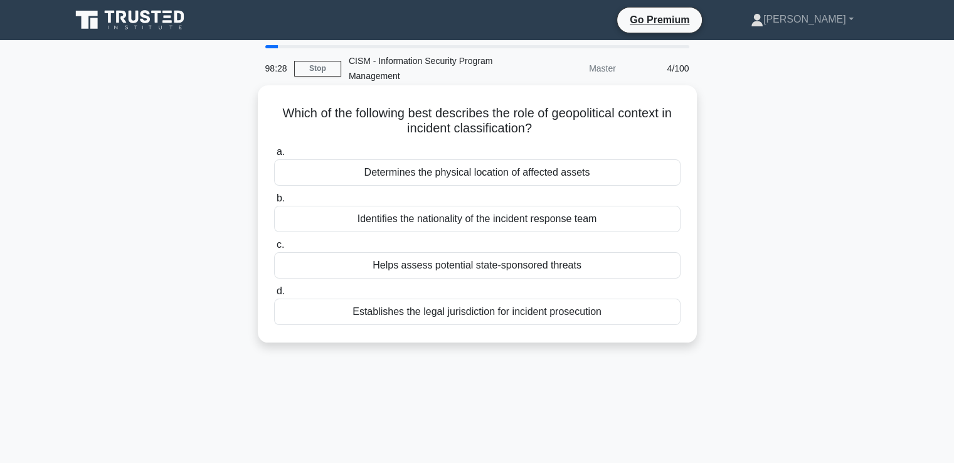
click at [539, 314] on div "Establishes the legal jurisdiction for incident prosecution" at bounding box center [477, 312] width 406 height 26
click at [274, 295] on input "d. Establishes the legal jurisdiction for incident prosecution" at bounding box center [274, 291] width 0 height 8
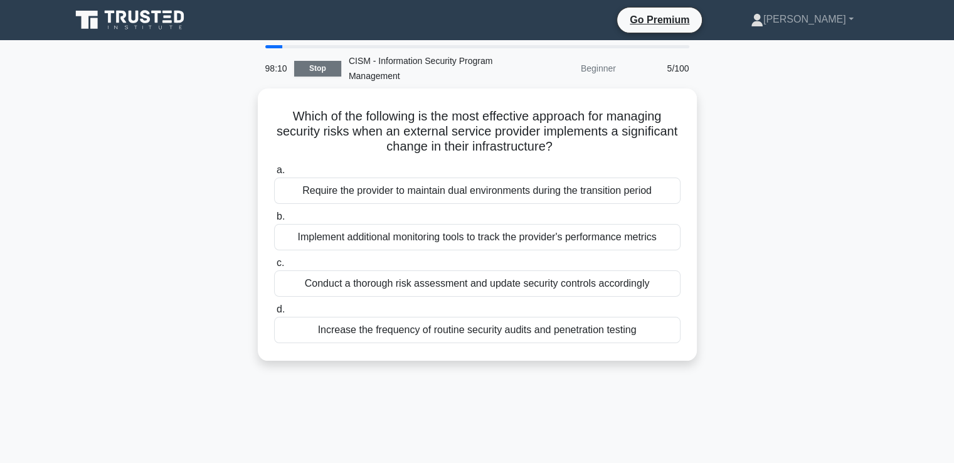
click at [312, 61] on link "Stop" at bounding box center [317, 69] width 47 height 16
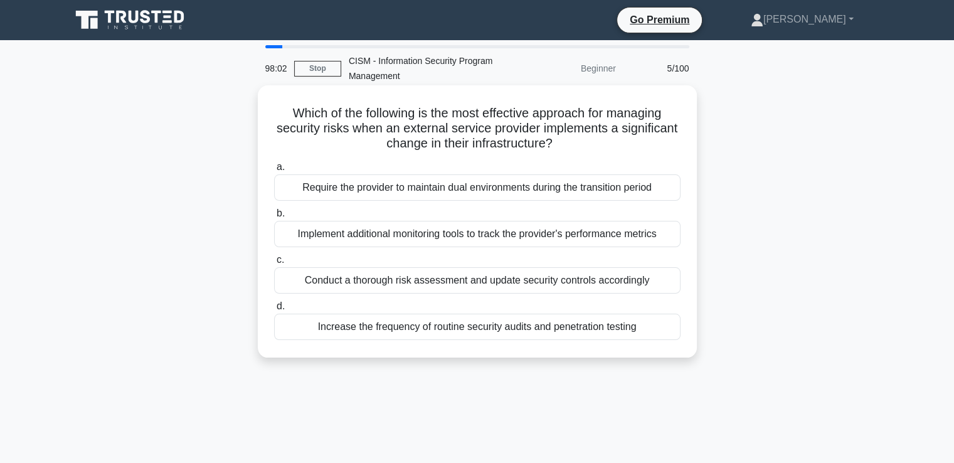
click at [366, 88] on div "Which of the following is the most effective approach for managing security ris…" at bounding box center [477, 221] width 439 height 272
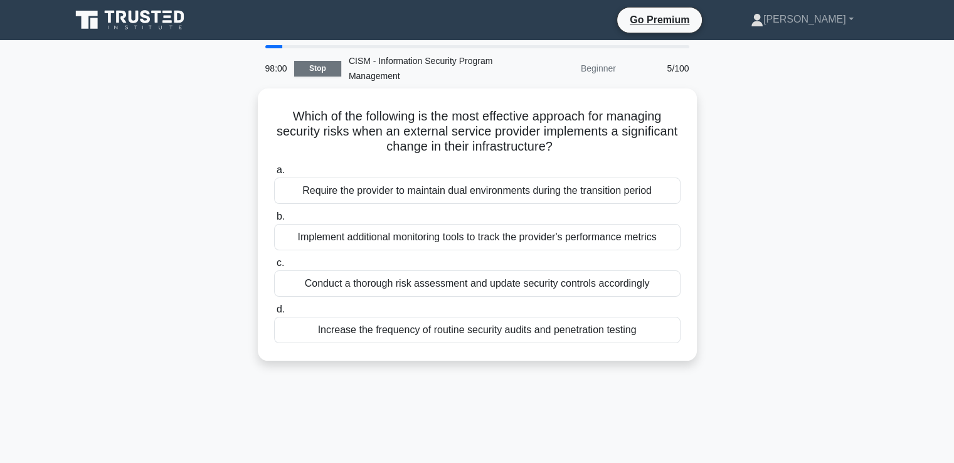
click at [321, 71] on link "Stop" at bounding box center [317, 69] width 47 height 16
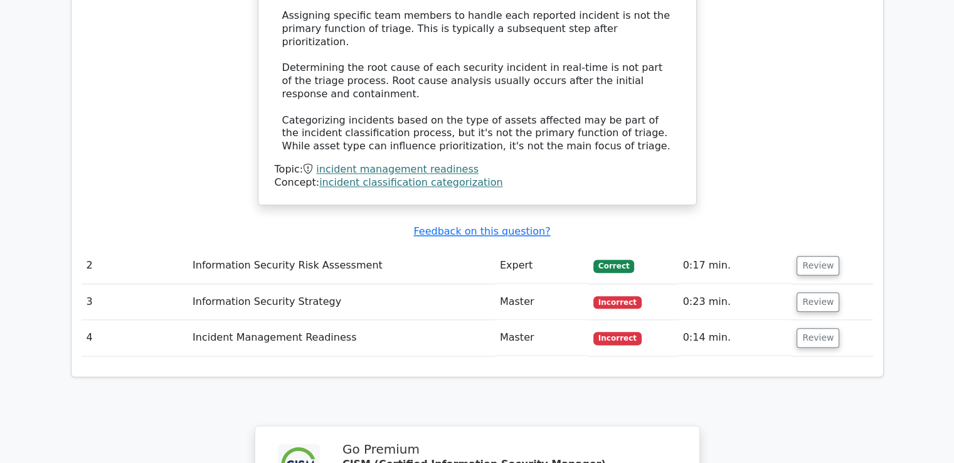
scroll to position [1443, 0]
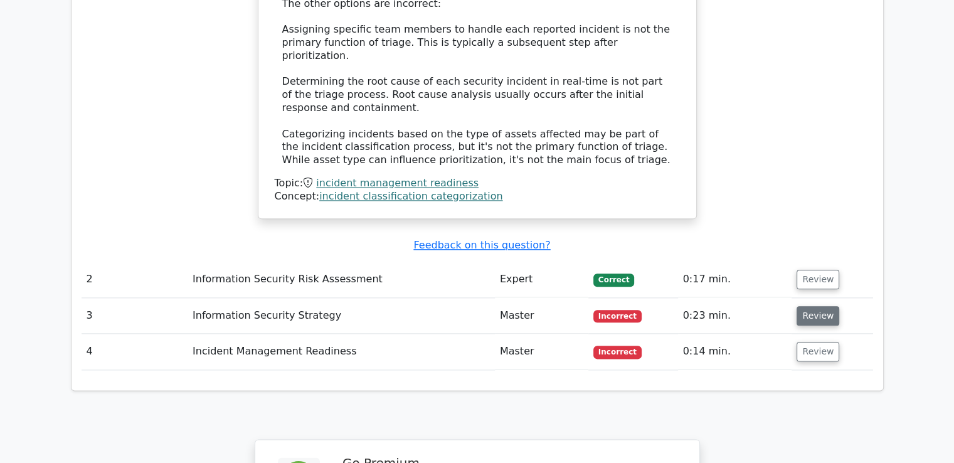
click at [818, 306] on button "Review" at bounding box center [818, 315] width 43 height 19
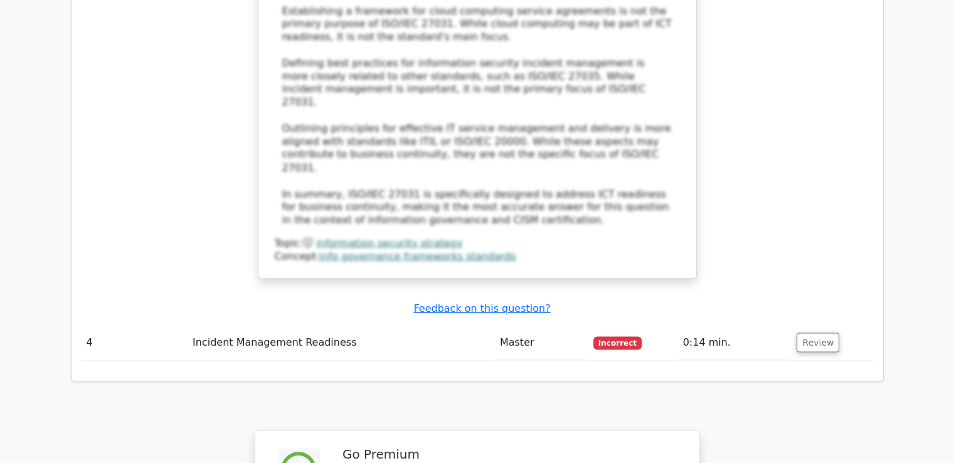
scroll to position [2321, 0]
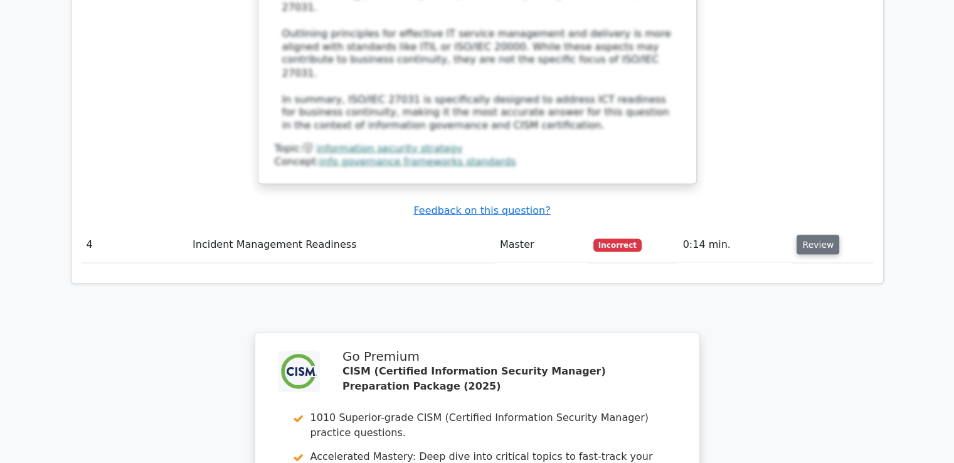
click at [803, 235] on button "Review" at bounding box center [818, 244] width 43 height 19
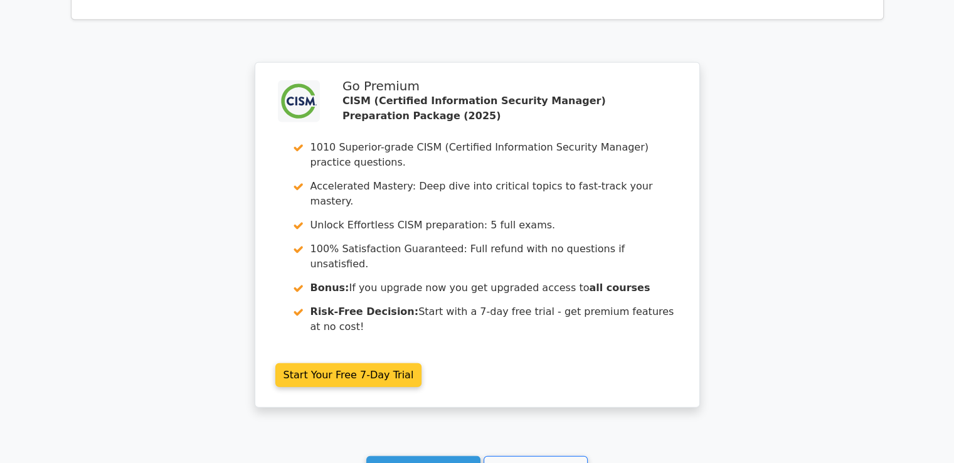
scroll to position [3387, 0]
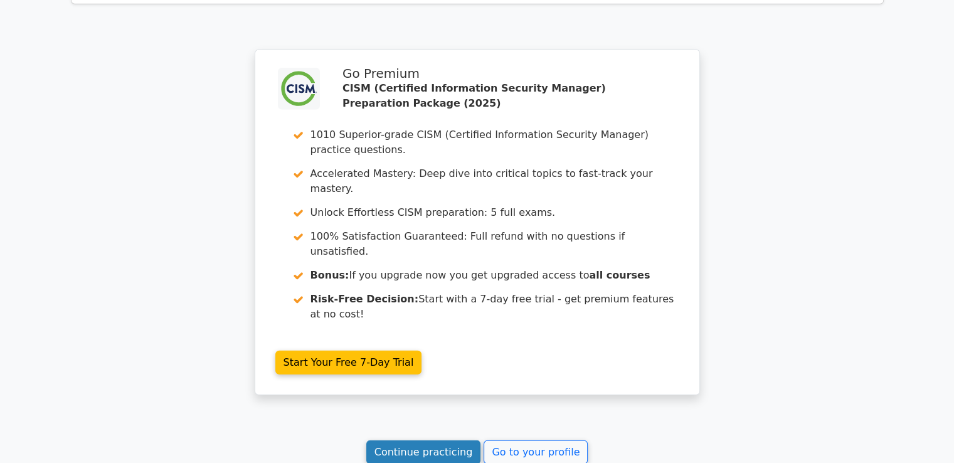
click at [467, 440] on link "Continue practicing" at bounding box center [423, 452] width 115 height 24
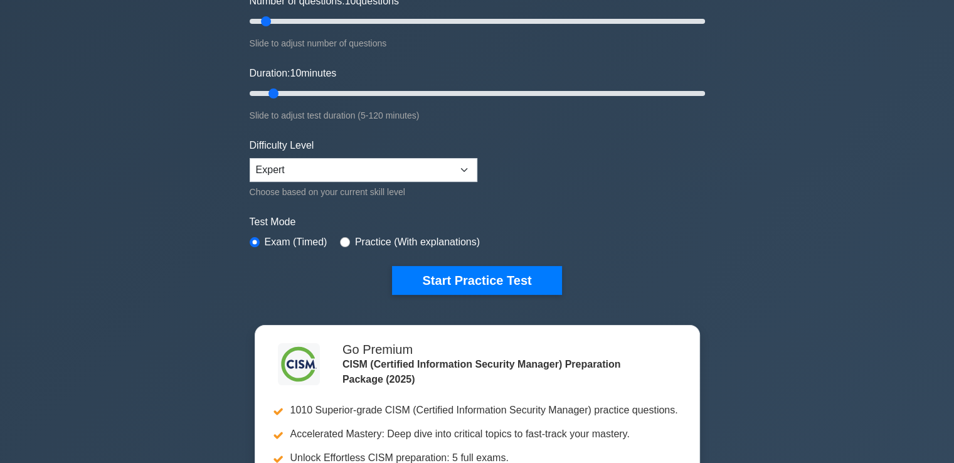
scroll to position [63, 0]
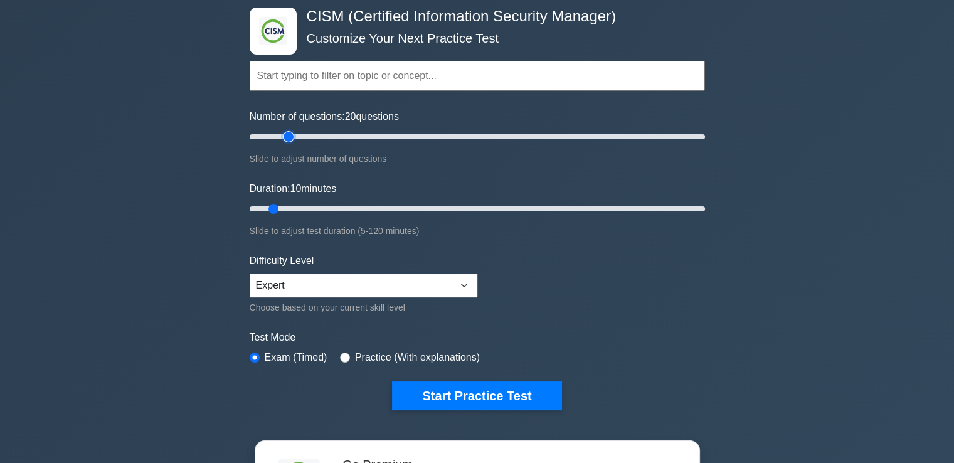
click at [289, 136] on input "Number of questions: 20 questions" at bounding box center [477, 136] width 455 height 15
click at [307, 134] on input "Number of questions: 20 questions" at bounding box center [477, 136] width 455 height 15
click at [319, 134] on input "Number of questions: 35 questions" at bounding box center [477, 136] width 455 height 15
click at [337, 134] on input "Number of questions: 35 questions" at bounding box center [477, 136] width 455 height 15
click at [346, 132] on input "Number of questions: 45 questions" at bounding box center [477, 136] width 455 height 15
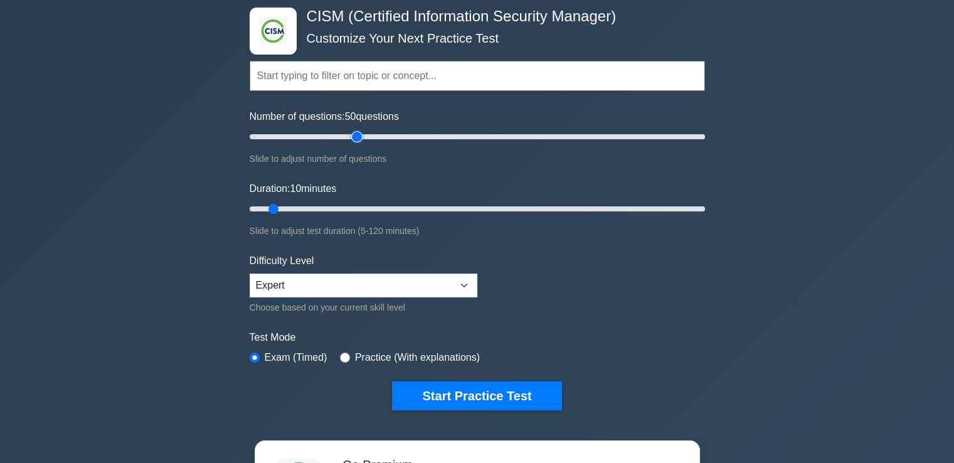
type input "50"
click at [359, 131] on input "Number of questions: 50 questions" at bounding box center [477, 136] width 455 height 15
click at [323, 203] on input "Duration: 10 minutes" at bounding box center [477, 208] width 455 height 15
click at [379, 210] on input "Duration: 25 minutes" at bounding box center [477, 208] width 455 height 15
click at [406, 205] on input "Duration: 45 minutes" at bounding box center [477, 208] width 455 height 15
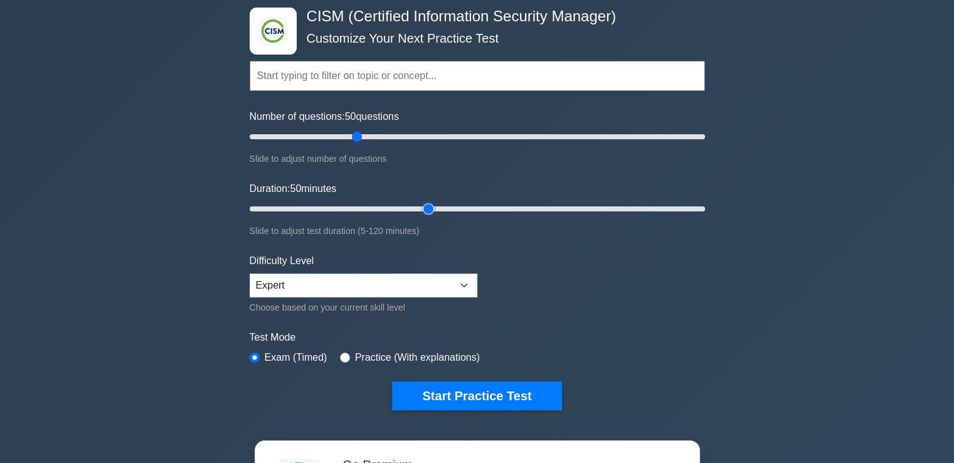
click at [438, 205] on input "Duration: 50 minutes" at bounding box center [477, 208] width 455 height 15
click at [452, 205] on input "Duration: 55 minutes" at bounding box center [477, 208] width 455 height 15
click at [467, 206] on input "Duration: 60 minutes" at bounding box center [477, 208] width 455 height 15
click at [487, 209] on input "Duration: 65 minutes" at bounding box center [477, 208] width 455 height 15
click at [494, 208] on input "Duration: 65 minutes" at bounding box center [477, 208] width 455 height 15
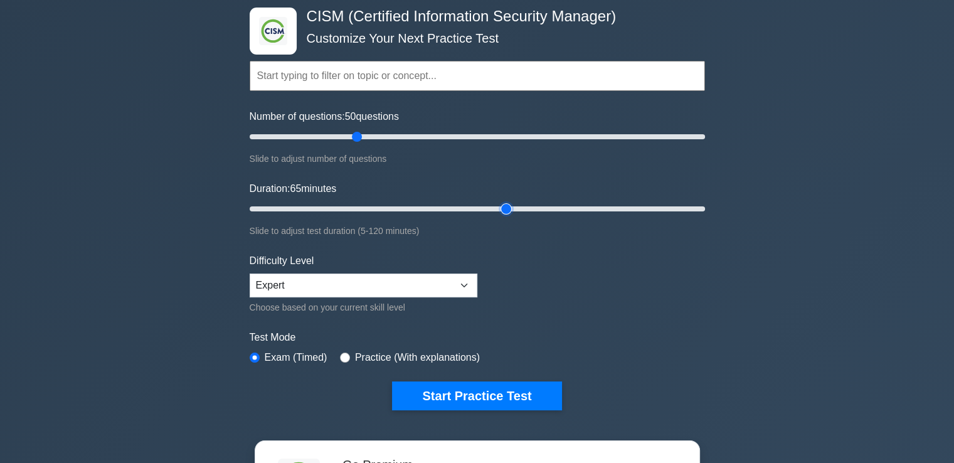
click at [503, 209] on input "Duration: 65 minutes" at bounding box center [477, 208] width 455 height 15
type input "75"
click at [517, 208] on input "Duration: 70 minutes" at bounding box center [477, 208] width 455 height 15
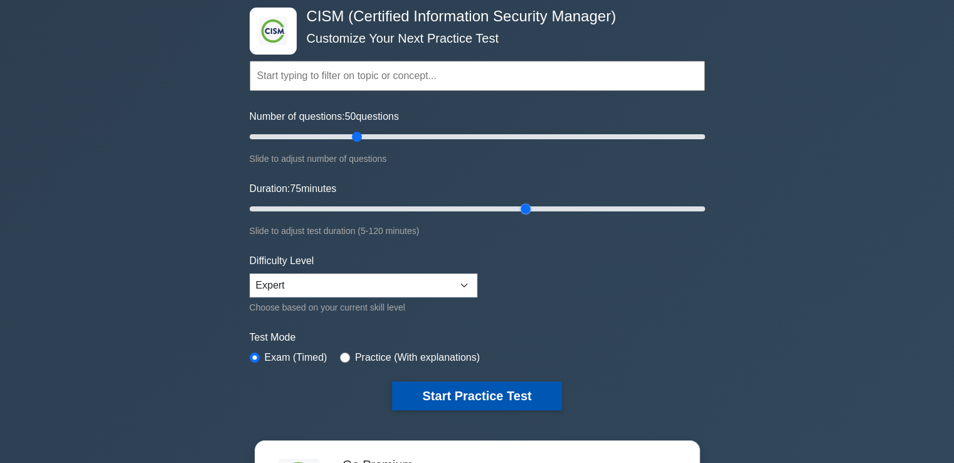
click at [505, 393] on button "Start Practice Test" at bounding box center [476, 395] width 169 height 29
click at [509, 389] on button "Start Practice Test" at bounding box center [476, 395] width 169 height 29
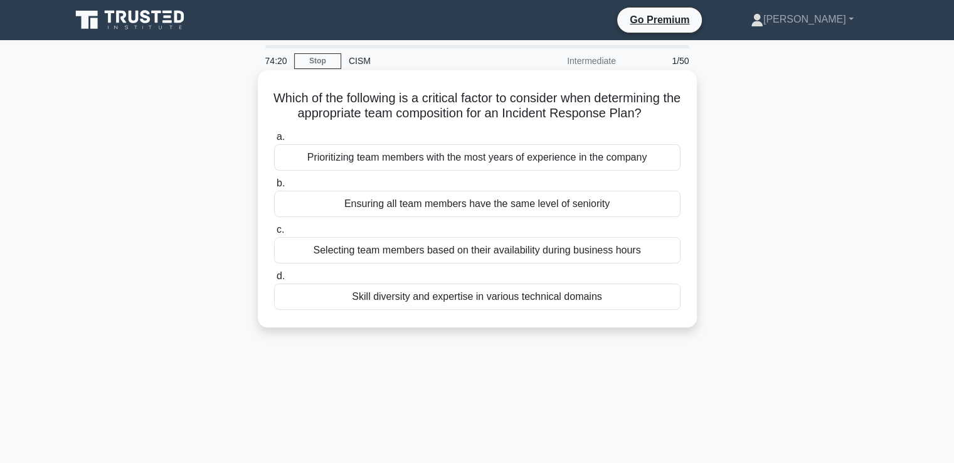
click at [452, 297] on div "Skill diversity and expertise in various technical domains" at bounding box center [477, 297] width 406 height 26
click at [274, 280] on input "d. Skill diversity and expertise in various technical domains" at bounding box center [274, 276] width 0 height 8
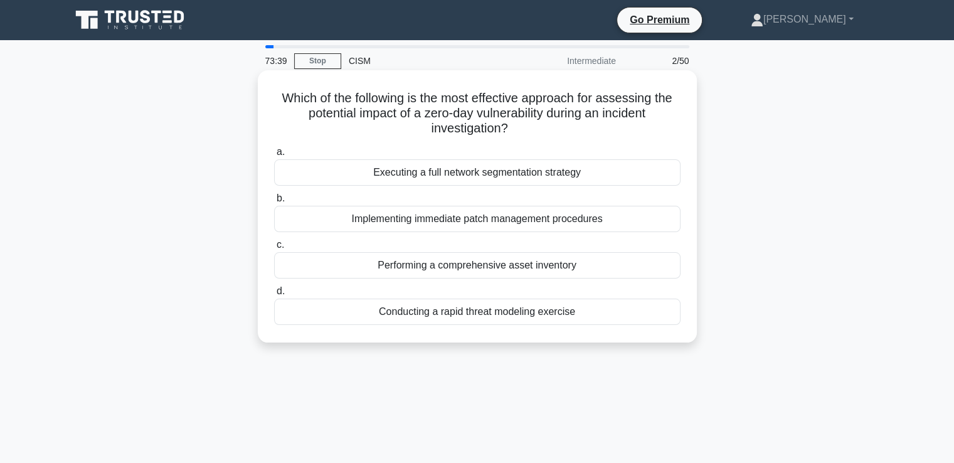
click at [477, 310] on div "Conducting a rapid threat modeling exercise" at bounding box center [477, 312] width 406 height 26
click at [274, 295] on input "d. Conducting a rapid threat modeling exercise" at bounding box center [274, 291] width 0 height 8
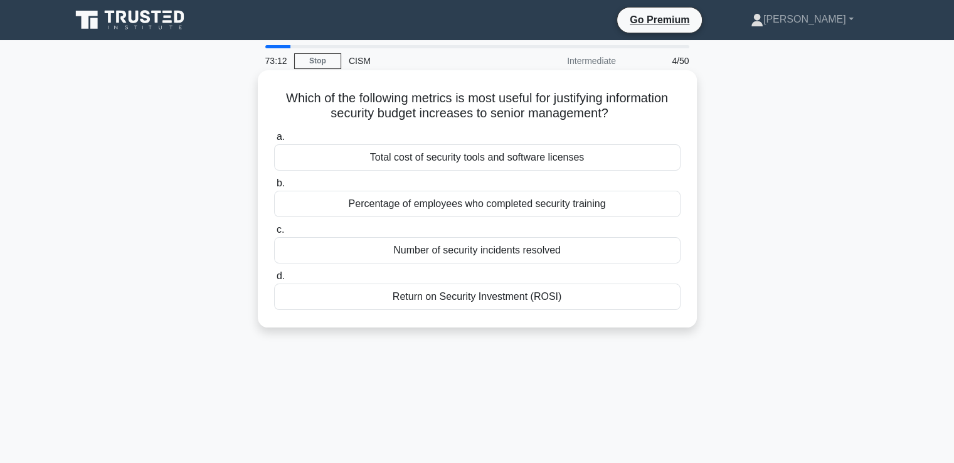
click at [529, 299] on div "Return on Security Investment (ROSI)" at bounding box center [477, 297] width 406 height 26
click at [274, 280] on input "d. Return on Security Investment (ROSI)" at bounding box center [274, 276] width 0 height 8
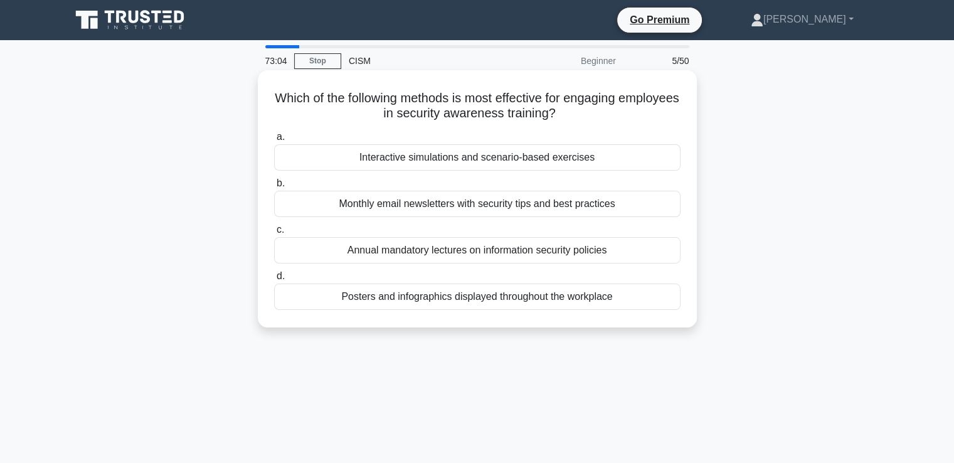
click at [479, 161] on div "Interactive simulations and scenario-based exercises" at bounding box center [477, 157] width 406 height 26
click at [274, 141] on input "a. Interactive simulations and scenario-based exercises" at bounding box center [274, 137] width 0 height 8
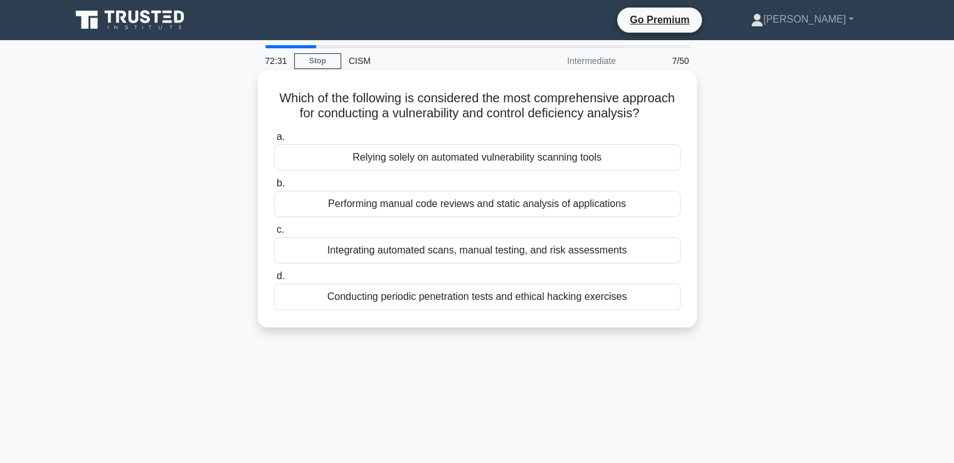
click at [618, 252] on div "Integrating automated scans, manual testing, and risk assessments" at bounding box center [477, 250] width 406 height 26
click at [274, 234] on input "c. Integrating automated scans, manual testing, and risk assessments" at bounding box center [274, 230] width 0 height 8
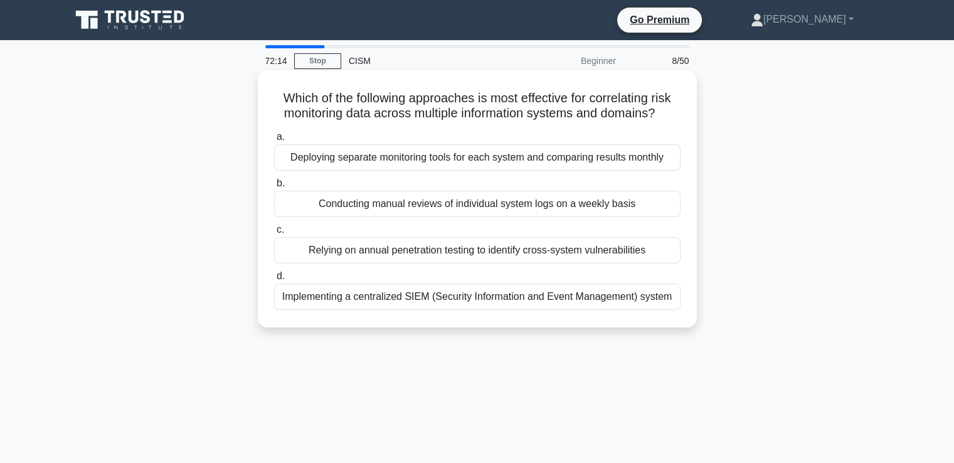
click at [539, 300] on div "Implementing a centralized SIEM (Security Information and Event Management) sys…" at bounding box center [477, 297] width 406 height 26
click at [274, 280] on input "d. Implementing a centralized SIEM (Security Information and Event Management) …" at bounding box center [274, 276] width 0 height 8
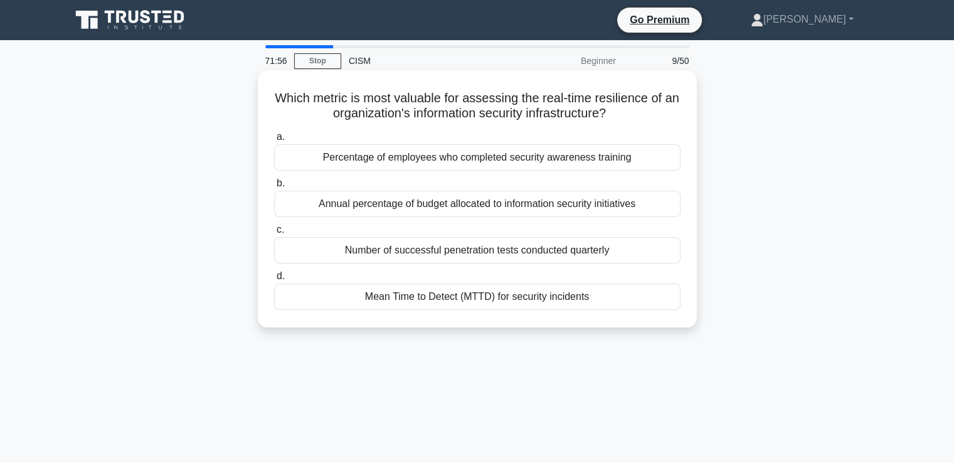
click at [541, 299] on div "Mean Time to Detect (MTTD) for security incidents" at bounding box center [477, 297] width 406 height 26
click at [274, 280] on input "d. Mean Time to Detect (MTTD) for security incidents" at bounding box center [274, 276] width 0 height 8
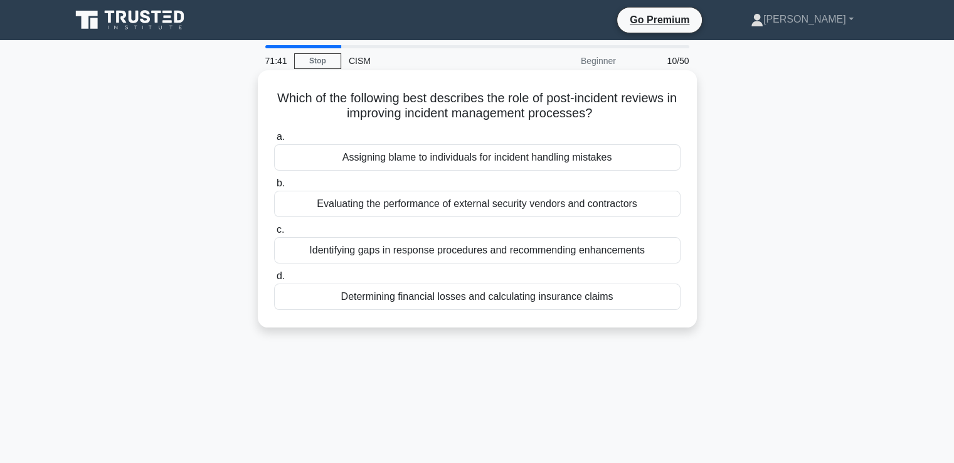
click at [492, 248] on div "Identifying gaps in response procedures and recommending enhancements" at bounding box center [477, 250] width 406 height 26
click at [274, 234] on input "c. Identifying gaps in response procedures and recommending enhancements" at bounding box center [274, 230] width 0 height 8
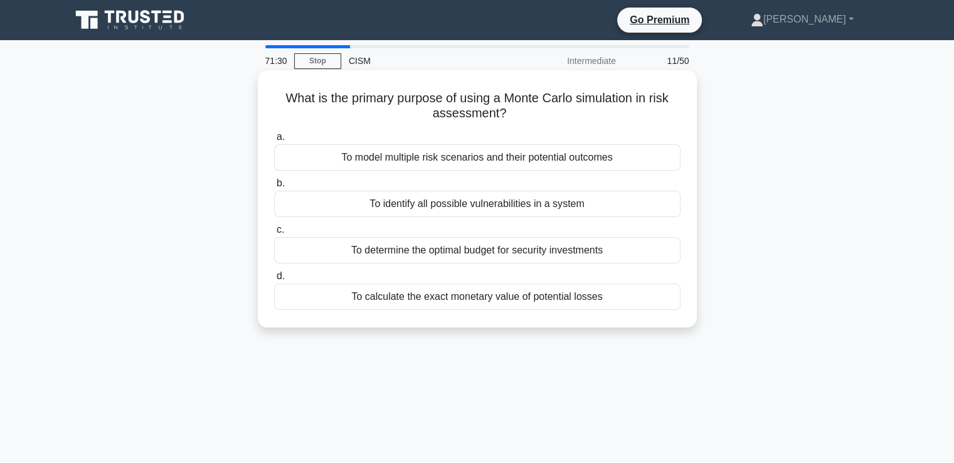
click at [484, 299] on div "To calculate the exact monetary value of potential losses" at bounding box center [477, 297] width 406 height 26
click at [274, 280] on input "d. To calculate the exact monetary value of potential losses" at bounding box center [274, 276] width 0 height 8
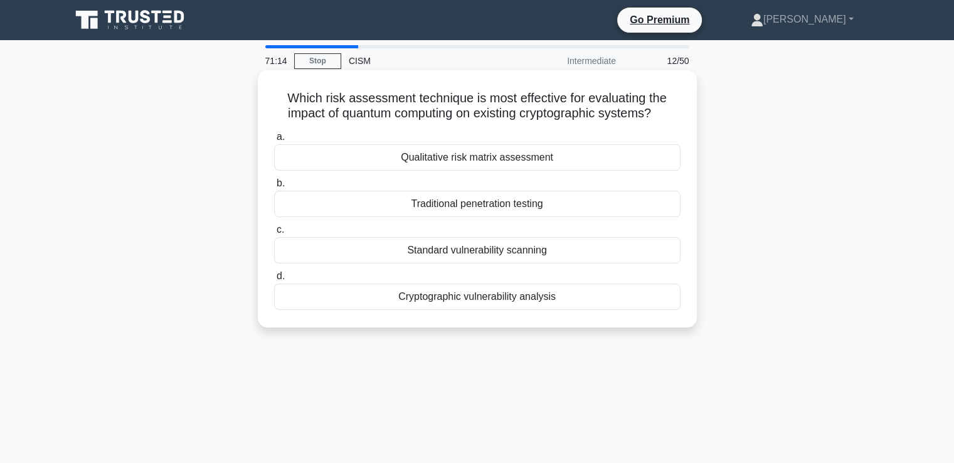
click at [540, 299] on div "Cryptographic vulnerability analysis" at bounding box center [477, 297] width 406 height 26
click at [274, 280] on input "d. Cryptographic vulnerability analysis" at bounding box center [274, 276] width 0 height 8
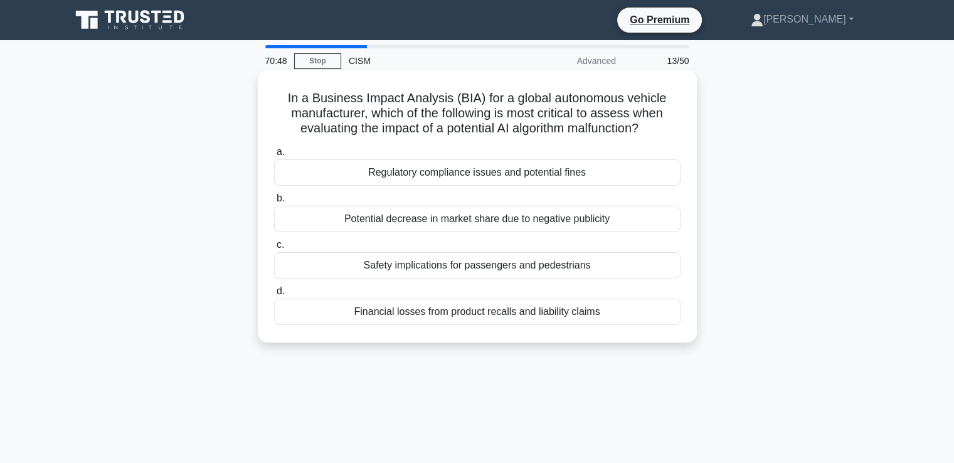
click at [559, 265] on div "Safety implications for passengers and pedestrians" at bounding box center [477, 265] width 406 height 26
click at [274, 249] on input "c. Safety implications for passengers and pedestrians" at bounding box center [274, 245] width 0 height 8
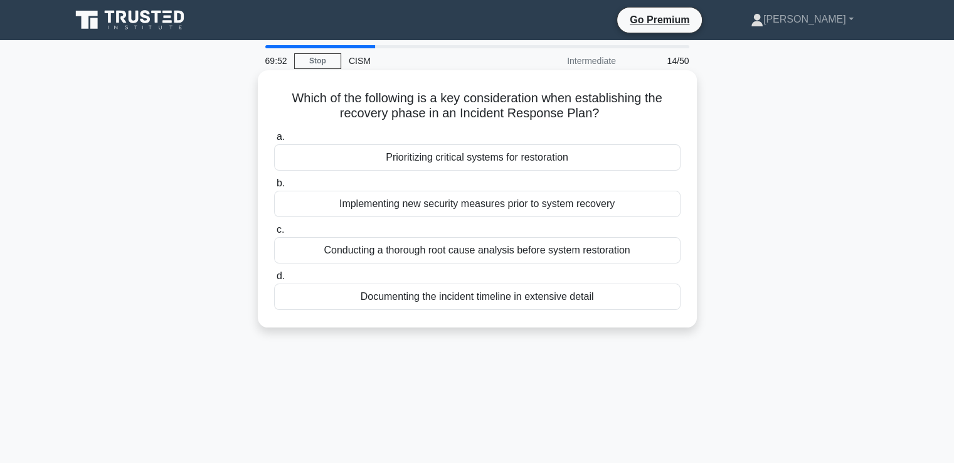
click at [430, 158] on div "Prioritizing critical systems for restoration" at bounding box center [477, 157] width 406 height 26
click at [274, 141] on input "a. Prioritizing critical systems for restoration" at bounding box center [274, 137] width 0 height 8
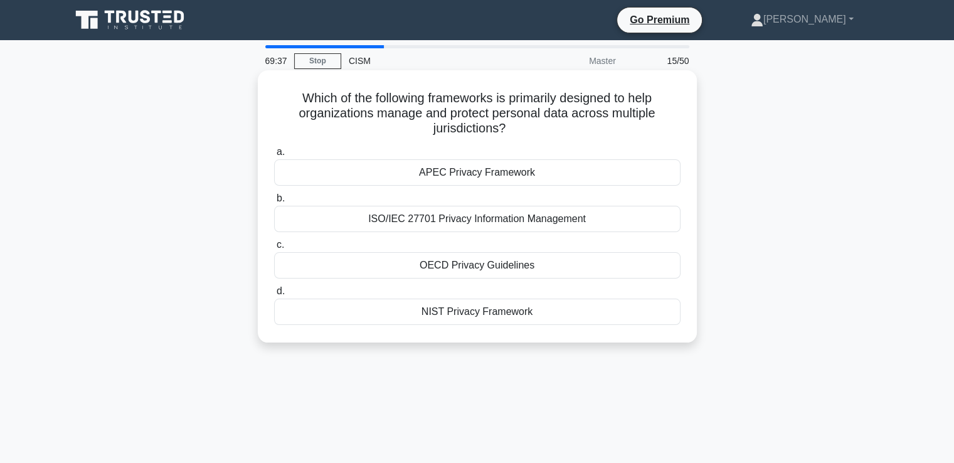
click at [457, 176] on div "APEC Privacy Framework" at bounding box center [477, 172] width 406 height 26
click at [274, 156] on input "a. APEC Privacy Framework" at bounding box center [274, 152] width 0 height 8
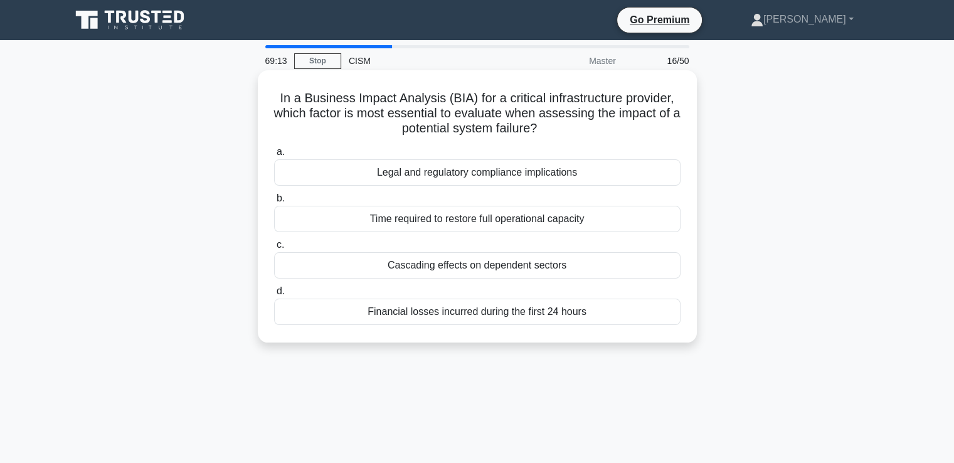
click at [429, 267] on div "Cascading effects on dependent sectors" at bounding box center [477, 265] width 406 height 26
click at [274, 249] on input "c. Cascading effects on dependent sectors" at bounding box center [274, 245] width 0 height 8
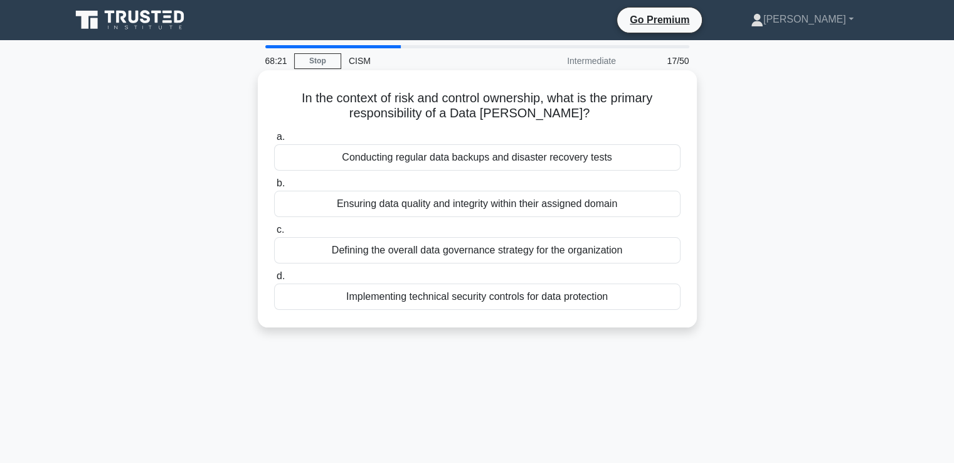
click at [538, 296] on div "Implementing technical security controls for data protection" at bounding box center [477, 297] width 406 height 26
click at [274, 280] on input "d. Implementing technical security controls for data protection" at bounding box center [274, 276] width 0 height 8
click at [406, 211] on div "Regular testing and updates based on organizational changes" at bounding box center [477, 204] width 406 height 26
click at [274, 188] on input "b. Regular testing and updates based on organizational changes" at bounding box center [274, 183] width 0 height 8
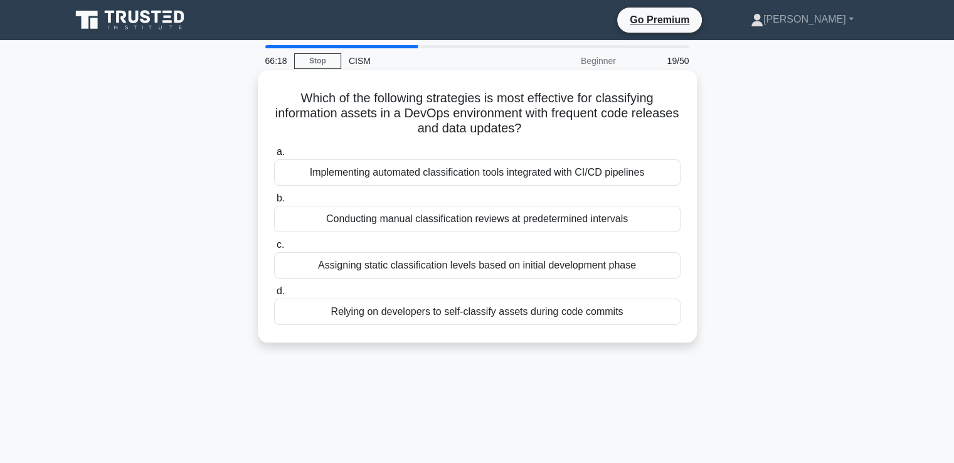
click at [432, 268] on div "Assigning static classification levels based on initial development phase" at bounding box center [477, 265] width 406 height 26
click at [274, 249] on input "c. Assigning static classification levels based on initial development phase" at bounding box center [274, 245] width 0 height 8
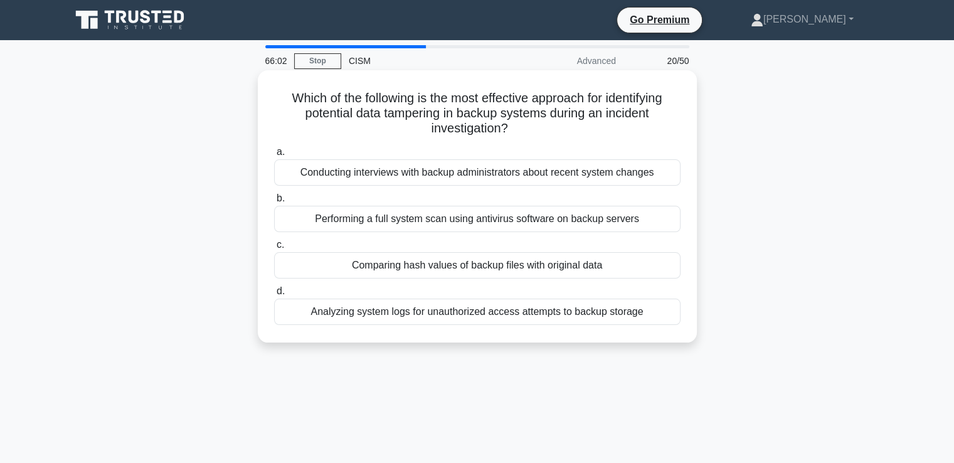
click at [487, 268] on div "Comparing hash values of backup files with original data" at bounding box center [477, 265] width 406 height 26
click at [274, 249] on input "c. Comparing hash values of backup files with original data" at bounding box center [274, 245] width 0 height 8
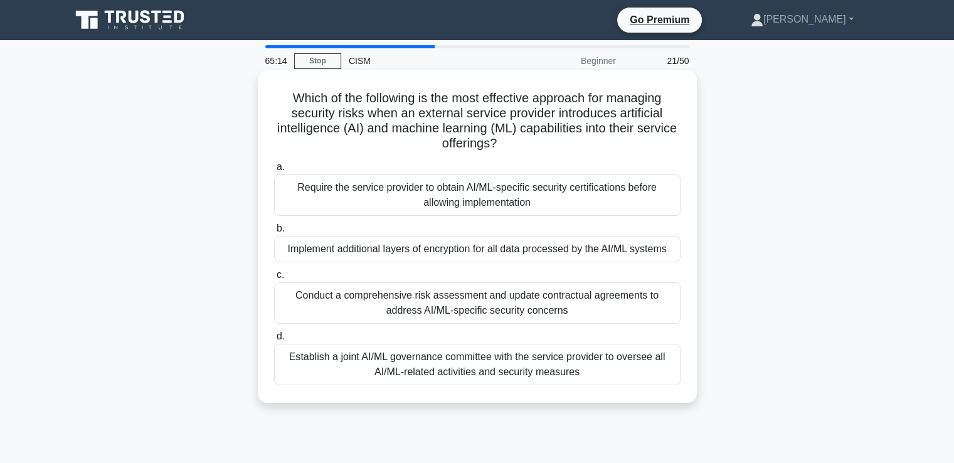
click at [449, 300] on div "Conduct a comprehensive risk assessment and update contractual agreements to ad…" at bounding box center [477, 302] width 406 height 41
click at [274, 279] on input "c. Conduct a comprehensive risk assessment and update contractual agreements to…" at bounding box center [274, 275] width 0 height 8
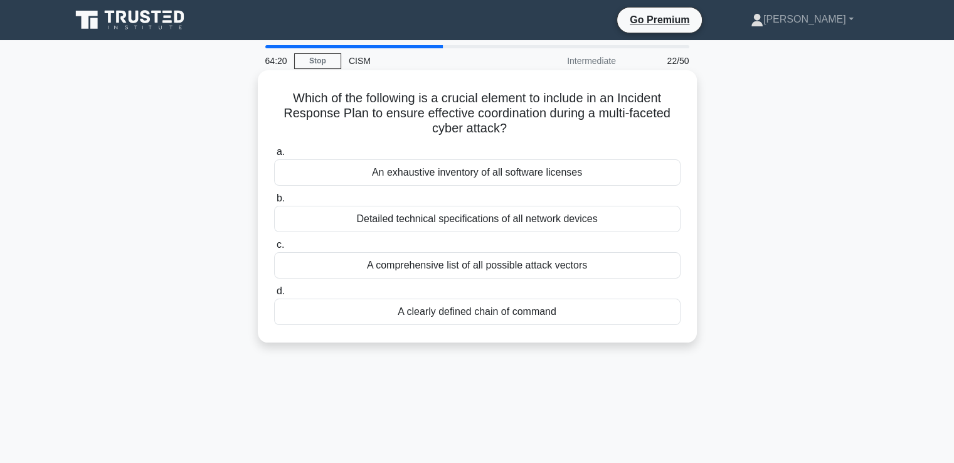
click at [469, 314] on div "A clearly defined chain of command" at bounding box center [477, 312] width 406 height 26
click at [274, 295] on input "d. A clearly defined chain of command" at bounding box center [274, 291] width 0 height 8
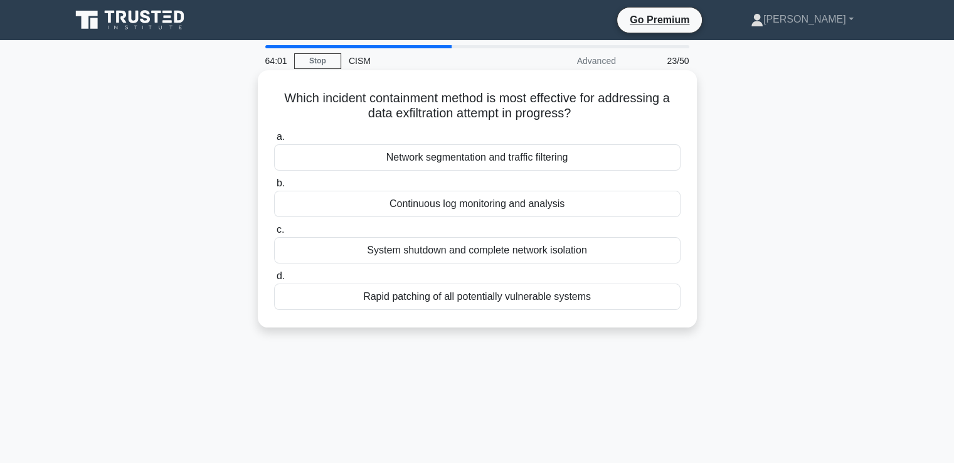
click at [449, 156] on div "Network segmentation and traffic filtering" at bounding box center [477, 157] width 406 height 26
click at [274, 141] on input "a. Network segmentation and traffic filtering" at bounding box center [274, 137] width 0 height 8
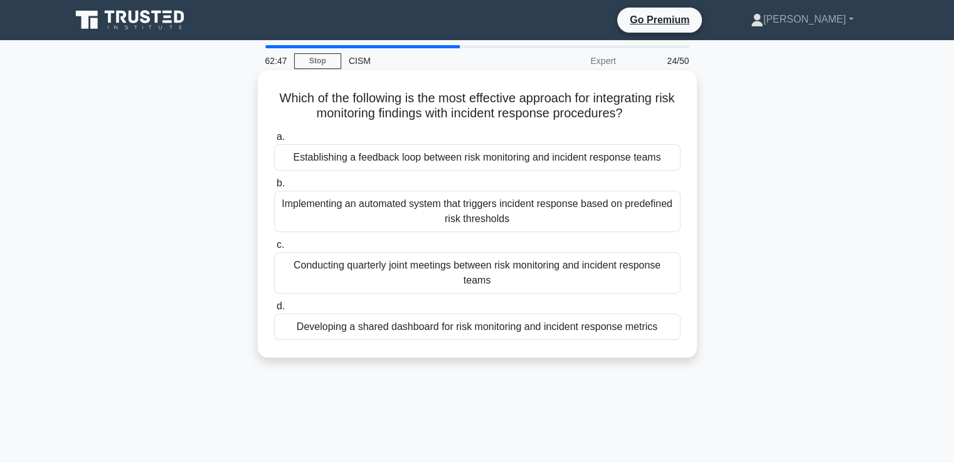
click at [472, 219] on div "Implementing an automated system that triggers incident response based on prede…" at bounding box center [477, 211] width 406 height 41
click at [274, 188] on input "b. Implementing an automated system that triggers incident response based on pr…" at bounding box center [274, 183] width 0 height 8
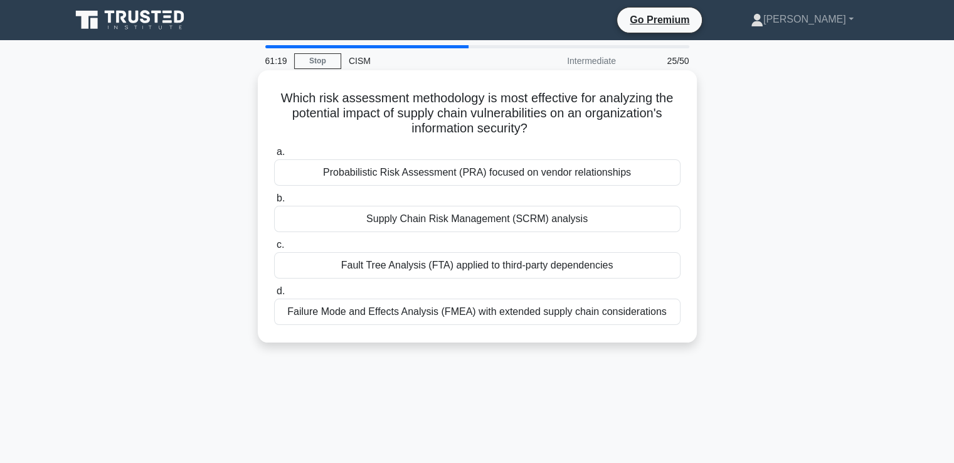
click at [474, 218] on div "Supply Chain Risk Management (SCRM) analysis" at bounding box center [477, 219] width 406 height 26
click at [274, 203] on input "b. Supply Chain Risk Management (SCRM) analysis" at bounding box center [274, 198] width 0 height 8
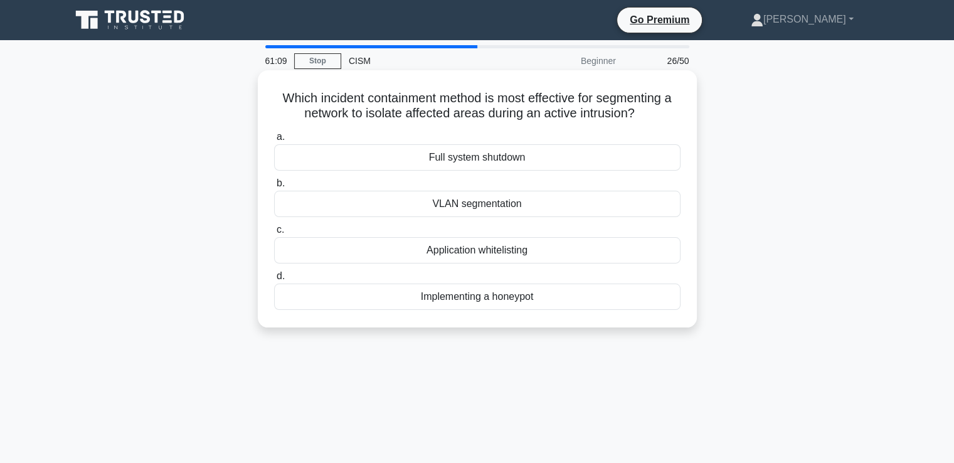
click at [462, 204] on div "VLAN segmentation" at bounding box center [477, 204] width 406 height 26
click at [274, 188] on input "b. VLAN segmentation" at bounding box center [274, 183] width 0 height 8
click at [481, 249] on div "Risk tolerance variance" at bounding box center [477, 250] width 406 height 26
click at [274, 234] on input "c. Risk tolerance variance" at bounding box center [274, 230] width 0 height 8
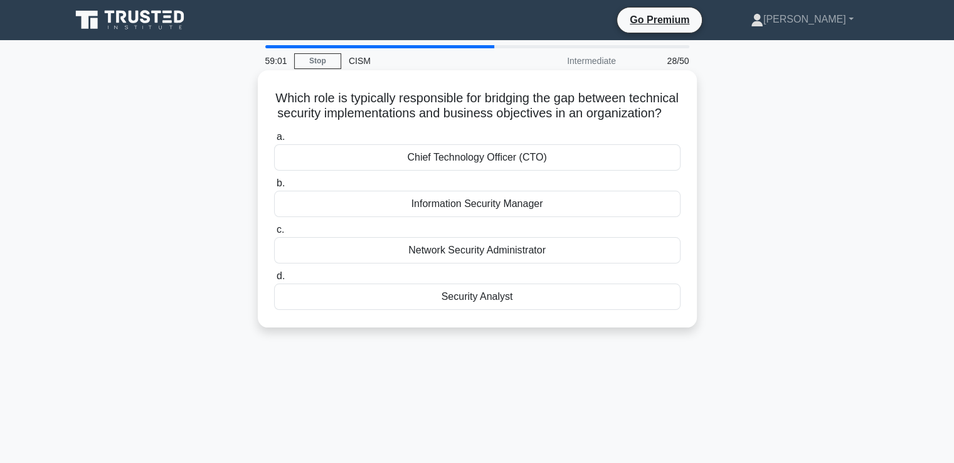
click at [491, 217] on div "Information Security Manager" at bounding box center [477, 204] width 406 height 26
click at [274, 188] on input "b. Information Security Manager" at bounding box center [274, 183] width 0 height 8
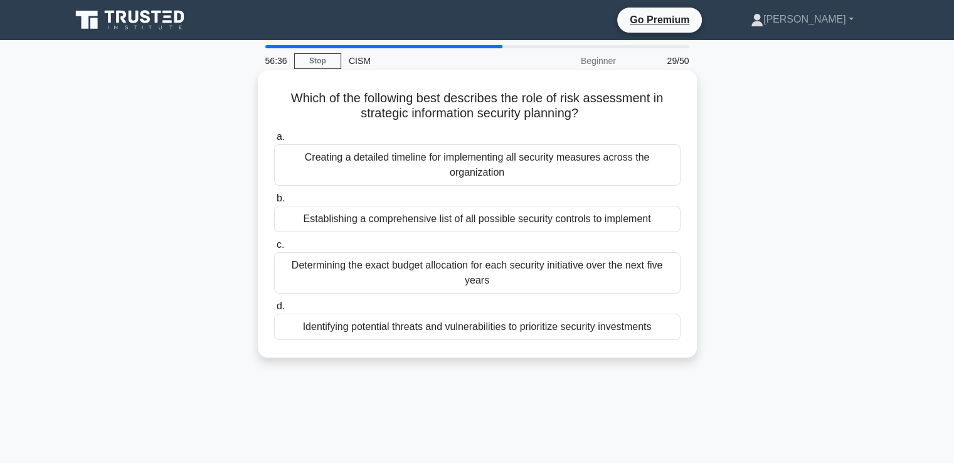
click at [636, 329] on div "Identifying potential threats and vulnerabilities to prioritize security invest…" at bounding box center [477, 327] width 406 height 26
click at [274, 310] on input "d. Identifying potential threats and vulnerabilities to prioritize security inv…" at bounding box center [274, 306] width 0 height 8
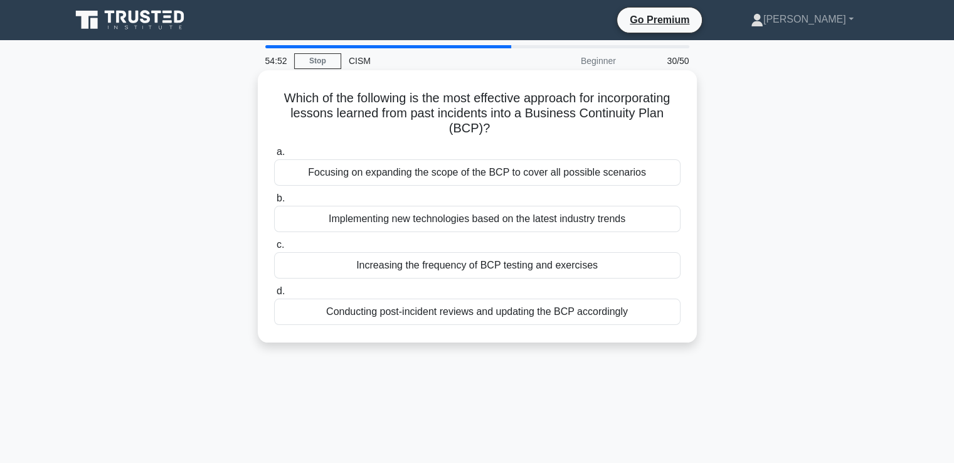
click at [570, 314] on div "Conducting post-incident reviews and updating the BCP accordingly" at bounding box center [477, 312] width 406 height 26
click at [274, 295] on input "d. Conducting post-incident reviews and updating the BCP accordingly" at bounding box center [274, 291] width 0 height 8
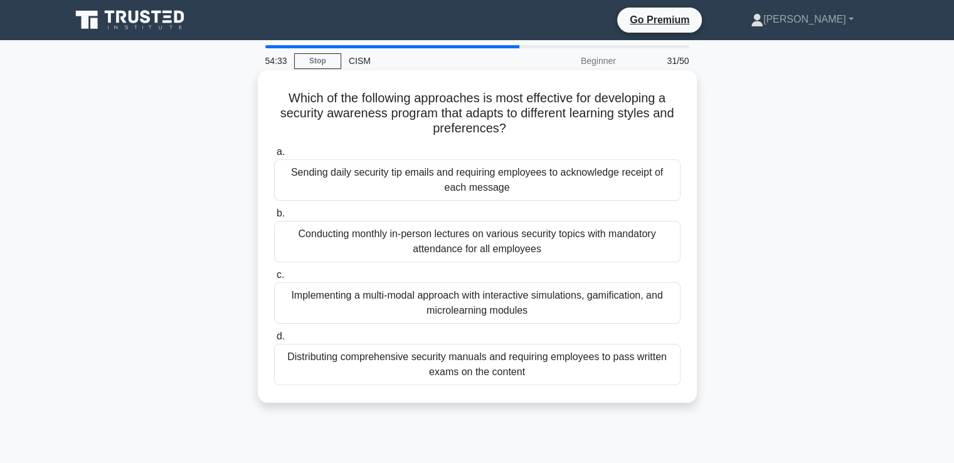
click at [524, 300] on div "Implementing a multi-modal approach with interactive simulations, gamification,…" at bounding box center [477, 302] width 406 height 41
click at [274, 279] on input "c. Implementing a multi-modal approach with interactive simulations, gamificati…" at bounding box center [274, 275] width 0 height 8
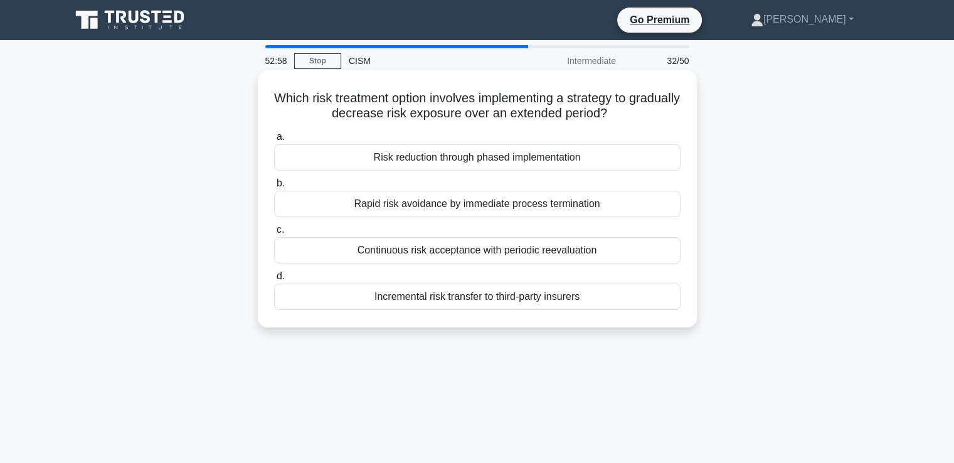
click at [552, 252] on div "Continuous risk acceptance with periodic reevaluation" at bounding box center [477, 250] width 406 height 26
click at [274, 234] on input "c. Continuous risk acceptance with periodic reevaluation" at bounding box center [274, 230] width 0 height 8
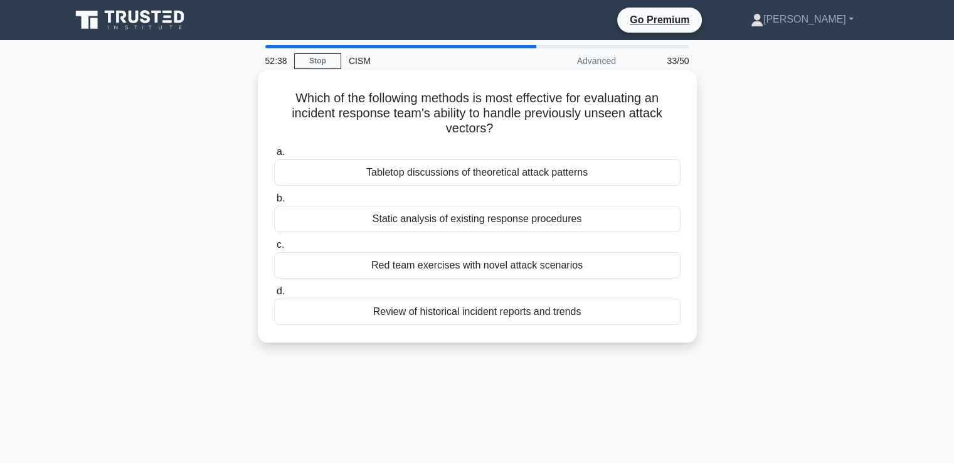
click at [499, 266] on div "Red team exercises with novel attack scenarios" at bounding box center [477, 265] width 406 height 26
click at [274, 249] on input "c. Red team exercises with novel attack scenarios" at bounding box center [274, 245] width 0 height 8
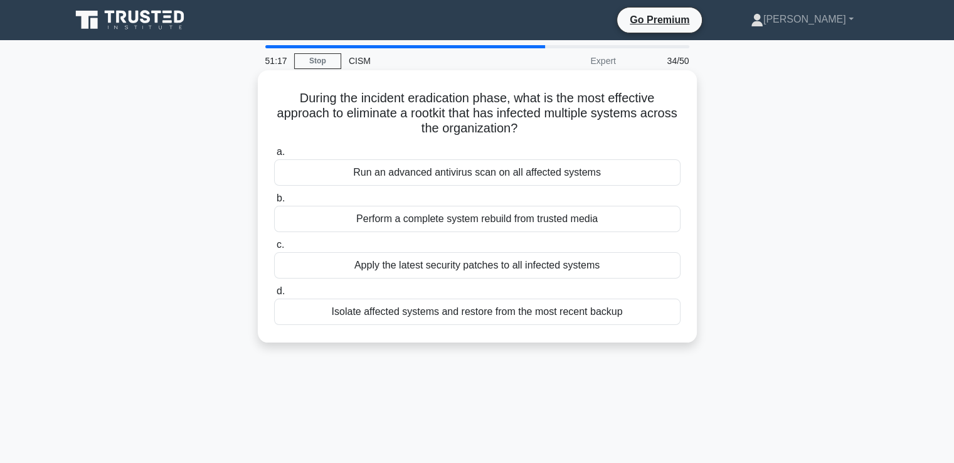
click at [542, 316] on div "Isolate affected systems and restore from the most recent backup" at bounding box center [477, 312] width 406 height 26
click at [274, 295] on input "d. Isolate affected systems and restore from the most recent backup" at bounding box center [274, 291] width 0 height 8
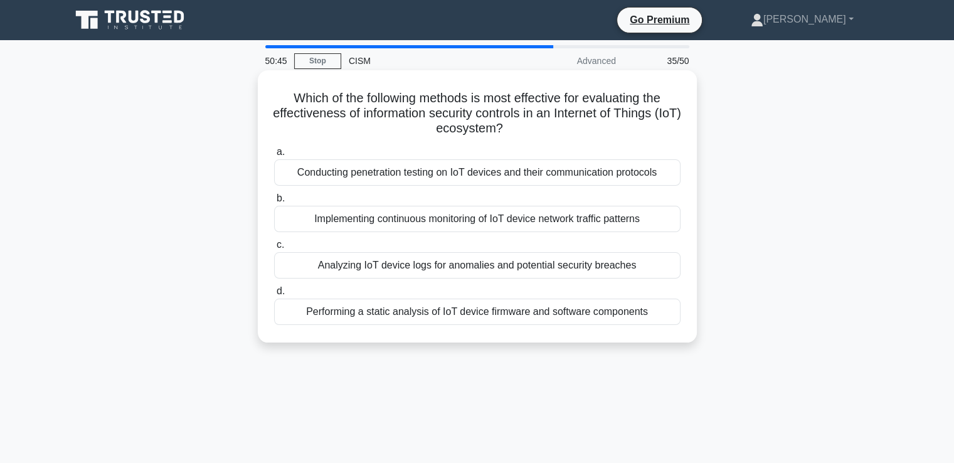
click at [342, 174] on div "Conducting penetration testing on IoT devices and their communication protocols" at bounding box center [477, 172] width 406 height 26
click at [274, 156] on input "a. Conducting penetration testing on IoT devices and their communication protoc…" at bounding box center [274, 152] width 0 height 8
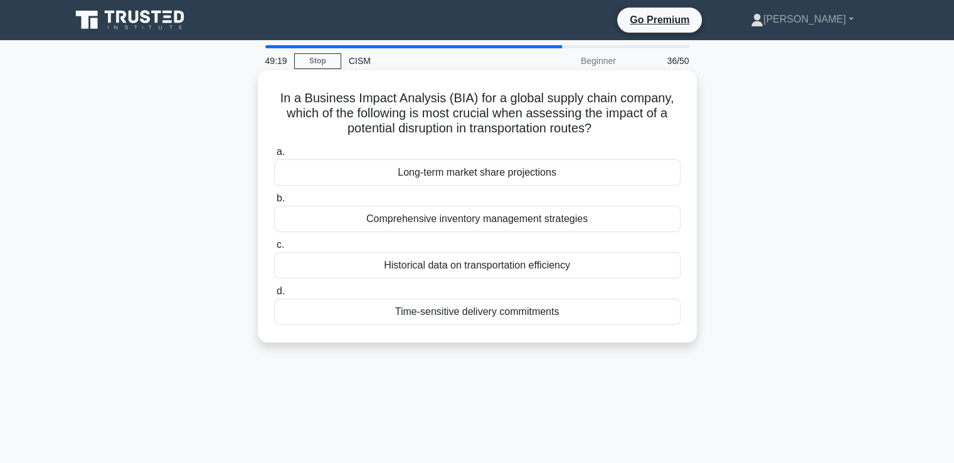
click at [489, 171] on div "Long-term market share projections" at bounding box center [477, 172] width 406 height 26
click at [274, 156] on input "a. Long-term market share projections" at bounding box center [274, 152] width 0 height 8
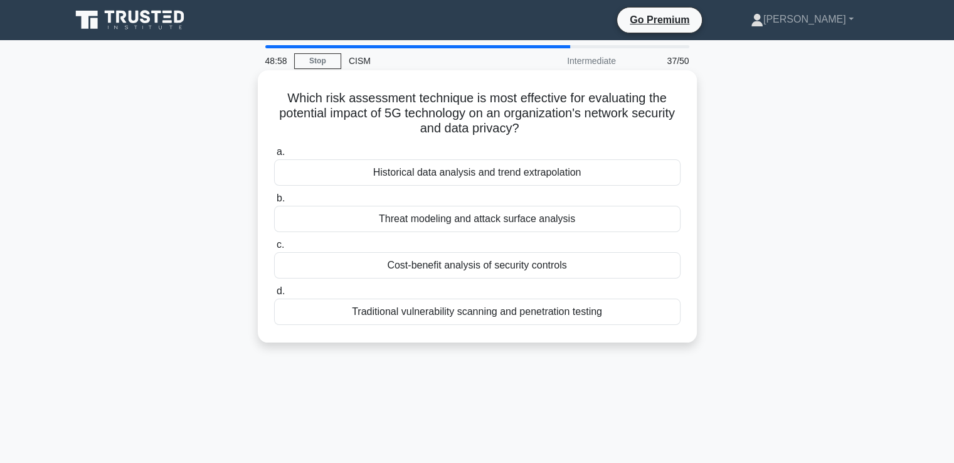
click at [489, 218] on div "Threat modeling and attack surface analysis" at bounding box center [477, 219] width 406 height 26
click at [274, 203] on input "b. Threat modeling and attack surface analysis" at bounding box center [274, 198] width 0 height 8
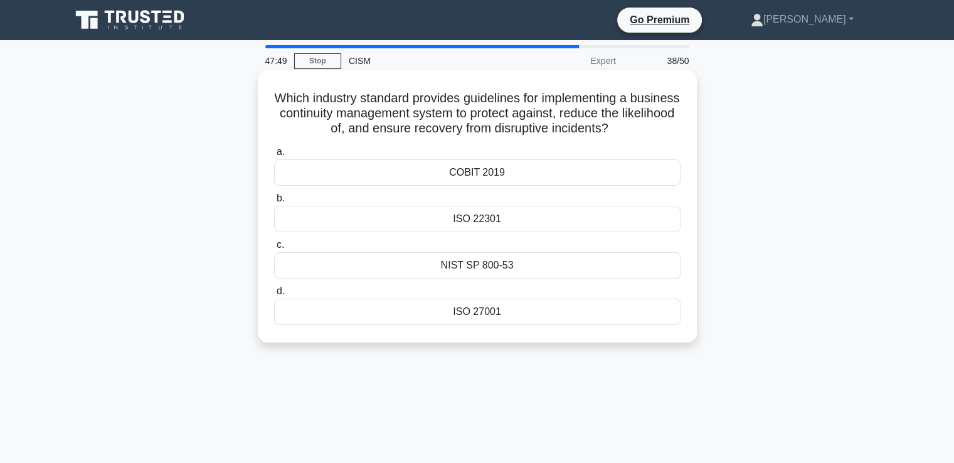
click at [485, 223] on div "ISO 22301" at bounding box center [477, 219] width 406 height 26
click at [274, 203] on input "b. ISO 22301" at bounding box center [274, 198] width 0 height 8
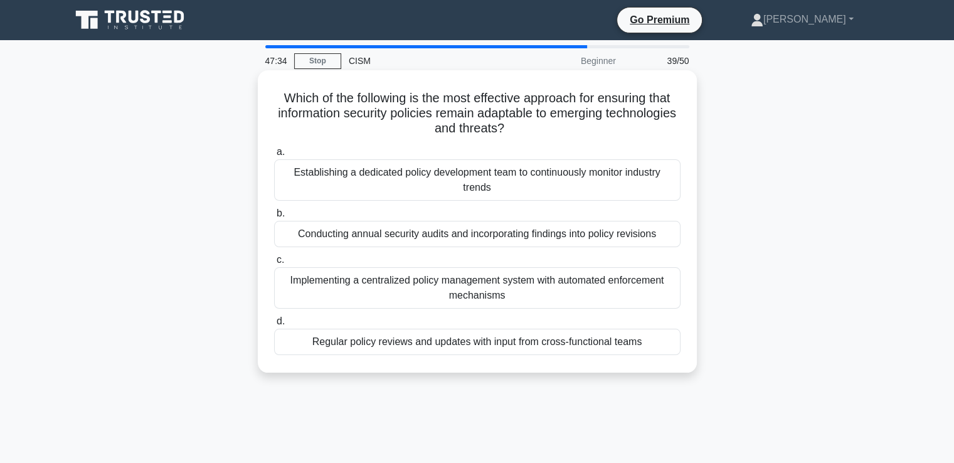
click at [484, 342] on div "Regular policy reviews and updates with input from cross-functional teams" at bounding box center [477, 342] width 406 height 26
click at [274, 326] on input "d. Regular policy reviews and updates with input from cross-functional teams" at bounding box center [274, 321] width 0 height 8
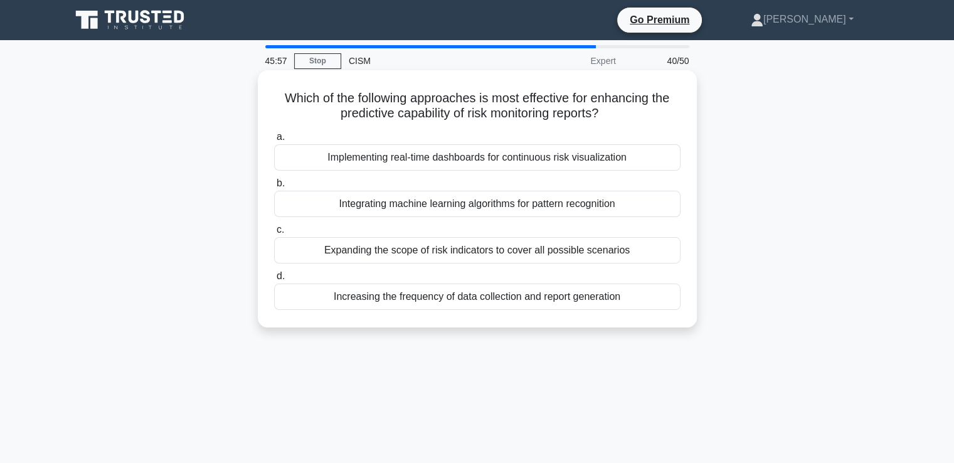
click at [584, 249] on div "Expanding the scope of risk indicators to cover all possible scenarios" at bounding box center [477, 250] width 406 height 26
click at [274, 234] on input "c. Expanding the scope of risk indicators to cover all possible scenarios" at bounding box center [274, 230] width 0 height 8
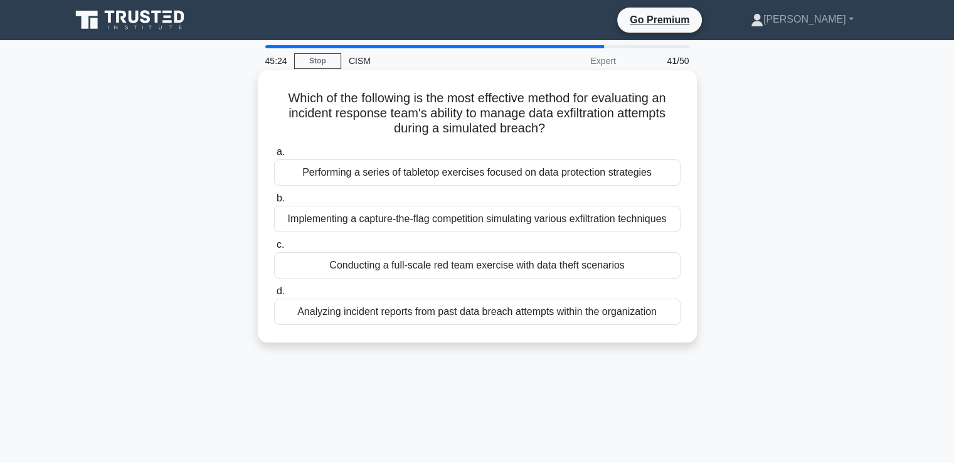
click at [509, 266] on div "Conducting a full-scale red team exercise with data theft scenarios" at bounding box center [477, 265] width 406 height 26
click at [274, 249] on input "c. Conducting a full-scale red team exercise with data theft scenarios" at bounding box center [274, 245] width 0 height 8
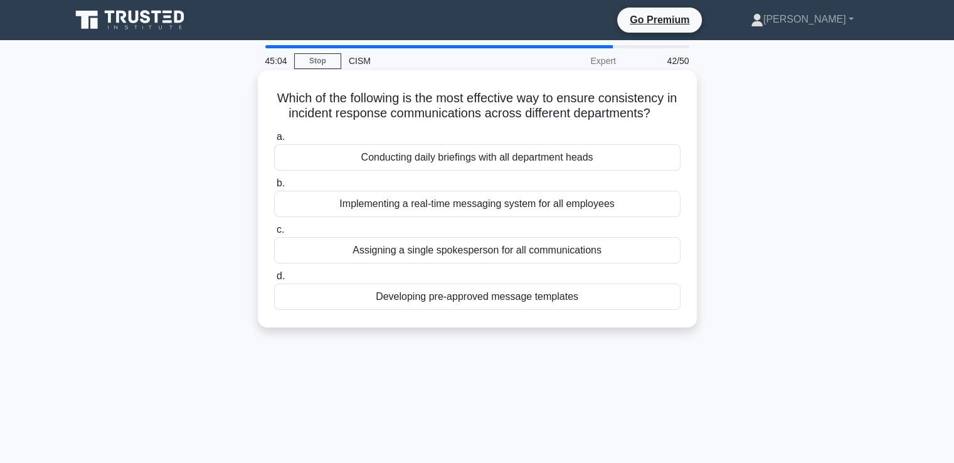
click at [528, 299] on div "Developing pre-approved message templates" at bounding box center [477, 297] width 406 height 26
click at [274, 280] on input "d. Developing pre-approved message templates" at bounding box center [274, 276] width 0 height 8
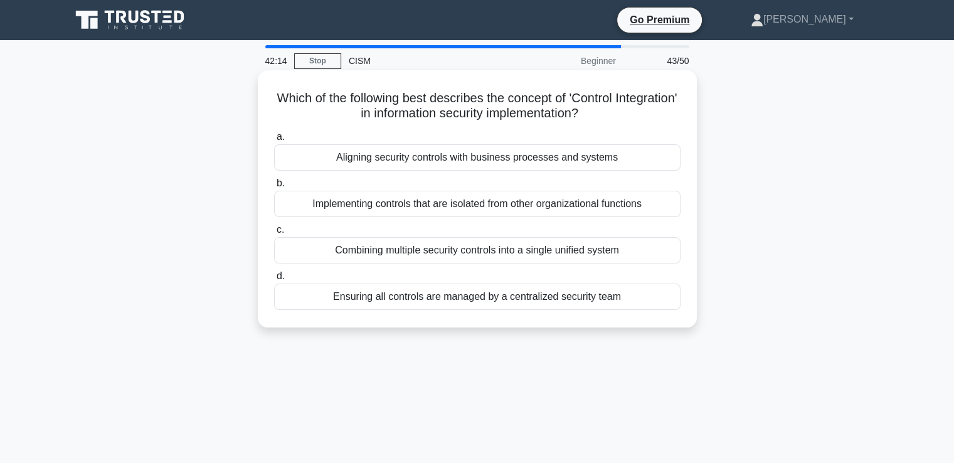
click at [595, 253] on div "Combining multiple security controls into a single unified system" at bounding box center [477, 250] width 406 height 26
click at [274, 234] on input "c. Combining multiple security controls into a single unified system" at bounding box center [274, 230] width 0 height 8
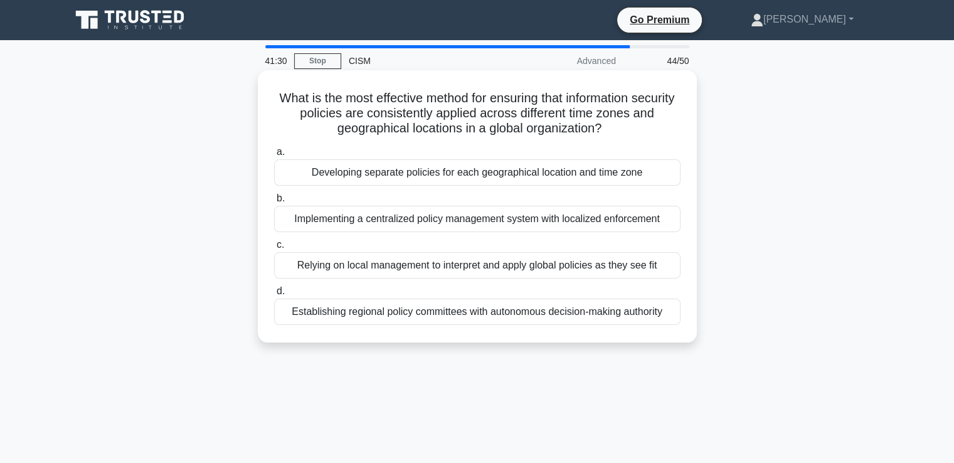
click at [402, 219] on div "Implementing a centralized policy management system with localized enforcement" at bounding box center [477, 219] width 406 height 26
click at [274, 203] on input "b. Implementing a centralized policy management system with localized enforceme…" at bounding box center [274, 198] width 0 height 8
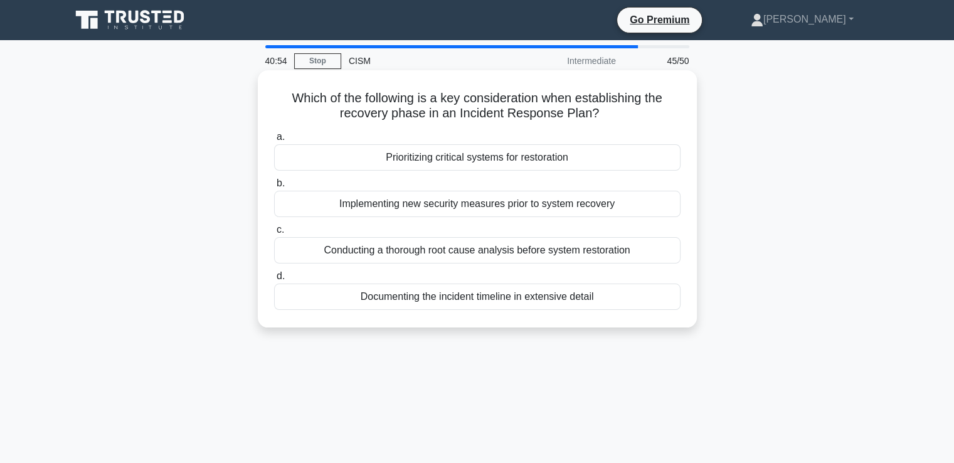
click at [416, 158] on div "Prioritizing critical systems for restoration" at bounding box center [477, 157] width 406 height 26
click at [274, 141] on input "a. Prioritizing critical systems for restoration" at bounding box center [274, 137] width 0 height 8
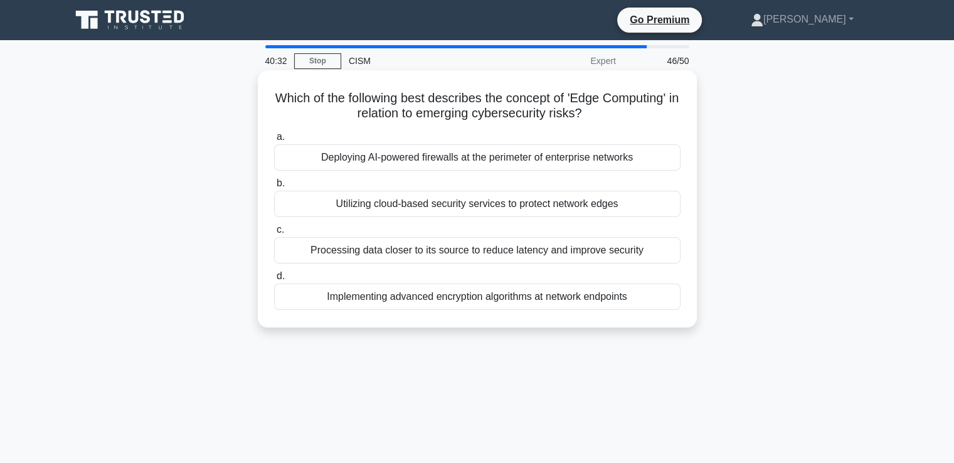
click at [409, 297] on div "Implementing advanced encryption algorithms at network endpoints" at bounding box center [477, 297] width 406 height 26
click at [274, 280] on input "d. Implementing advanced encryption algorithms at network endpoints" at bounding box center [274, 276] width 0 height 8
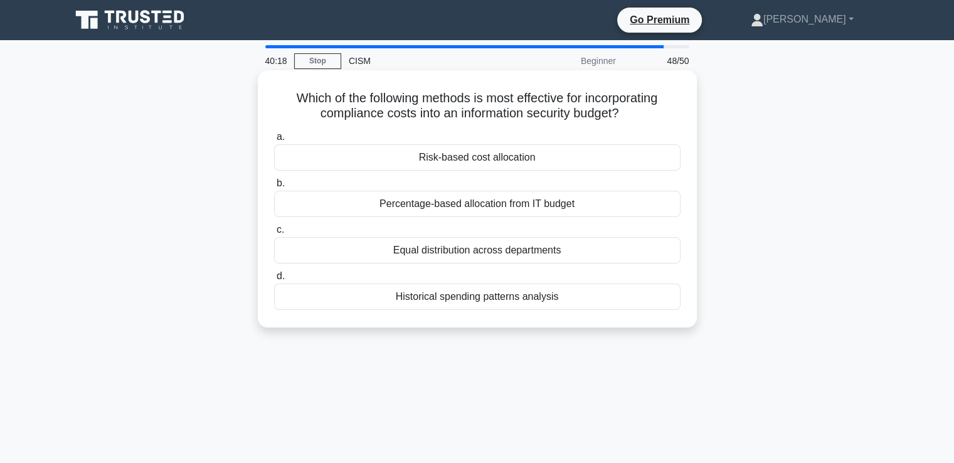
click at [454, 157] on div "Risk-based cost allocation" at bounding box center [477, 157] width 406 height 26
click at [274, 141] on input "a. Risk-based cost allocation" at bounding box center [274, 137] width 0 height 8
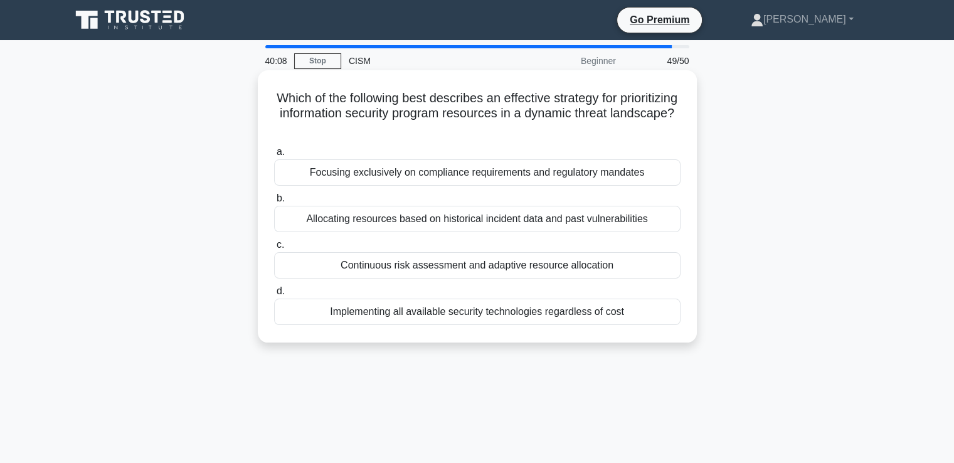
click at [436, 268] on div "Continuous risk assessment and adaptive resource allocation" at bounding box center [477, 265] width 406 height 26
click at [274, 249] on input "c. Continuous risk assessment and adaptive resource allocation" at bounding box center [274, 245] width 0 height 8
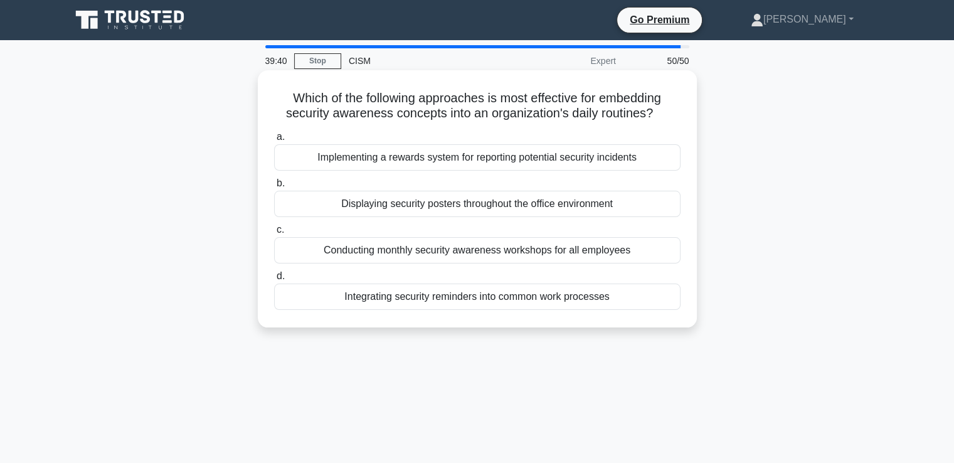
click at [559, 298] on div "Integrating security reminders into common work processes" at bounding box center [477, 297] width 406 height 26
click at [274, 280] on input "d. Integrating security reminders into common work processes" at bounding box center [274, 276] width 0 height 8
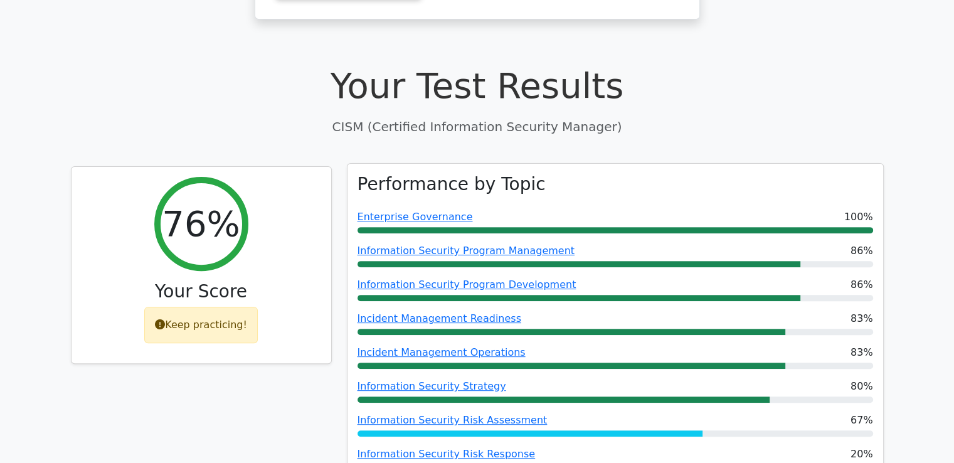
scroll to position [439, 0]
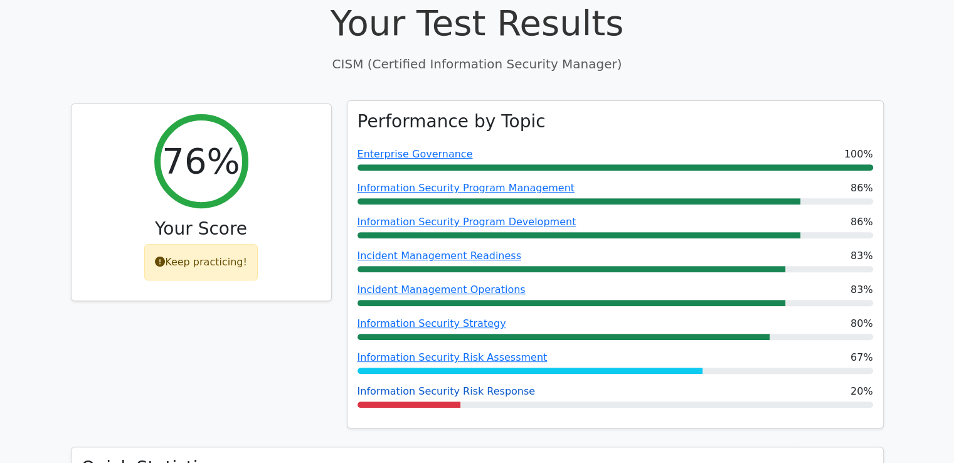
click at [441, 385] on link "Information Security Risk Response" at bounding box center [447, 391] width 178 height 12
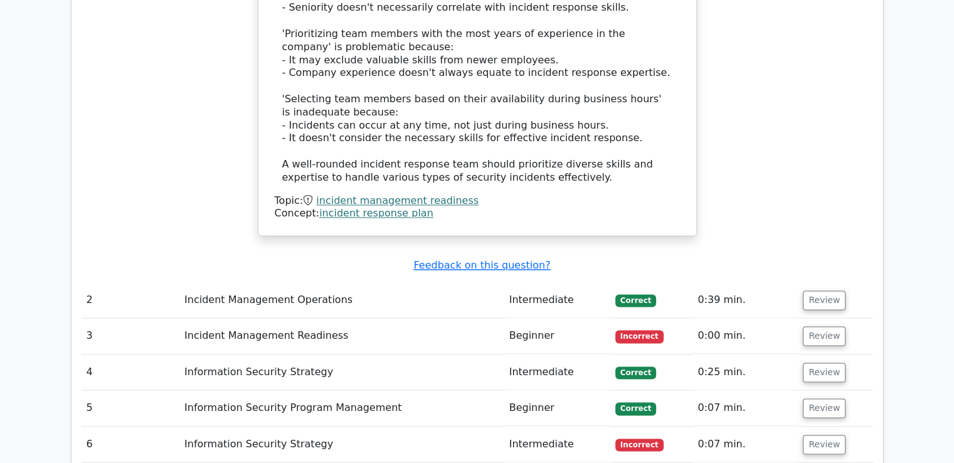
scroll to position [1756, 0]
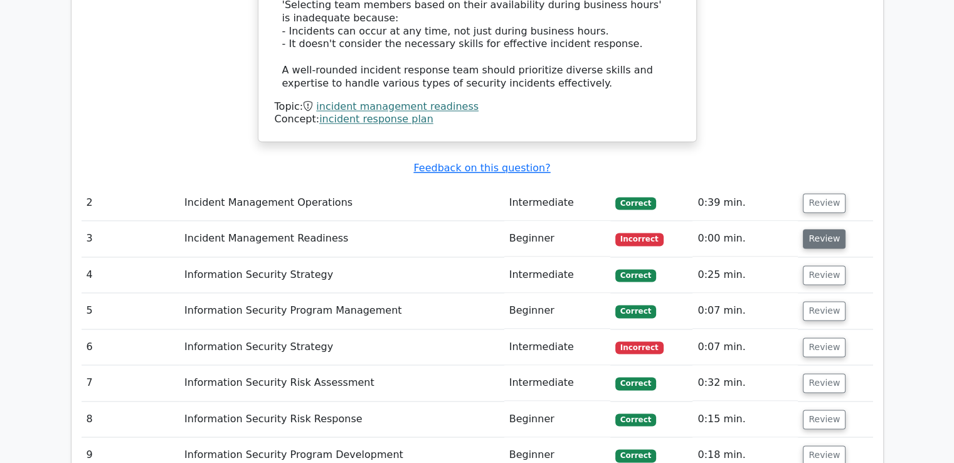
click at [820, 229] on button "Review" at bounding box center [824, 238] width 43 height 19
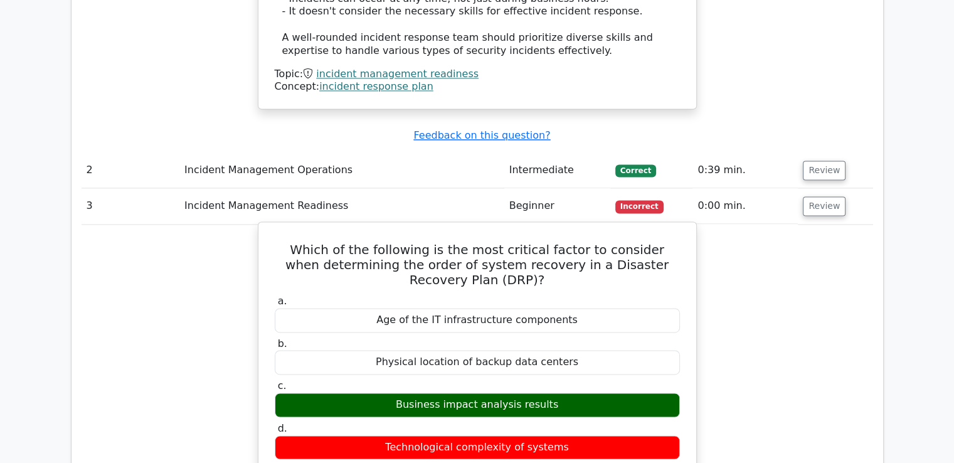
scroll to position [1819, 0]
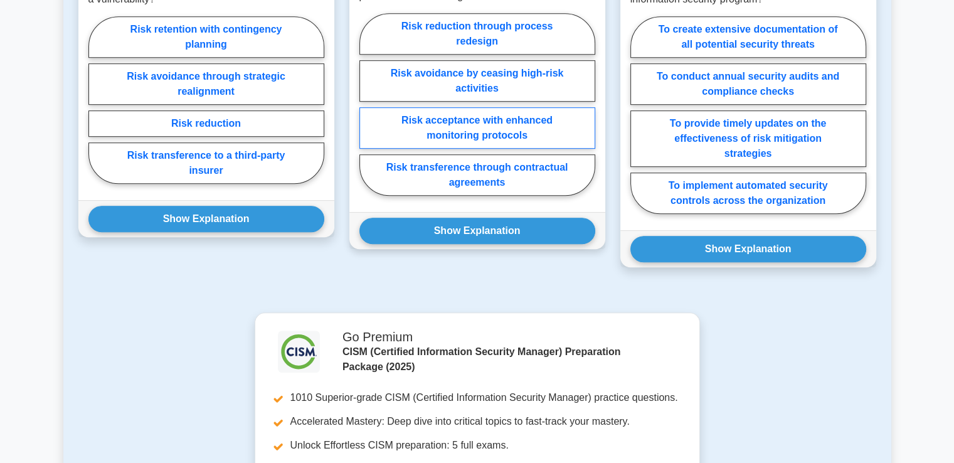
scroll to position [691, 0]
